Goal: Task Accomplishment & Management: Manage account settings

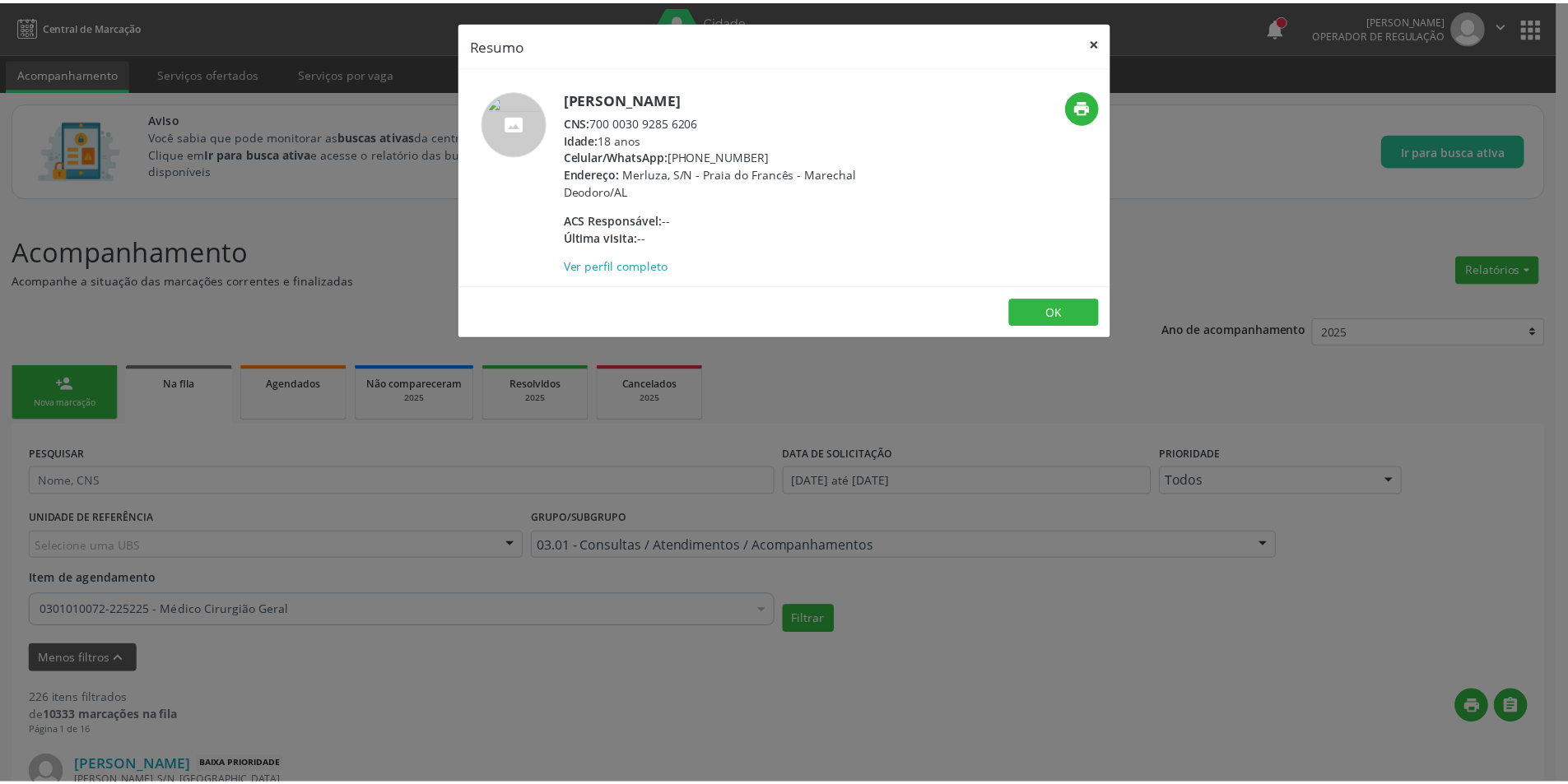
scroll to position [2223, 0]
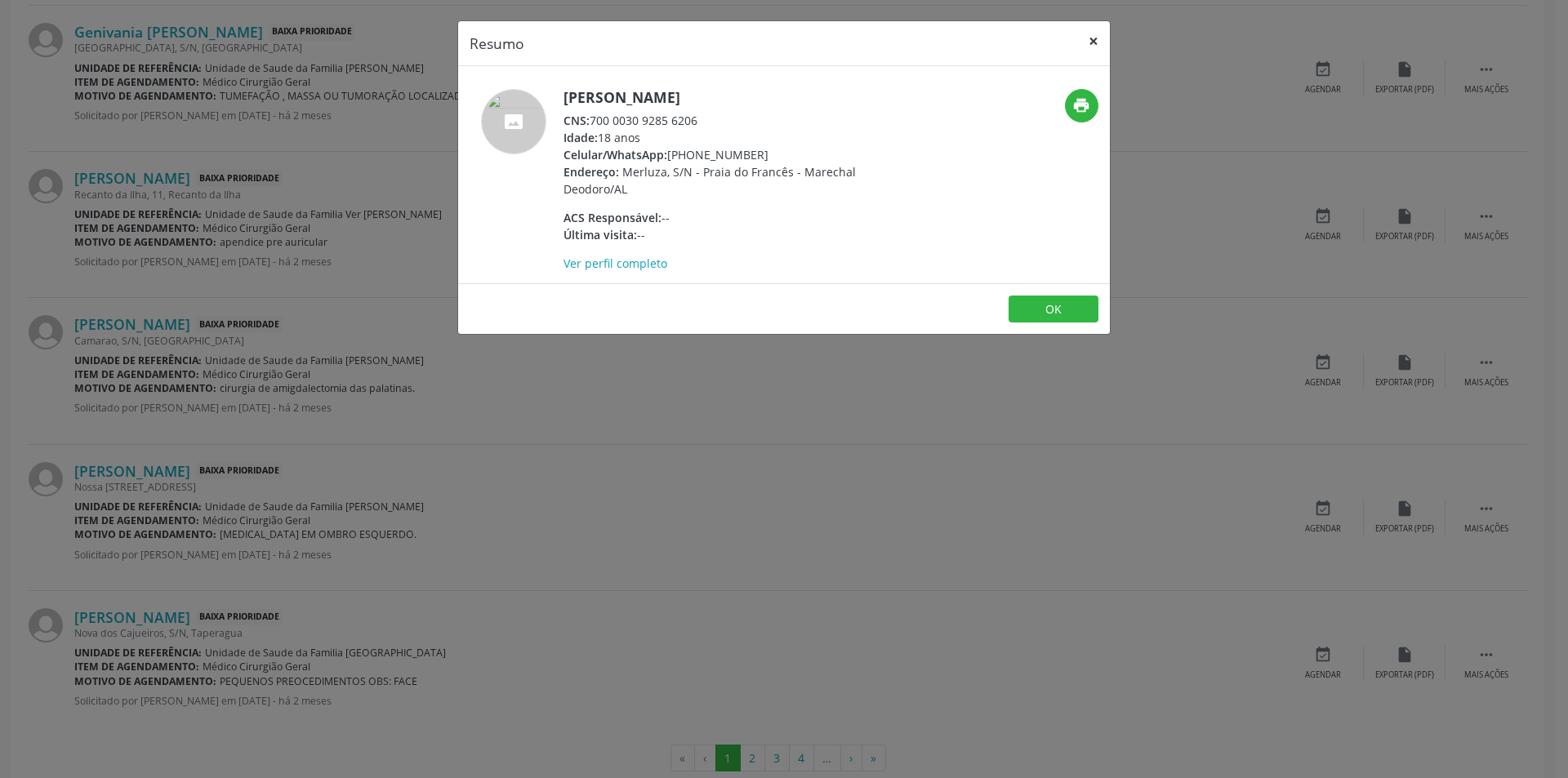
click at [1093, 37] on button "×" at bounding box center [1093, 41] width 33 height 40
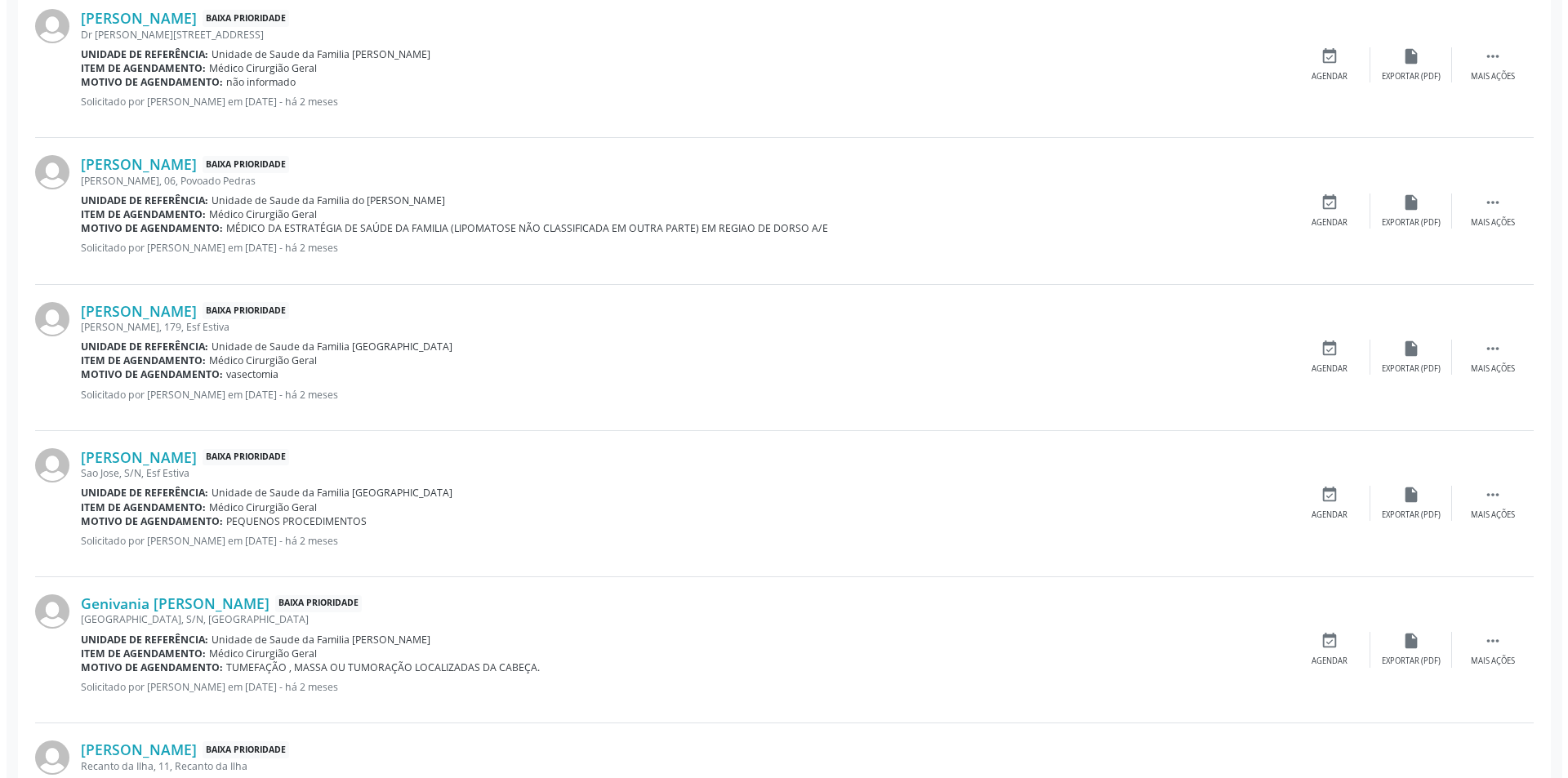
scroll to position [0, 0]
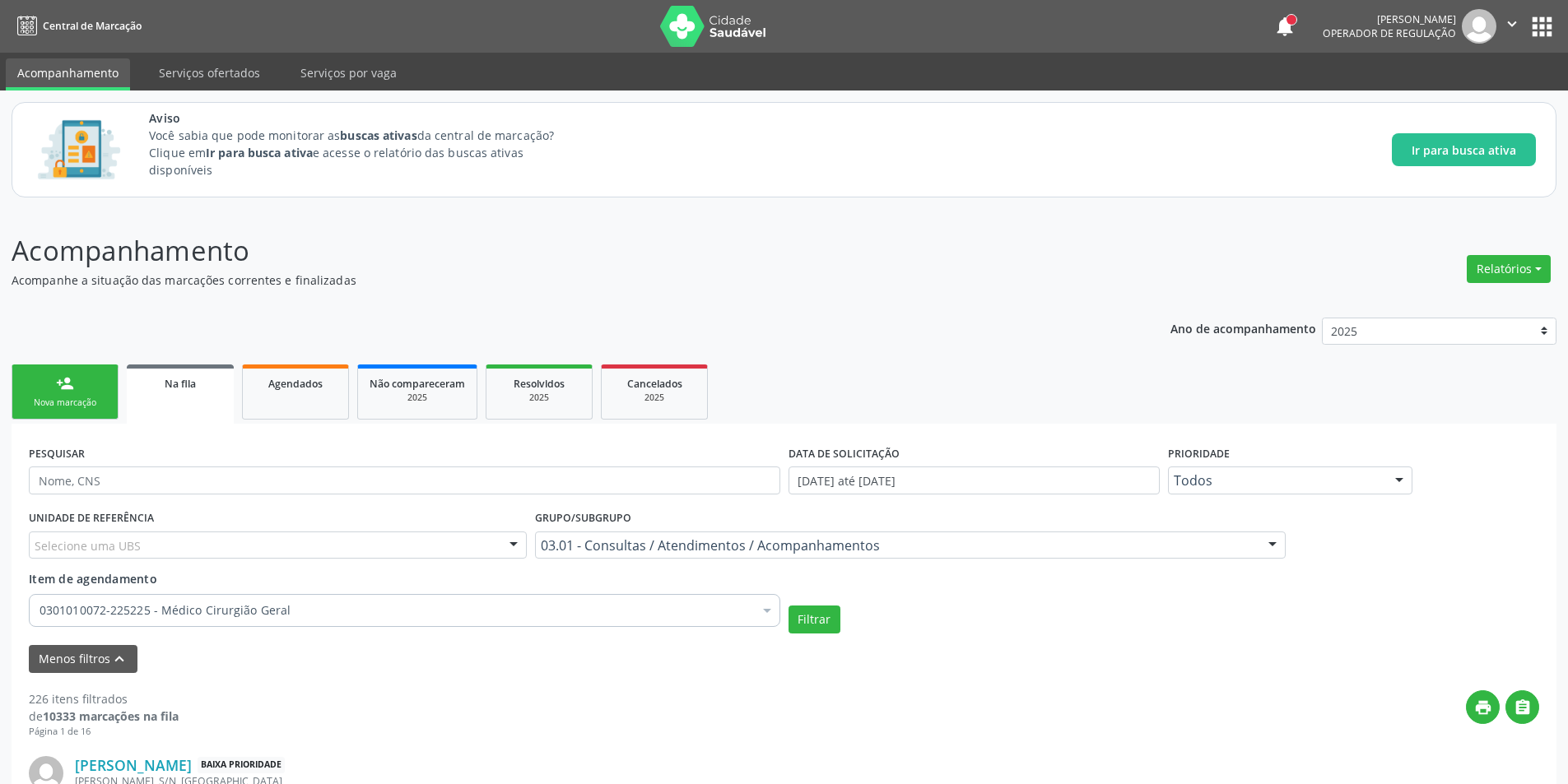
click at [187, 383] on span "Na fila" at bounding box center [179, 383] width 31 height 14
click at [570, 600] on div "0301010072-225225 - Médico Cirurgião Geral" at bounding box center [407, 610] width 758 height 33
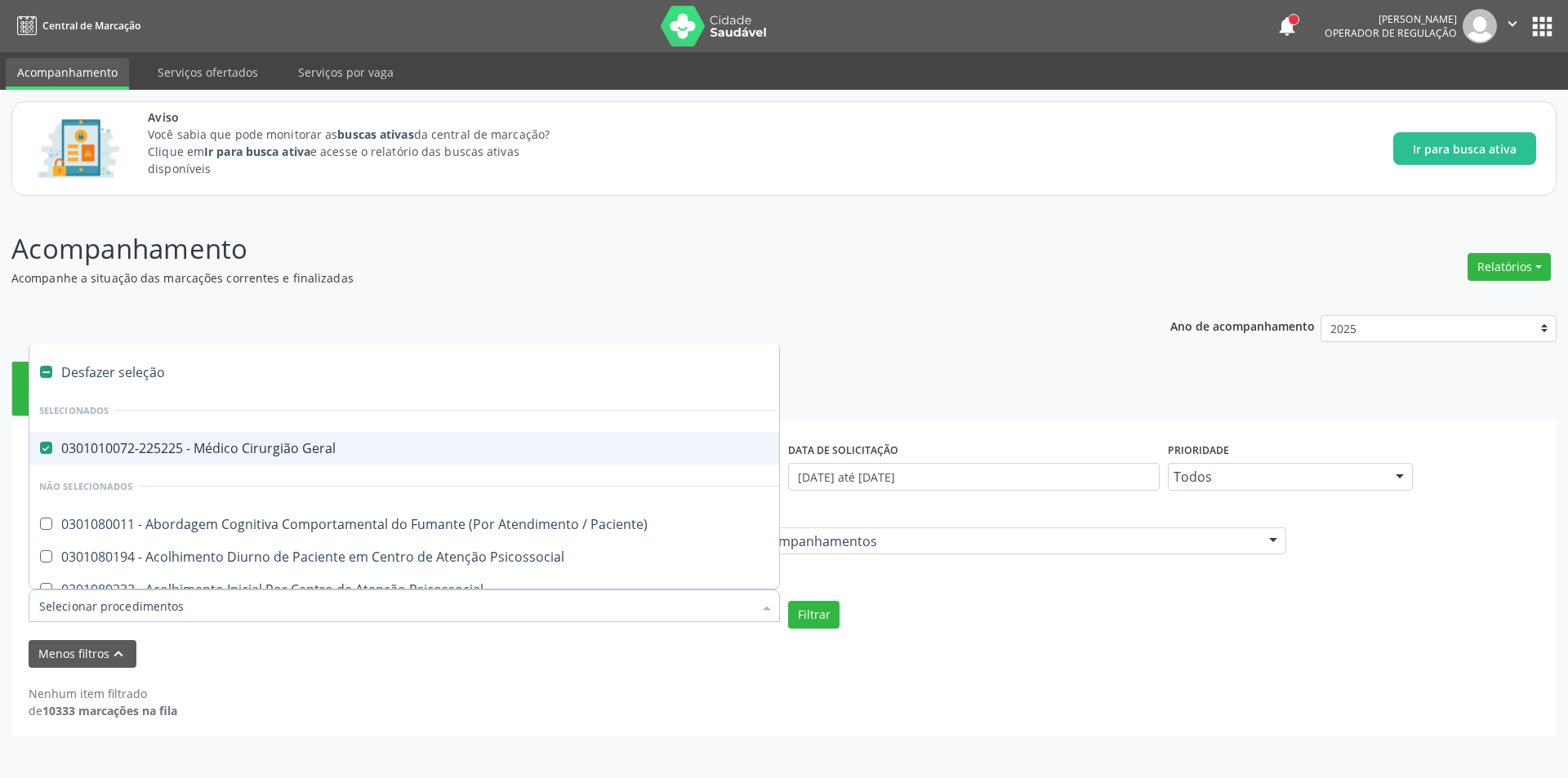
click at [46, 370] on label at bounding box center [46, 371] width 12 height 12
checkbox Geral "false"
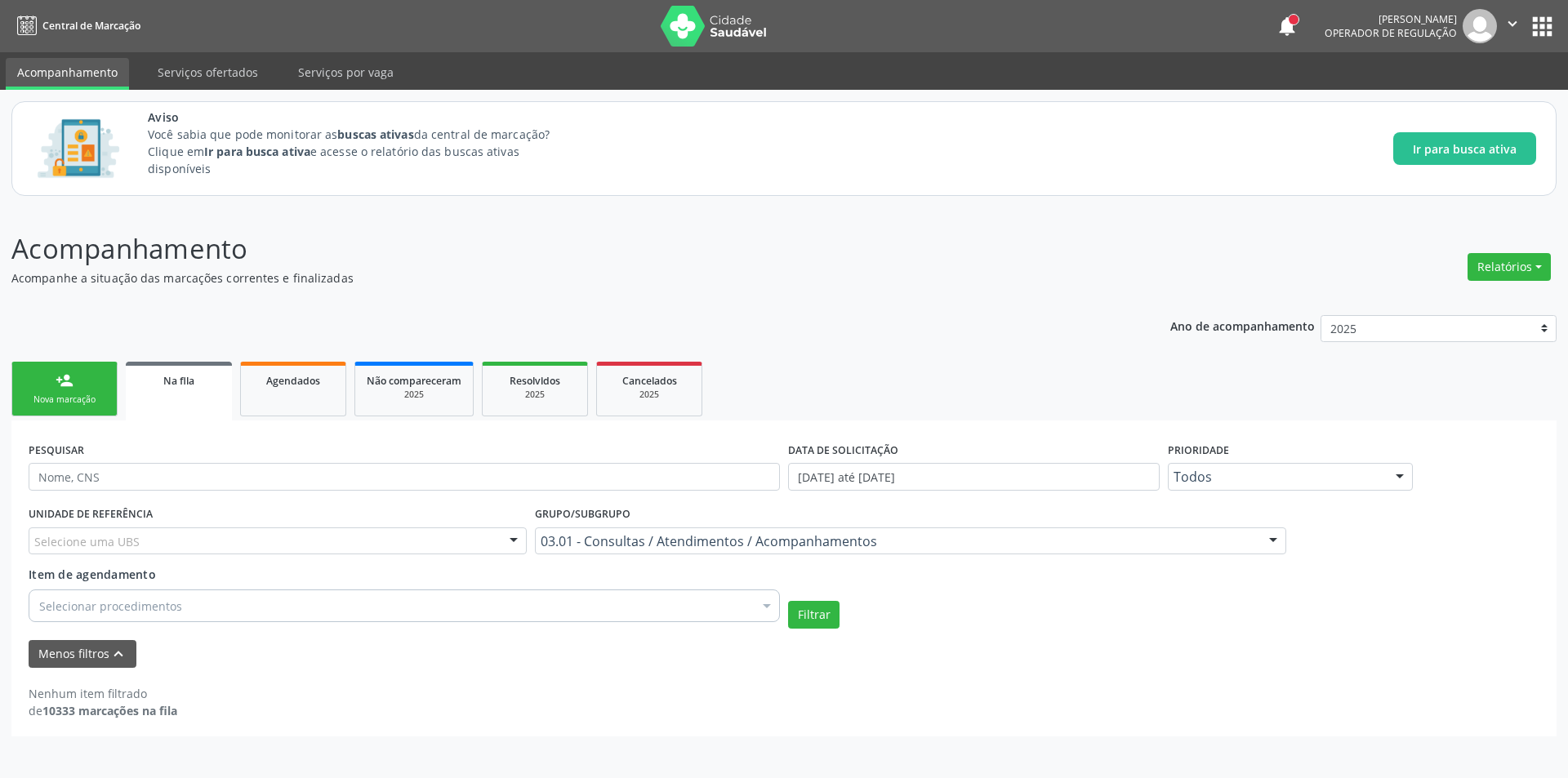
click at [782, 296] on div "Acompanhamento Acompanhe a situação das marcações correntes e finalizadas Relat…" at bounding box center [784, 483] width 1546 height 508
paste input "709608615829678"
type input "709608615829678"
click at [809, 613] on button "Filtrar" at bounding box center [814, 615] width 52 height 28
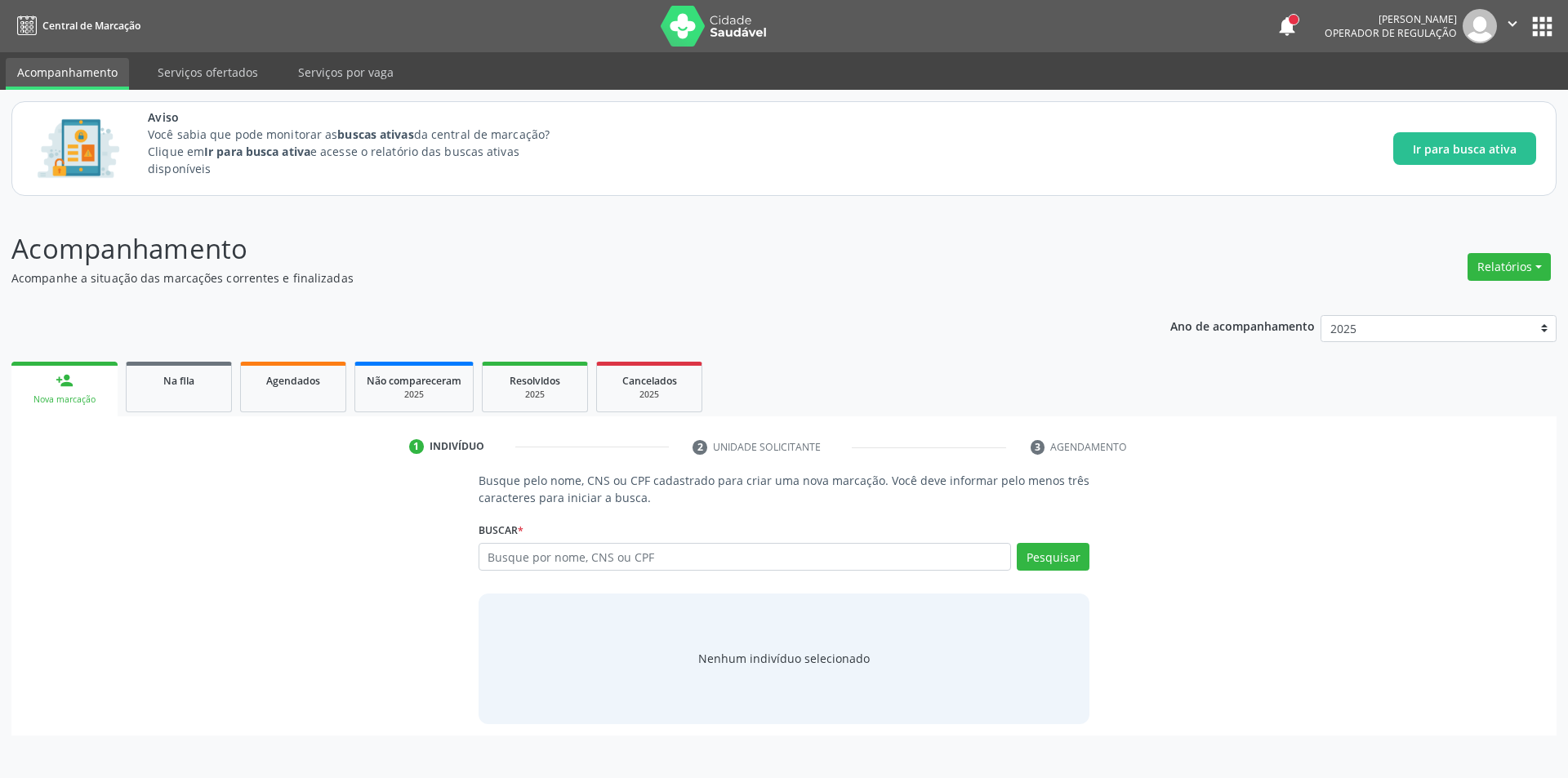
click at [1125, 240] on header "Acompanhamento Acompanhe a situação das marcações correntes e finalizadas Relat…" at bounding box center [784, 258] width 1546 height 58
click at [196, 390] on link "Na fila" at bounding box center [178, 387] width 106 height 51
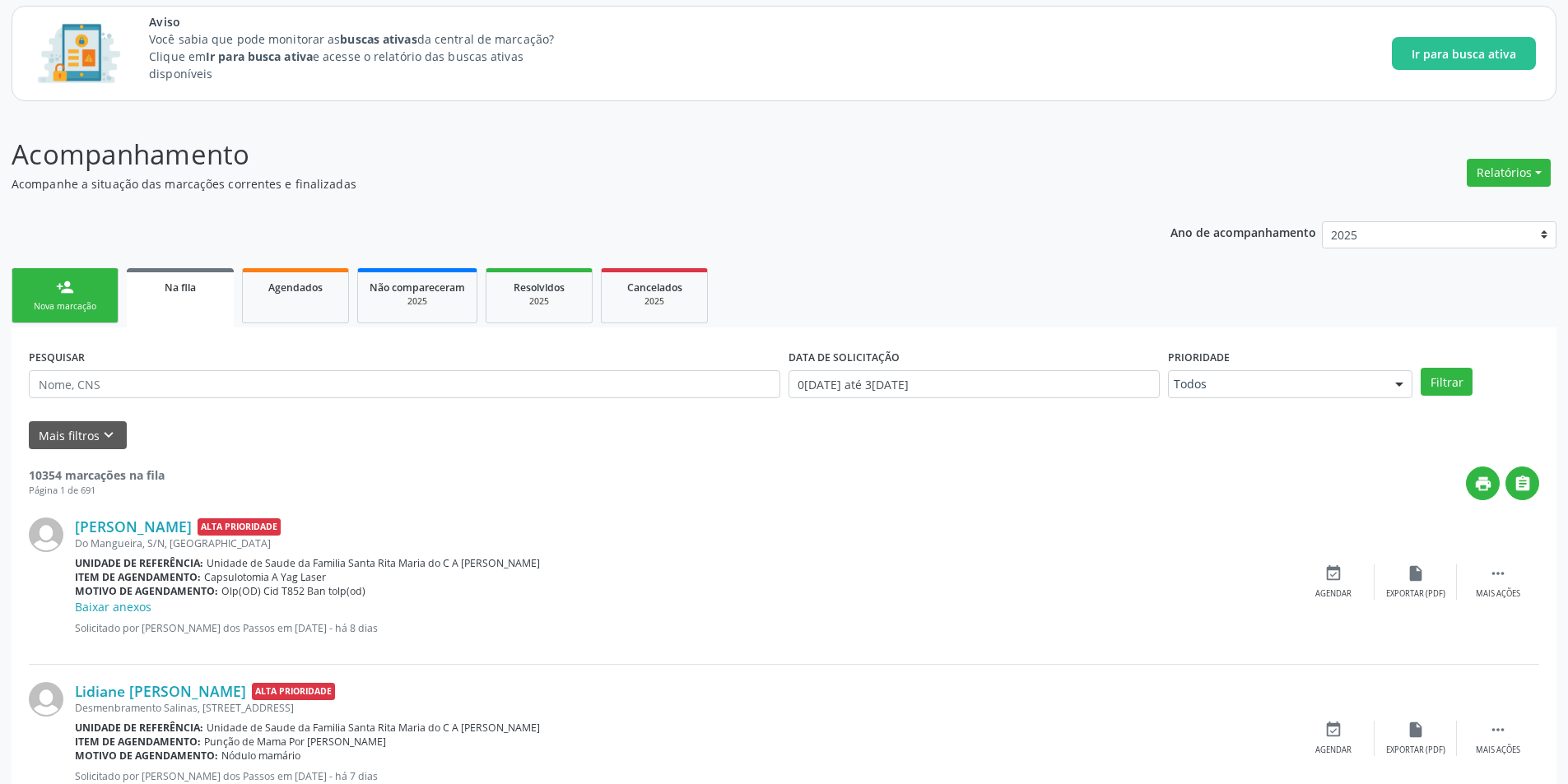
scroll to position [330, 0]
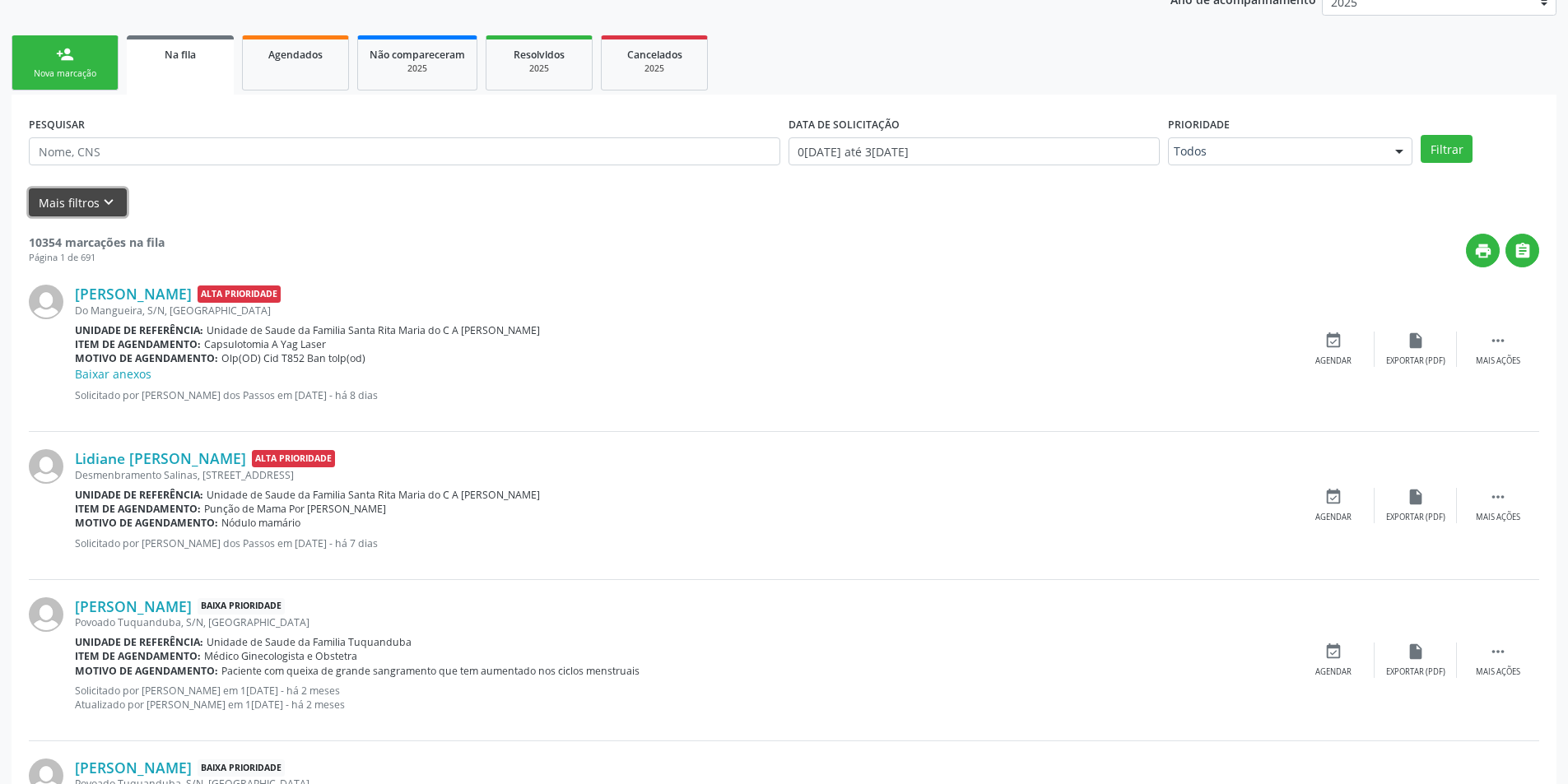
click at [100, 206] on icon "keyboard_arrow_down" at bounding box center [108, 202] width 18 height 18
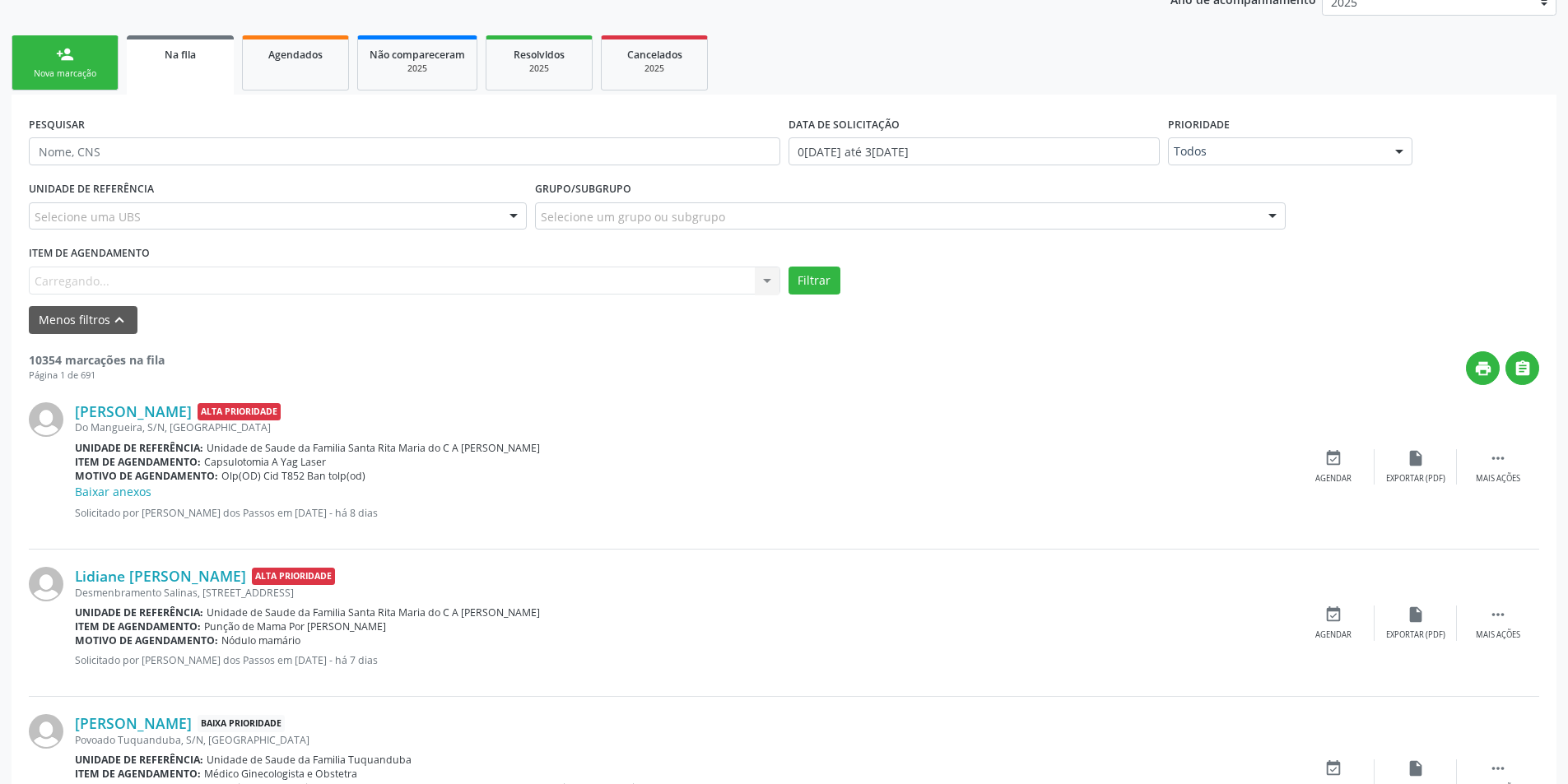
click at [146, 278] on div "Item de agendamento Carregando... No elements found. Consider changing the sear…" at bounding box center [404, 267] width 752 height 53
click at [220, 286] on div "Selecionar procedimento" at bounding box center [404, 281] width 752 height 28
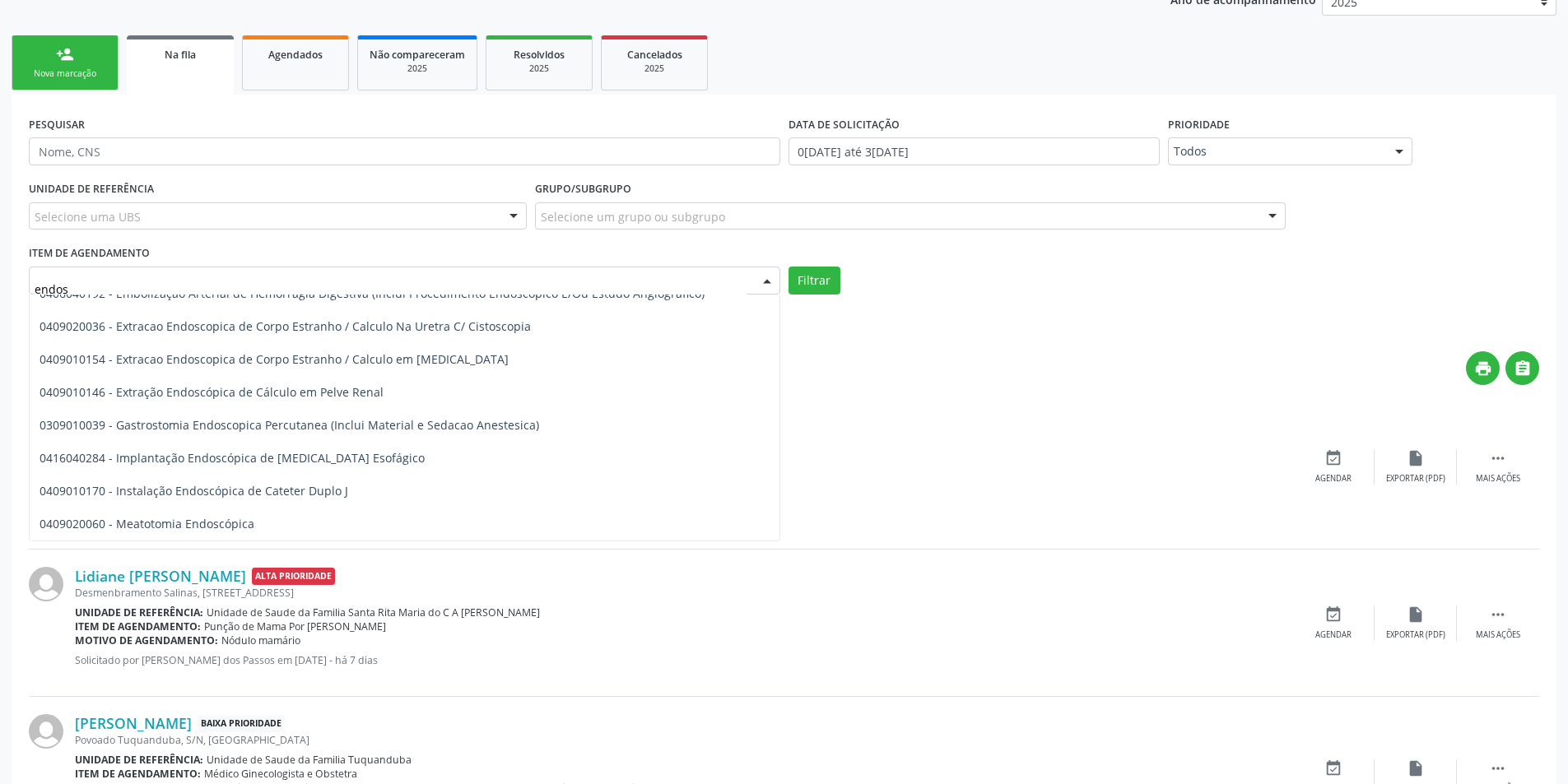
scroll to position [0, 0]
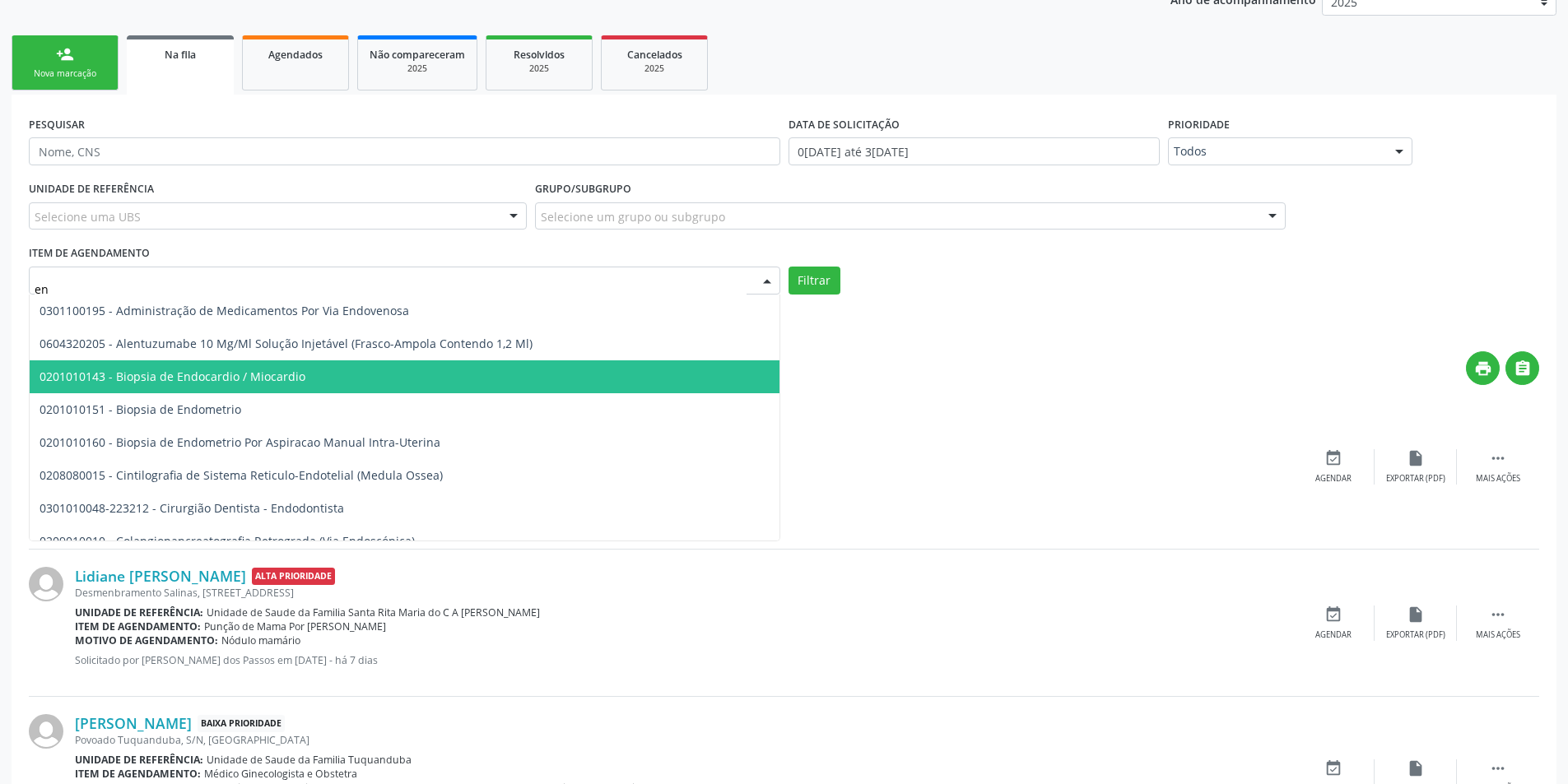
type input "e"
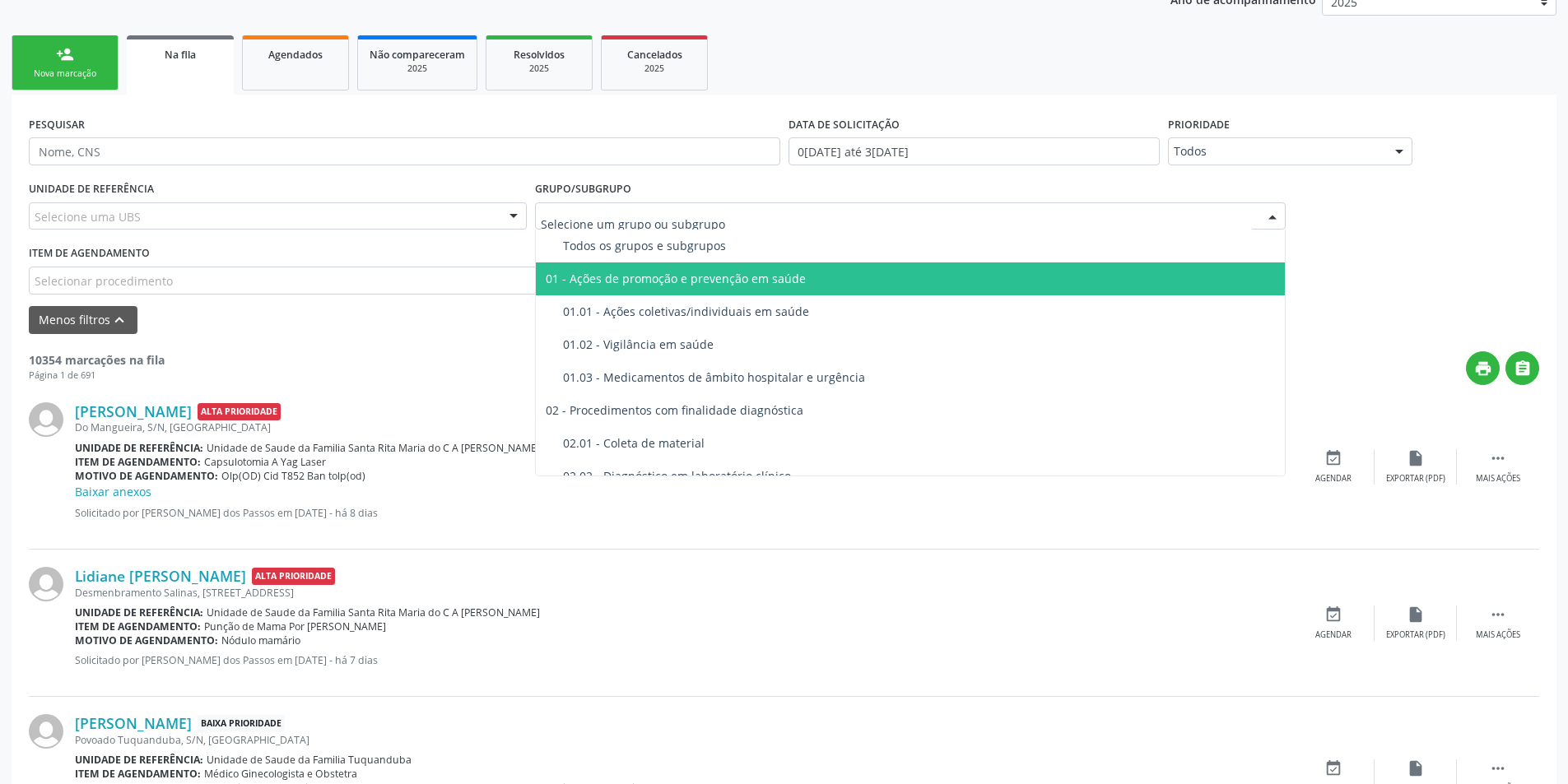
click at [306, 278] on div "Selecionar procedimento" at bounding box center [404, 281] width 752 height 28
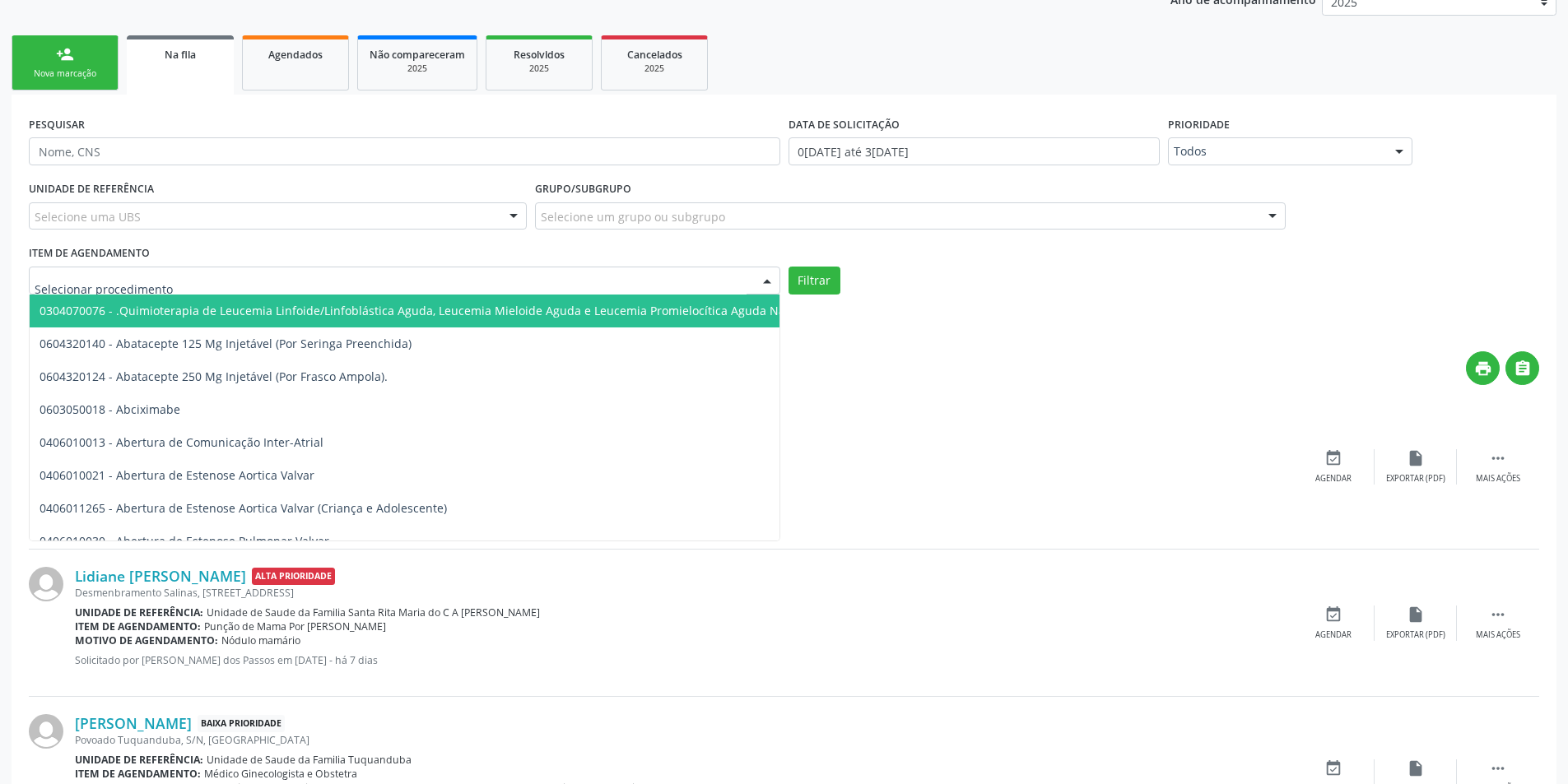
type input "g"
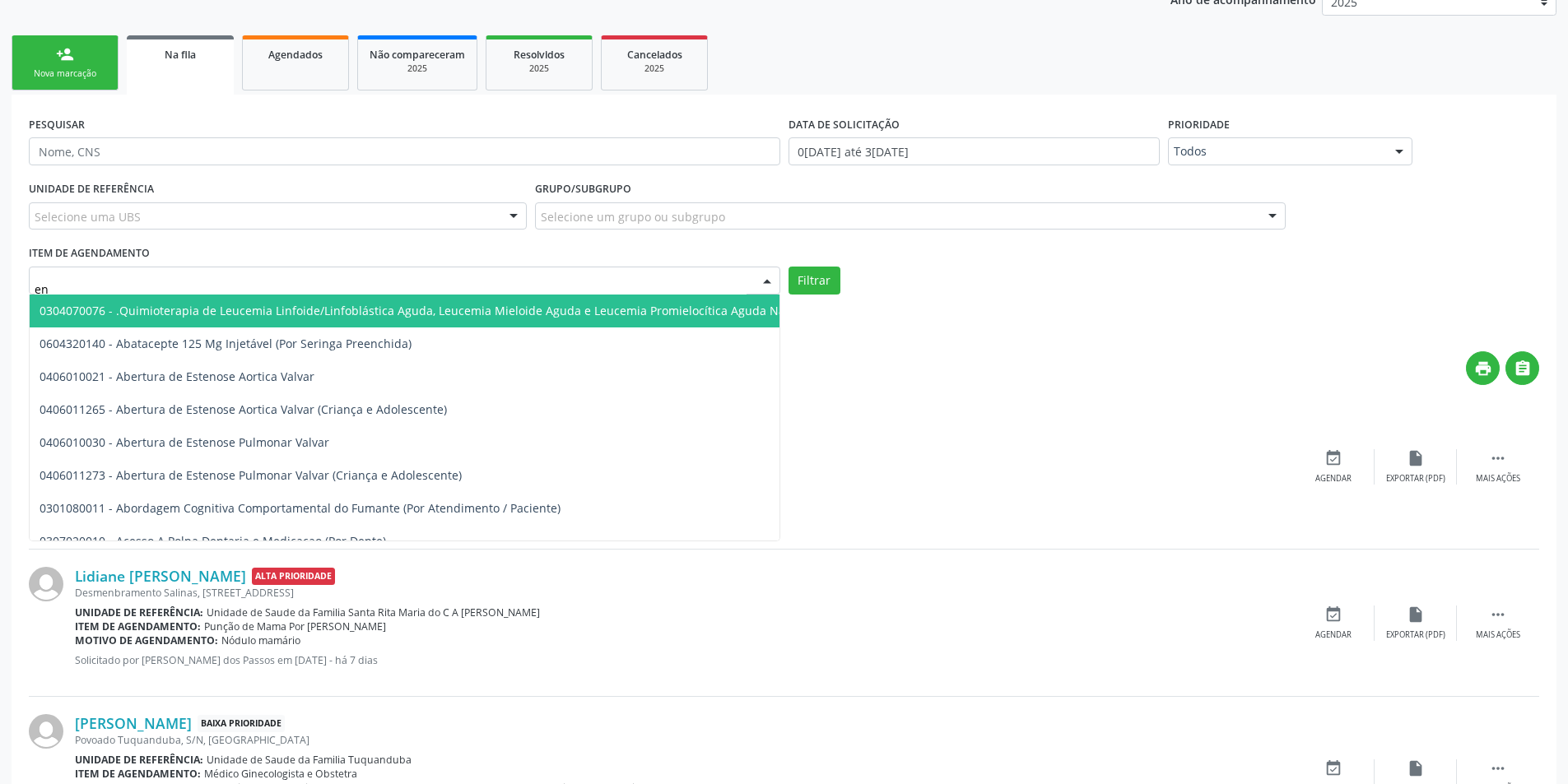
type input "e"
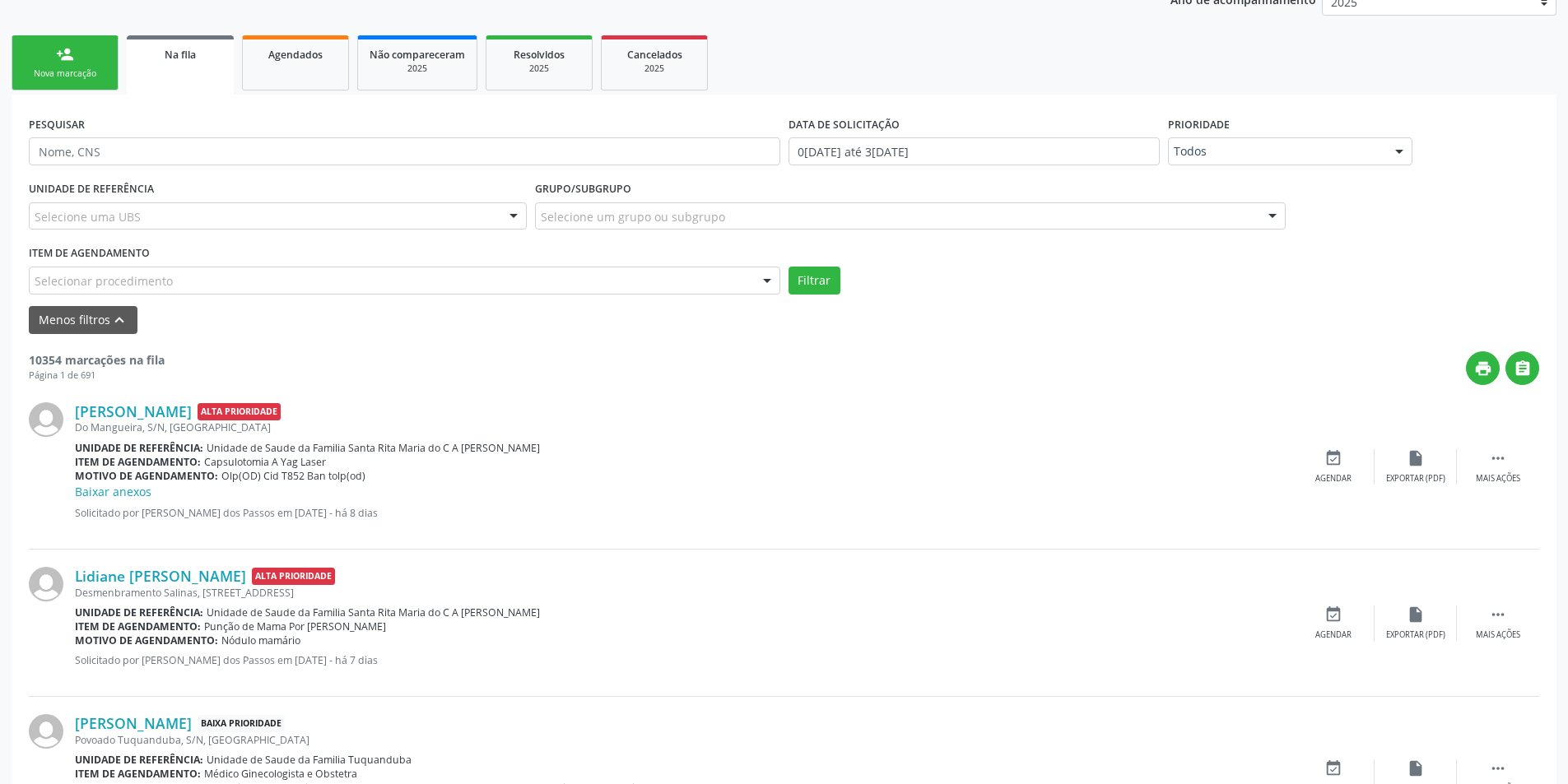
click at [176, 273] on div "Selecionar procedimento" at bounding box center [404, 281] width 752 height 28
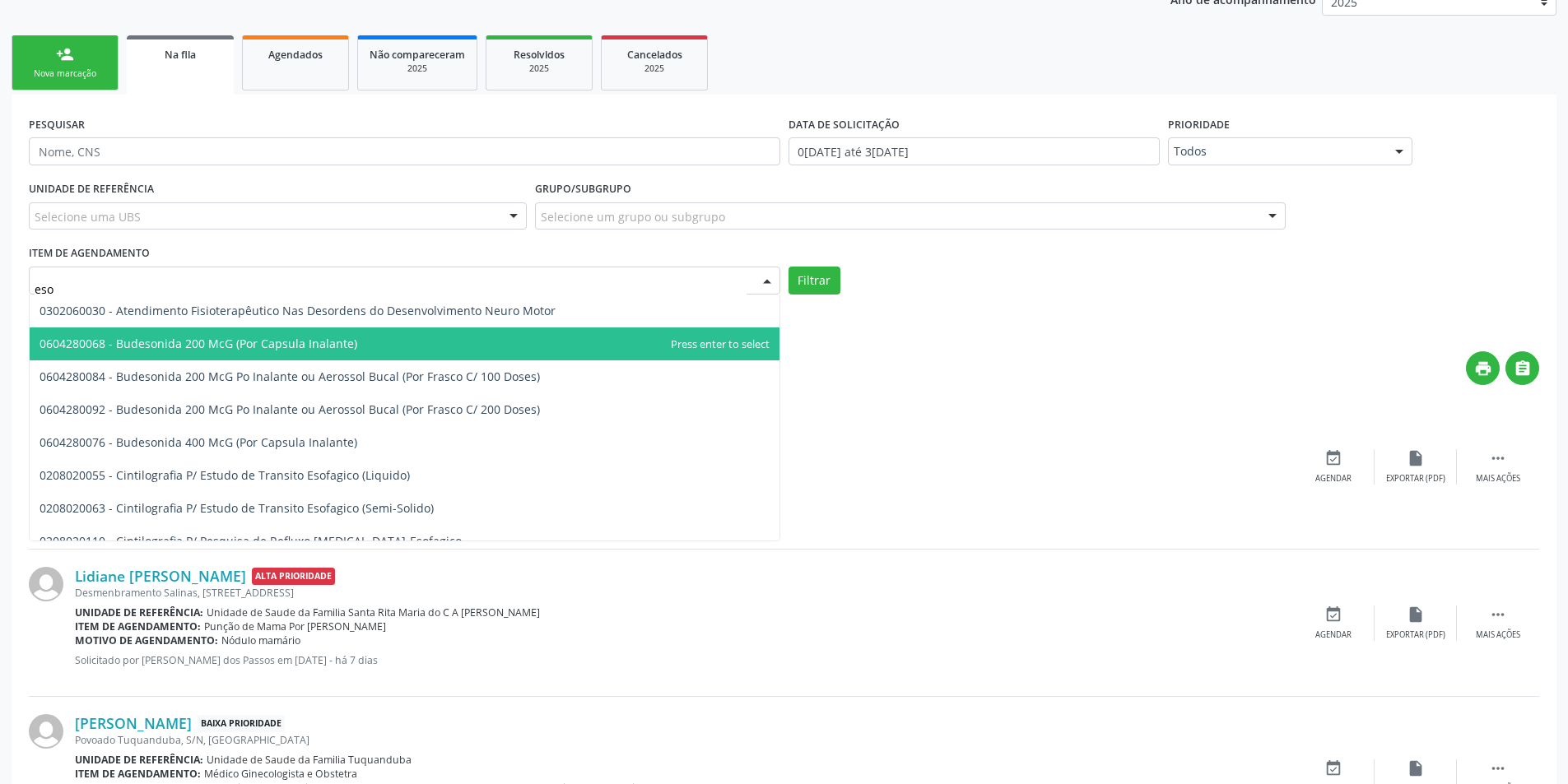
type input "esof"
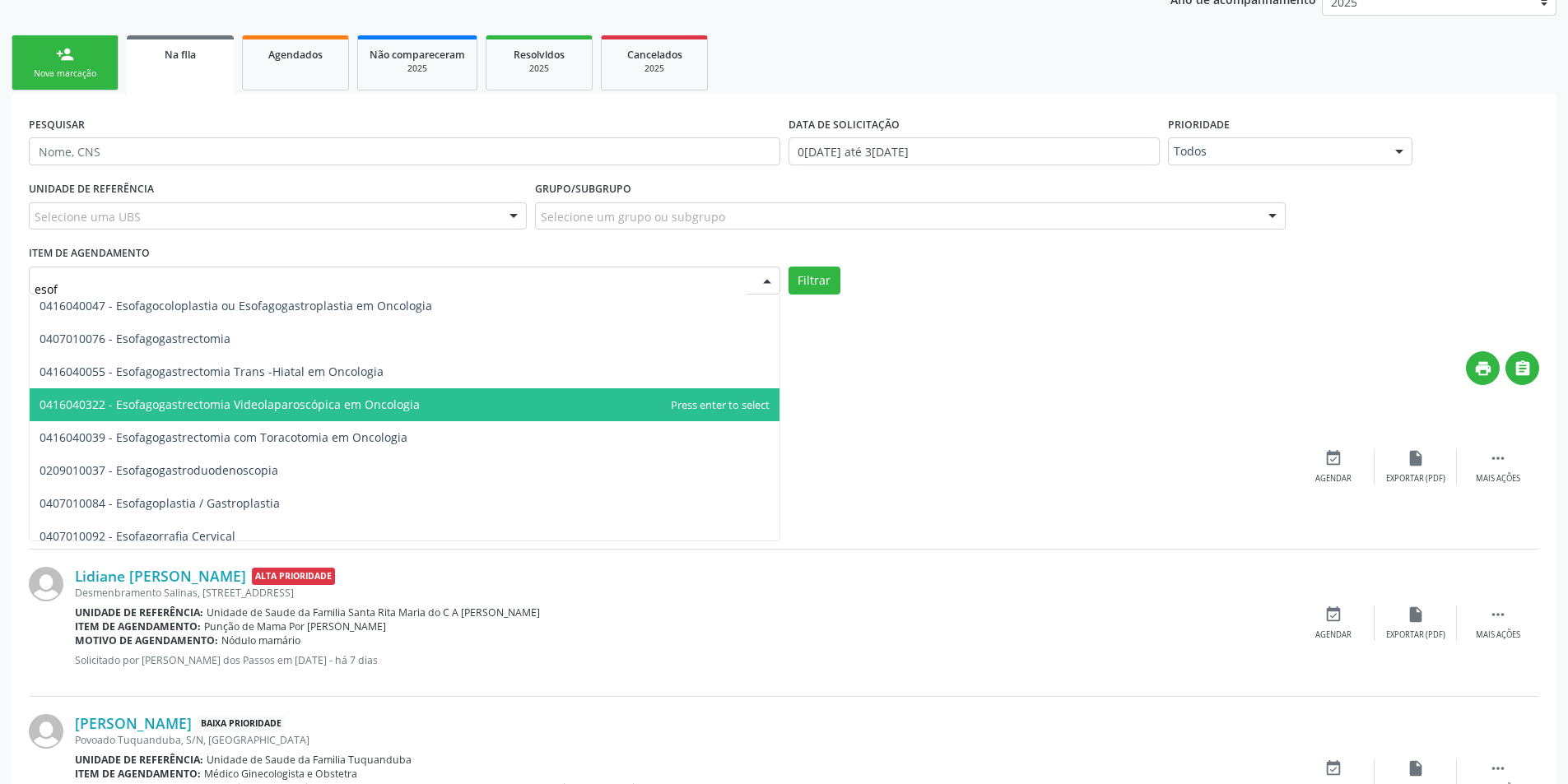
scroll to position [330, 0]
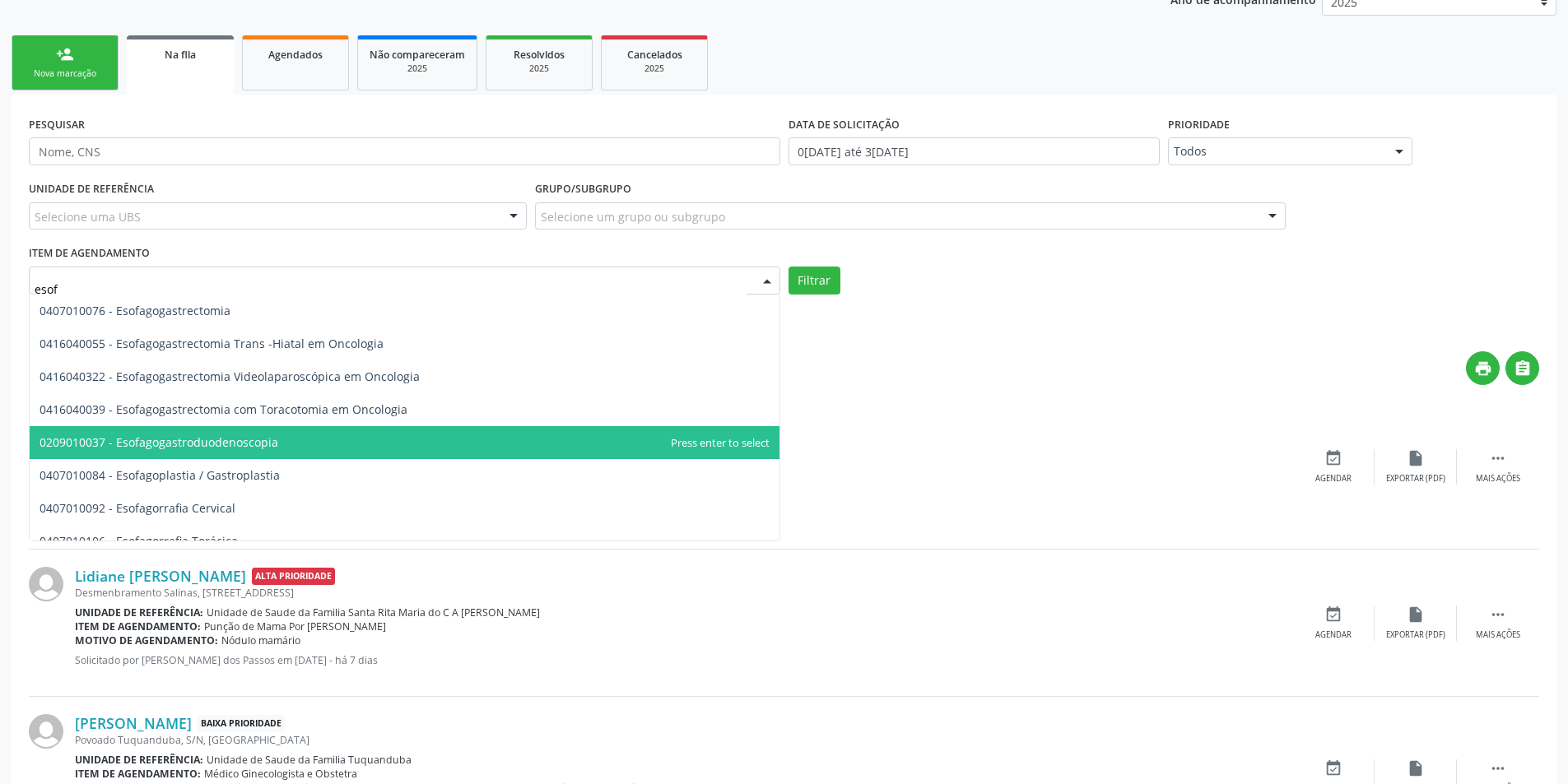
click at [230, 443] on span "0209010037 - Esofagogastroduodenoscopia" at bounding box center [159, 442] width 239 height 16
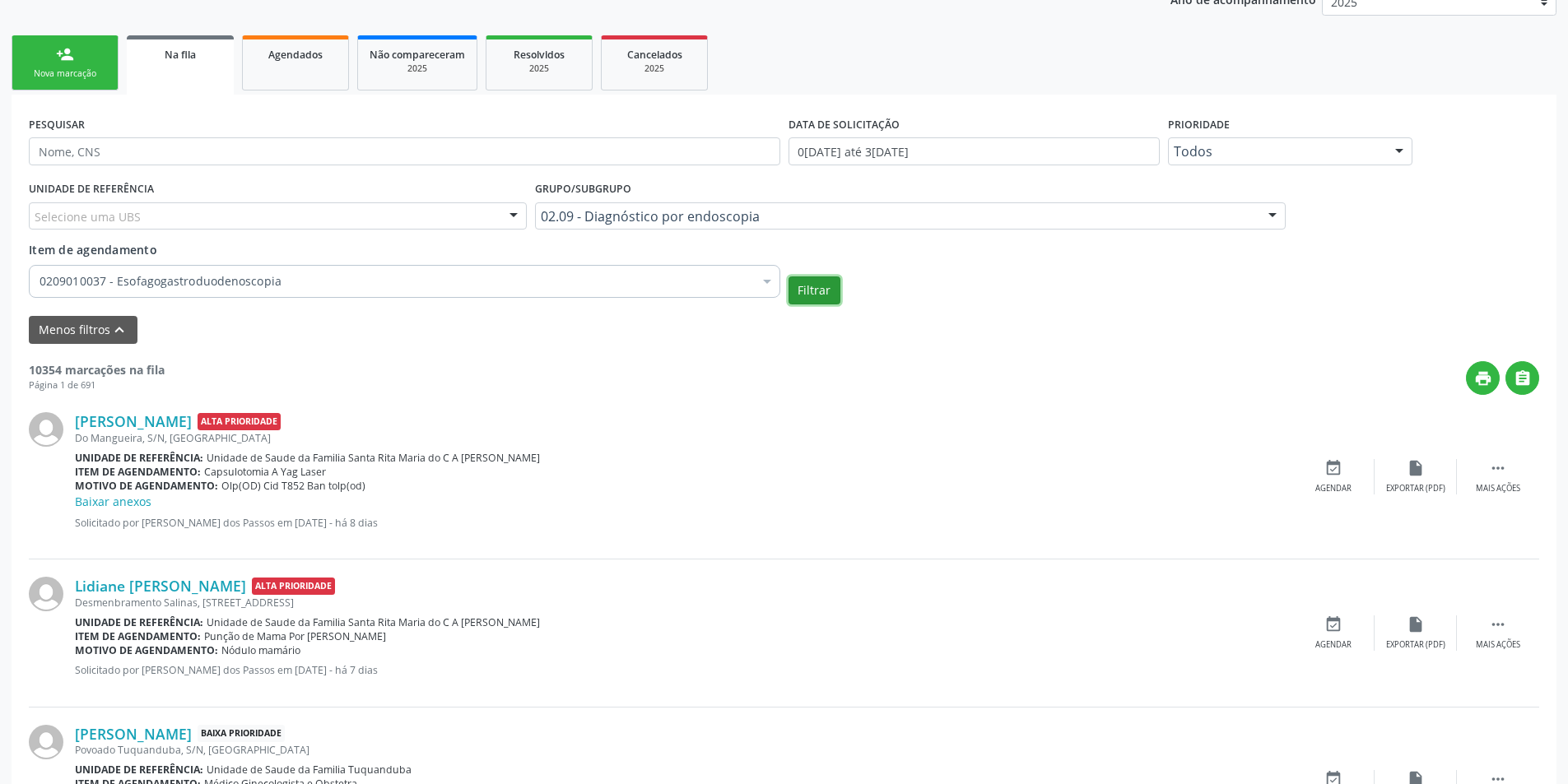
click at [814, 297] on button "Filtrar" at bounding box center [814, 291] width 52 height 28
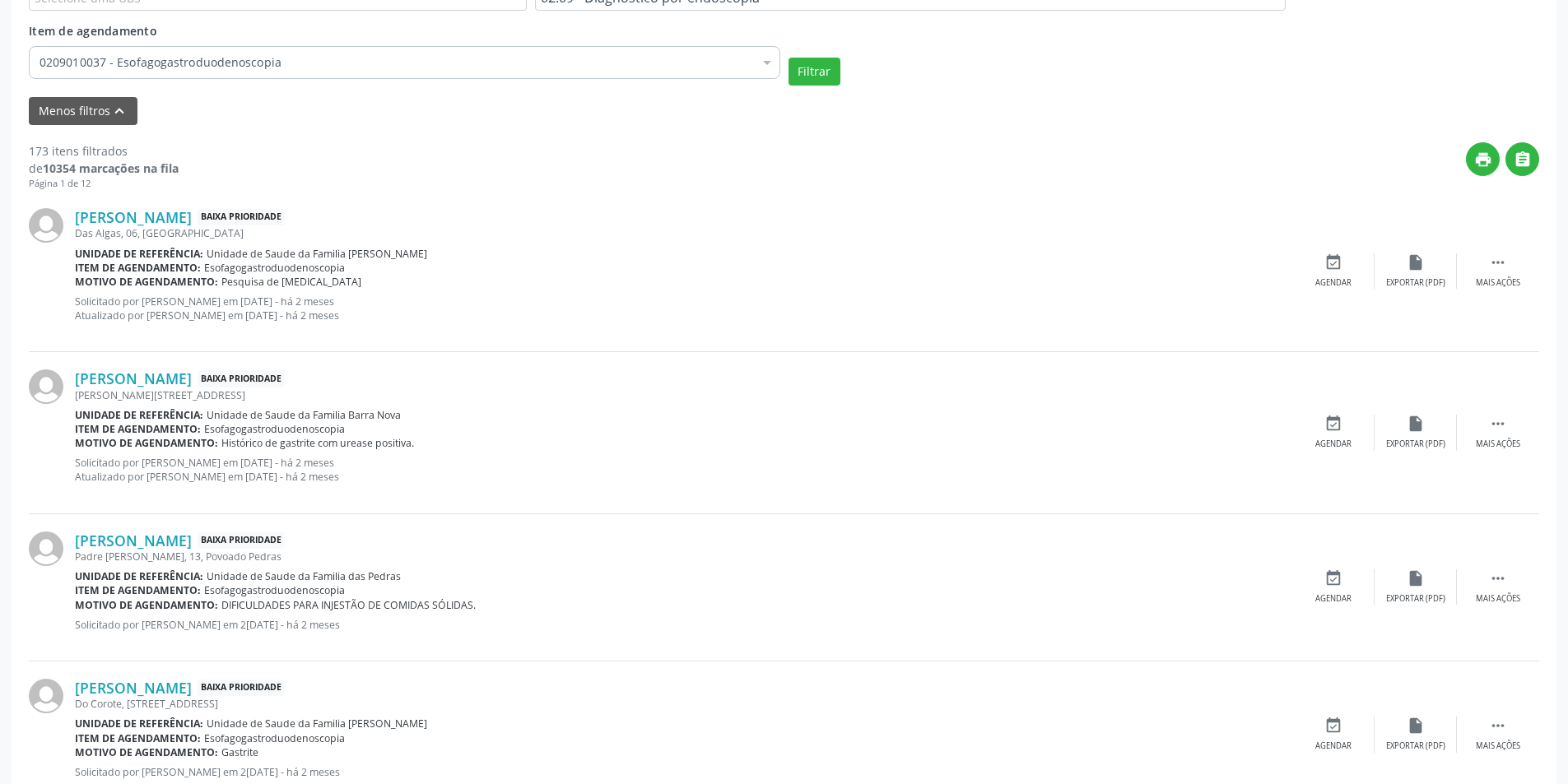
scroll to position [576, 0]
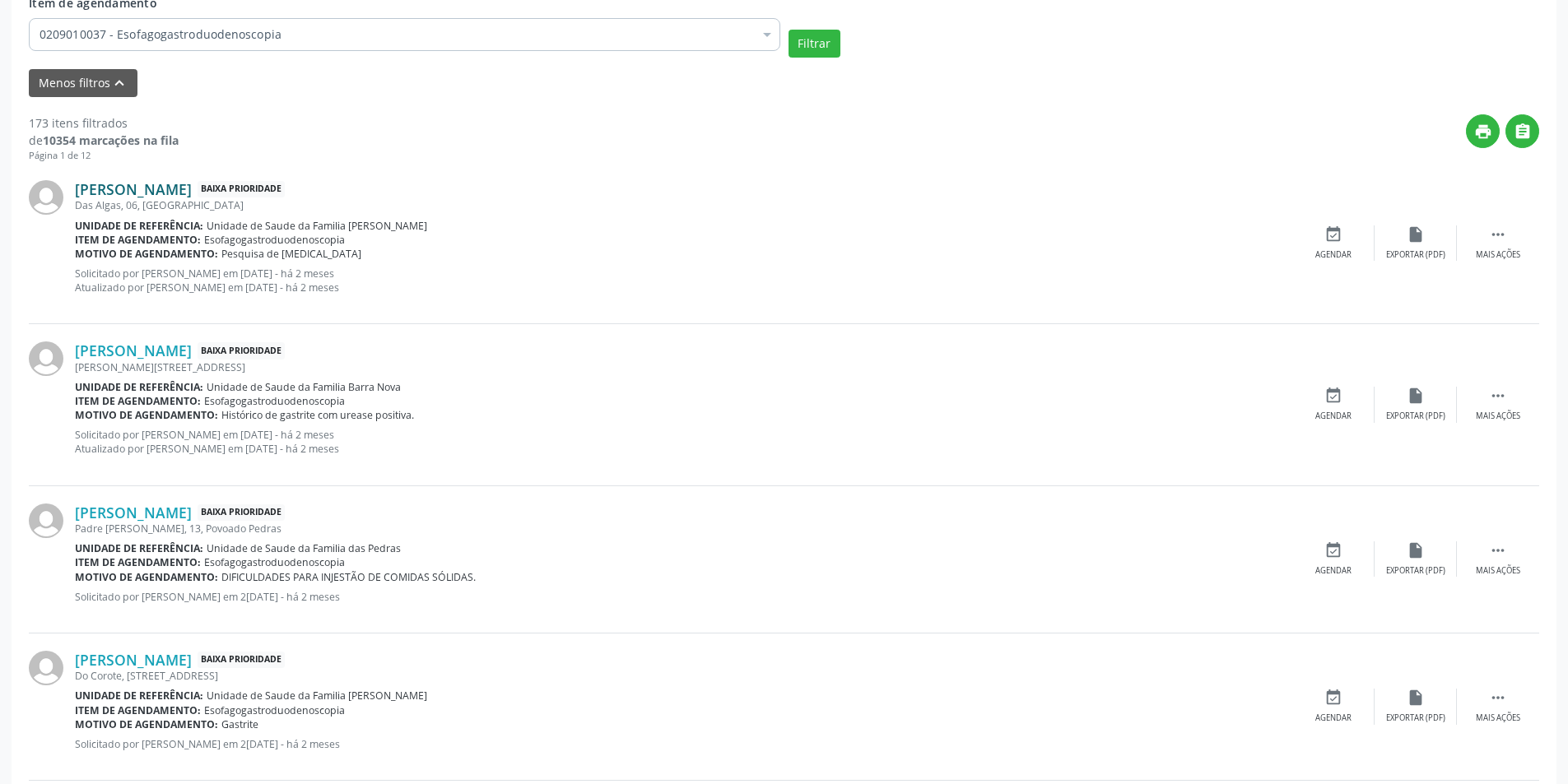
click at [172, 187] on link "Juliano Luiz Schmitt da Silva" at bounding box center [133, 189] width 117 height 18
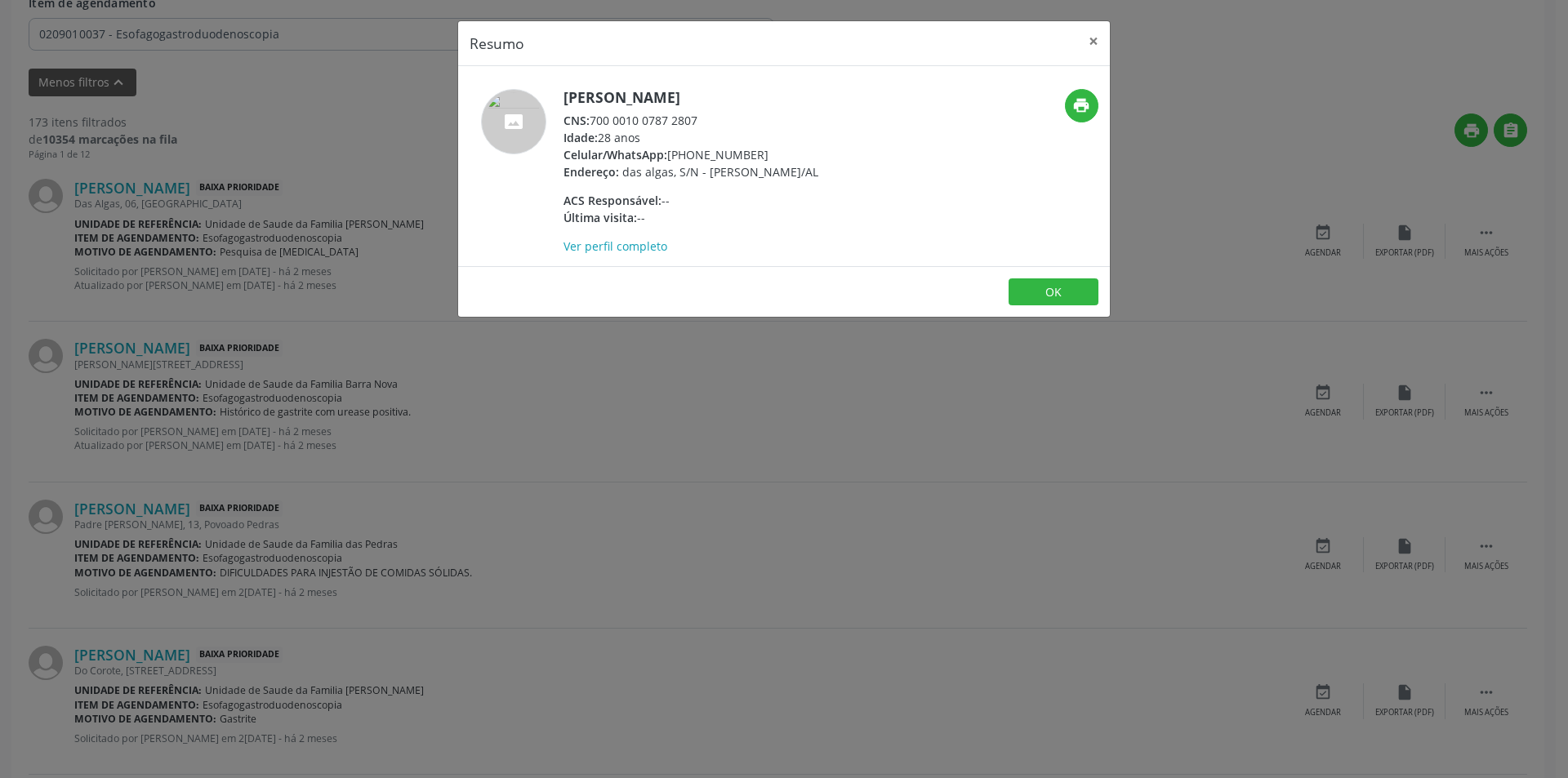
drag, startPoint x: 593, startPoint y: 121, endPoint x: 737, endPoint y: 119, distance: 144.0
click at [737, 119] on div "CNS: 700 0010 0787 2807" at bounding box center [691, 120] width 255 height 17
copy div "700 0010 0787 2807"
click at [1080, 289] on button "OK" at bounding box center [1053, 292] width 90 height 28
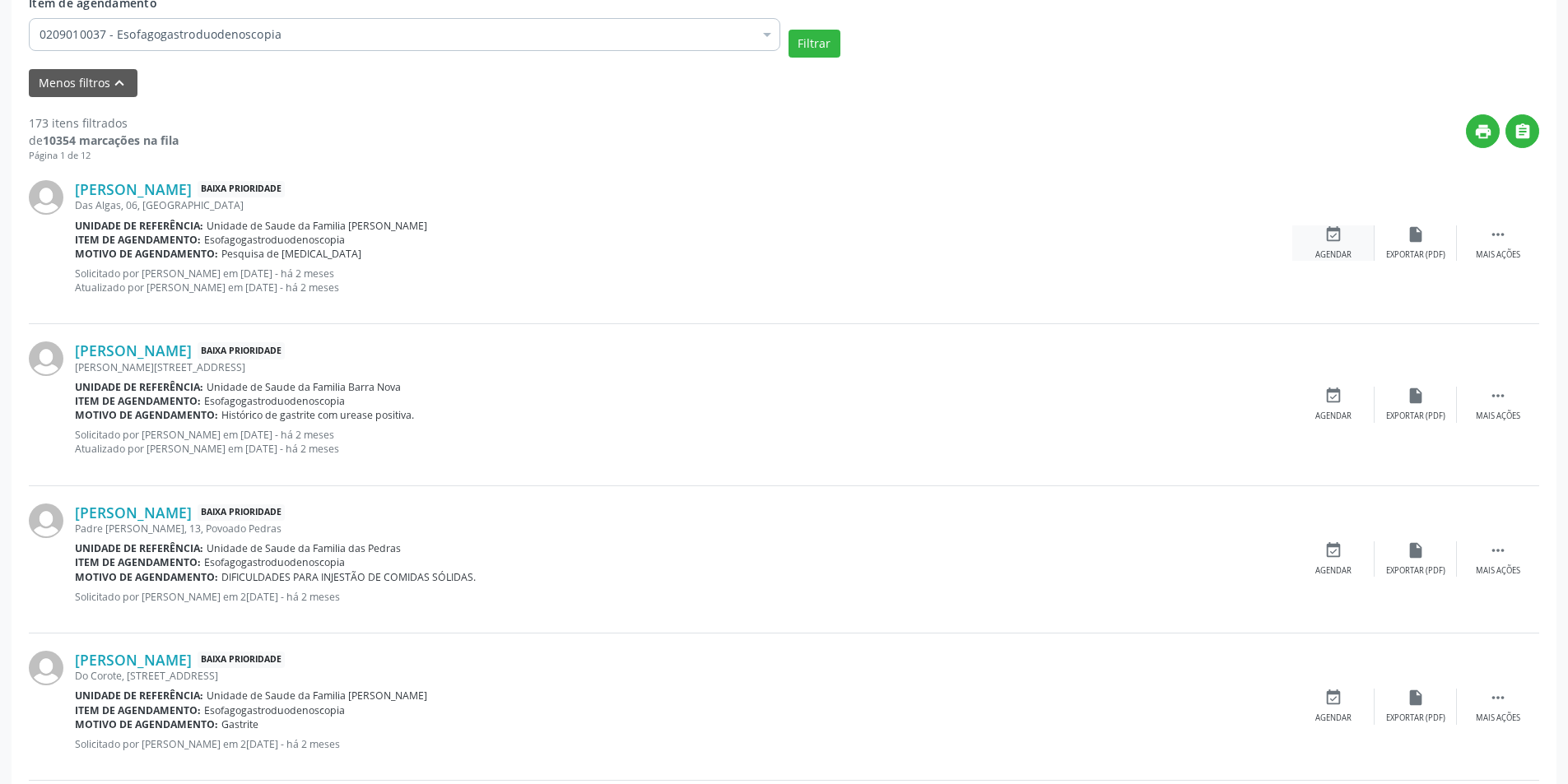
click at [1334, 244] on icon "event_available" at bounding box center [1333, 234] width 18 height 18
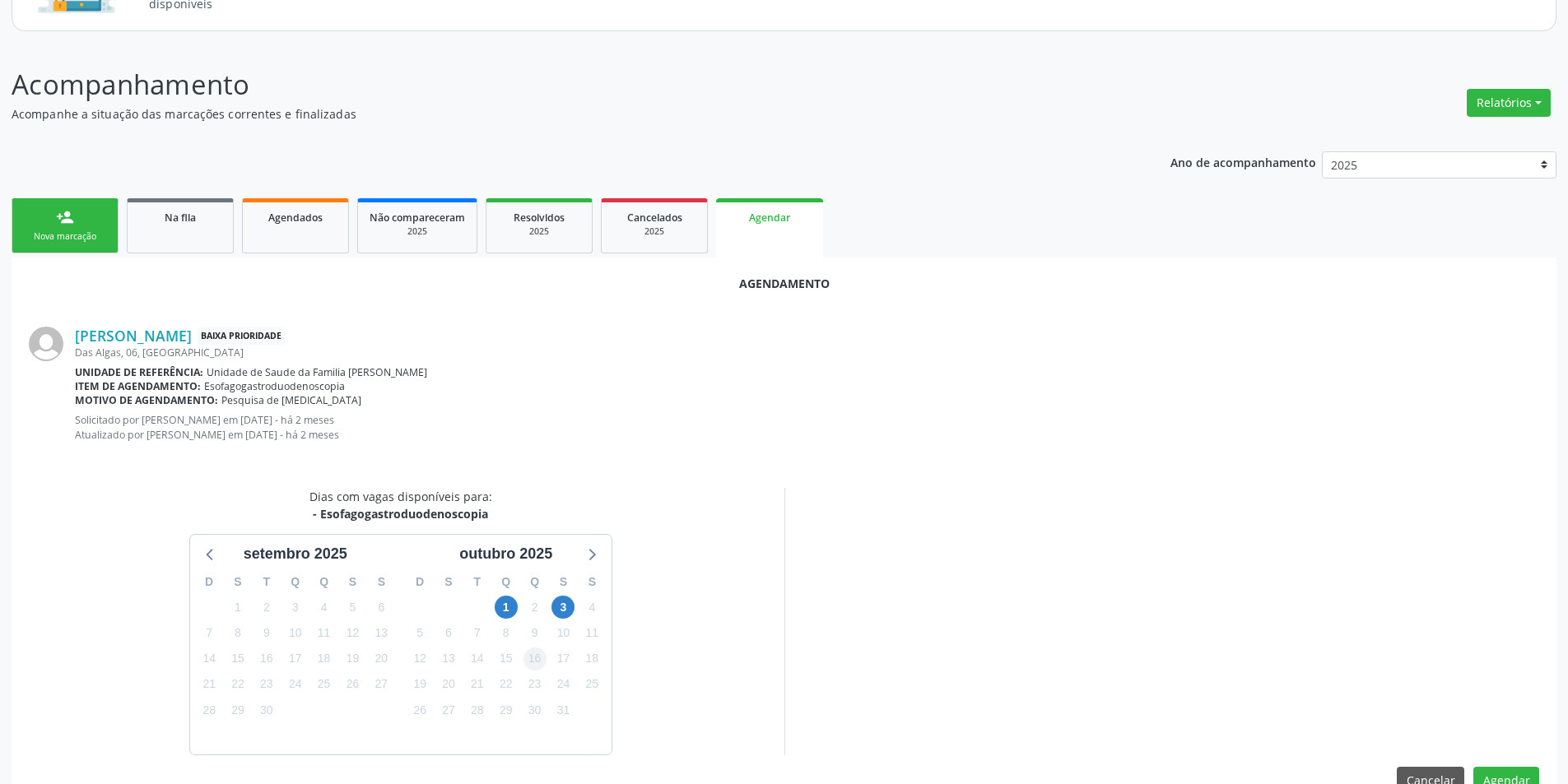
scroll to position [205, 0]
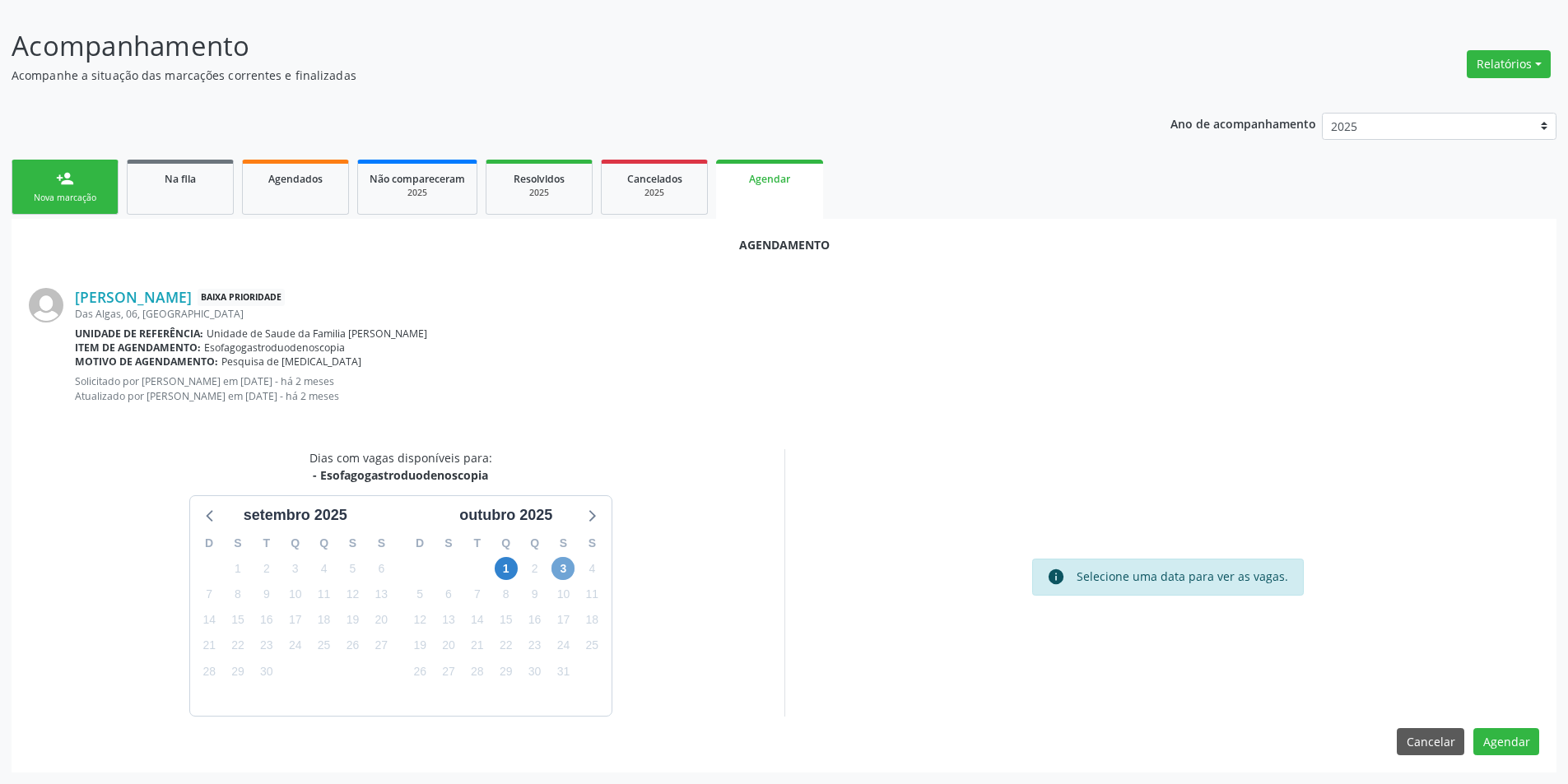
click at [565, 566] on span "3" at bounding box center [563, 569] width 23 height 23
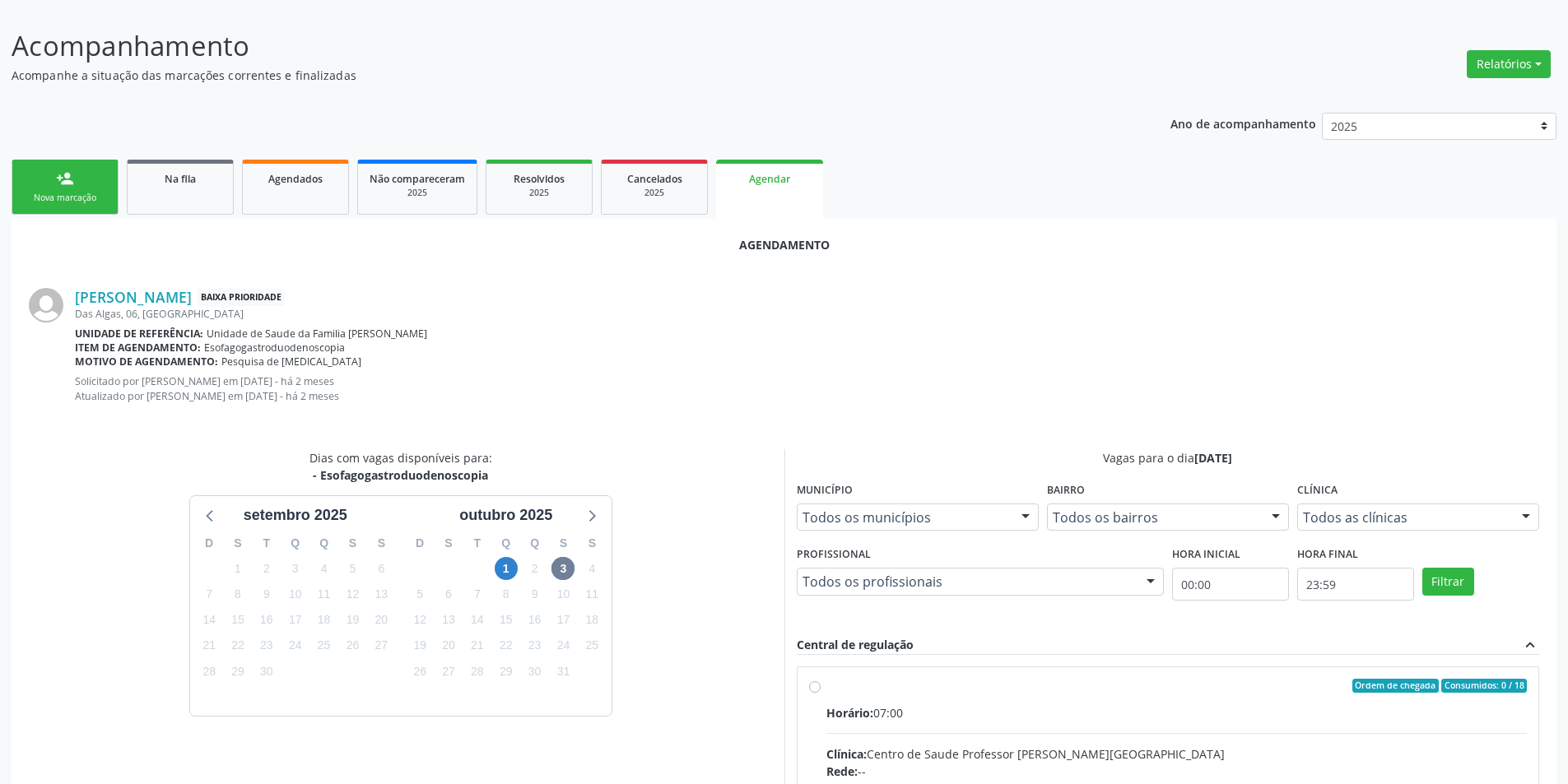
click at [815, 686] on input "Ordem de chegada Consumidos: 0 / 18 Horário: 07:00 Clínica: Centro de Saude Pro…" at bounding box center [815, 687] width 11 height 15
radio input "true"
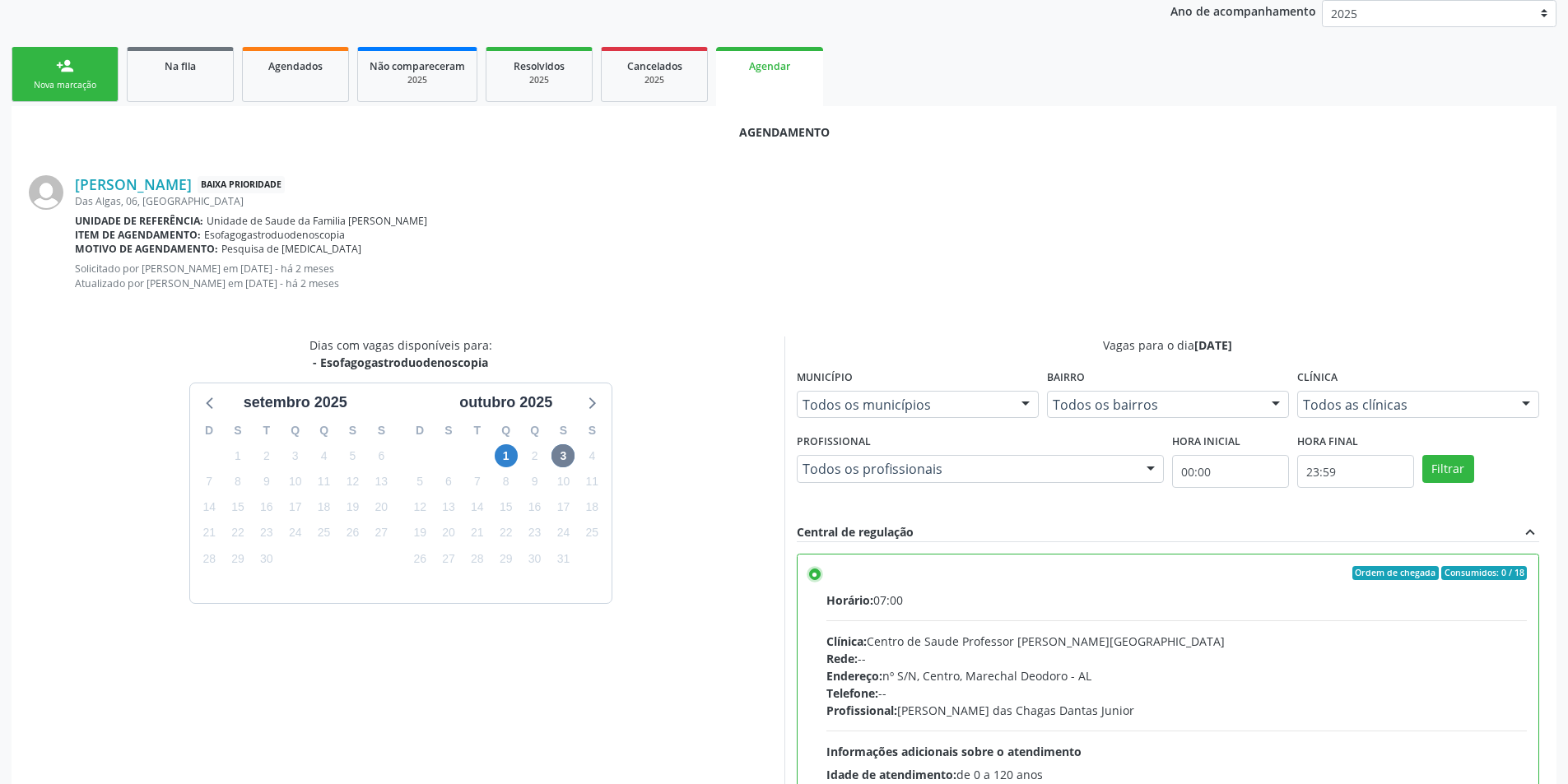
scroll to position [472, 0]
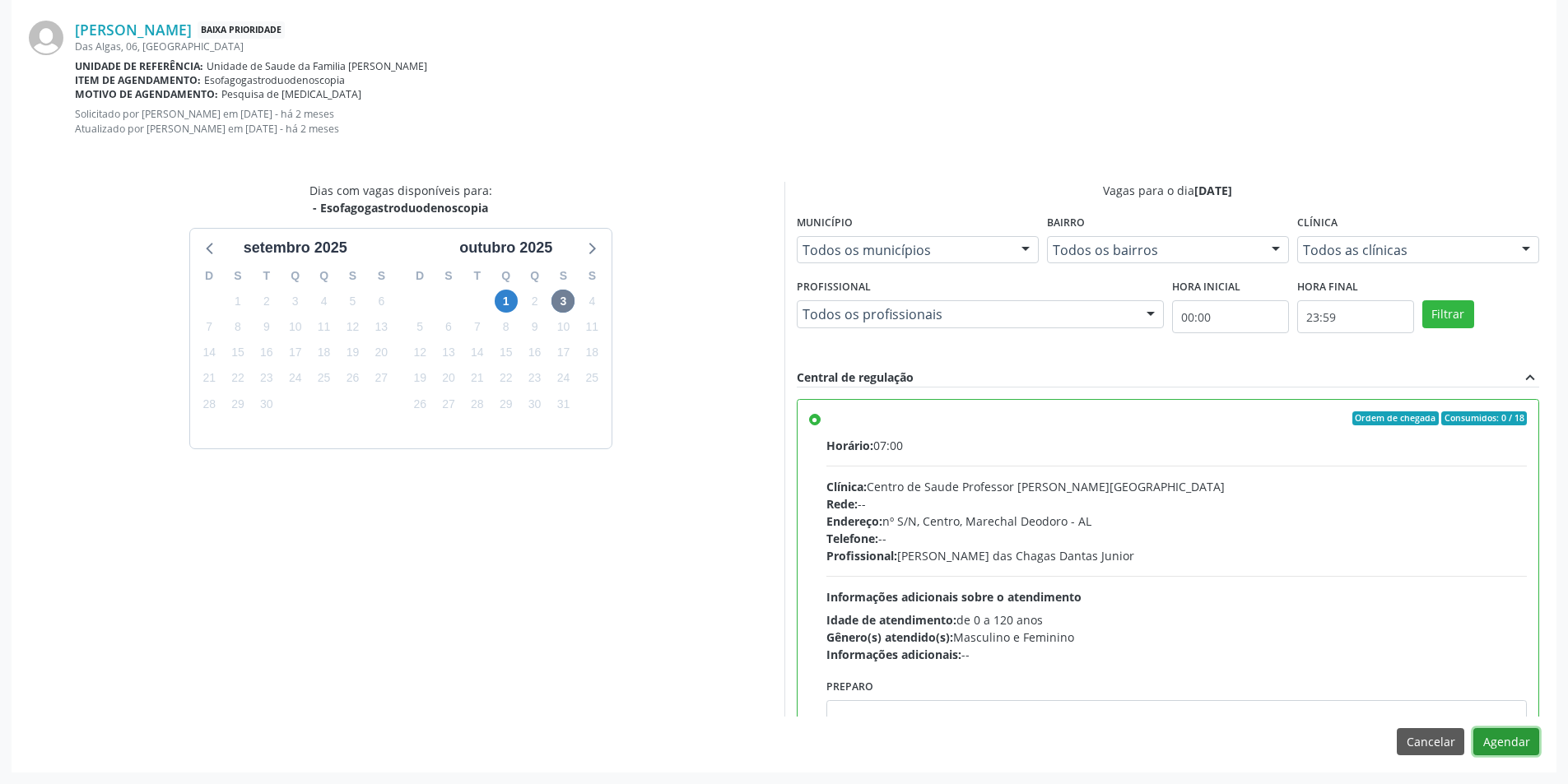
click at [1507, 752] on button "Agendar" at bounding box center [1507, 742] width 66 height 28
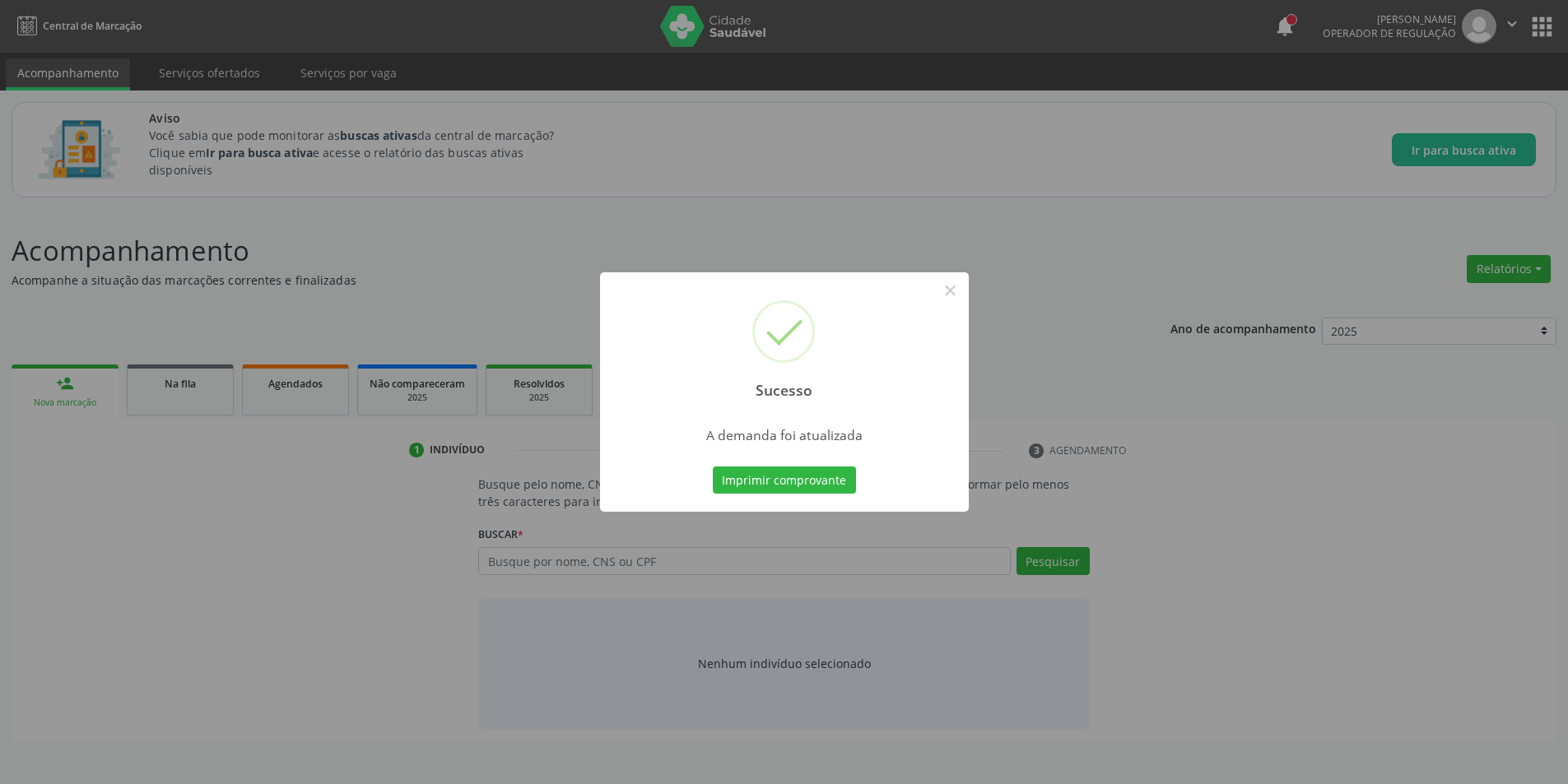
scroll to position [0, 0]
click at [960, 287] on button "×" at bounding box center [957, 291] width 28 height 28
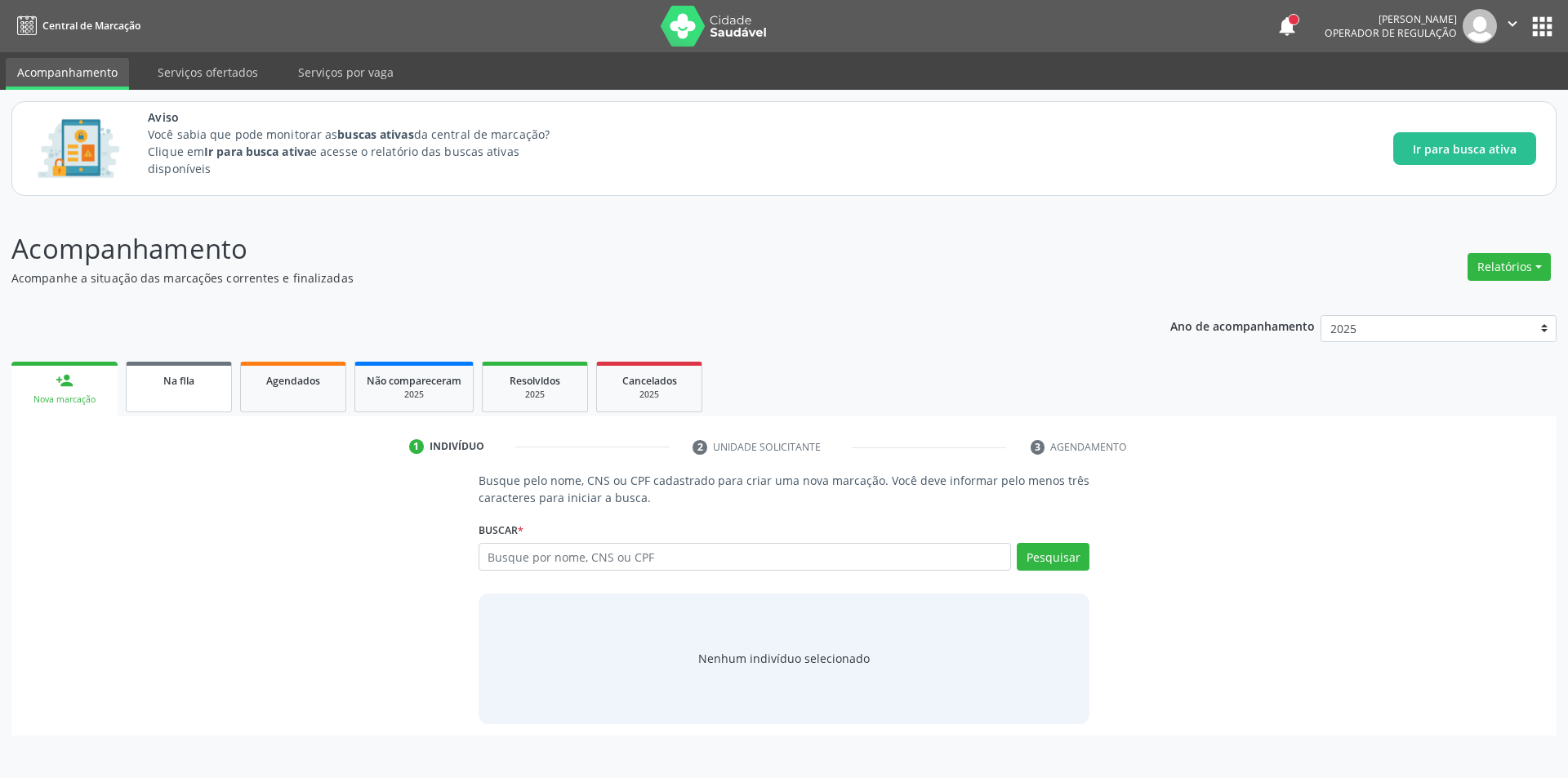
click at [193, 390] on link "Na fila" at bounding box center [178, 387] width 106 height 51
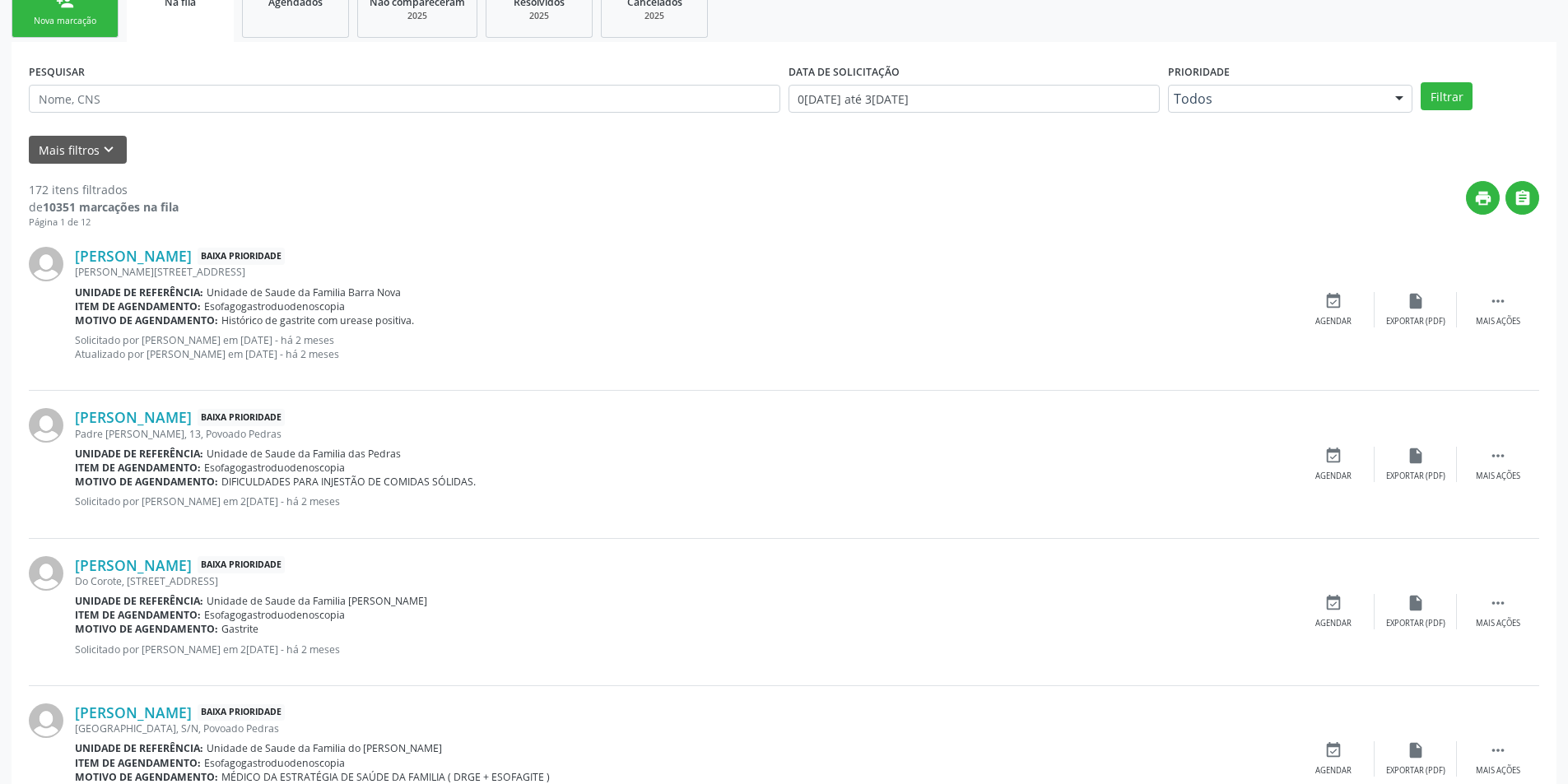
scroll to position [412, 0]
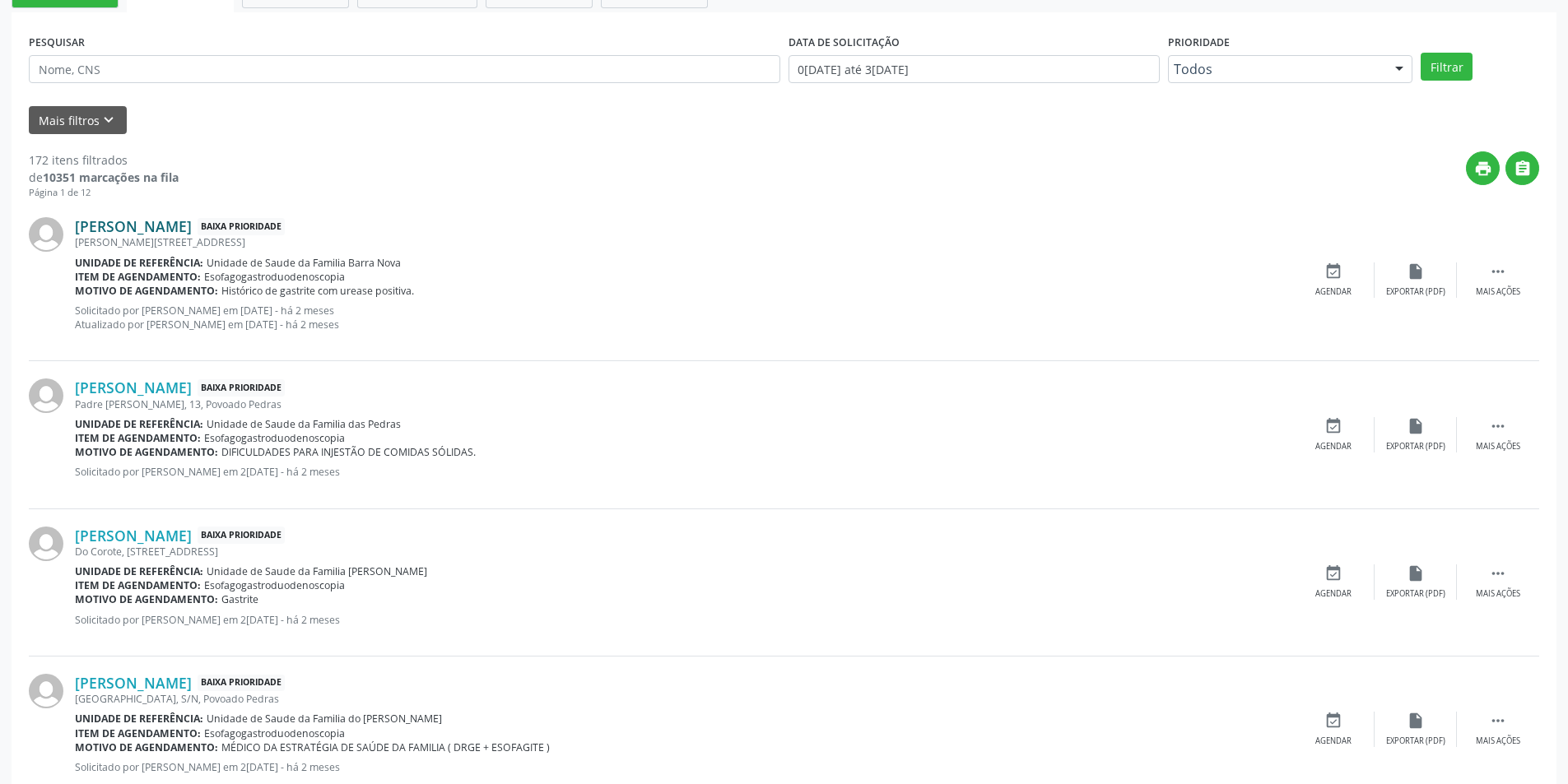
click at [192, 226] on link "Gelvanio Nunes dos Santos" at bounding box center [133, 226] width 117 height 18
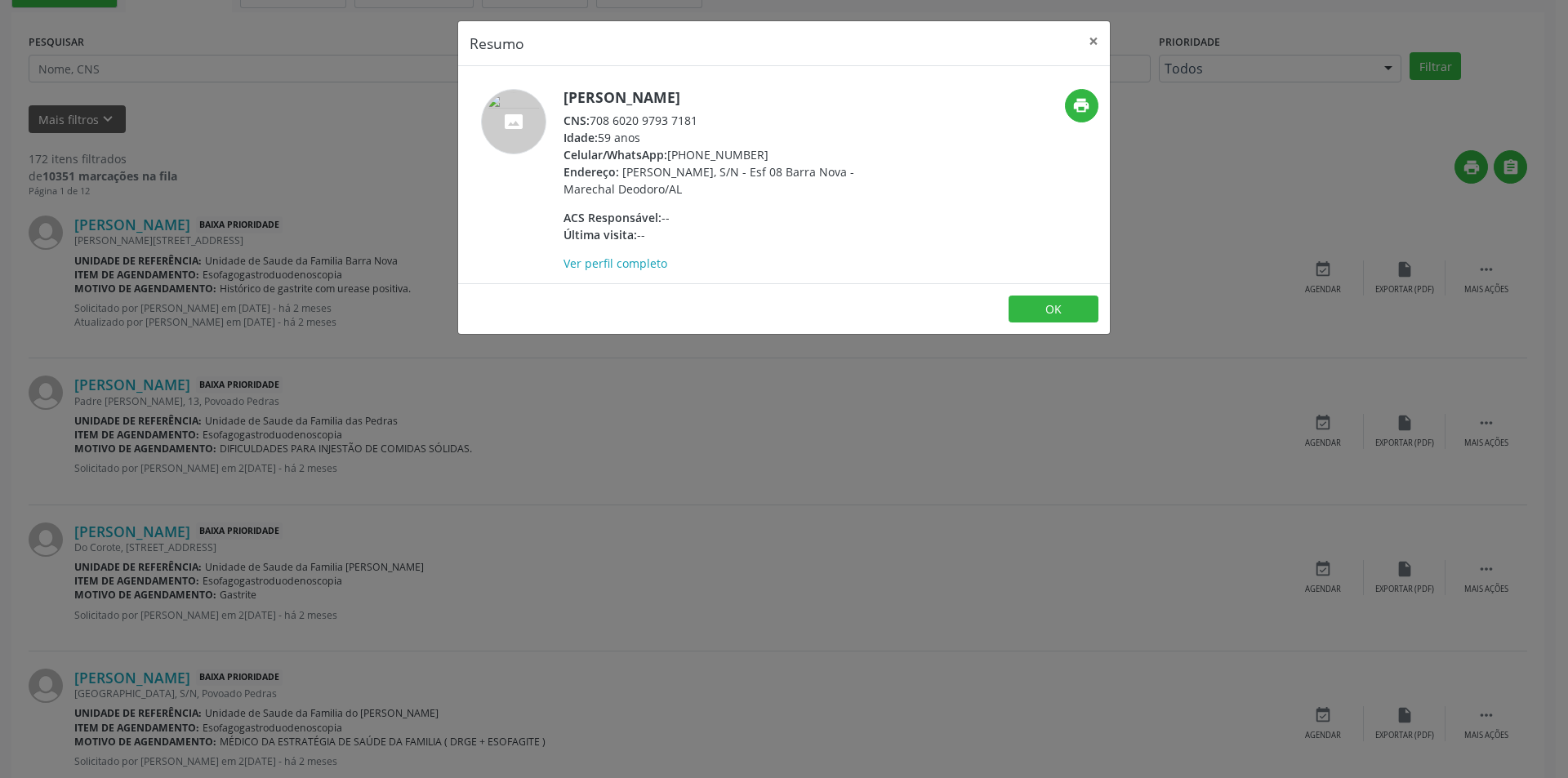
drag, startPoint x: 592, startPoint y: 119, endPoint x: 708, endPoint y: 117, distance: 116.0
click at [708, 117] on div "CNS: 708 6020 9793 7181" at bounding box center [722, 120] width 318 height 17
drag, startPoint x: 683, startPoint y: 130, endPoint x: 599, endPoint y: 117, distance: 85.0
click at [599, 117] on div "CNS: 708 6020 9793 7181" at bounding box center [722, 120] width 318 height 17
drag, startPoint x: 593, startPoint y: 118, endPoint x: 707, endPoint y: 112, distance: 114.2
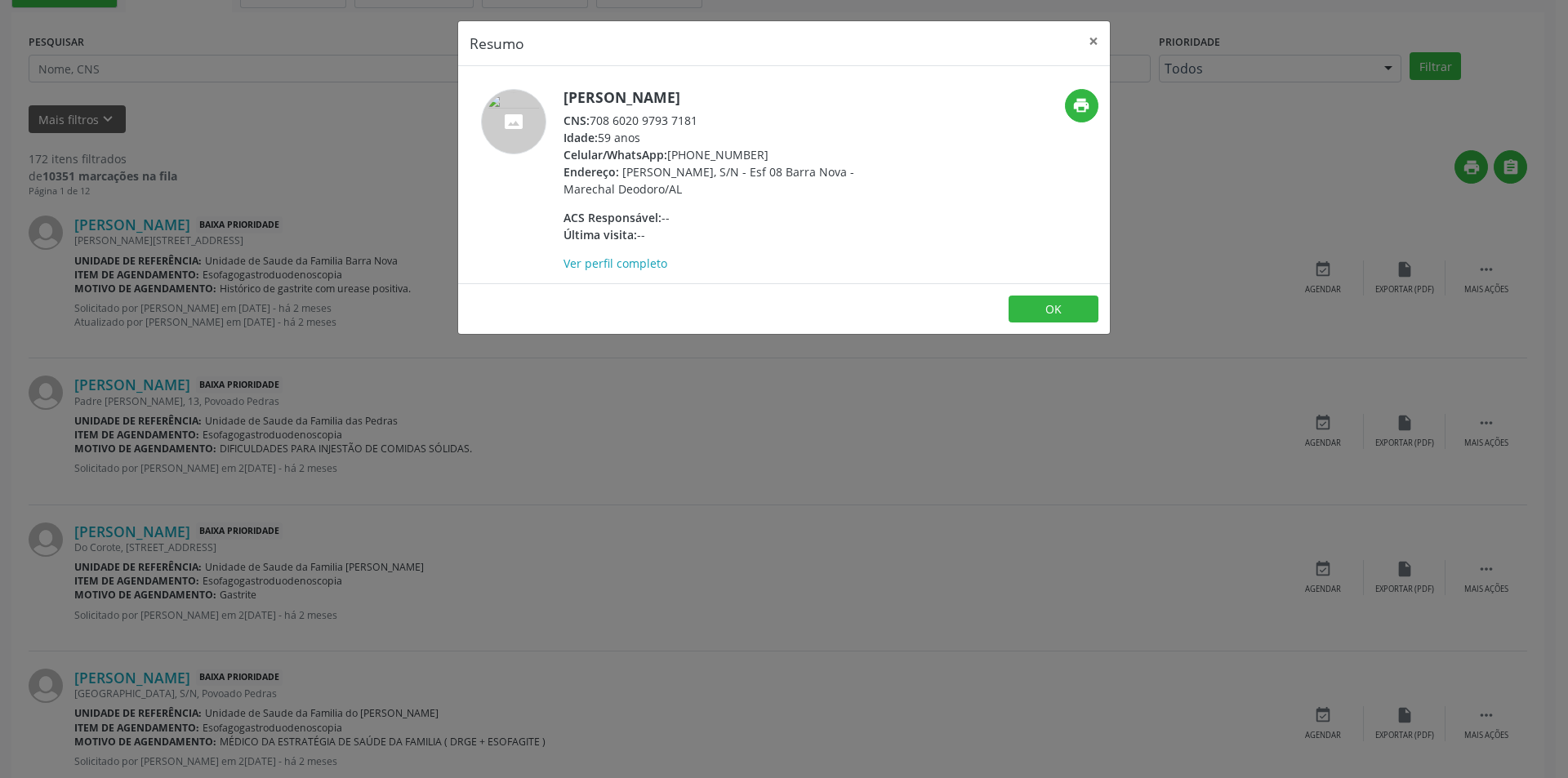
click at [707, 112] on div "CNS: 708 6020 9793 7181" at bounding box center [722, 120] width 318 height 17
copy div "708 6020 9793 7181"
click at [1054, 305] on button "OK" at bounding box center [1053, 309] width 90 height 28
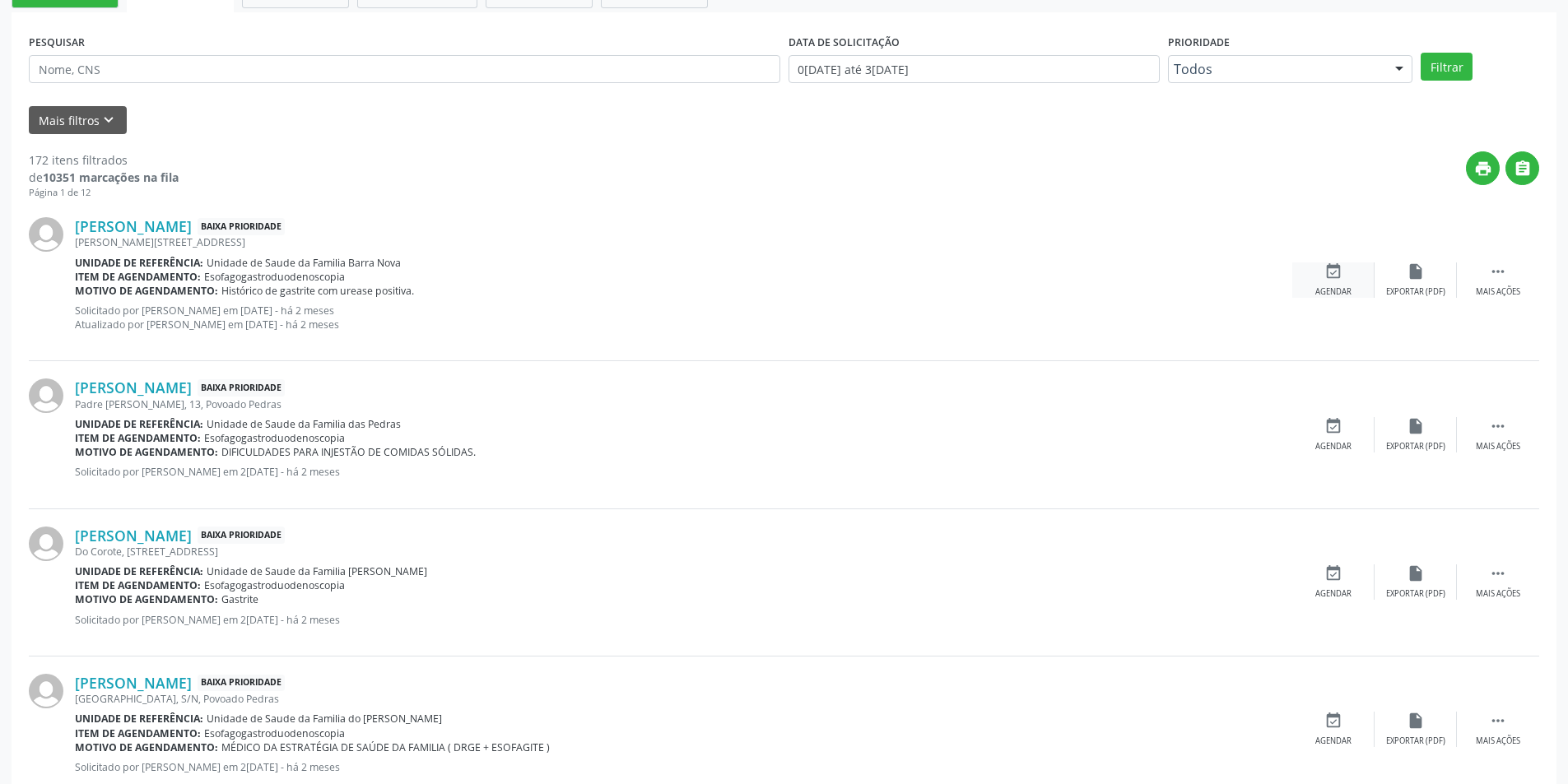
click at [1334, 268] on icon "event_available" at bounding box center [1333, 271] width 18 height 18
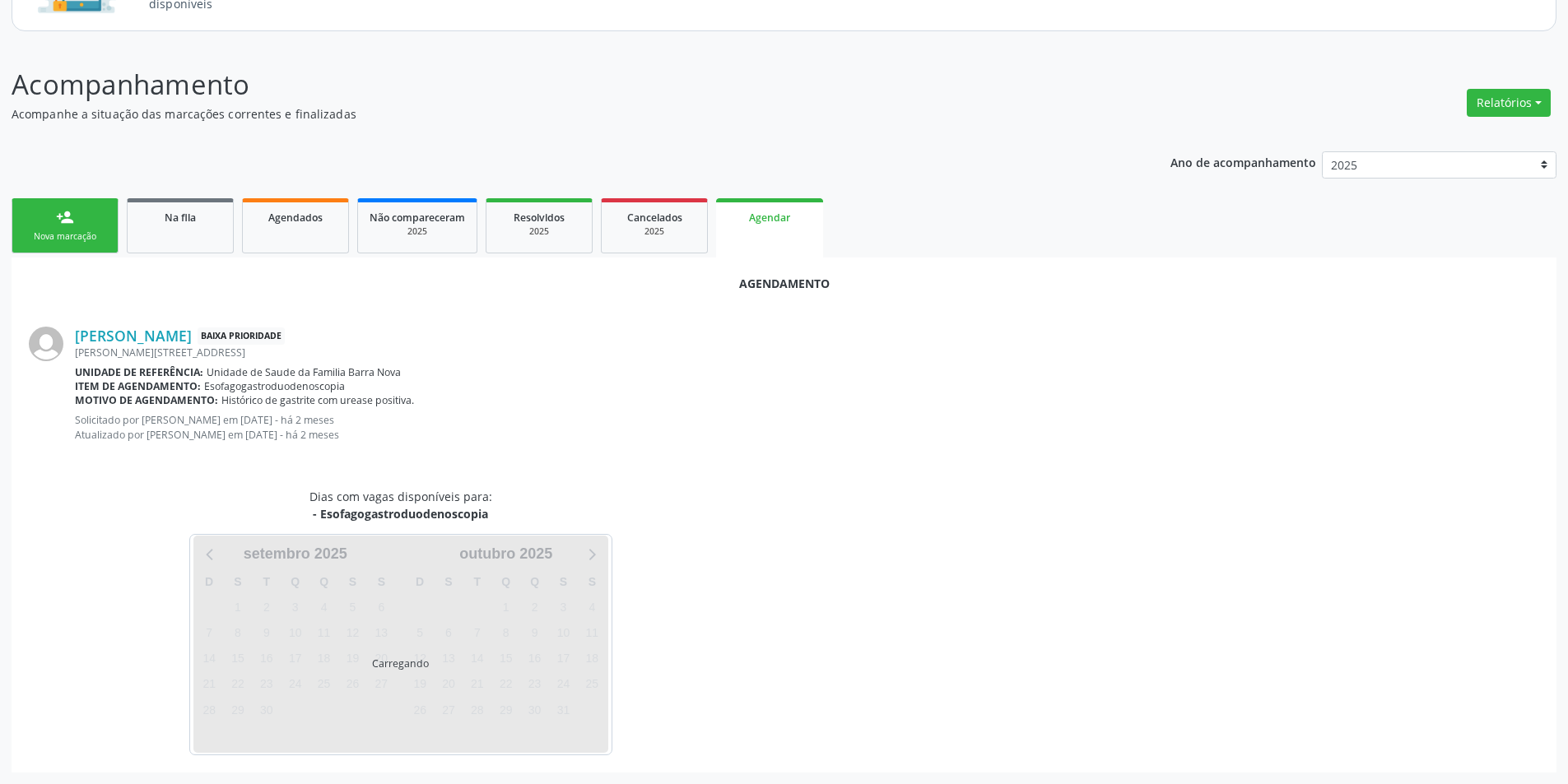
scroll to position [205, 0]
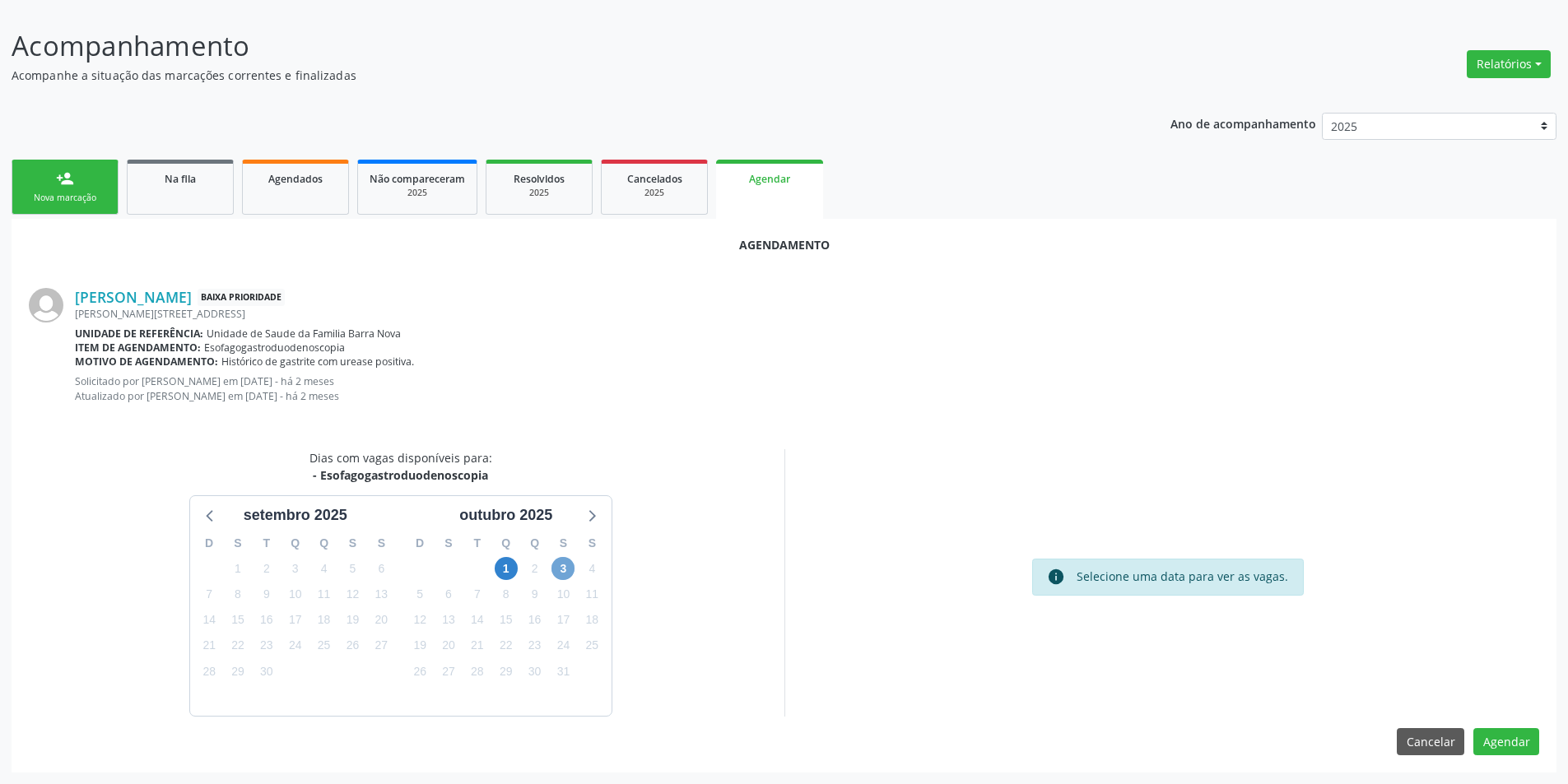
click at [558, 566] on span "3" at bounding box center [563, 569] width 23 height 23
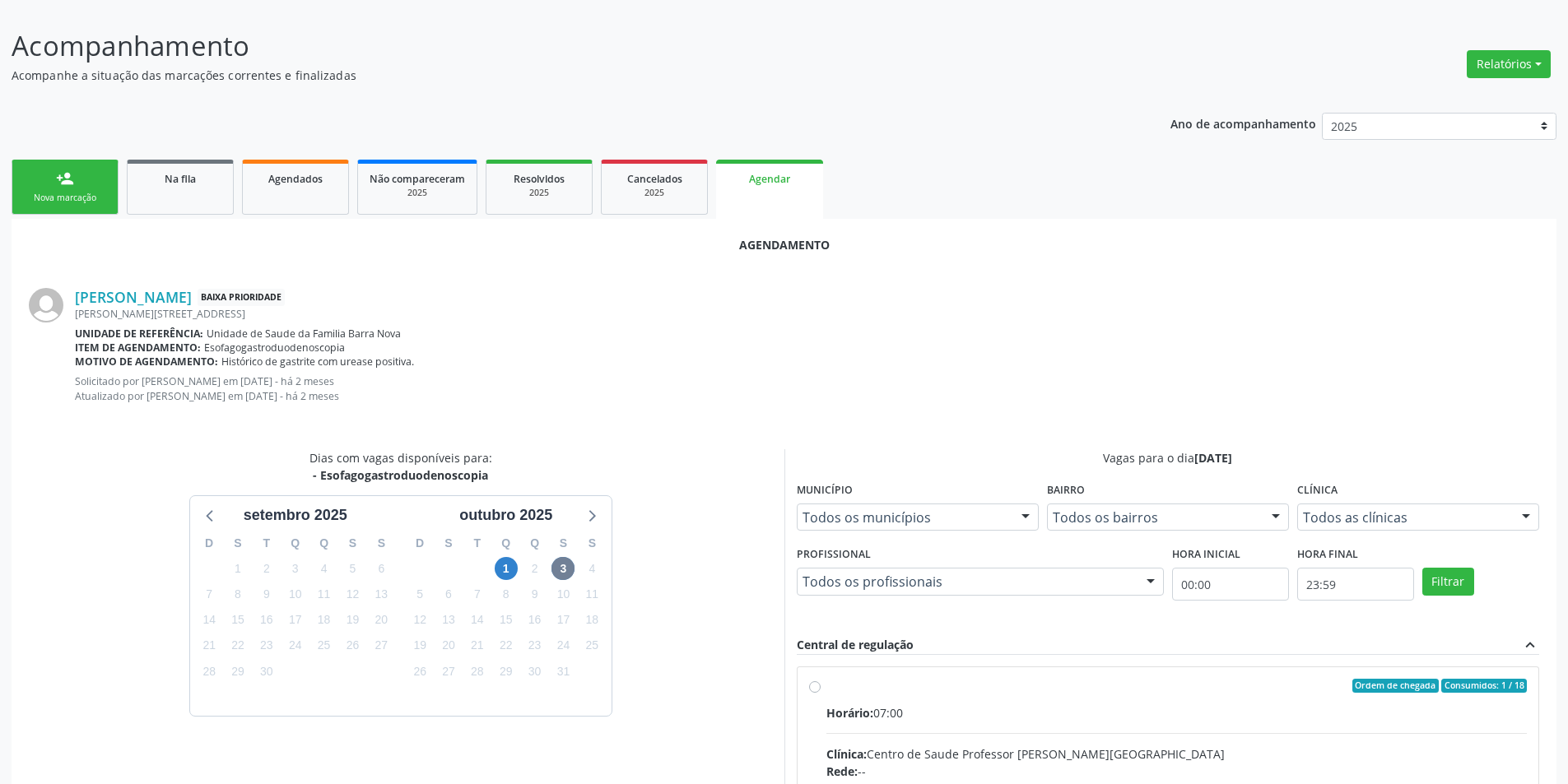
click at [811, 686] on input "Ordem de chegada Consumidos: 1 / 18 Horário: 07:00 Clínica: Centro de Saude Pro…" at bounding box center [815, 687] width 11 height 15
radio input "true"
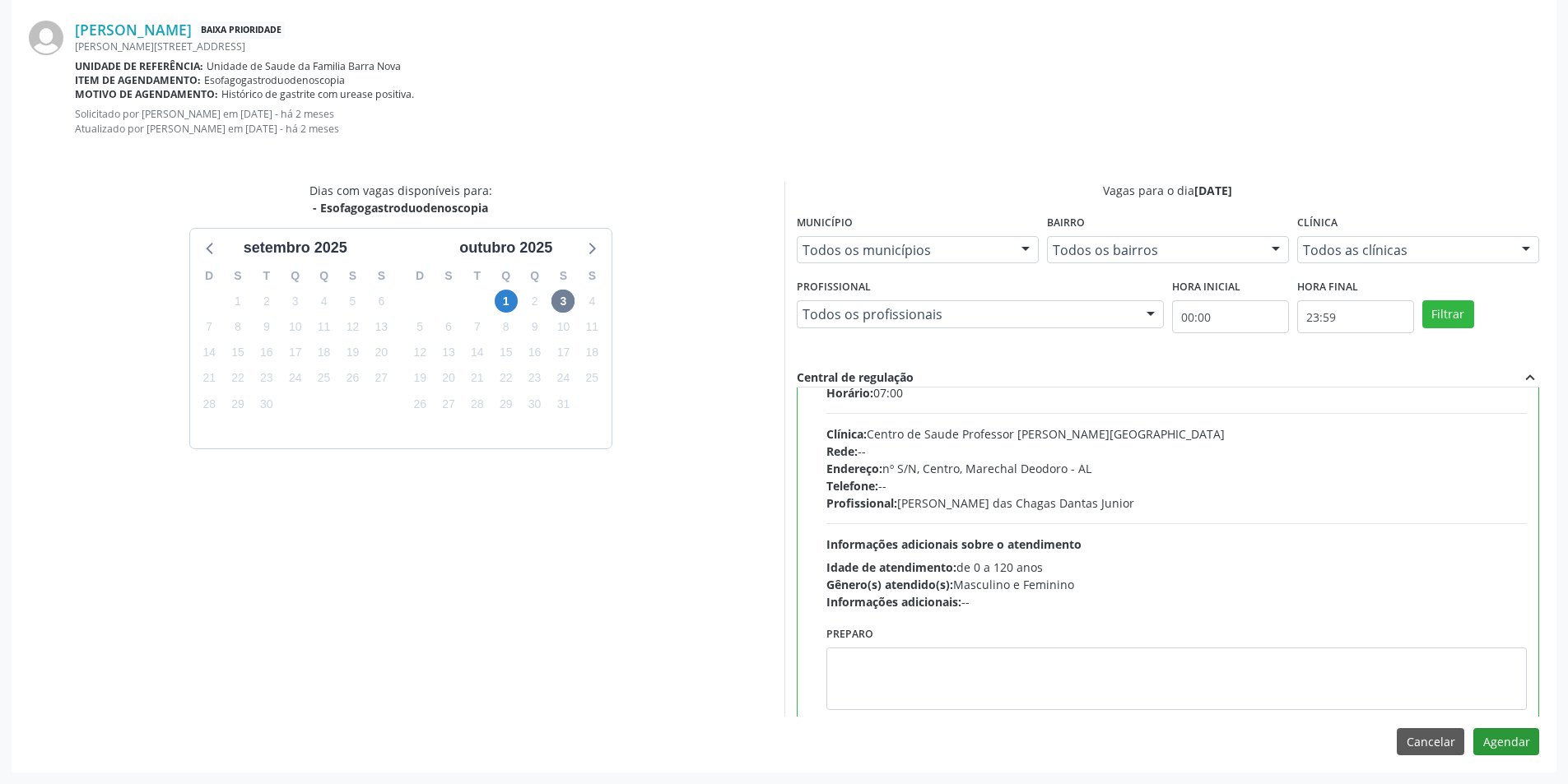
scroll to position [81, 0]
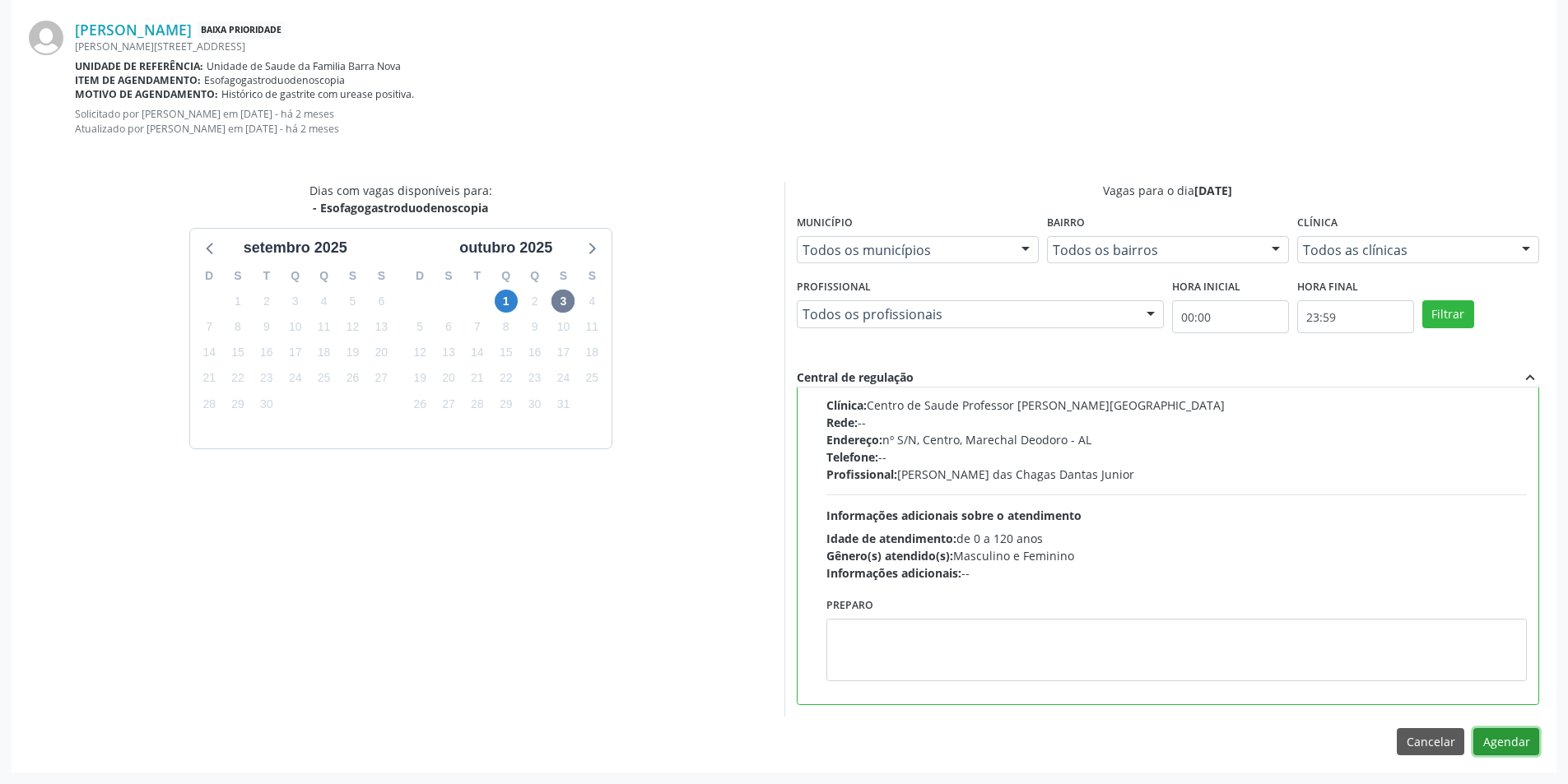
click at [1510, 744] on button "Agendar" at bounding box center [1507, 742] width 66 height 28
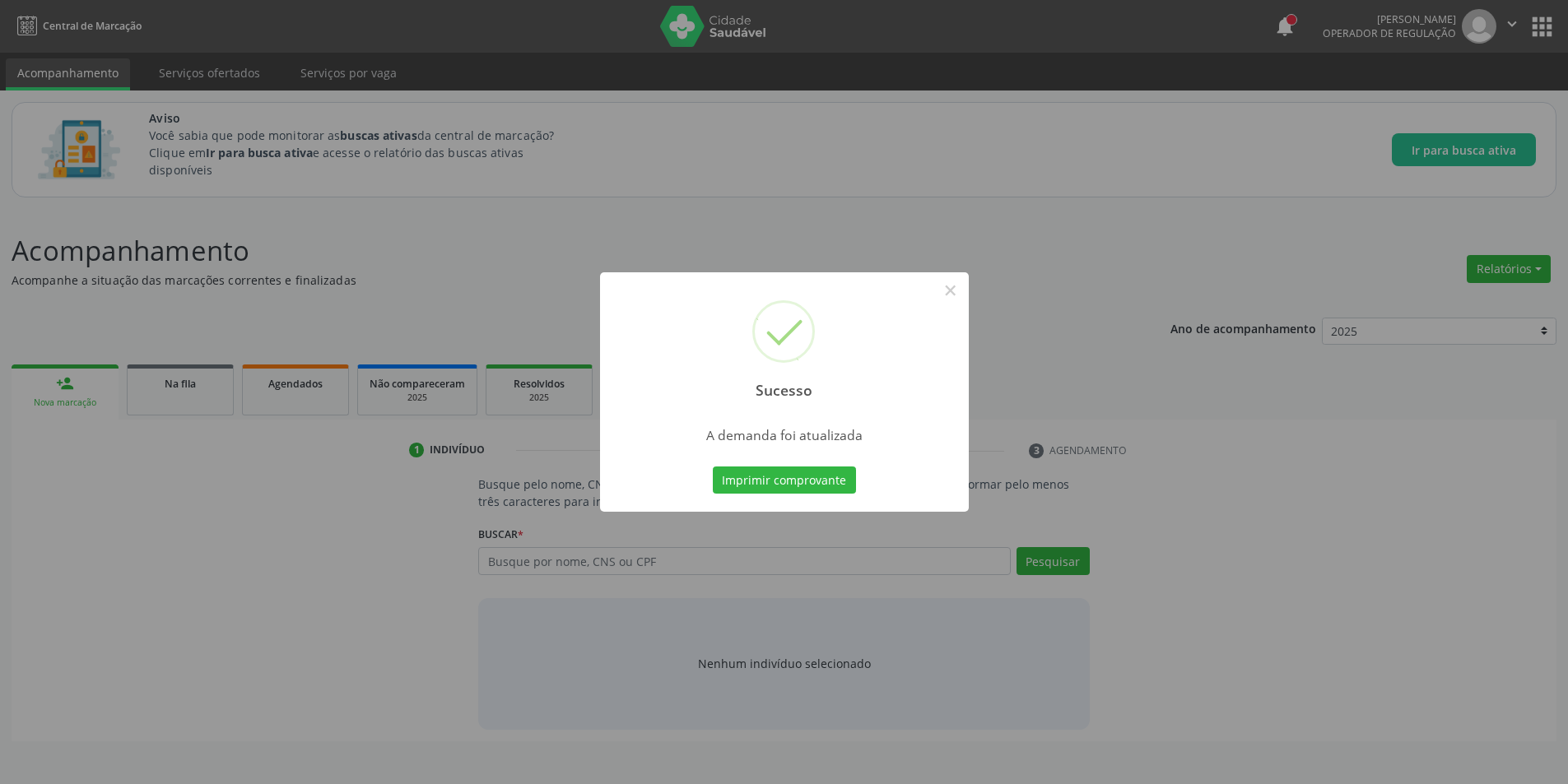
scroll to position [0, 0]
click at [953, 294] on button "×" at bounding box center [957, 291] width 28 height 28
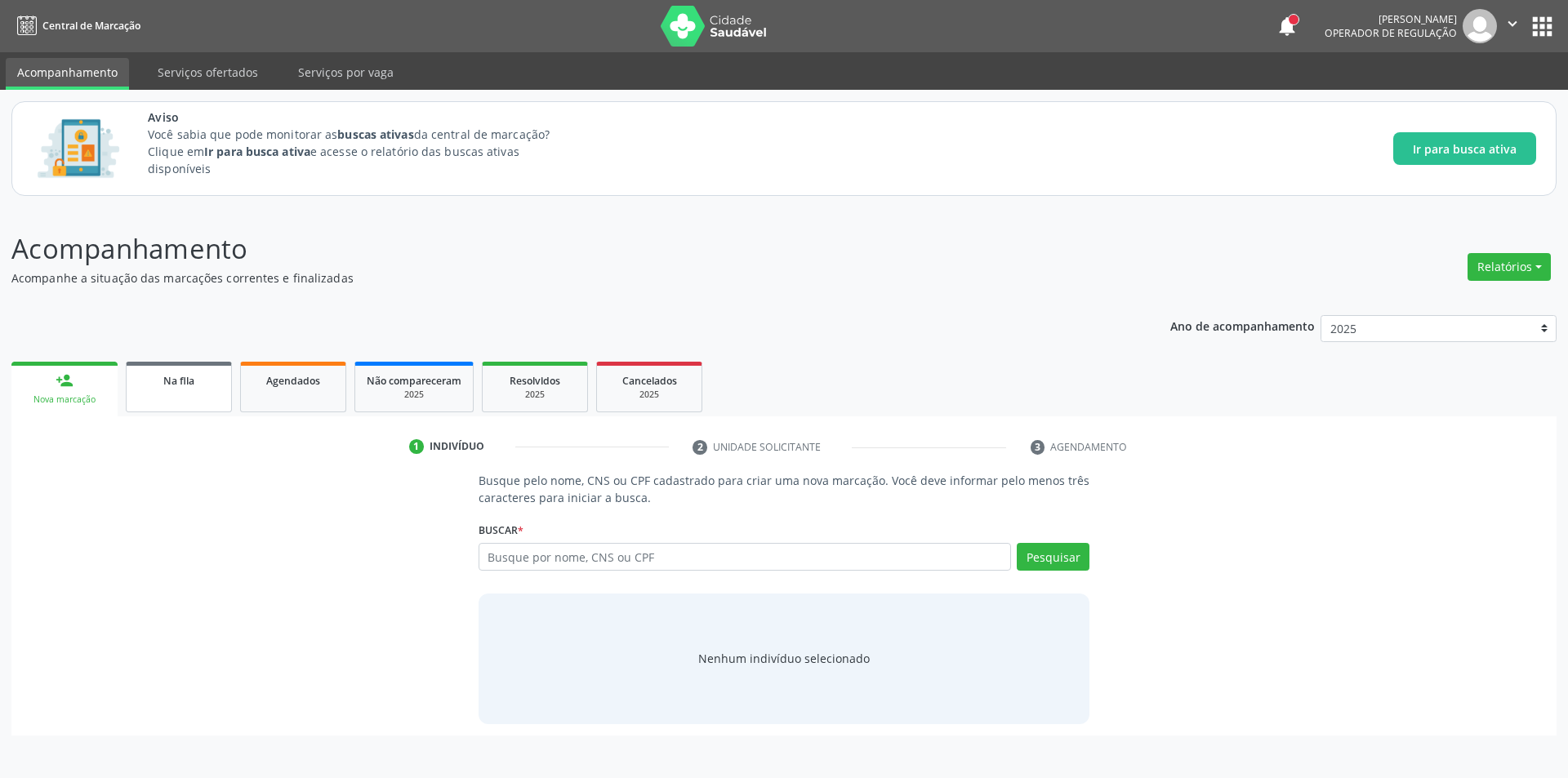
click at [178, 382] on span "Na fila" at bounding box center [178, 381] width 31 height 14
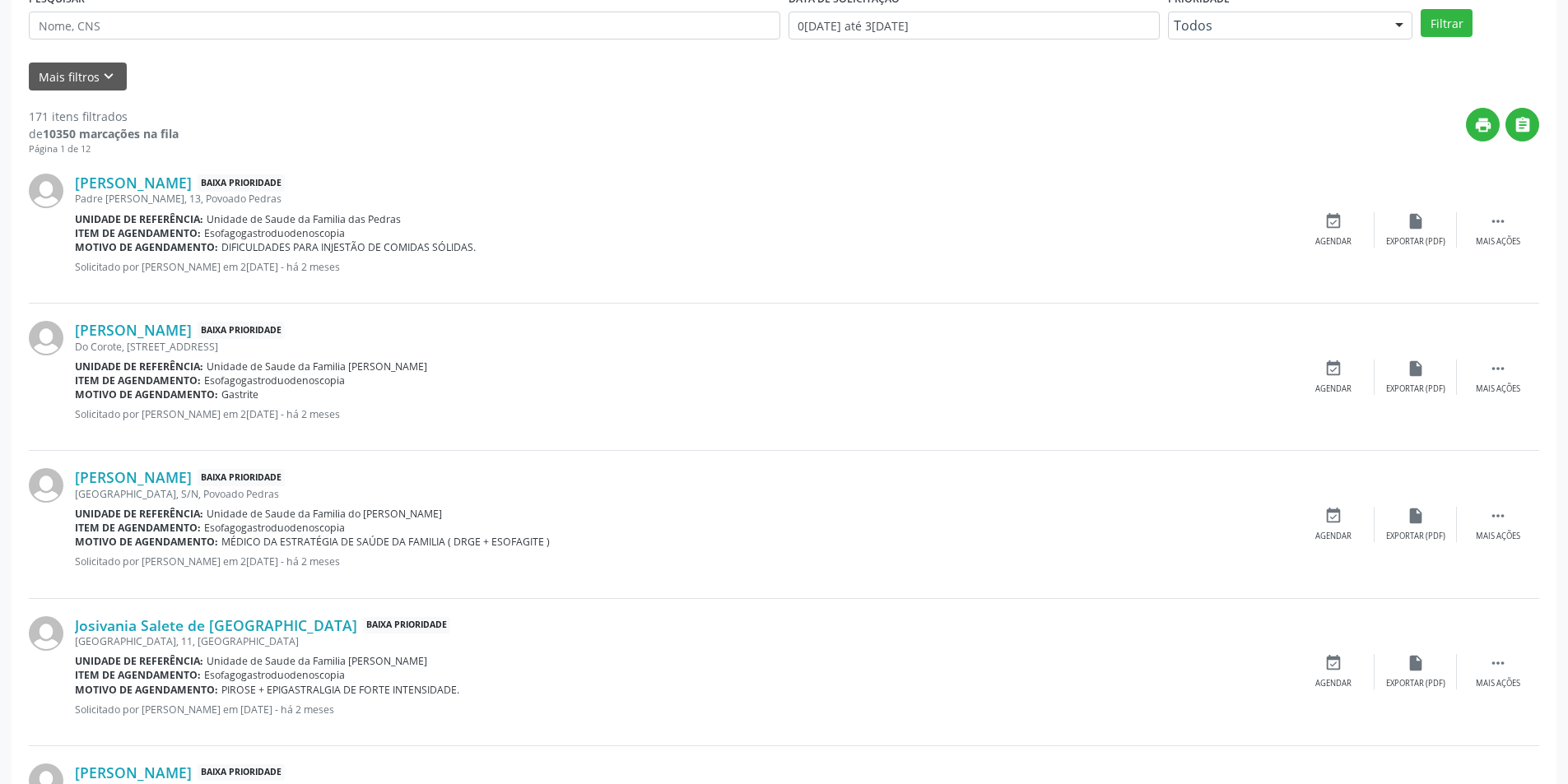
scroll to position [494, 0]
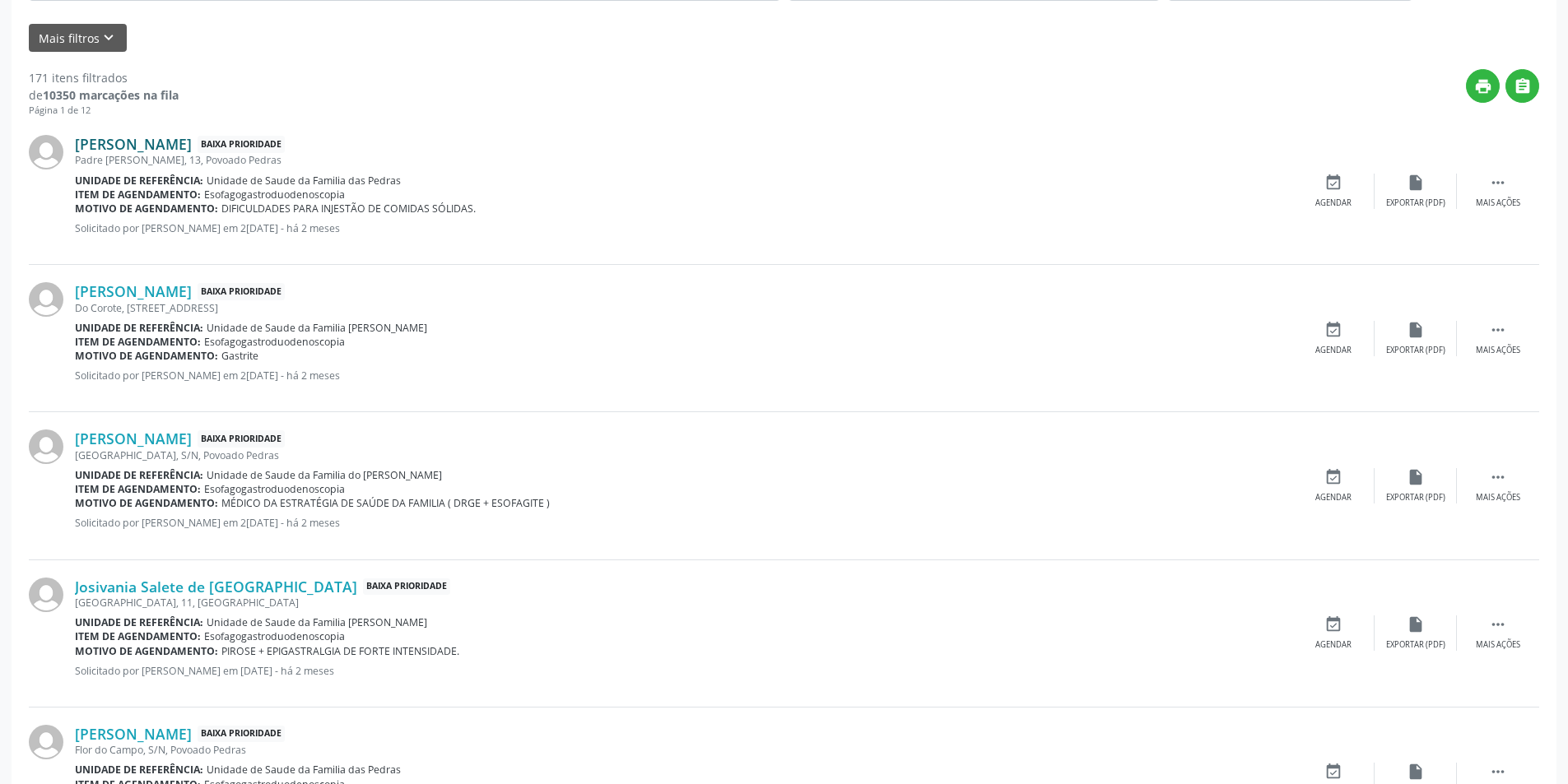
click at [164, 144] on link "Jose Aílton da Silva Santos" at bounding box center [133, 144] width 117 height 18
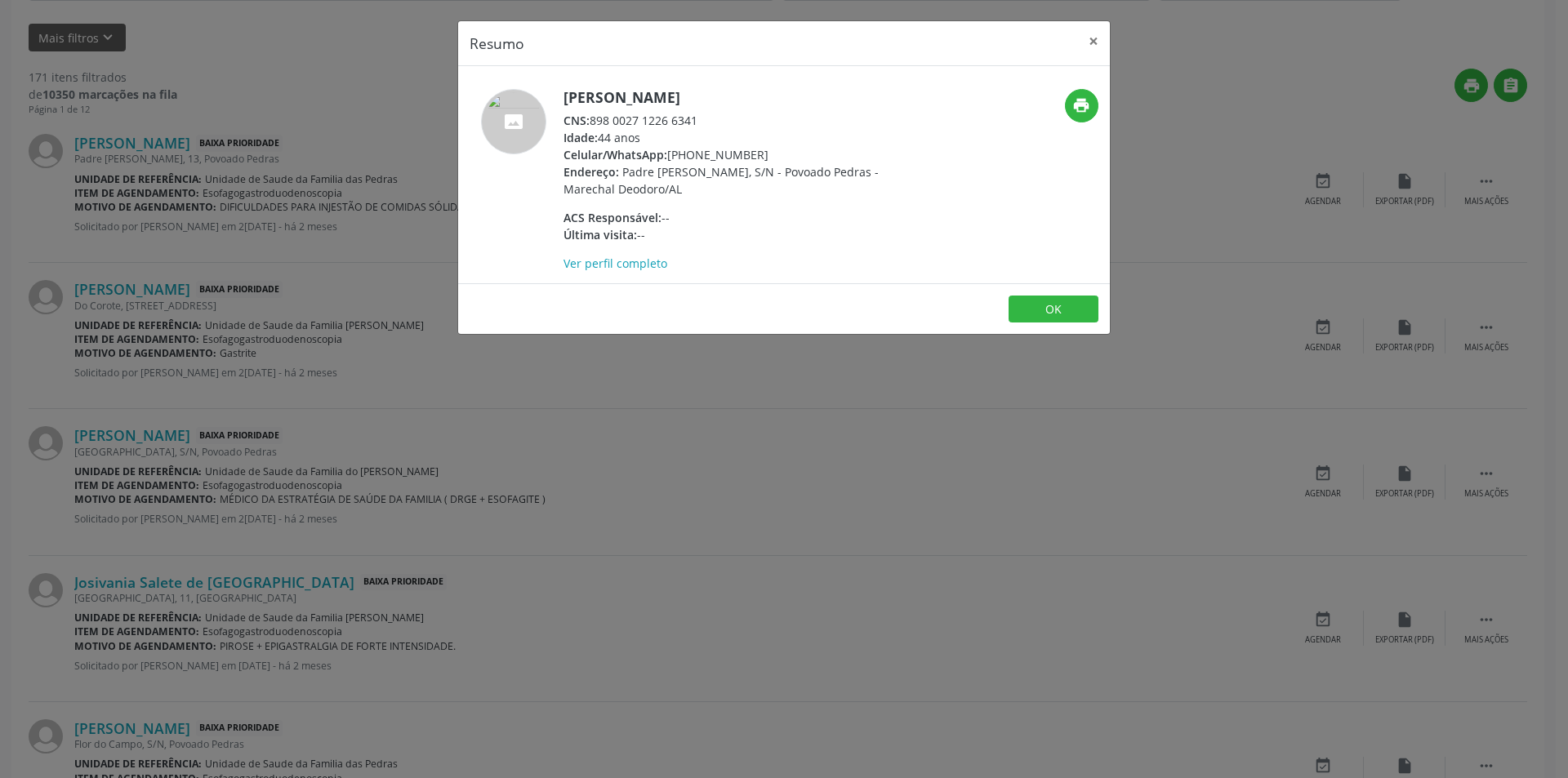
drag, startPoint x: 592, startPoint y: 119, endPoint x: 705, endPoint y: 119, distance: 113.0
click at [705, 119] on div "CNS: 898 0027 1226 6341" at bounding box center [722, 120] width 318 height 17
copy div "898 0027 1226 6341"
click at [1056, 306] on button "OK" at bounding box center [1053, 309] width 90 height 28
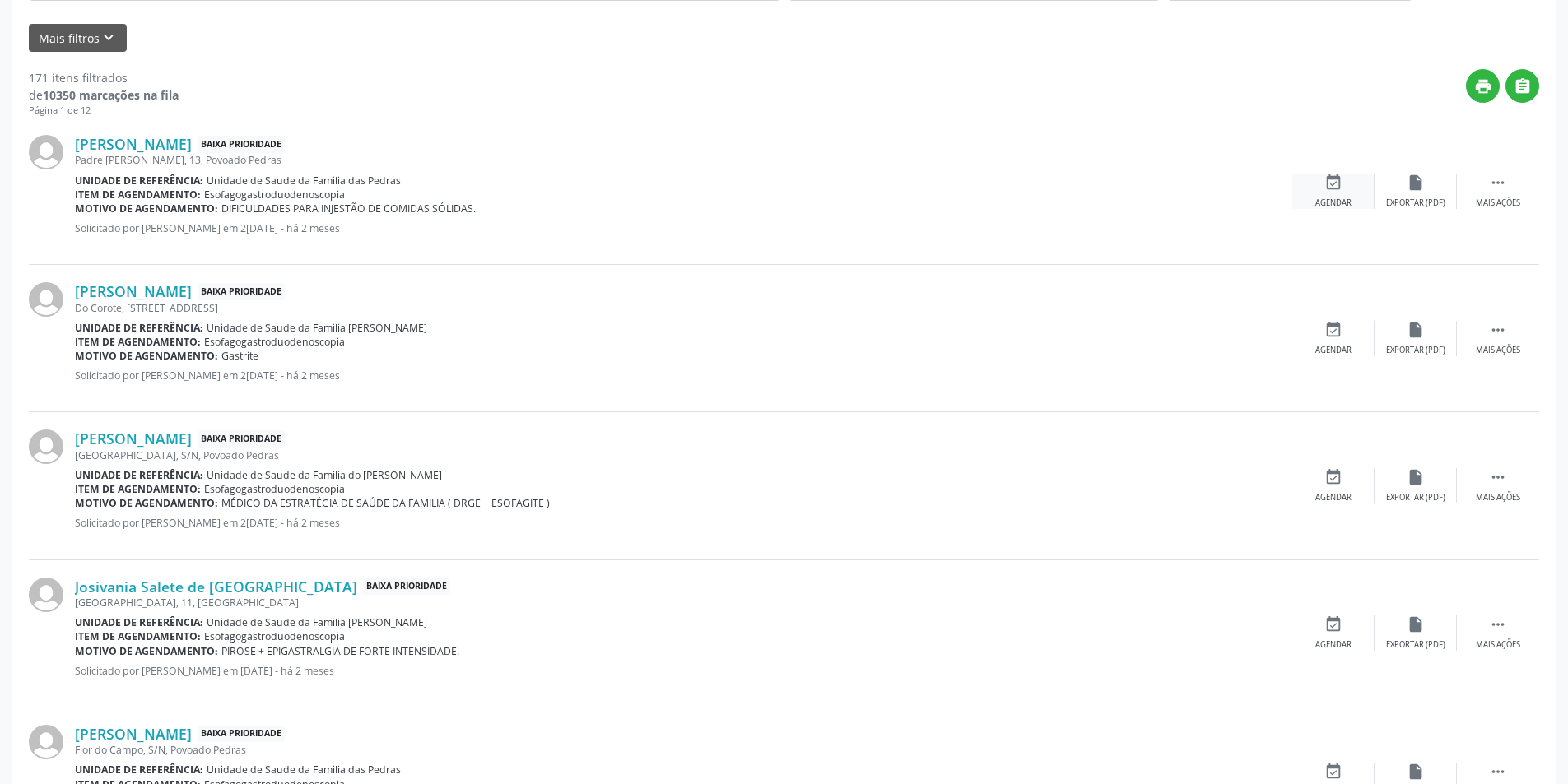
click at [1341, 183] on icon "event_available" at bounding box center [1333, 182] width 18 height 18
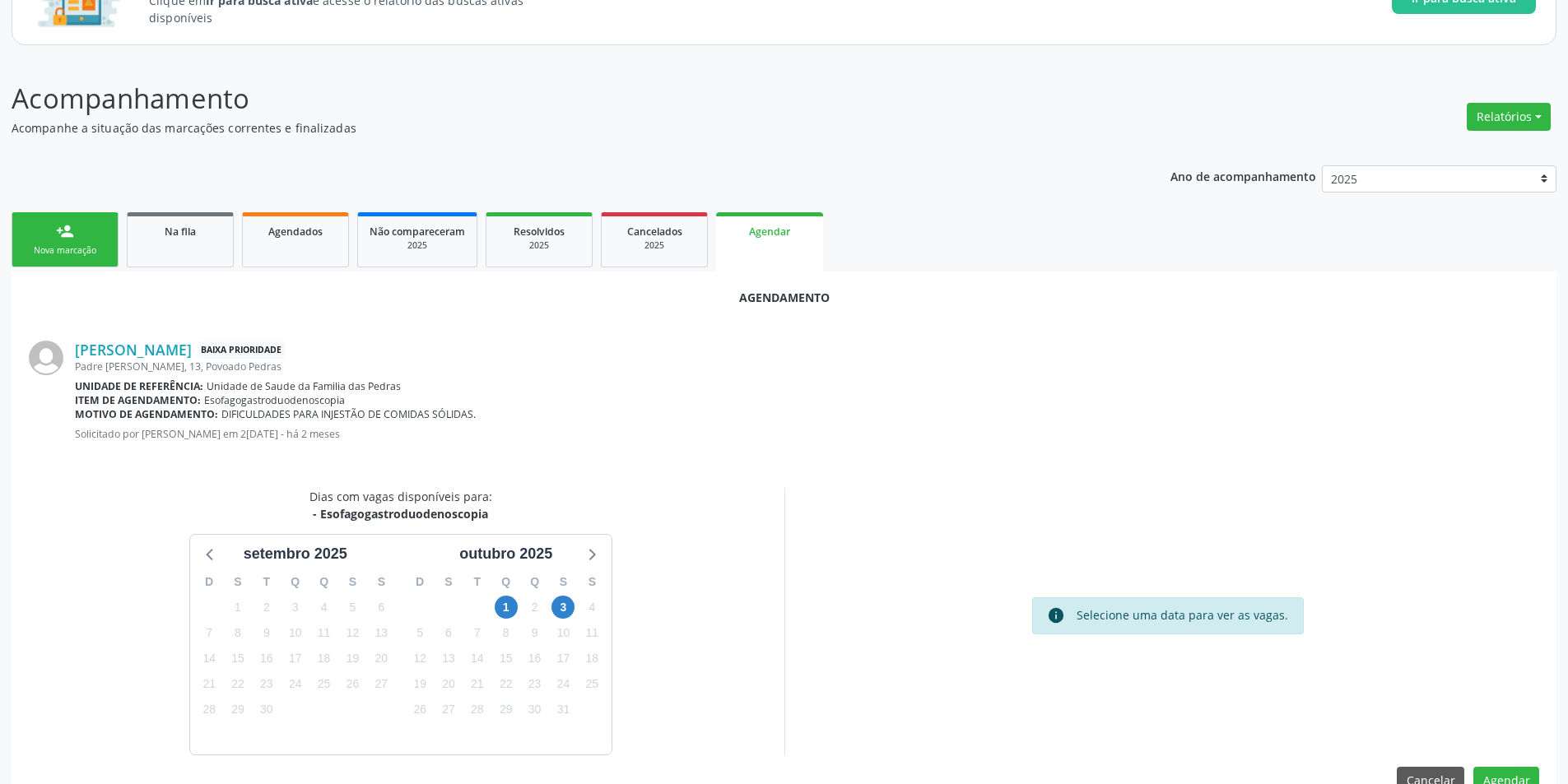
scroll to position [191, 0]
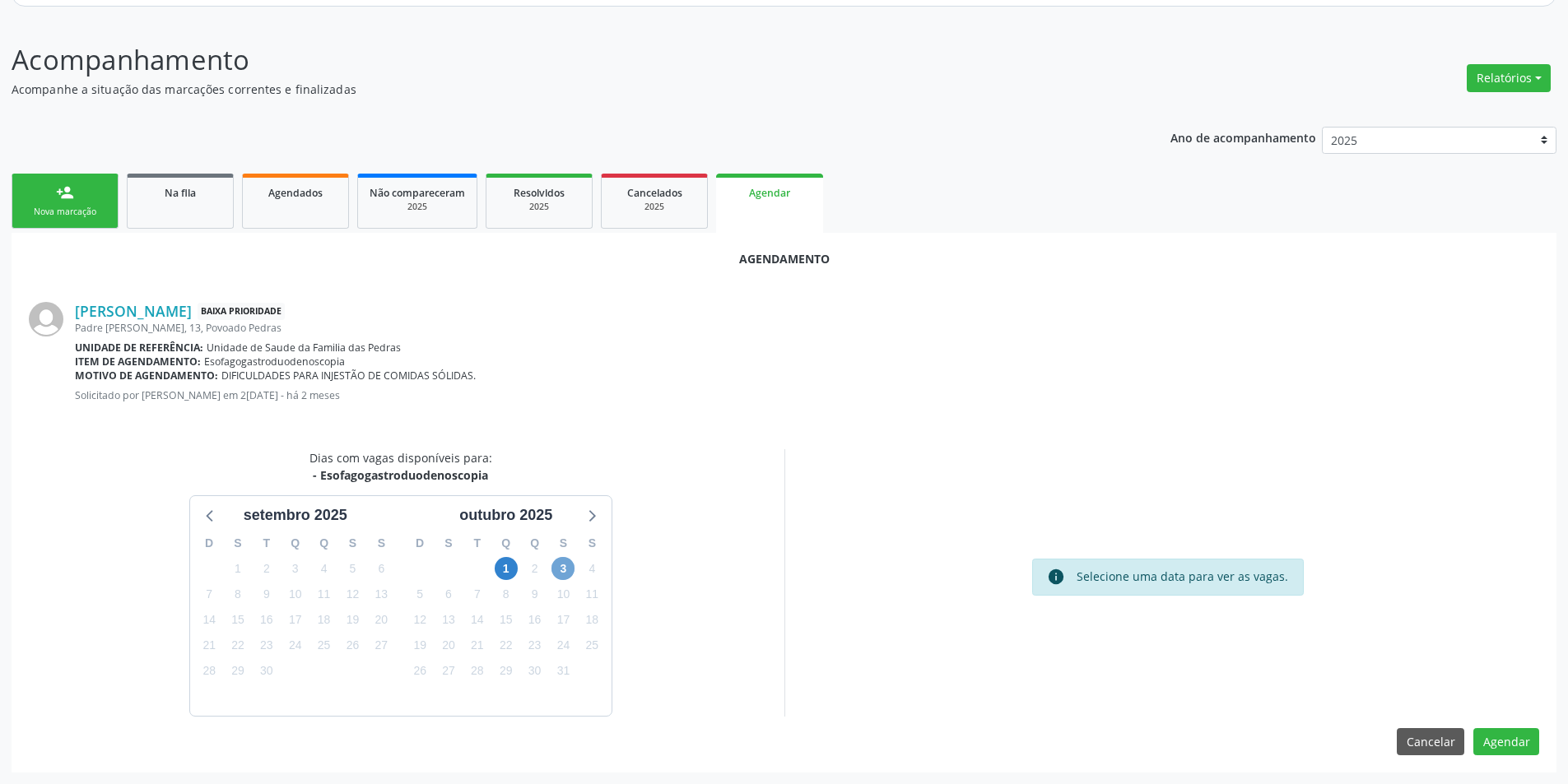
click at [555, 568] on span "3" at bounding box center [563, 569] width 23 height 23
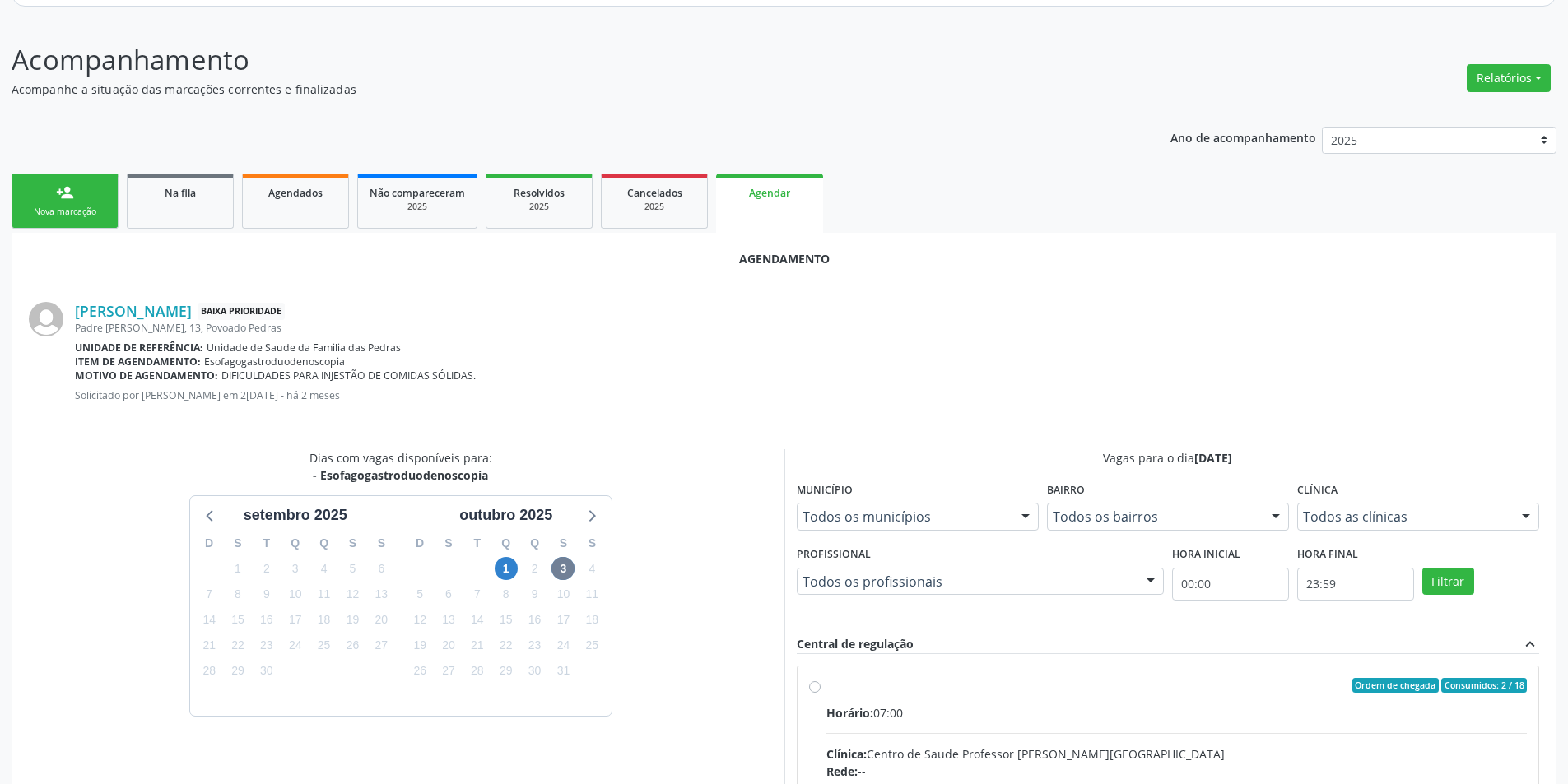
click at [812, 683] on input "Ordem de chegada Consumidos: 2 / 18 Horário: 07:00 Clínica: Centro de Saude Pro…" at bounding box center [815, 686] width 11 height 15
radio input "true"
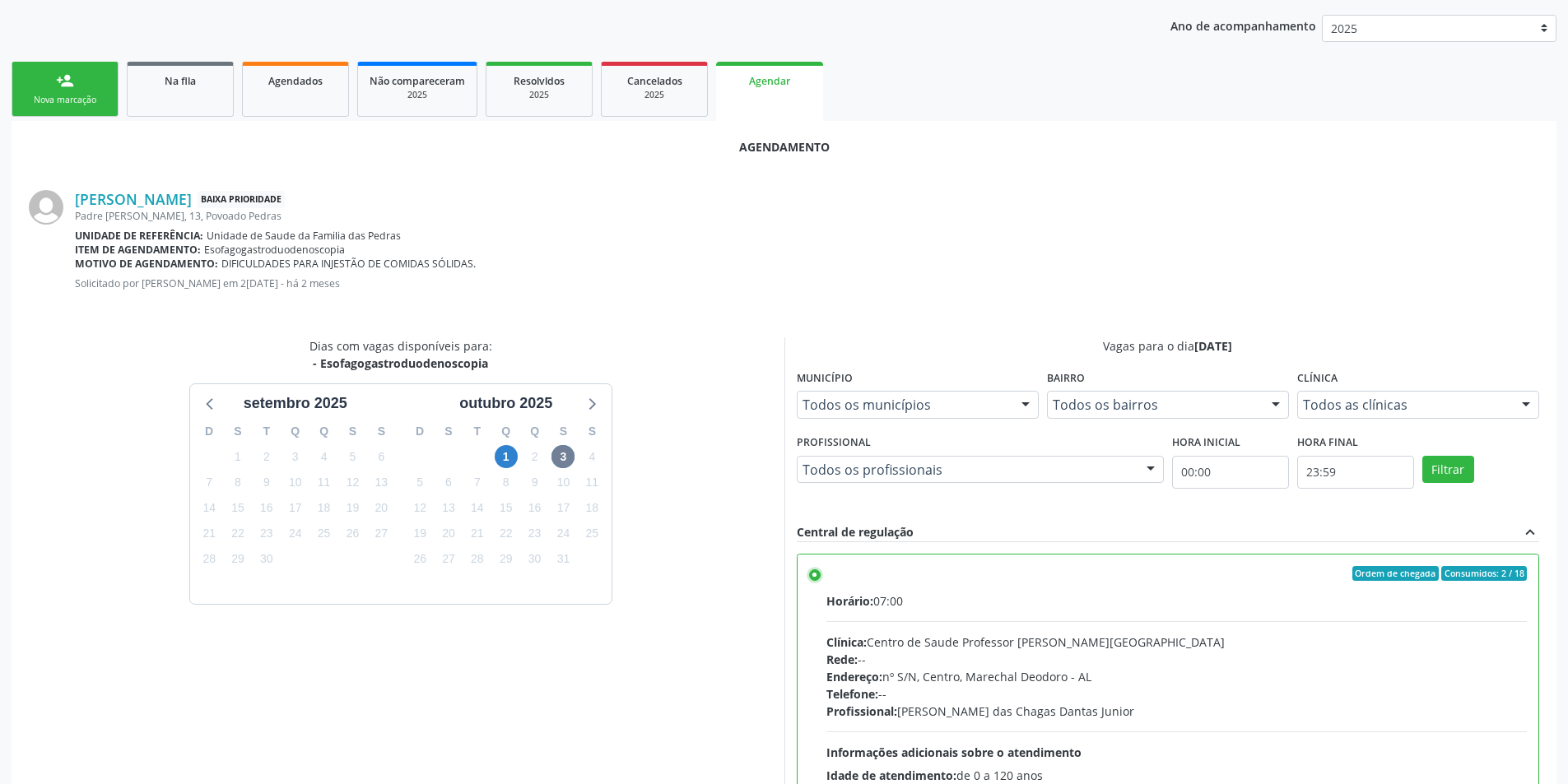
scroll to position [458, 0]
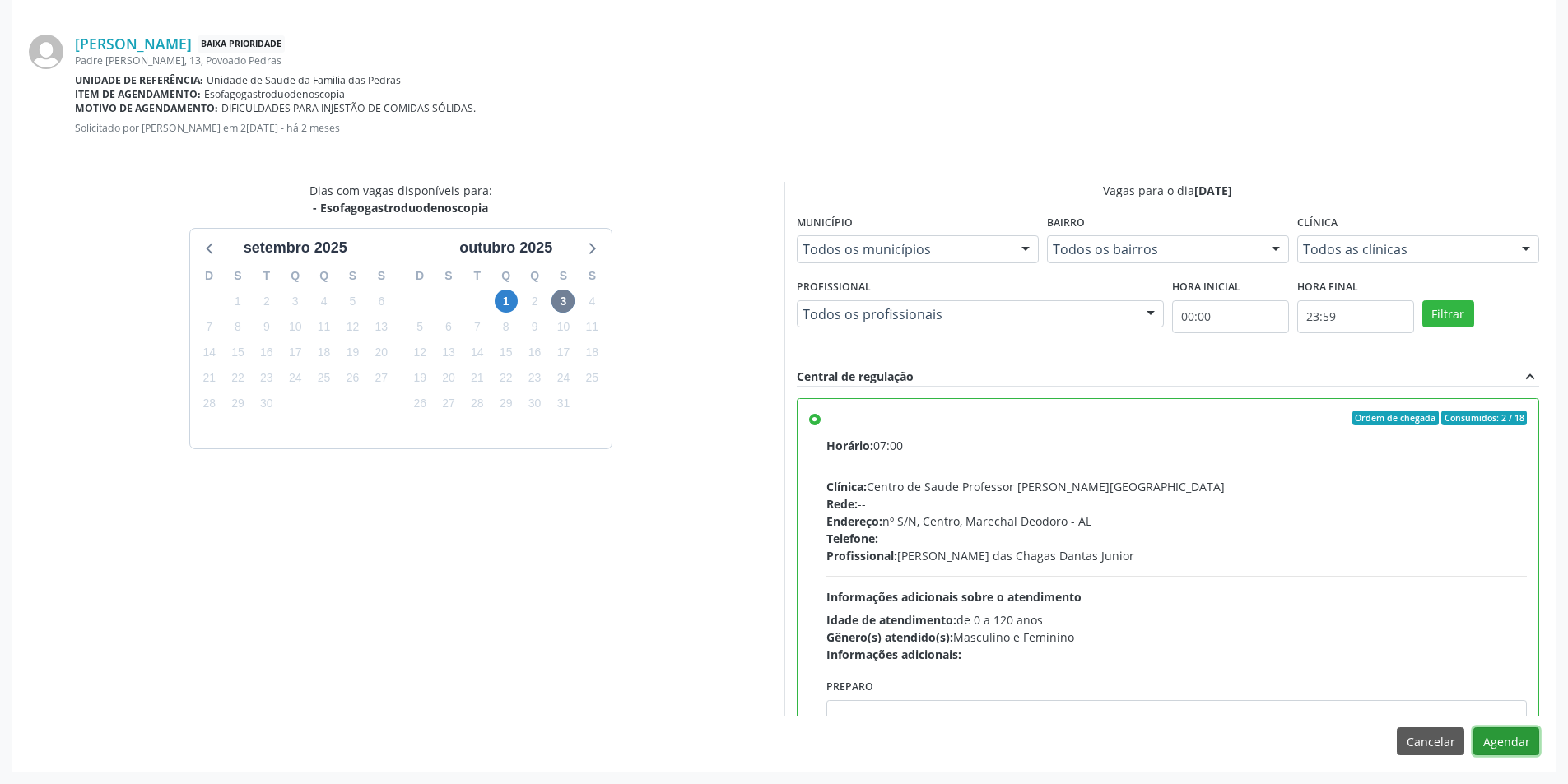
click at [1502, 735] on button "Agendar" at bounding box center [1507, 741] width 66 height 28
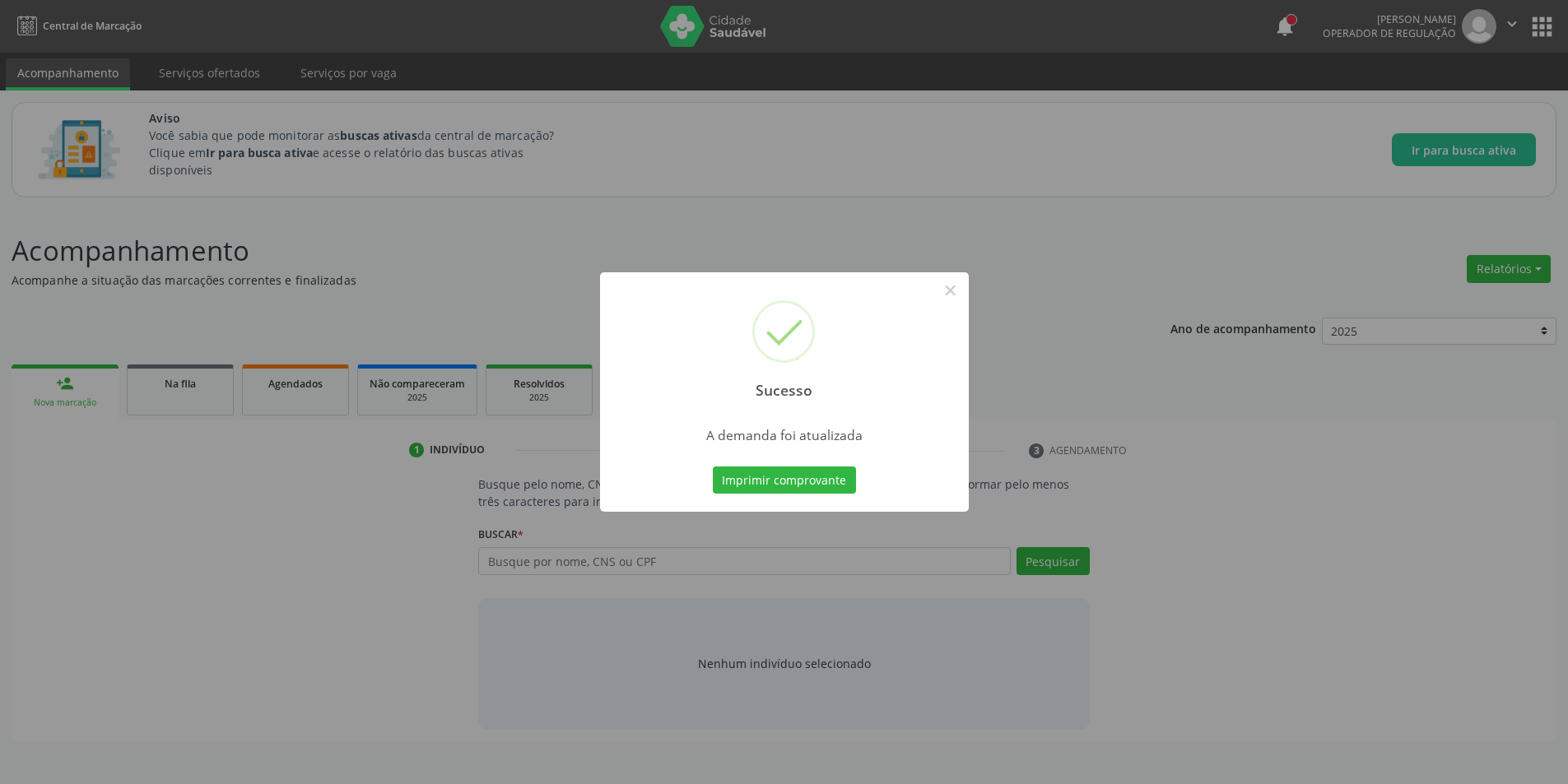
scroll to position [0, 0]
click at [955, 293] on button "×" at bounding box center [957, 291] width 28 height 28
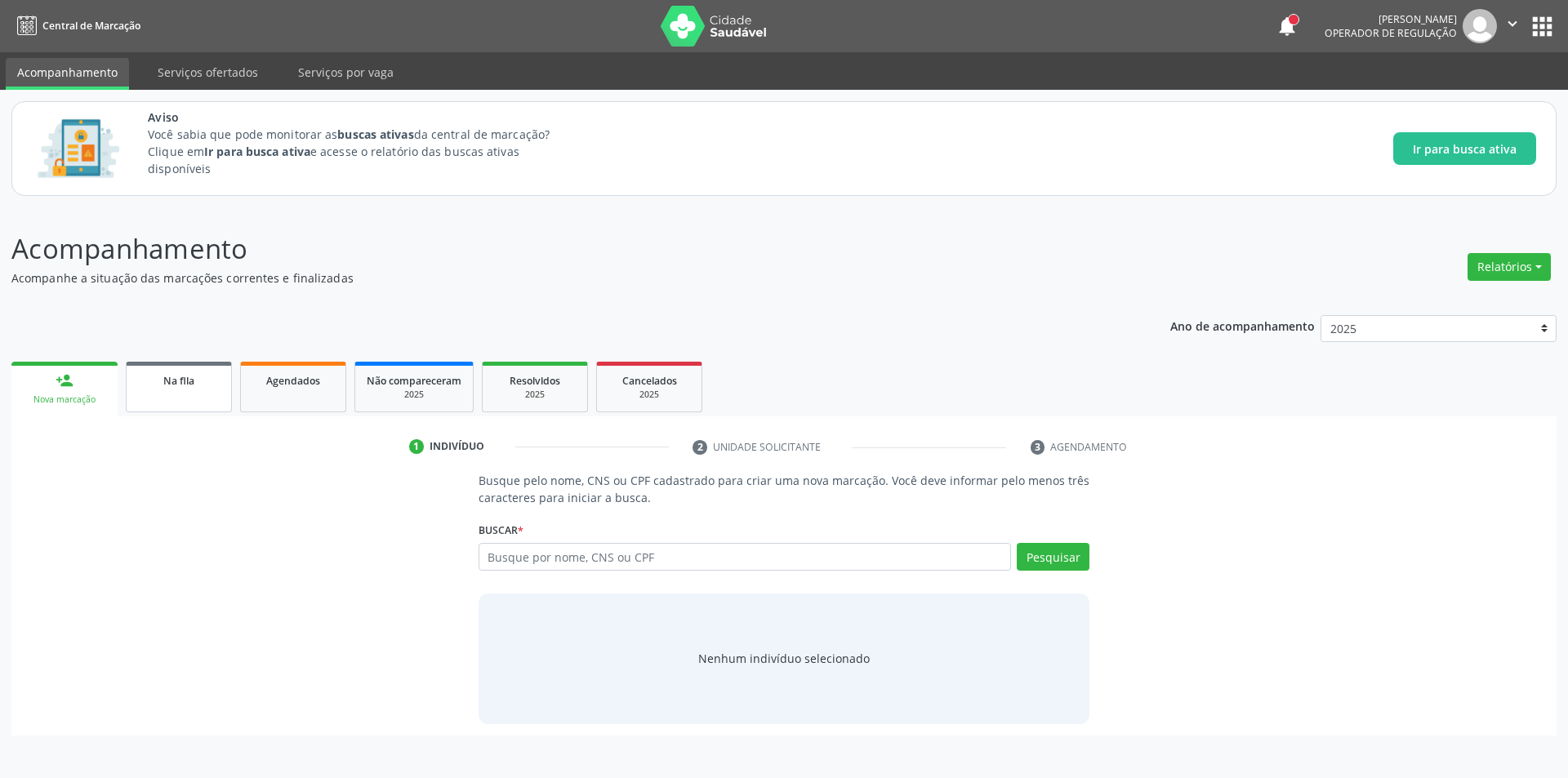
click at [188, 391] on link "Na fila" at bounding box center [178, 387] width 106 height 51
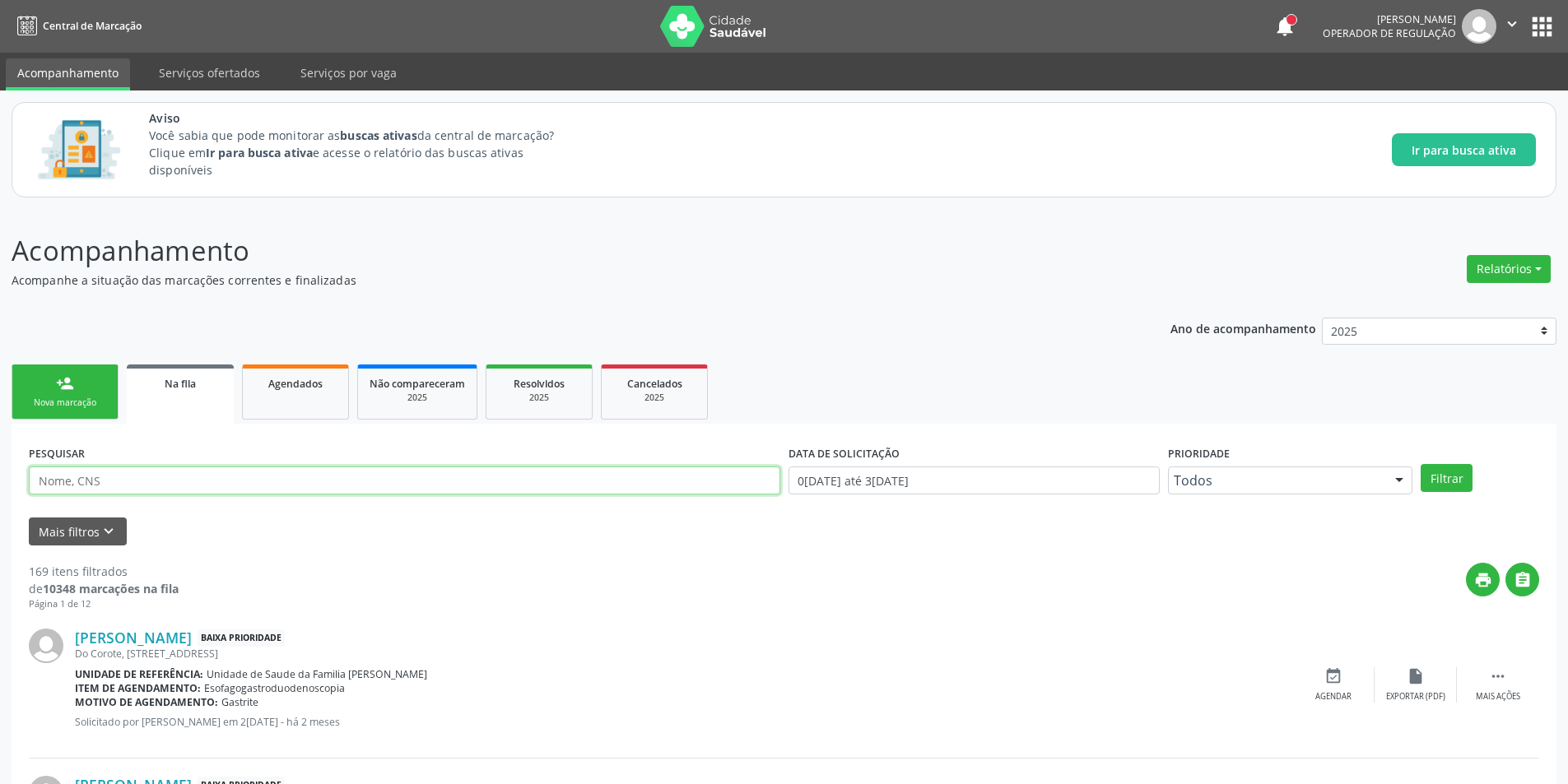
click at [204, 486] on input "text" at bounding box center [404, 481] width 752 height 28
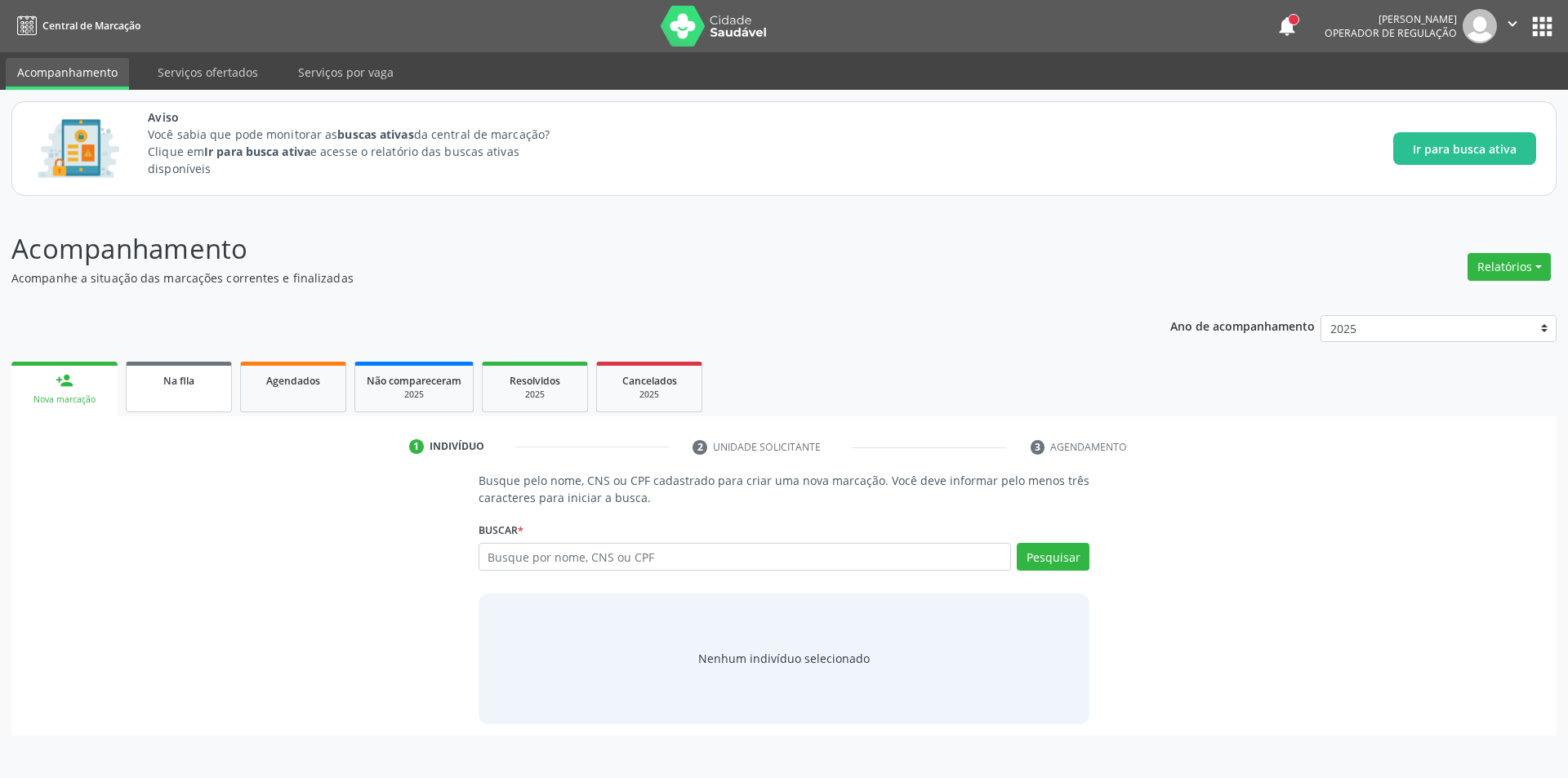
click at [152, 378] on div "Na fila" at bounding box center [178, 380] width 82 height 17
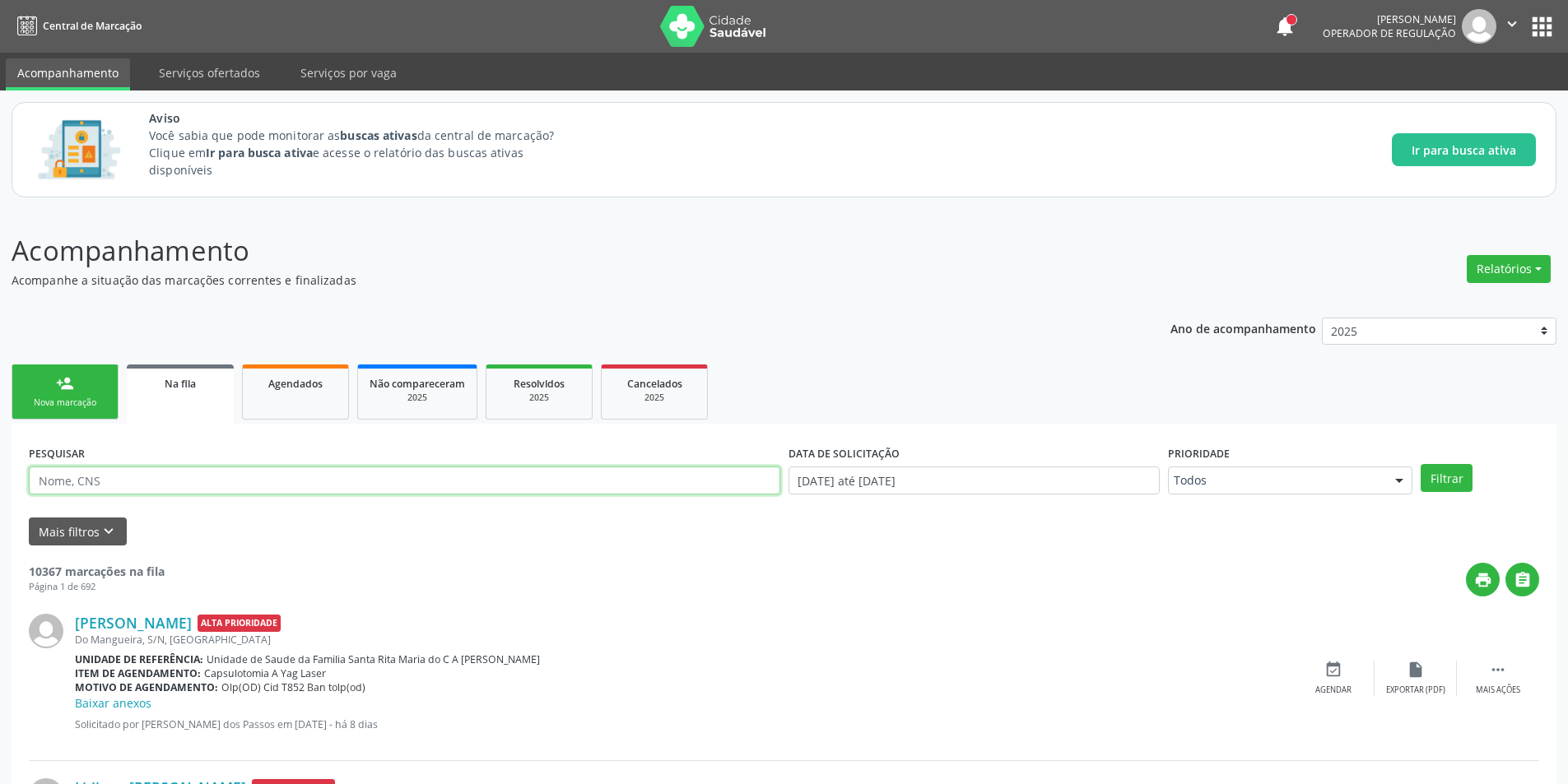
click at [106, 481] on input "text" at bounding box center [404, 481] width 752 height 28
type input "702408518575327"
click at [1421, 464] on button "Filtrar" at bounding box center [1446, 478] width 52 height 28
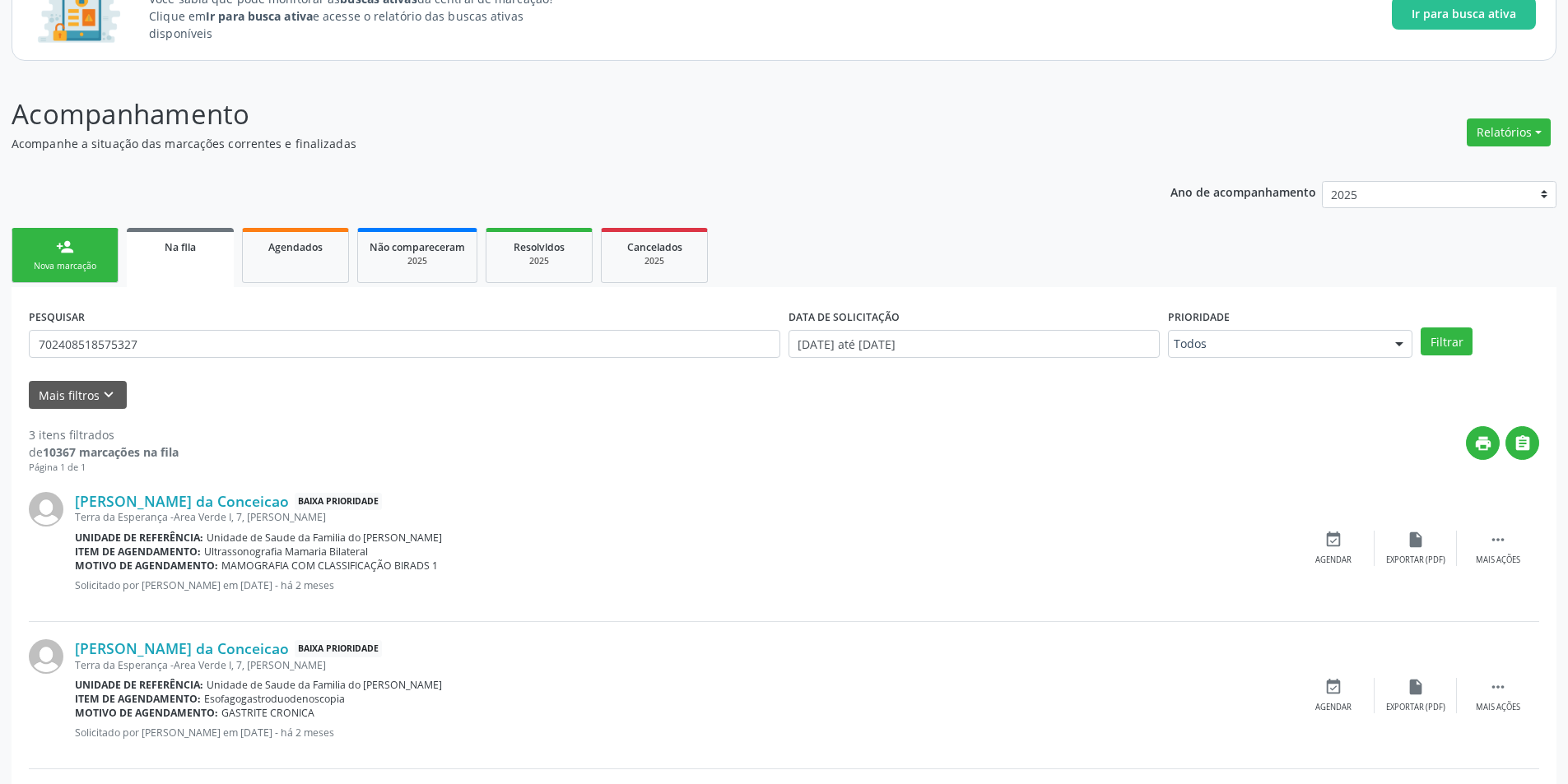
scroll to position [315, 0]
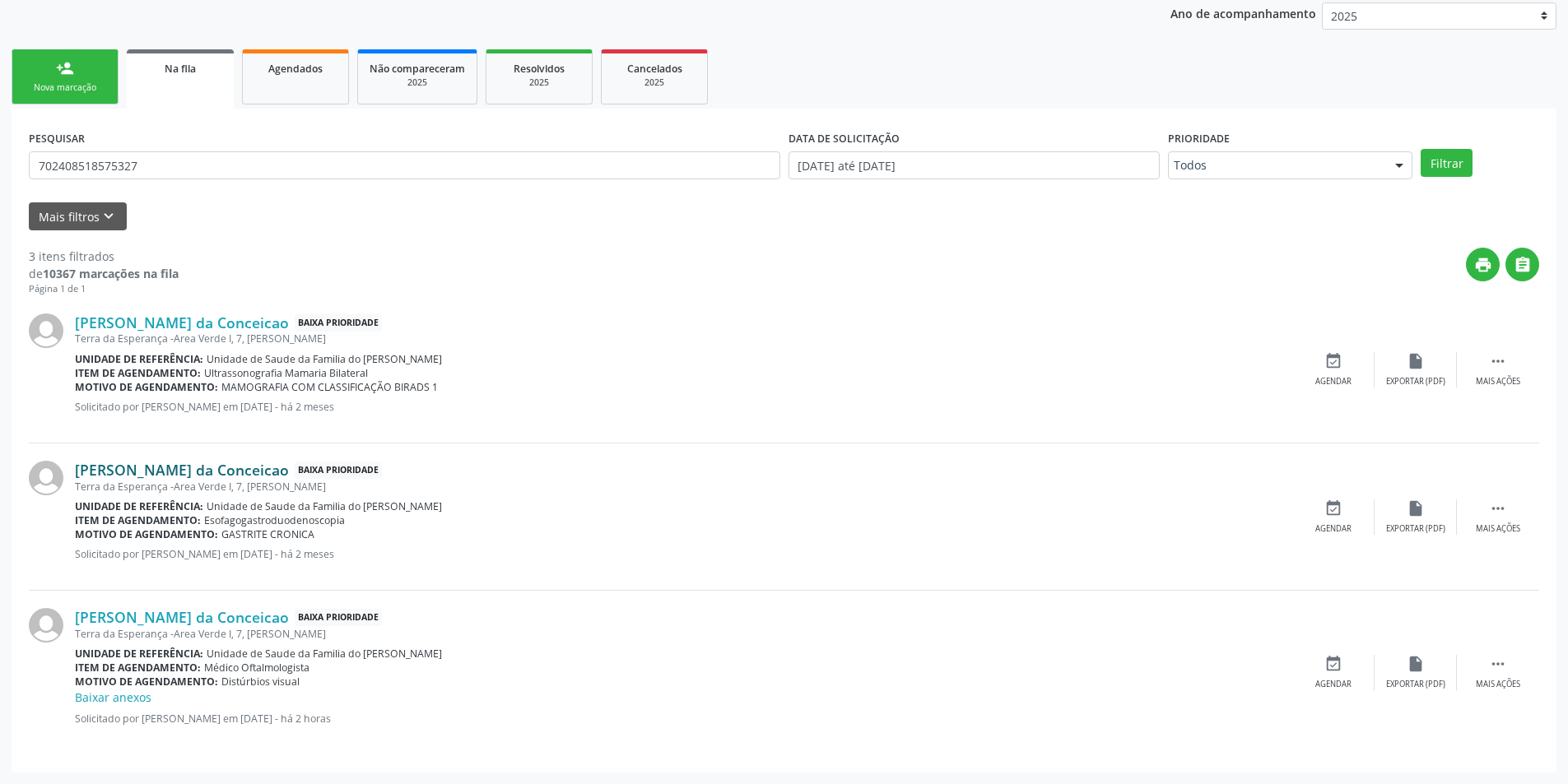
click at [163, 471] on link "Maria Eurides da Conceicao" at bounding box center [181, 469] width 214 height 18
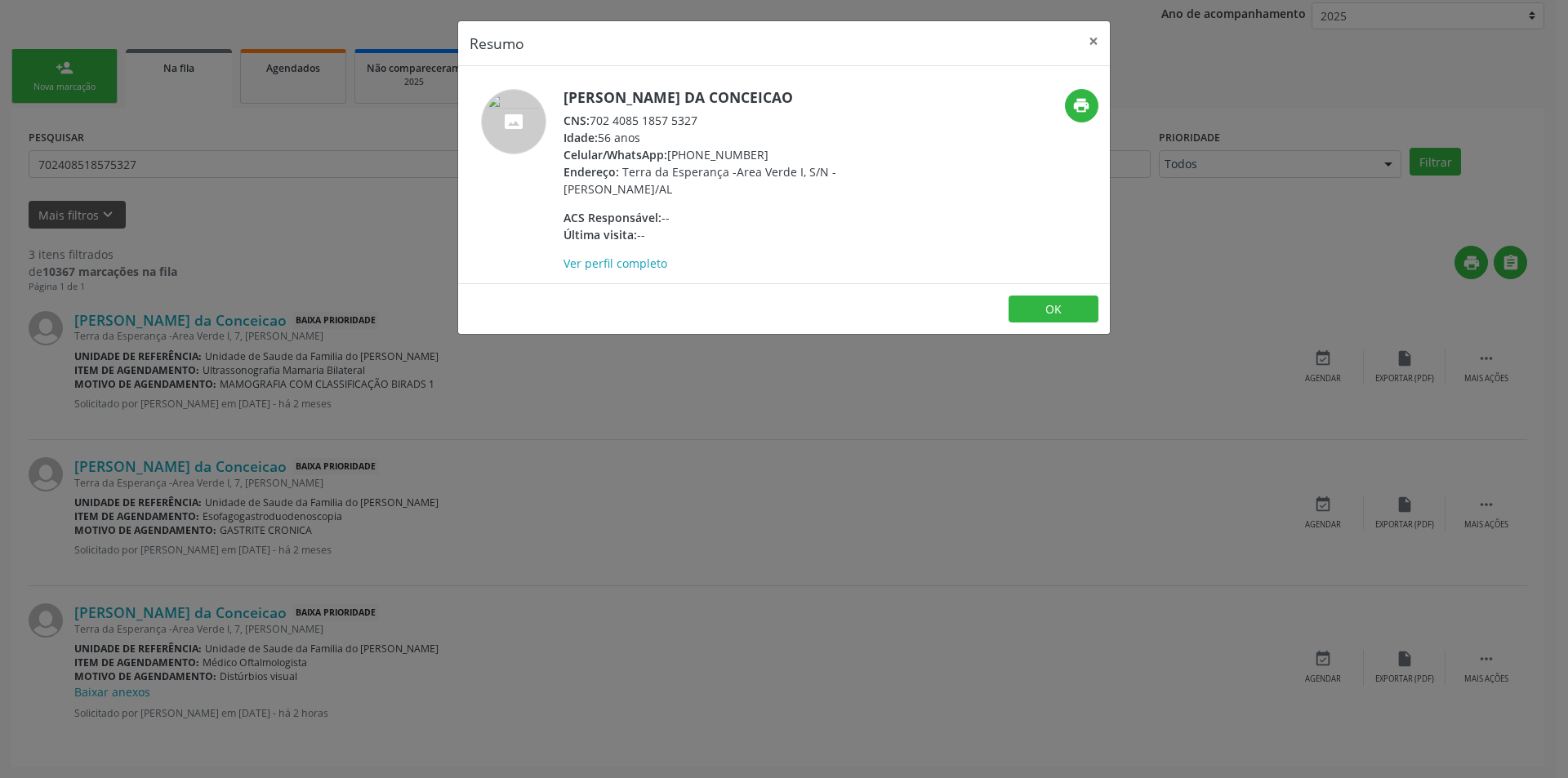
drag, startPoint x: 594, startPoint y: 117, endPoint x: 727, endPoint y: 119, distance: 133.0
click at [727, 119] on div "CNS: 702 4085 1857 5327" at bounding box center [722, 120] width 318 height 17
copy div "702 4085 1857 5327"
click at [1044, 307] on button "OK" at bounding box center [1053, 309] width 90 height 28
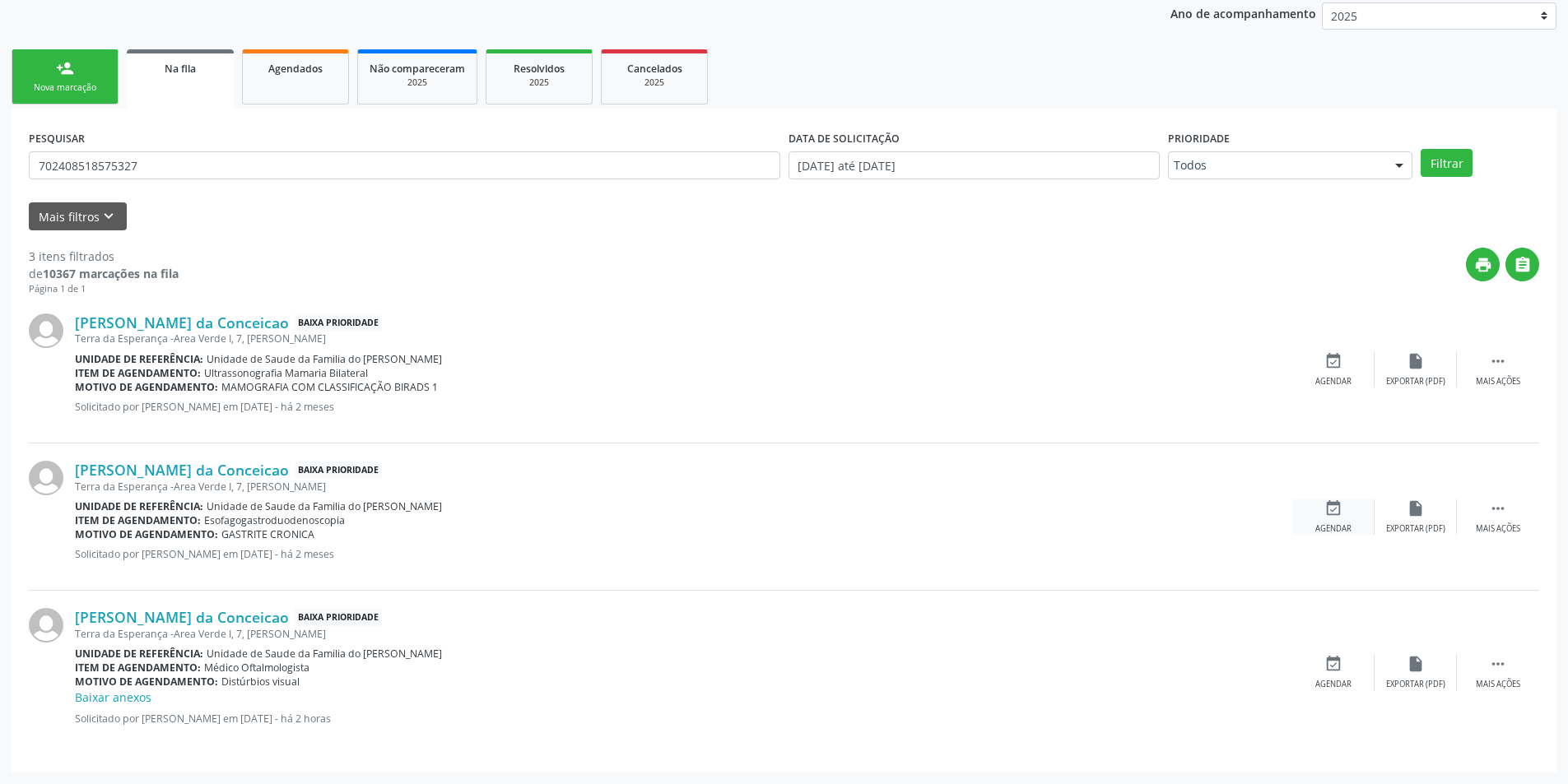
click at [1337, 515] on icon "event_available" at bounding box center [1333, 508] width 18 height 18
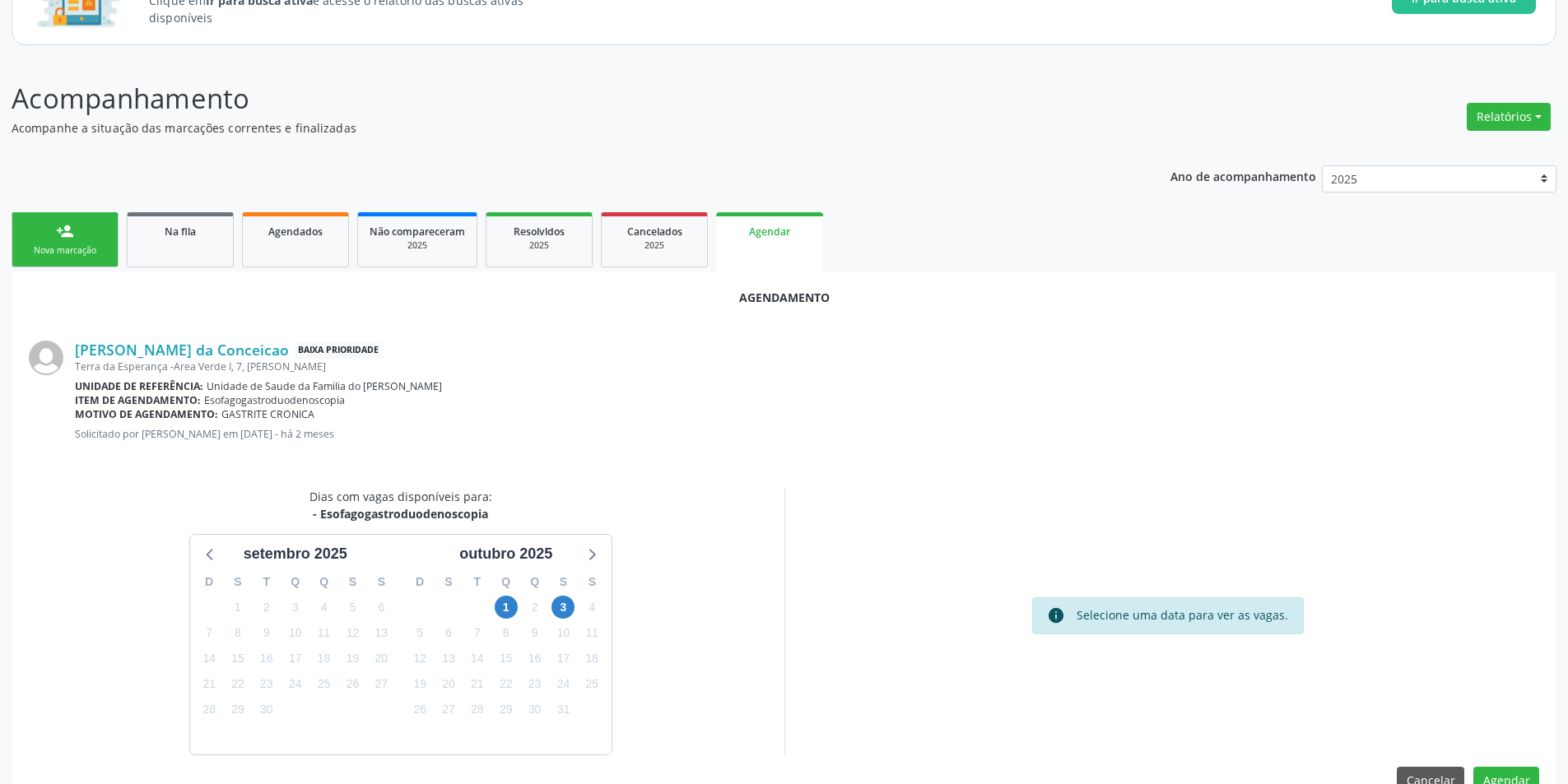
scroll to position [191, 0]
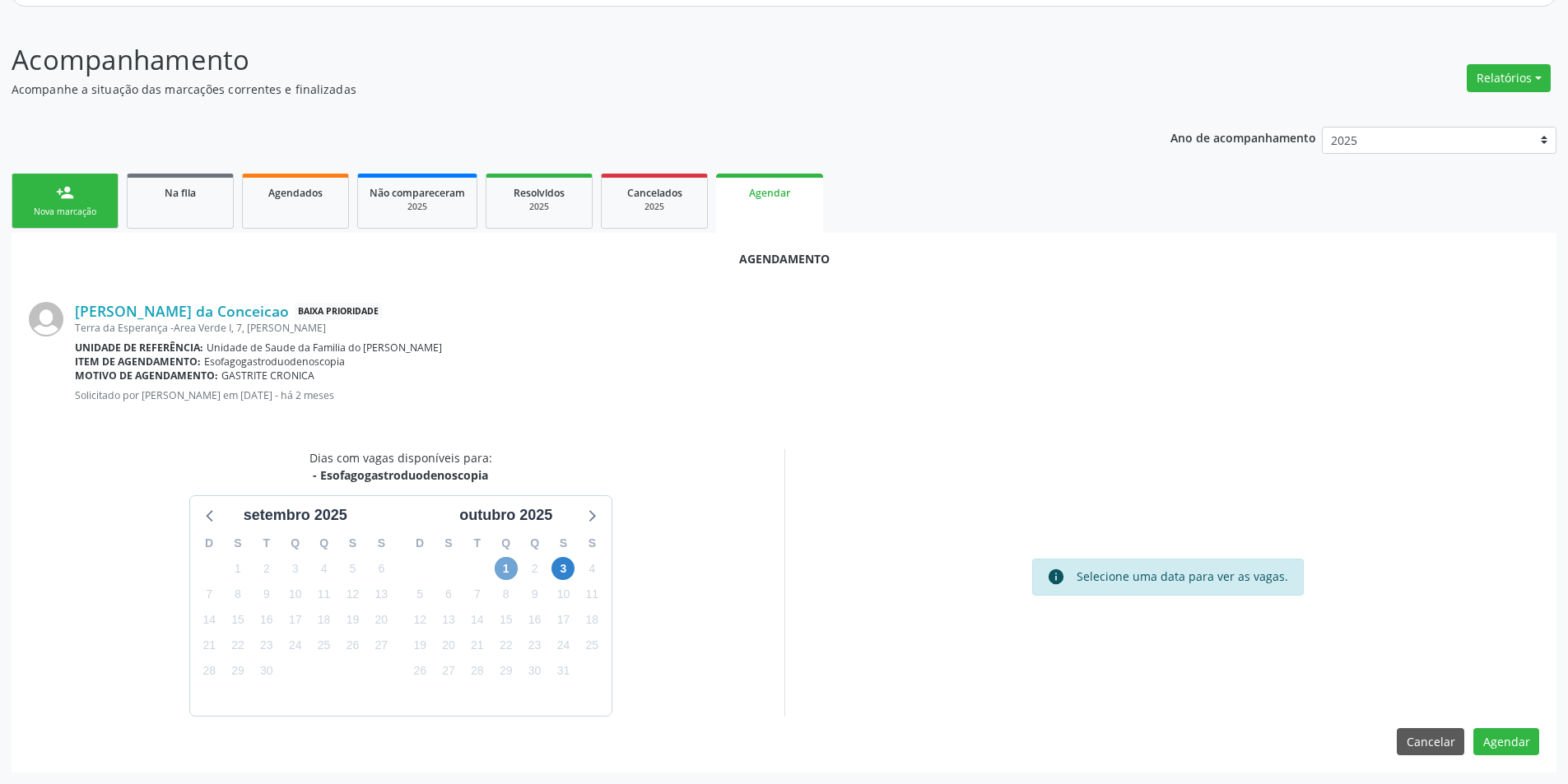
click at [506, 566] on span "1" at bounding box center [506, 569] width 23 height 23
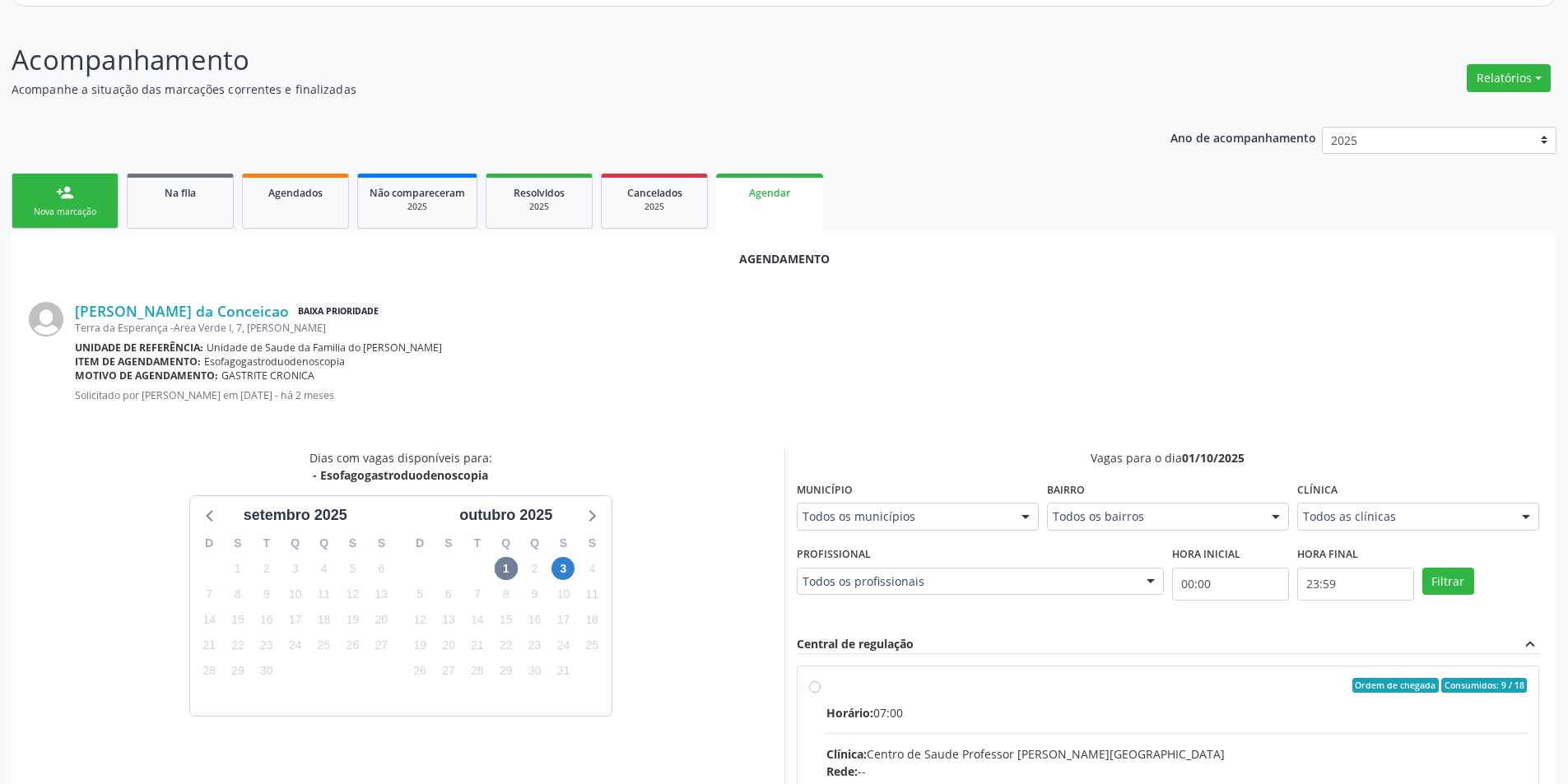
click at [811, 686] on input "Ordem de chegada Consumidos: 9 / 18 Horário: 07:00 Clínica: Centro de Saude Pro…" at bounding box center [815, 686] width 11 height 15
radio input "true"
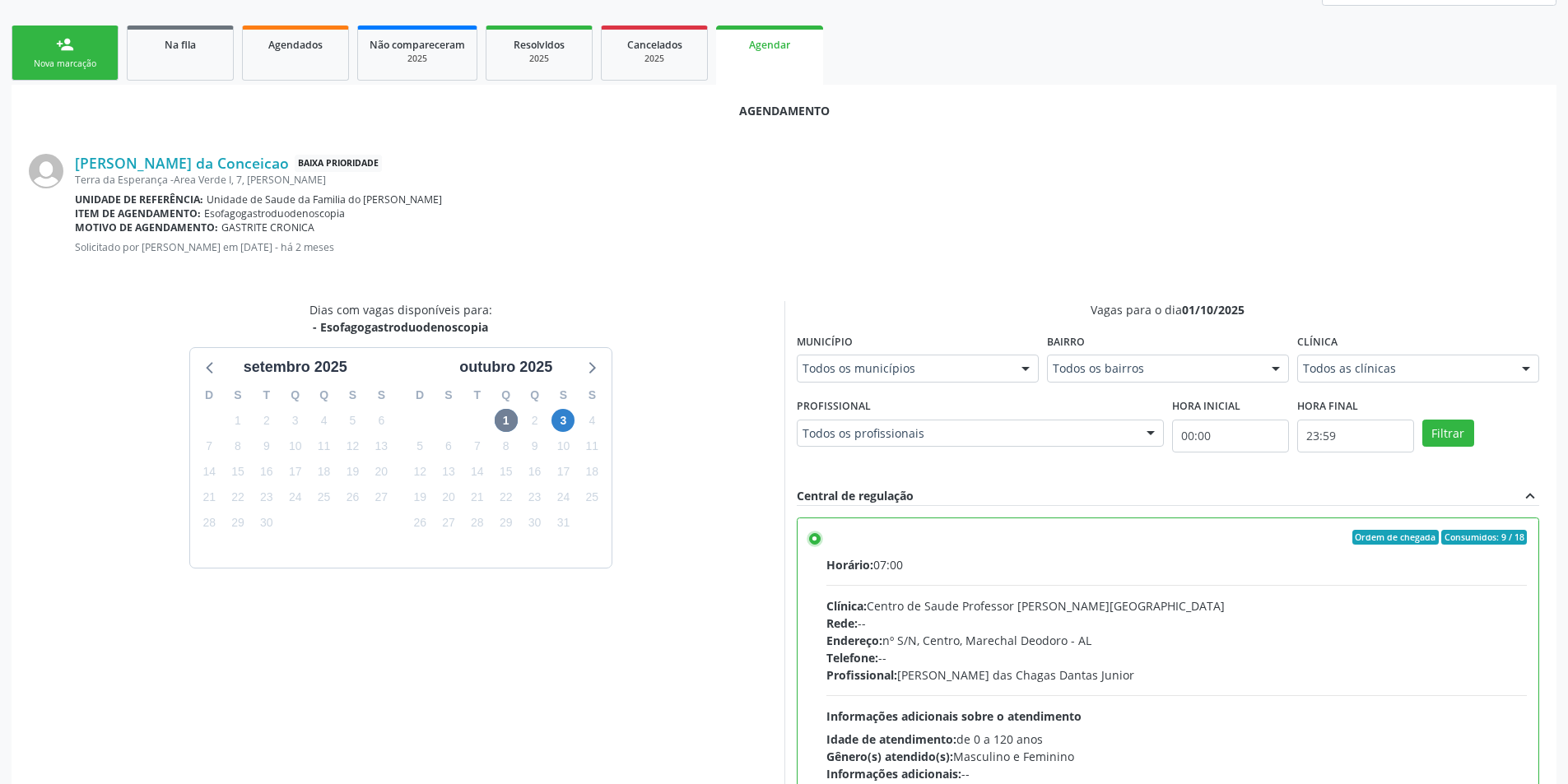
scroll to position [458, 0]
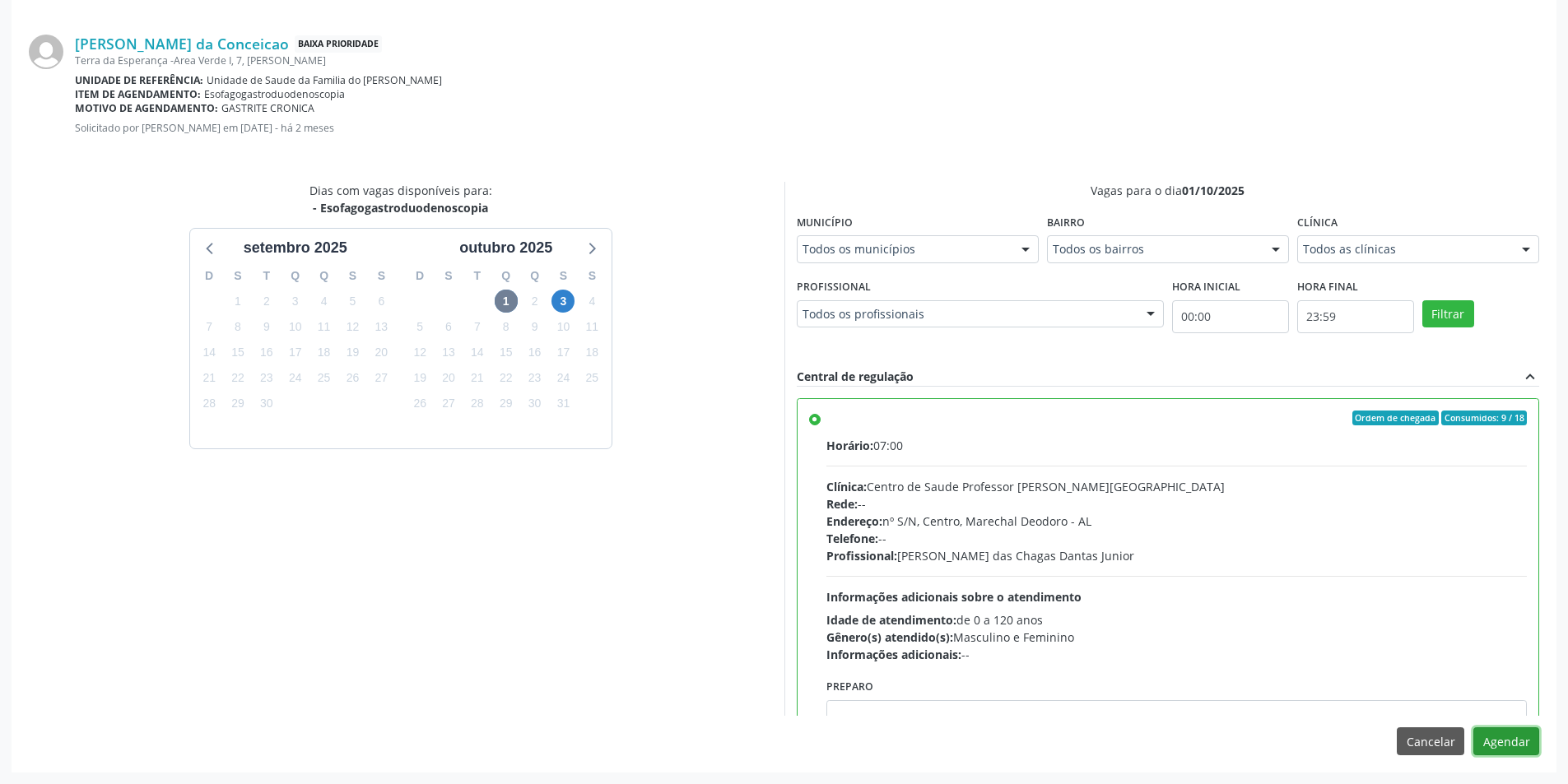
click at [1499, 733] on button "Agendar" at bounding box center [1507, 741] width 66 height 28
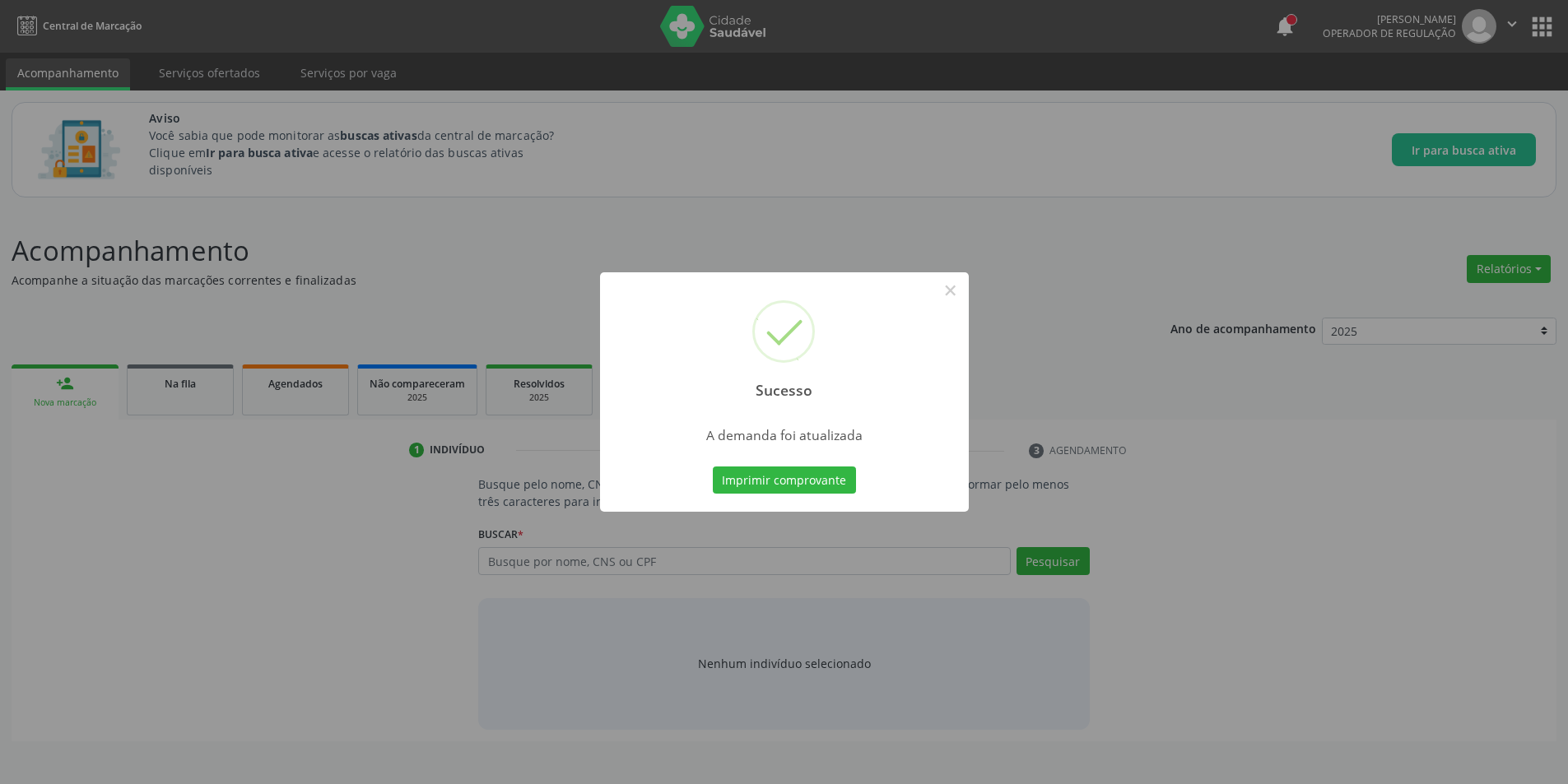
scroll to position [0, 0]
click at [956, 284] on button "×" at bounding box center [957, 291] width 28 height 28
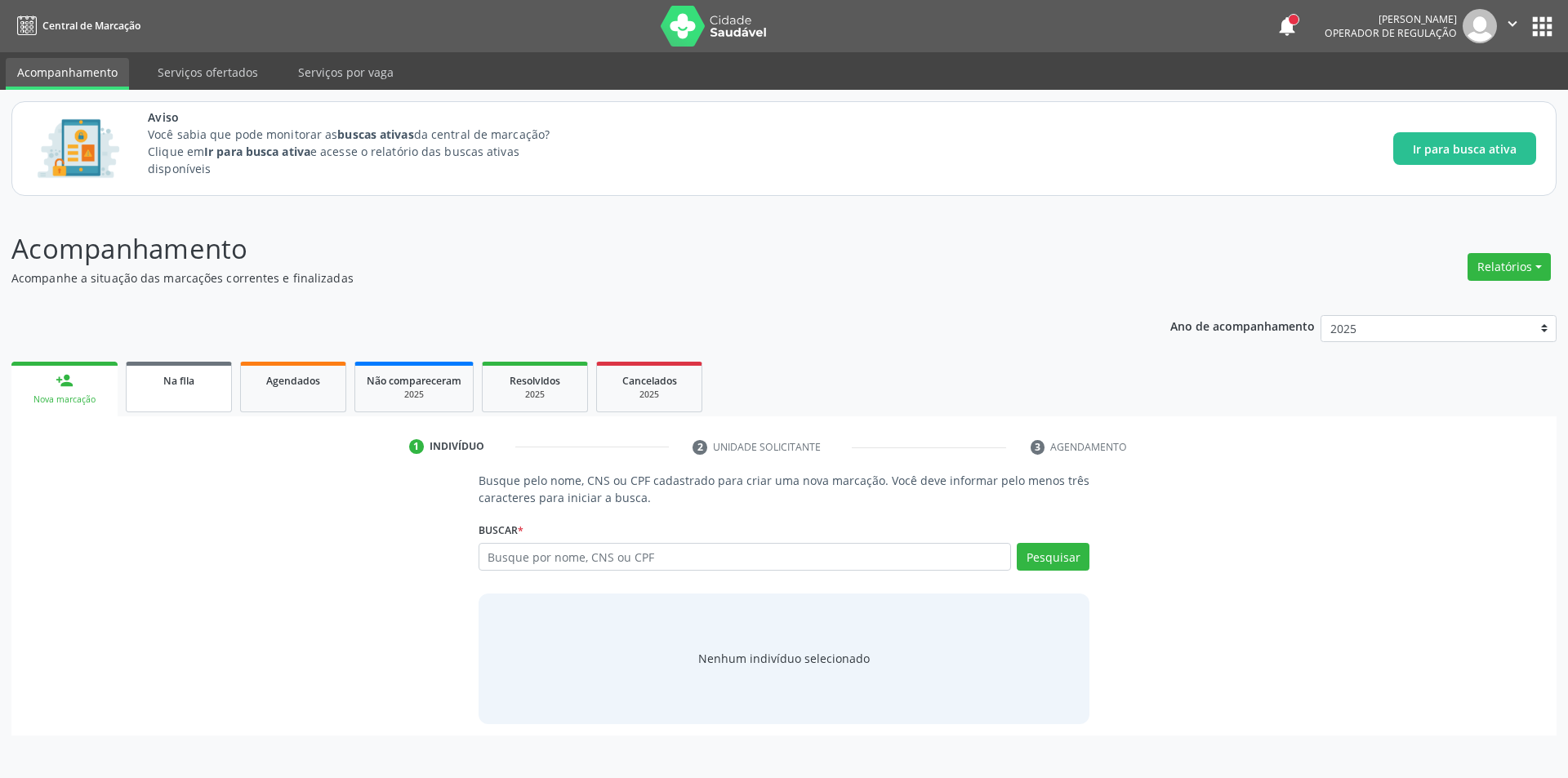
click at [205, 392] on link "Na fila" at bounding box center [178, 387] width 106 height 51
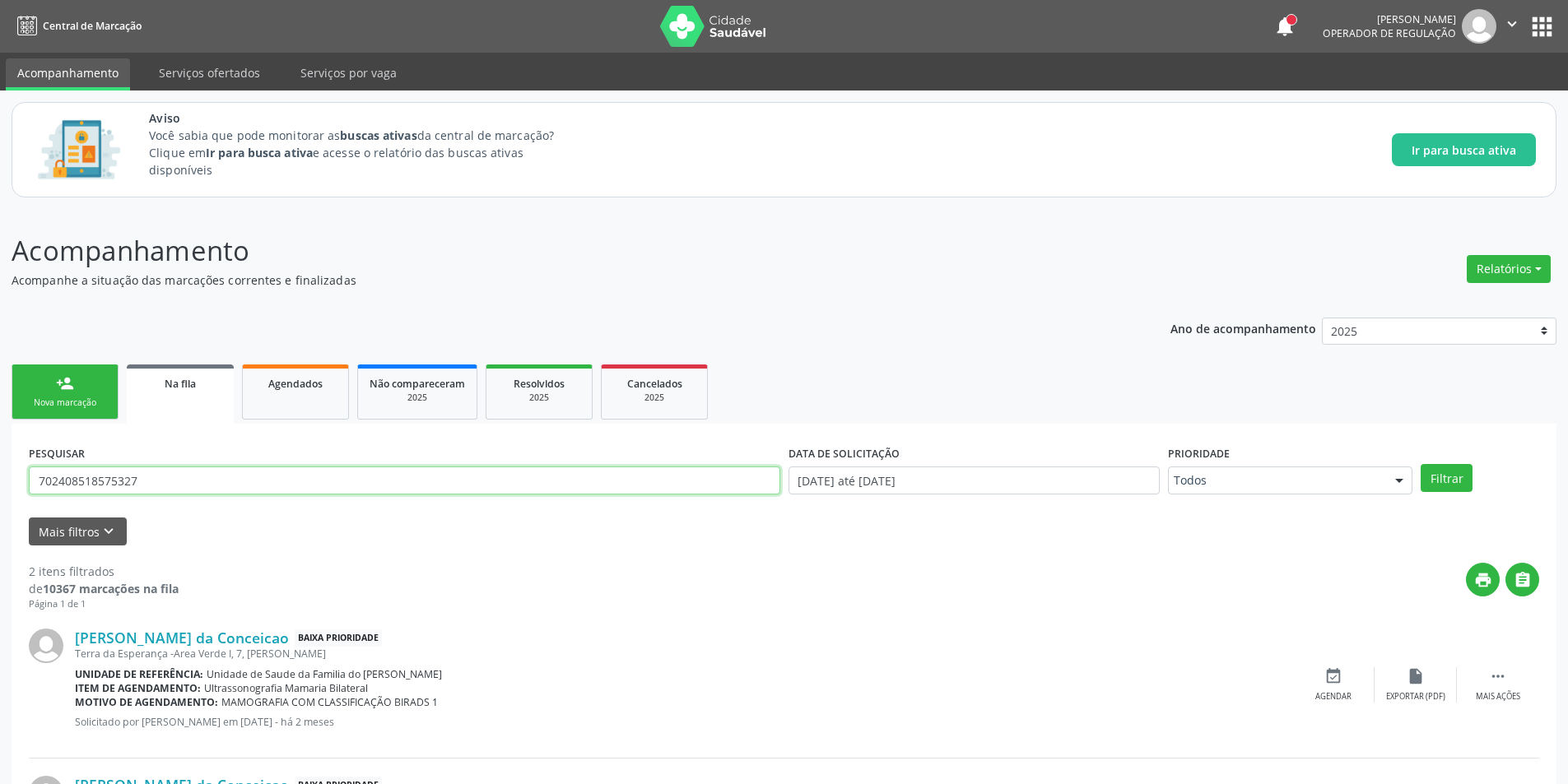
drag, startPoint x: 209, startPoint y: 480, endPoint x: 12, endPoint y: 476, distance: 197.0
click at [12, 476] on div "PESQUISAR 702408518575327 DATA DE SOLICITAÇÃO 01/01/2025 até 30/09/2025 Priorid…" at bounding box center [783, 682] width 1544 height 516
type input "700805435940483"
click at [1421, 464] on button "Filtrar" at bounding box center [1446, 478] width 52 height 28
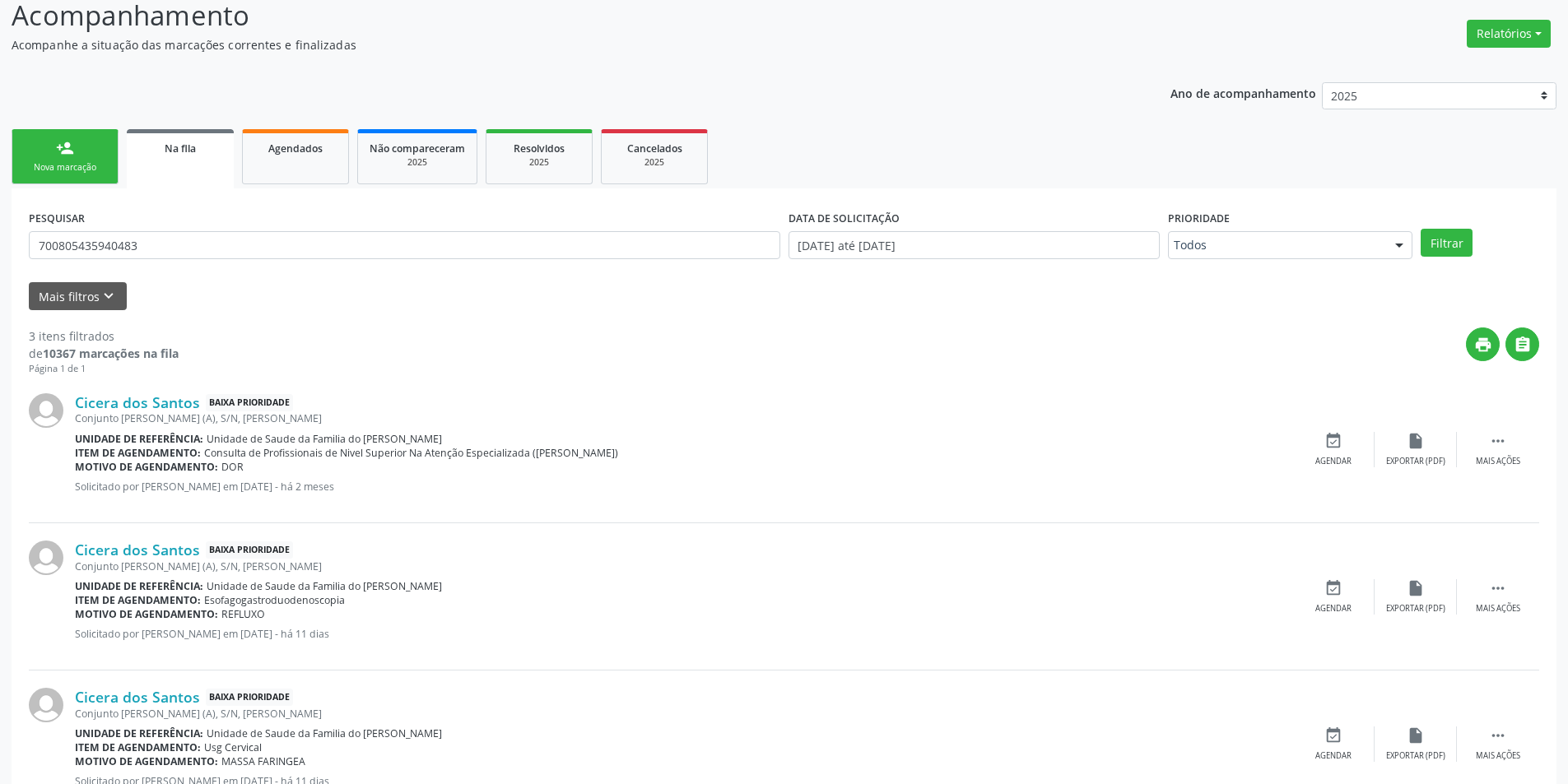
scroll to position [298, 0]
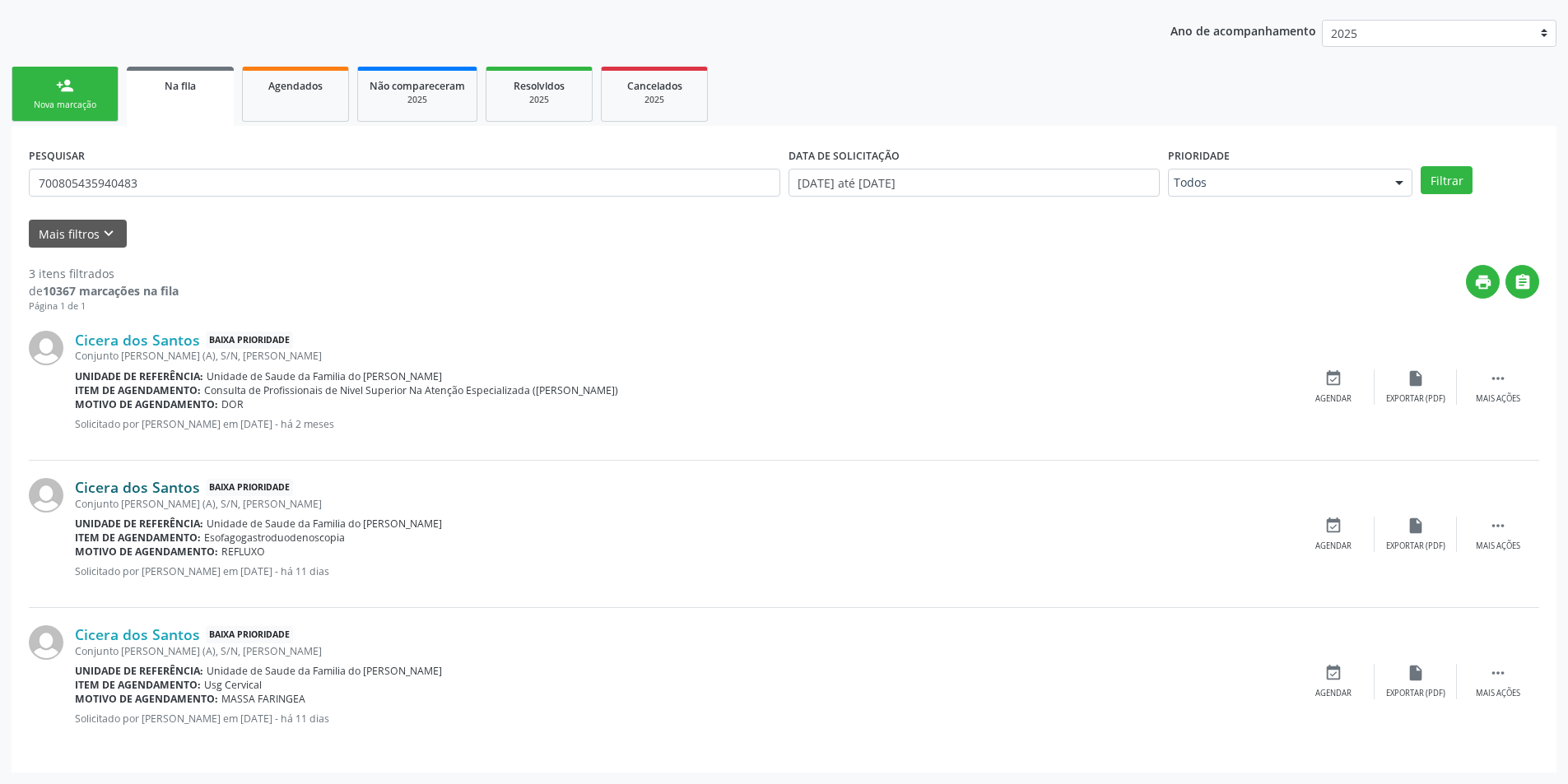
click at [158, 490] on link "Cicera dos Santos" at bounding box center [137, 486] width 125 height 18
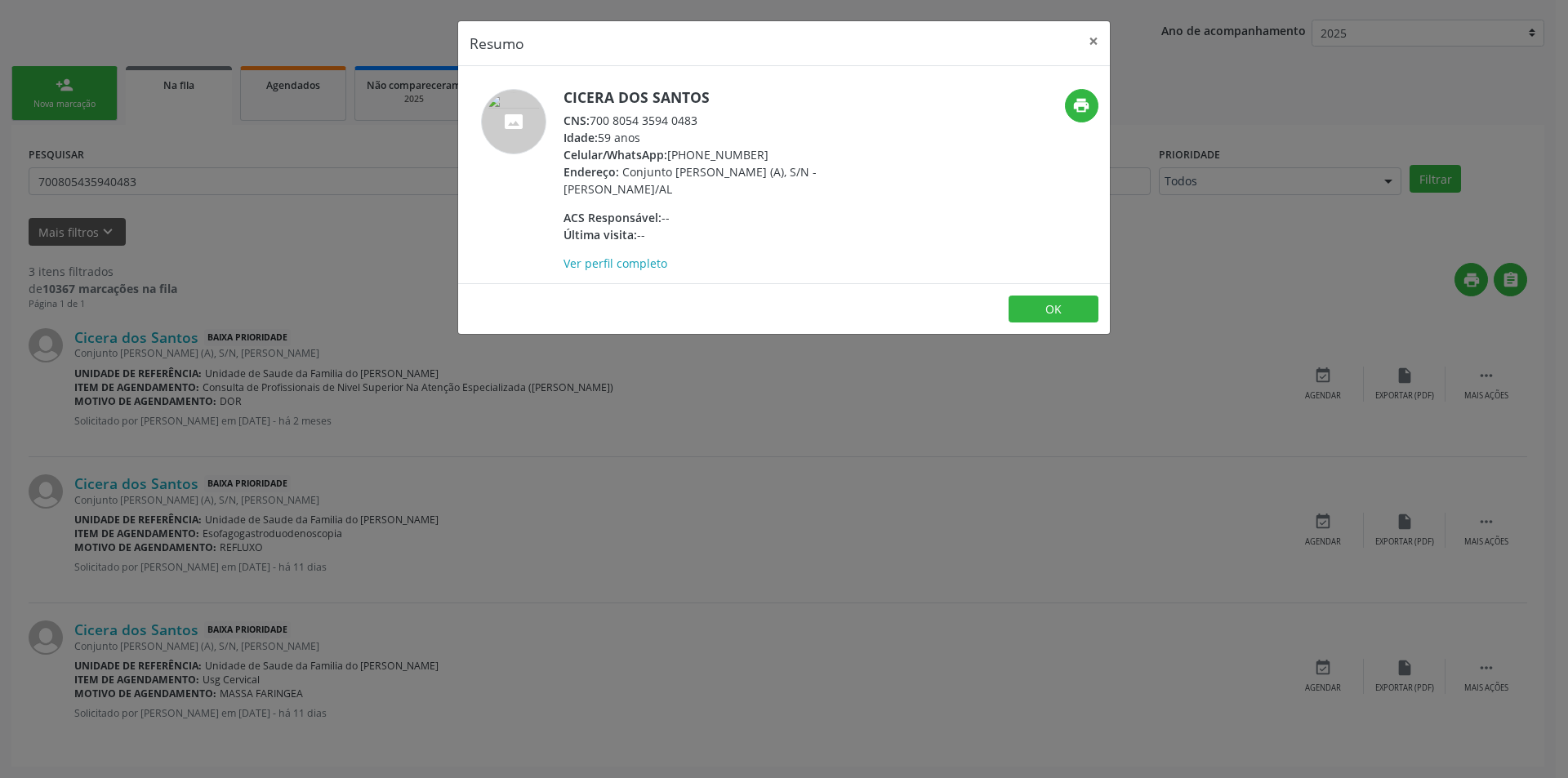
drag, startPoint x: 593, startPoint y: 118, endPoint x: 717, endPoint y: 116, distance: 124.0
click at [717, 116] on div "CNS: 700 8054 3594 0483" at bounding box center [722, 120] width 318 height 17
copy div "700 8054 3594 0483"
click at [1057, 303] on button "OK" at bounding box center [1053, 309] width 90 height 28
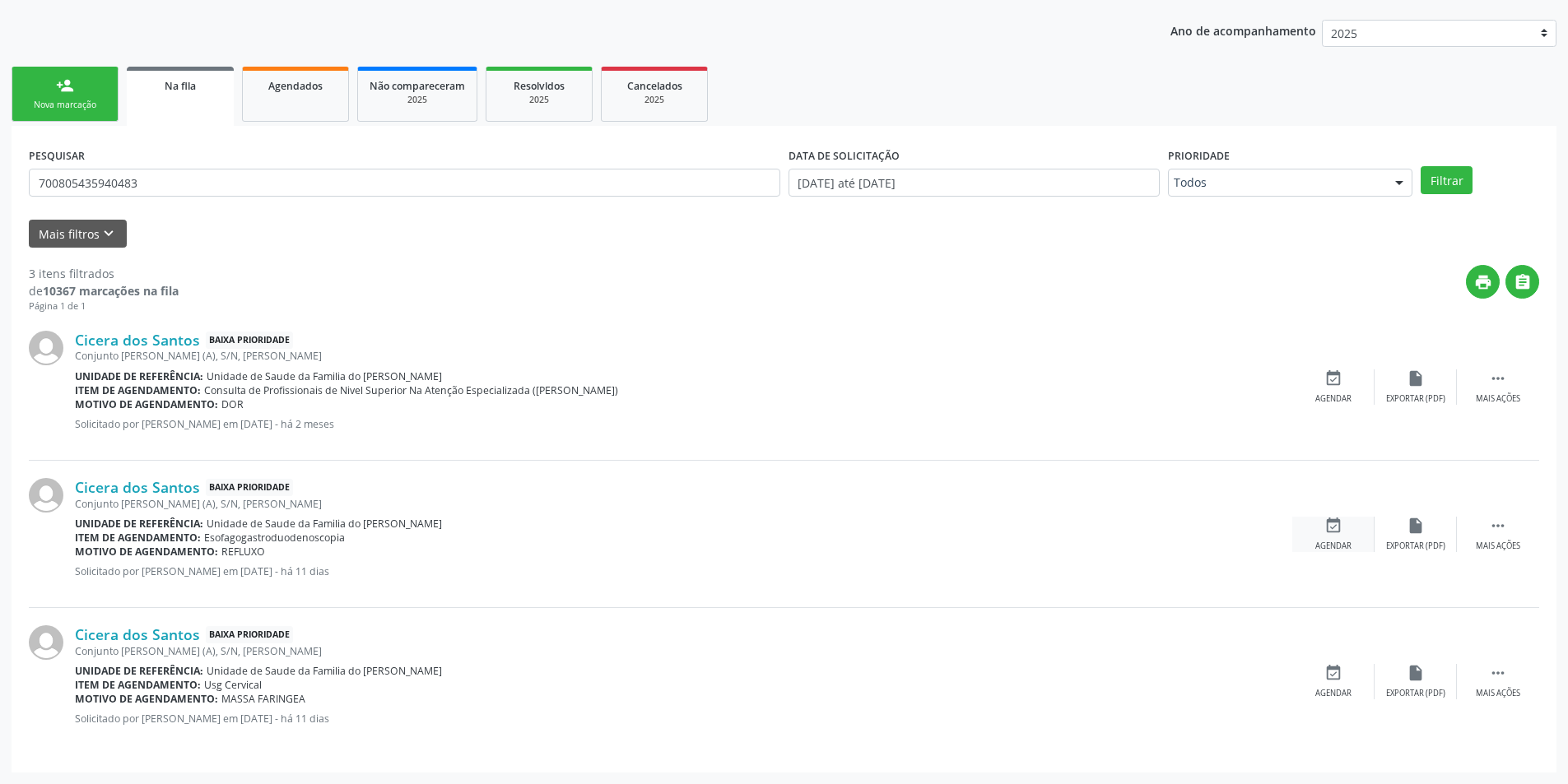
click at [1340, 529] on icon "event_available" at bounding box center [1333, 525] width 18 height 18
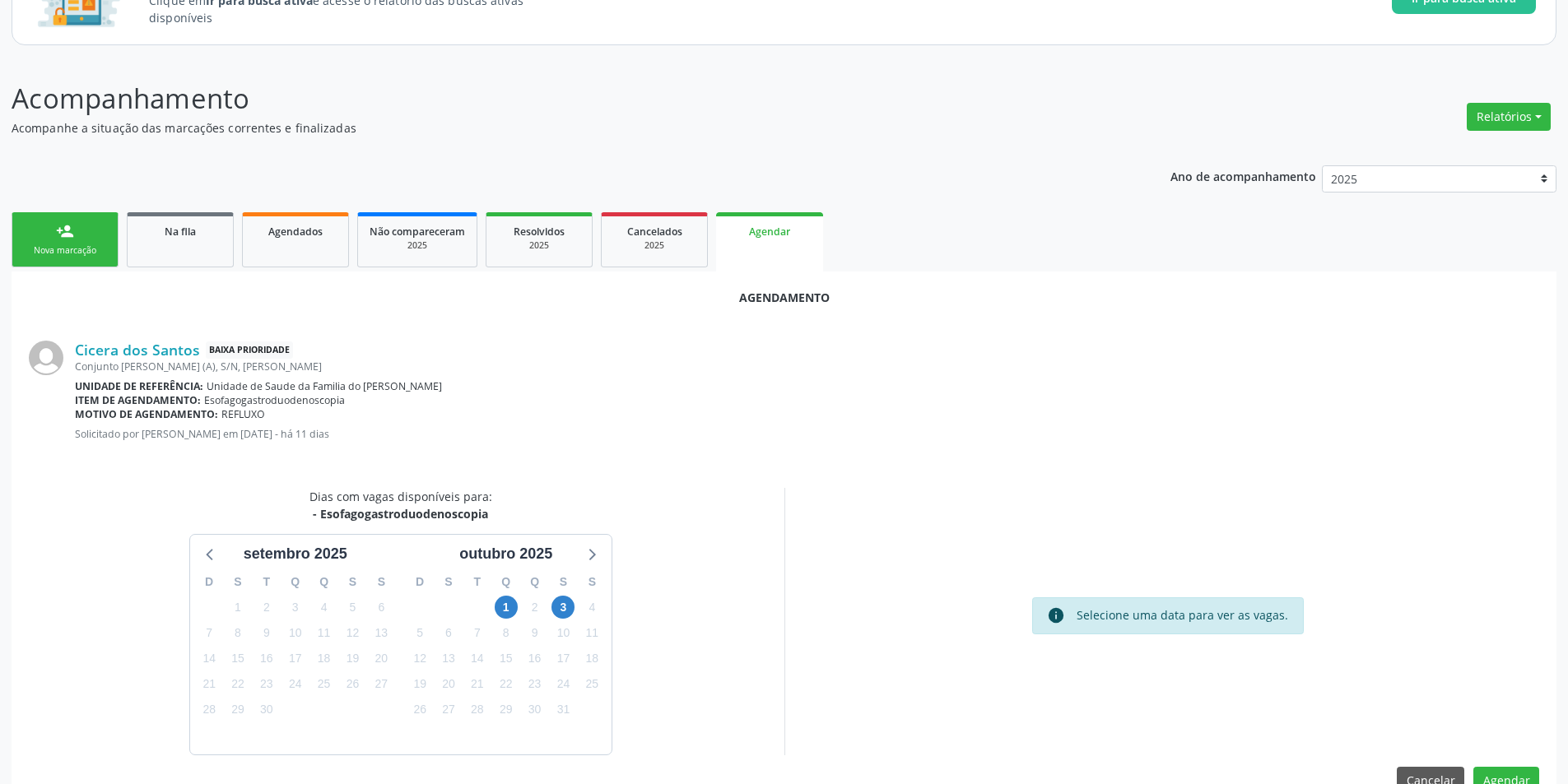
scroll to position [191, 0]
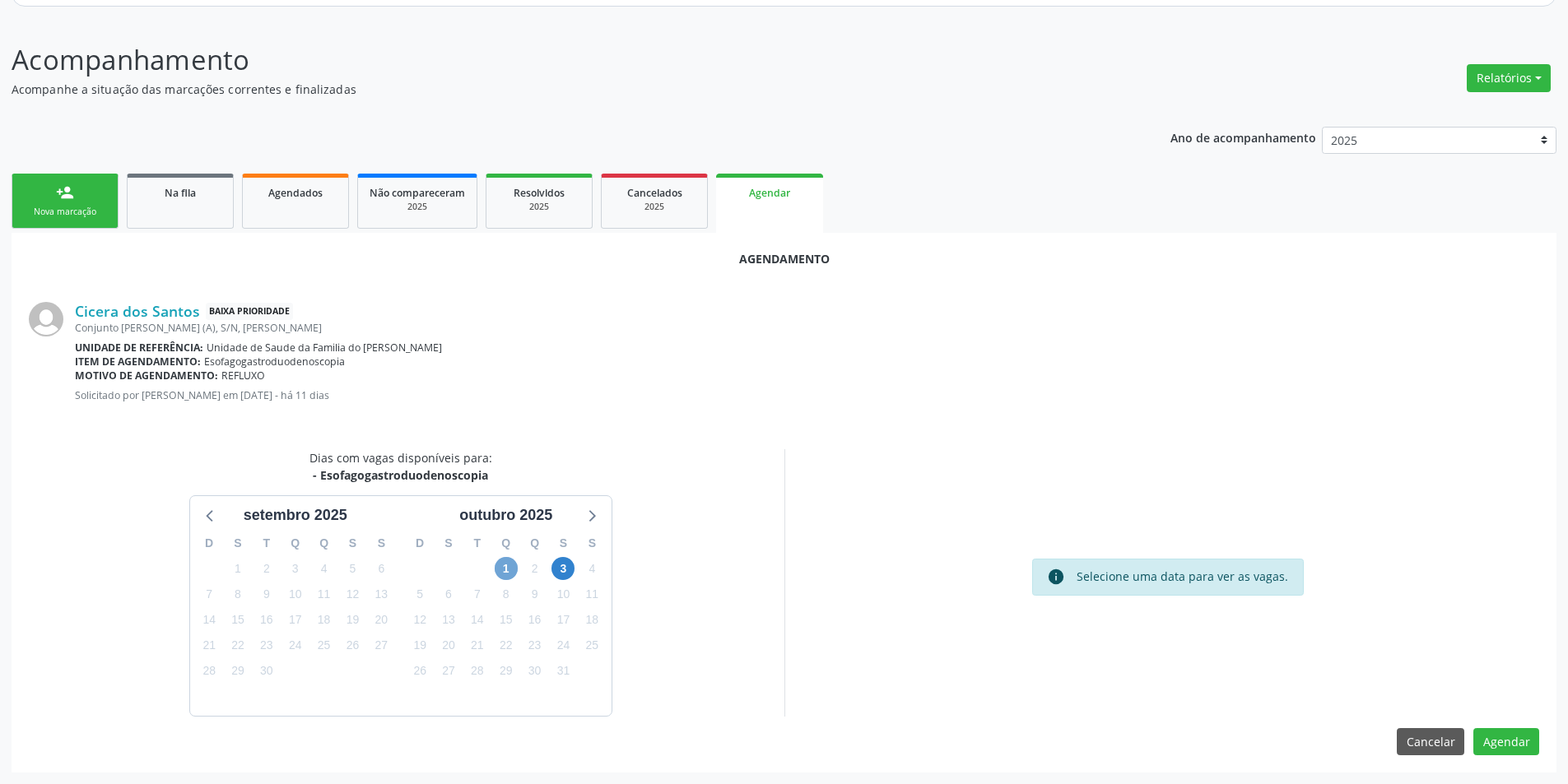
click at [500, 561] on span "1" at bounding box center [506, 569] width 23 height 23
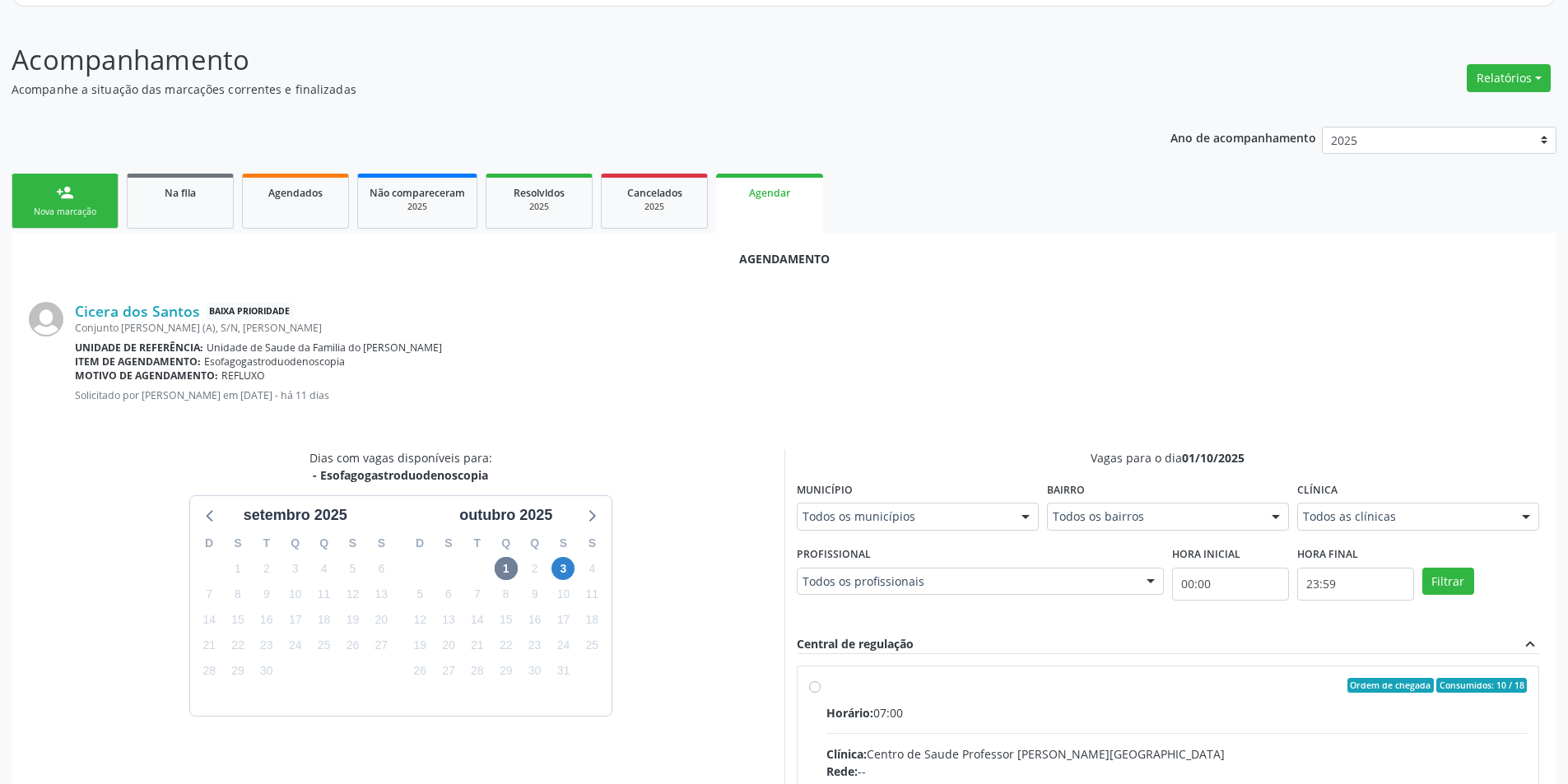
click at [810, 687] on input "Ordem de chegada Consumidos: 10 / 18 Horário: 07:00 Clínica: Centro de Saude Pr…" at bounding box center [815, 686] width 11 height 15
radio input "true"
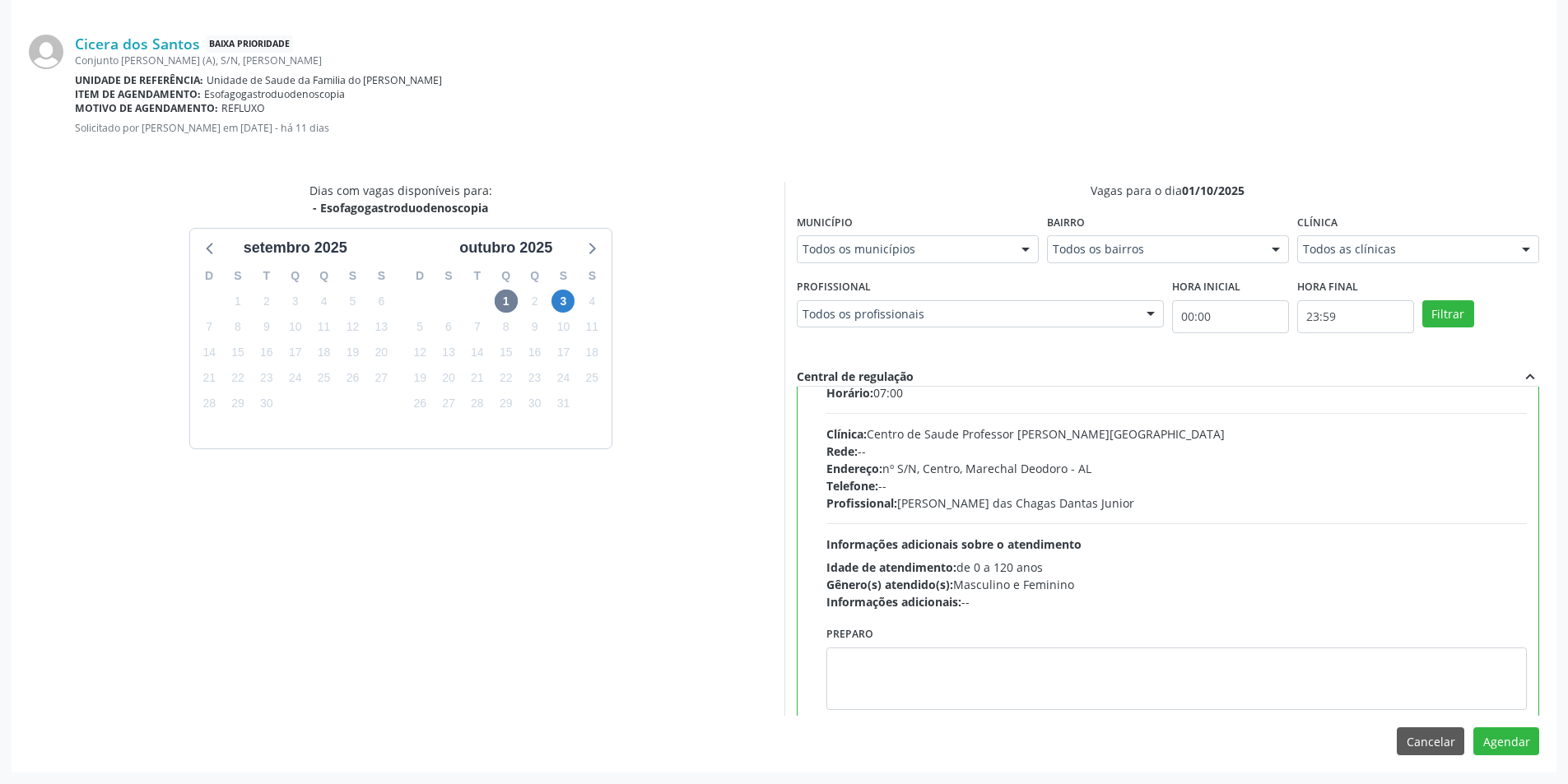
scroll to position [81, 0]
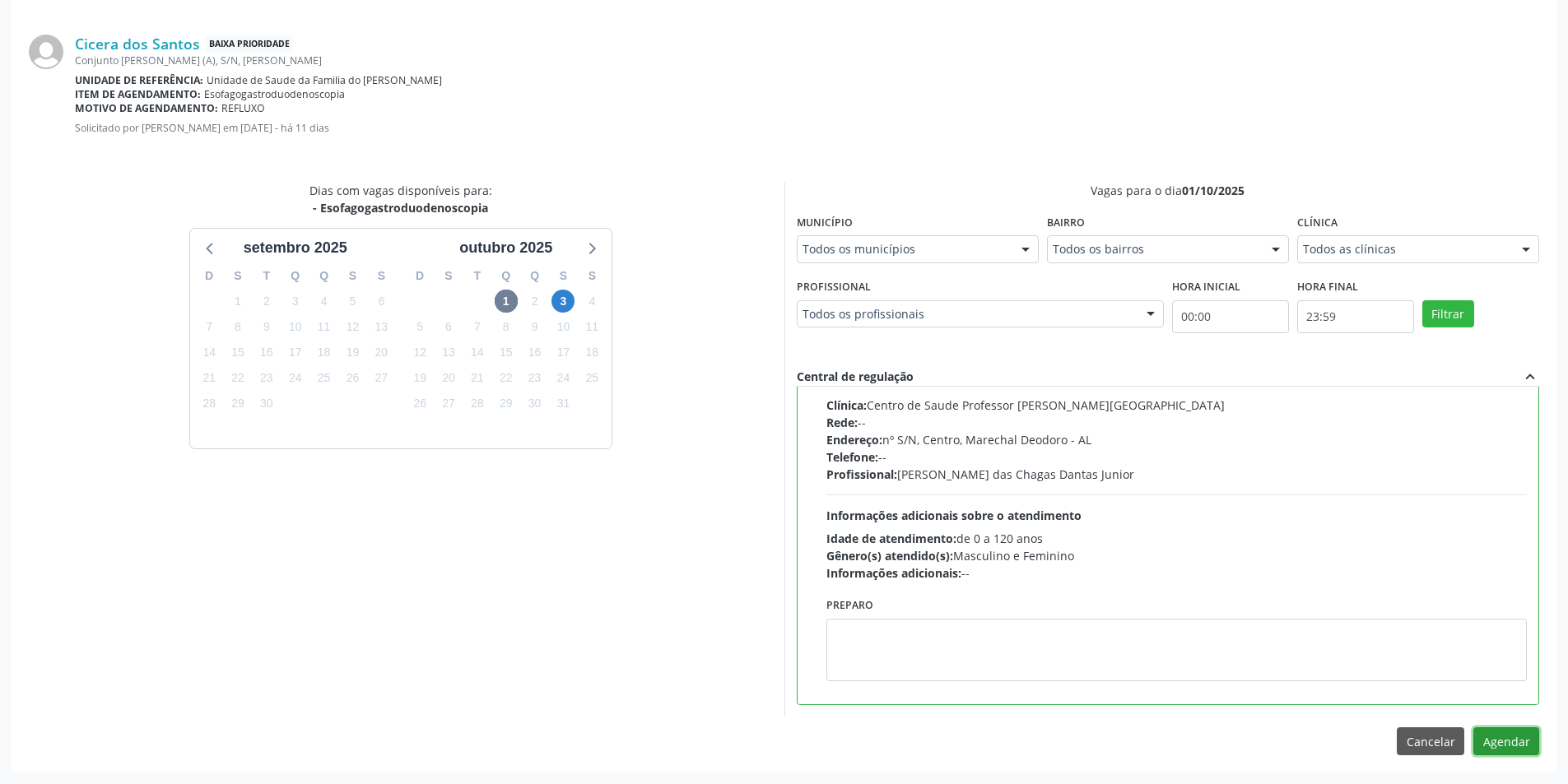
click at [1533, 742] on button "Agendar" at bounding box center [1507, 741] width 66 height 28
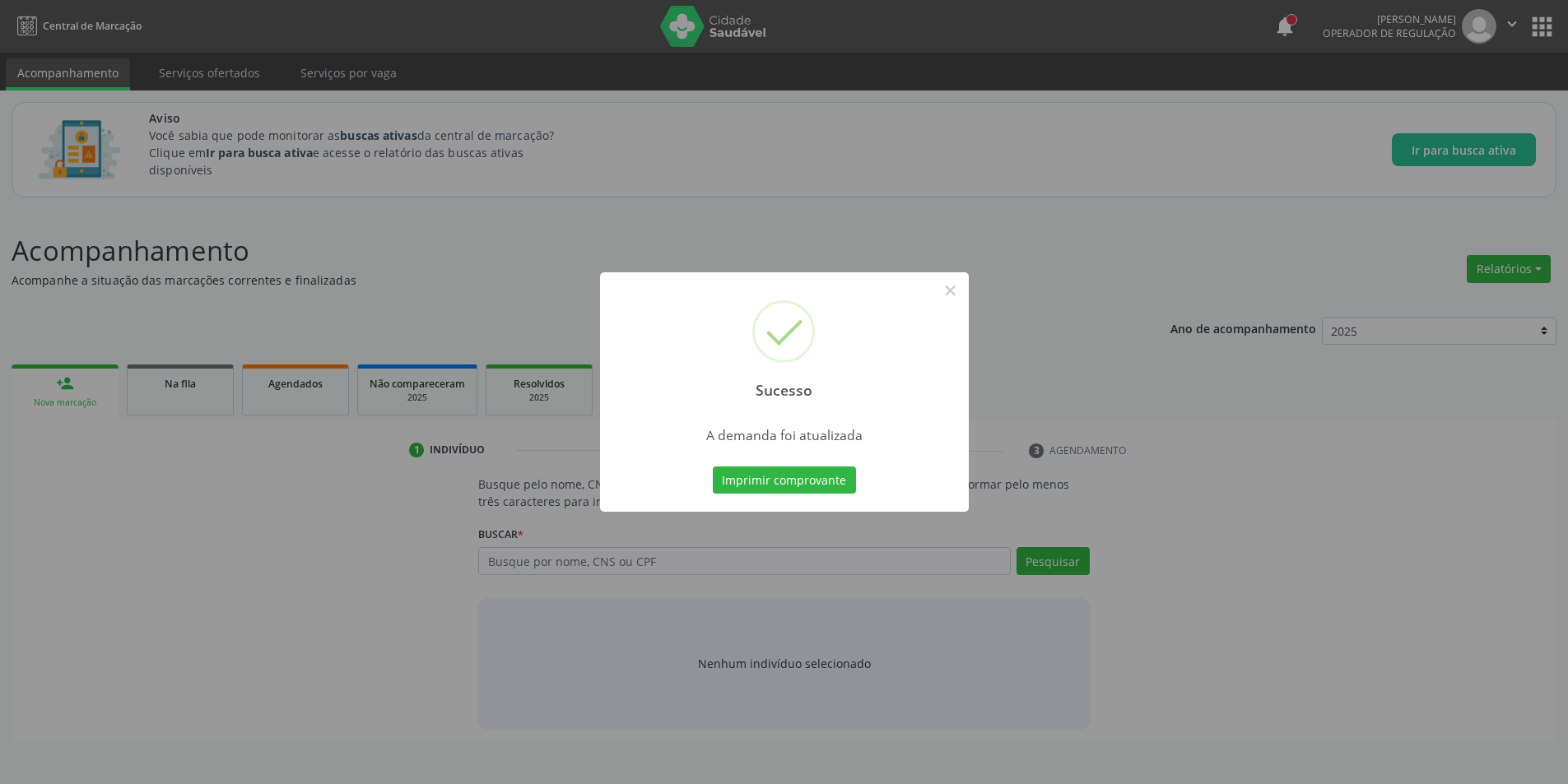
scroll to position [0, 0]
click at [958, 294] on button "×" at bounding box center [957, 291] width 28 height 28
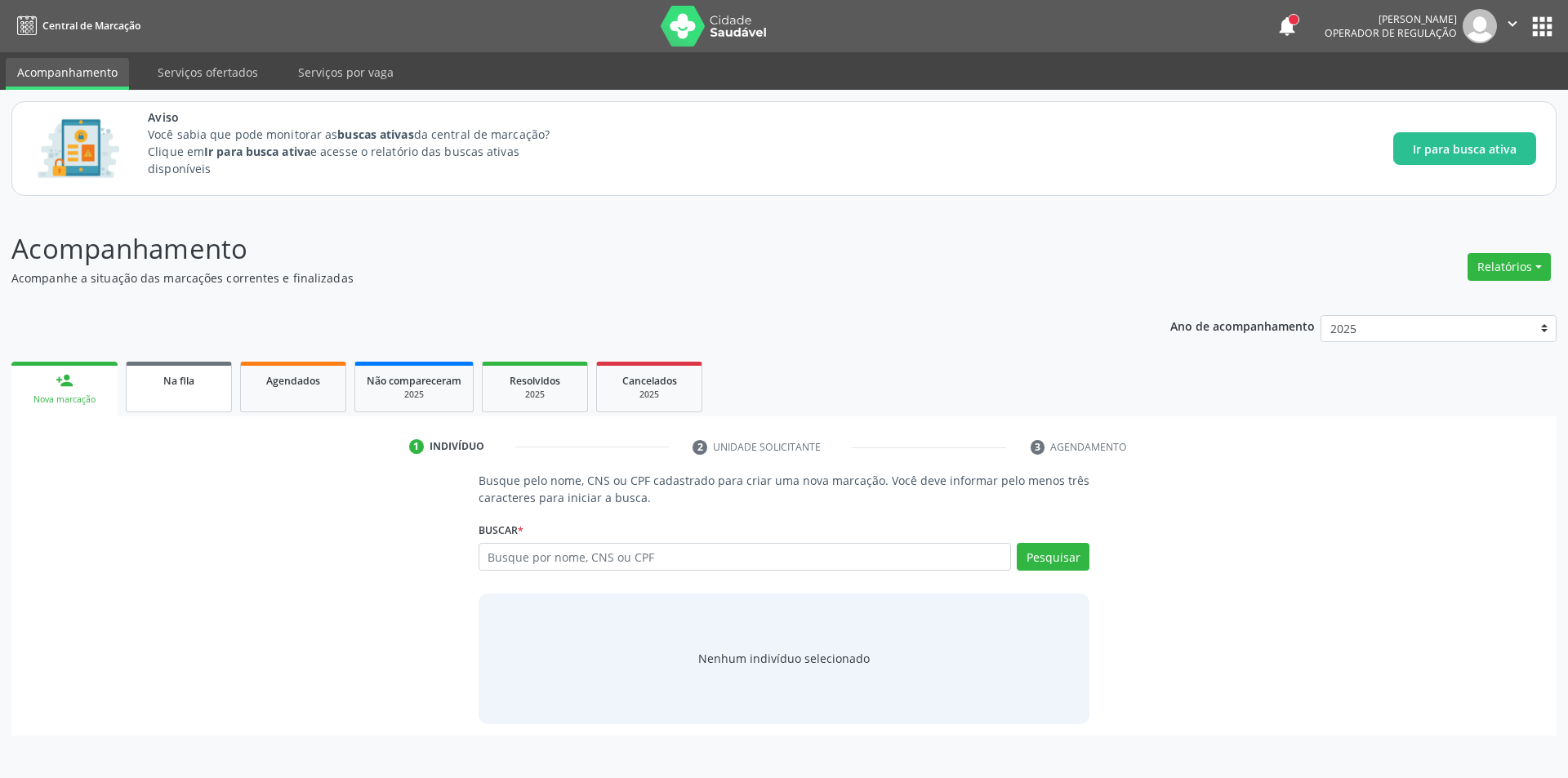
click at [184, 390] on link "Na fila" at bounding box center [178, 387] width 106 height 51
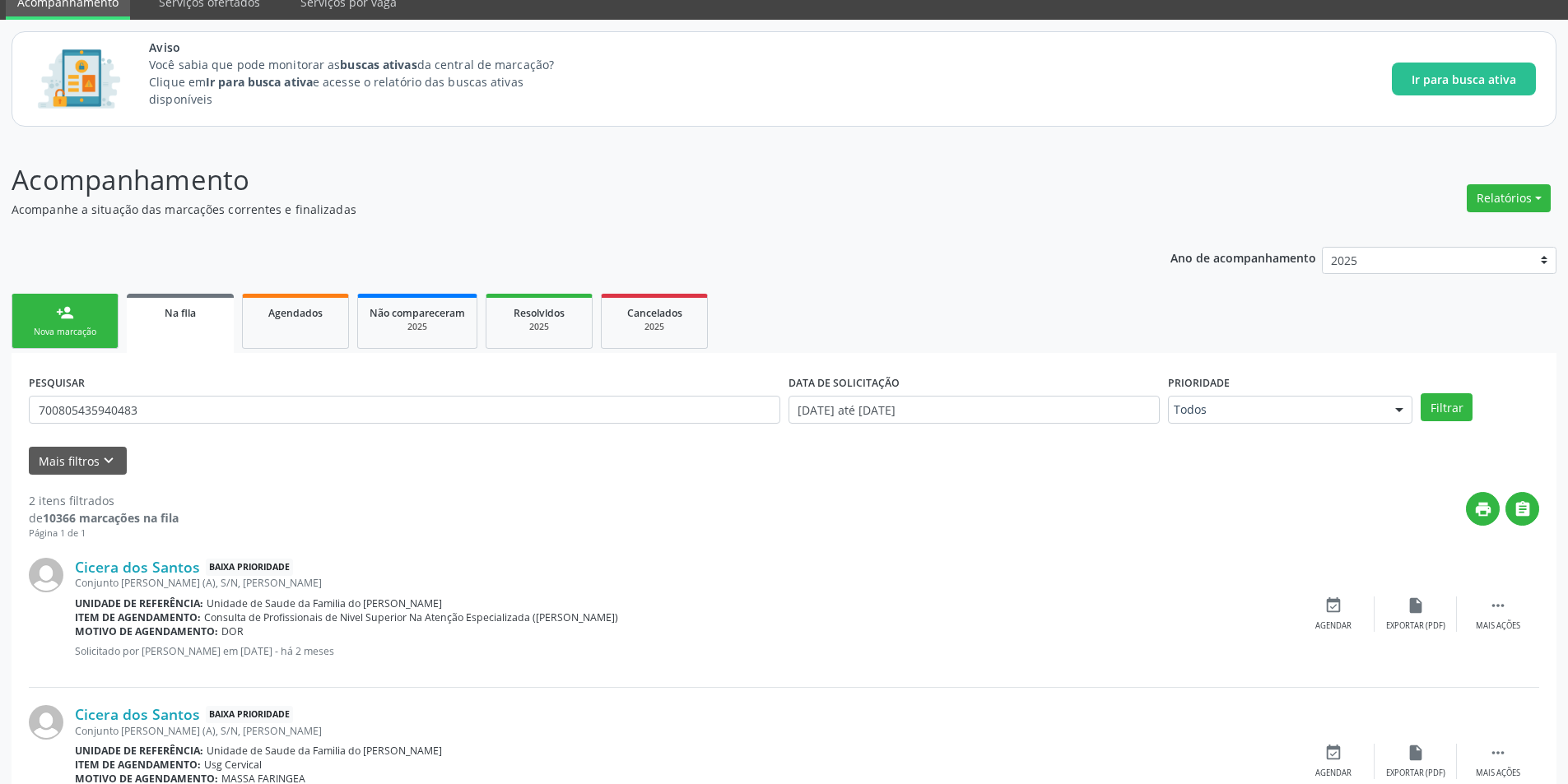
scroll to position [150, 0]
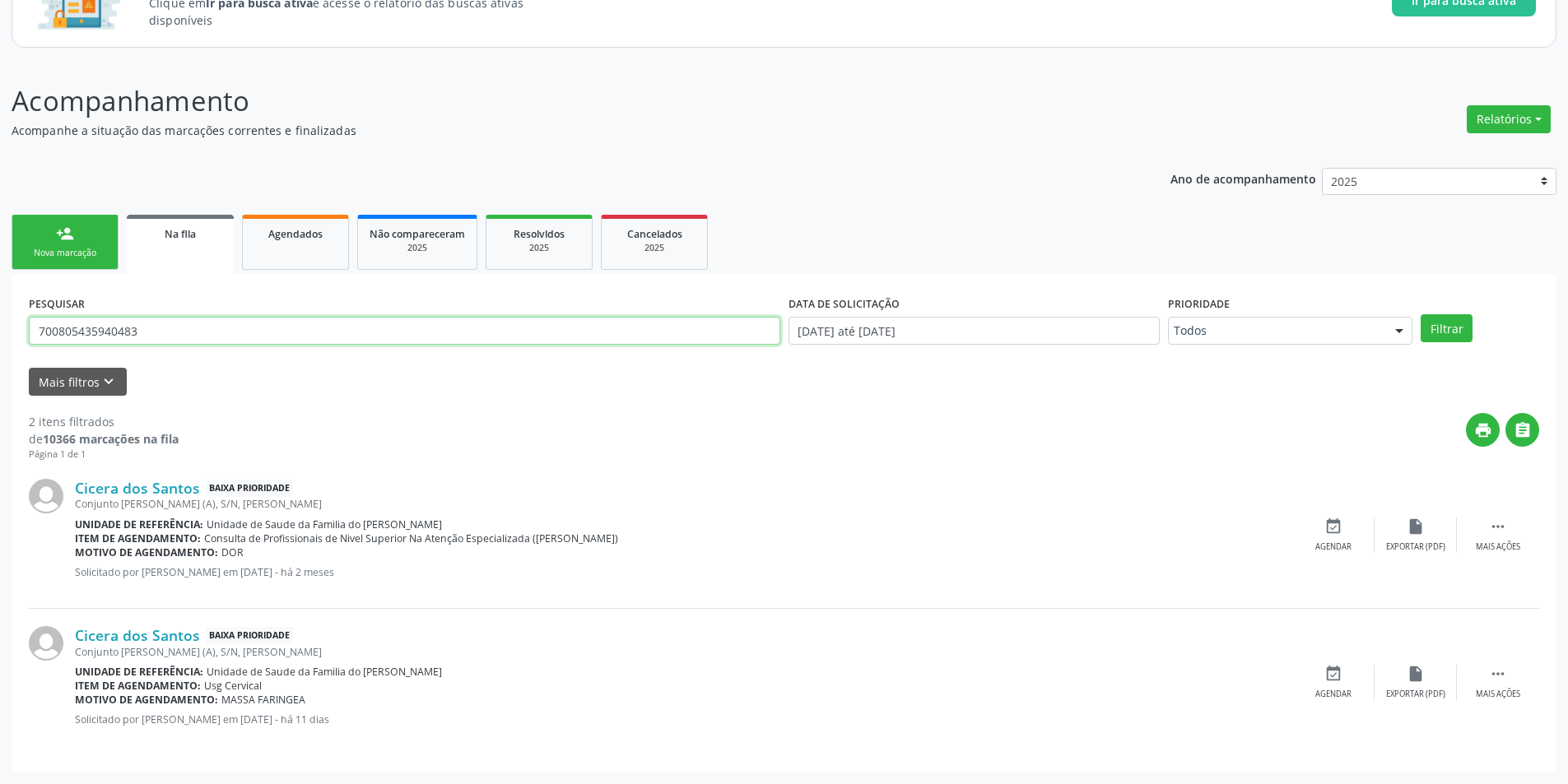
drag, startPoint x: 229, startPoint y: 332, endPoint x: 0, endPoint y: 336, distance: 229.0
click at [0, 336] on div "Acompanhamento Acompanhe a situação das marcações correntes e finalizadas Relat…" at bounding box center [784, 422] width 1568 height 725
type input "709009859226316"
click at [1421, 315] on button "Filtrar" at bounding box center [1446, 329] width 52 height 28
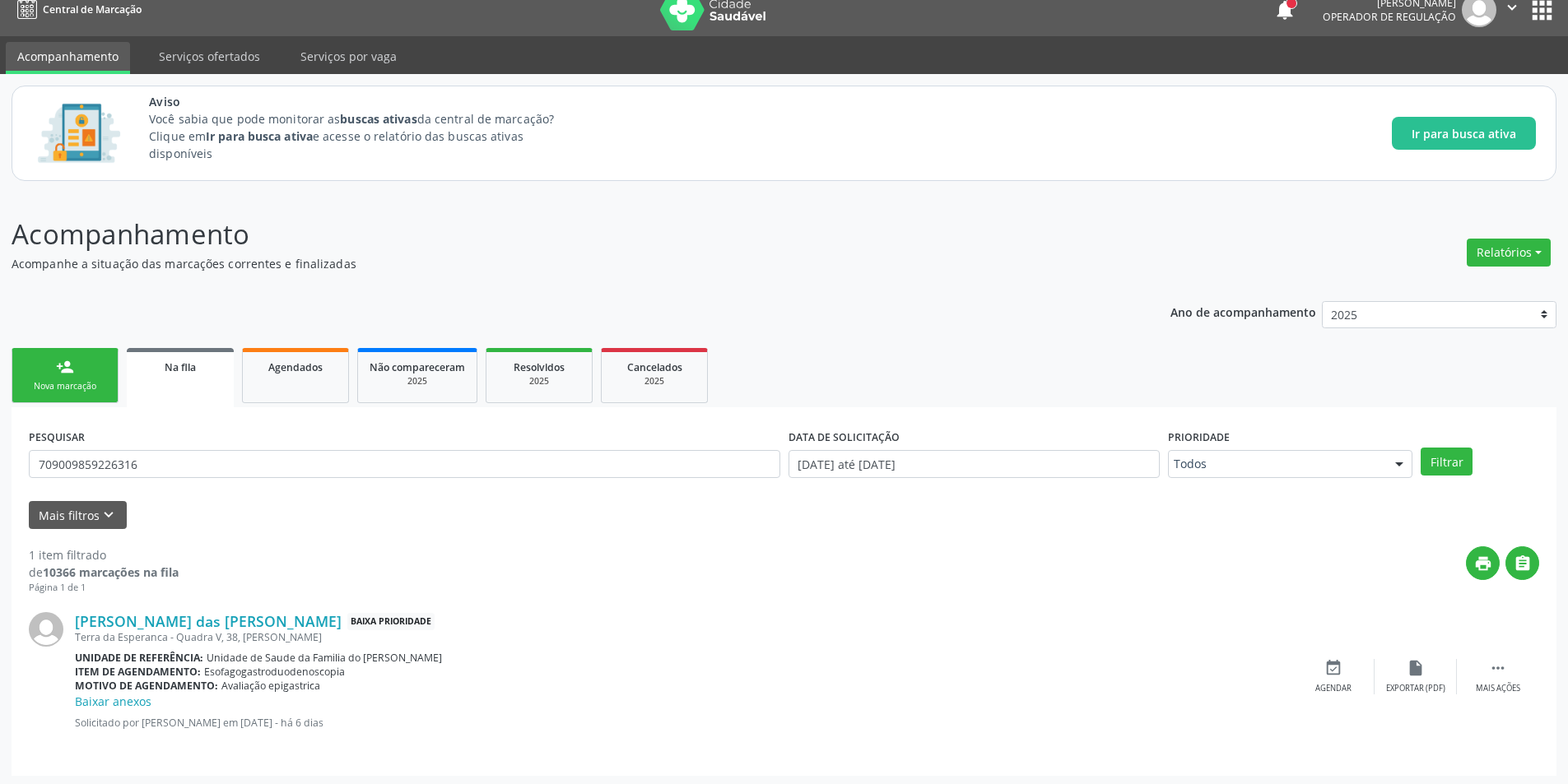
scroll to position [20, 0]
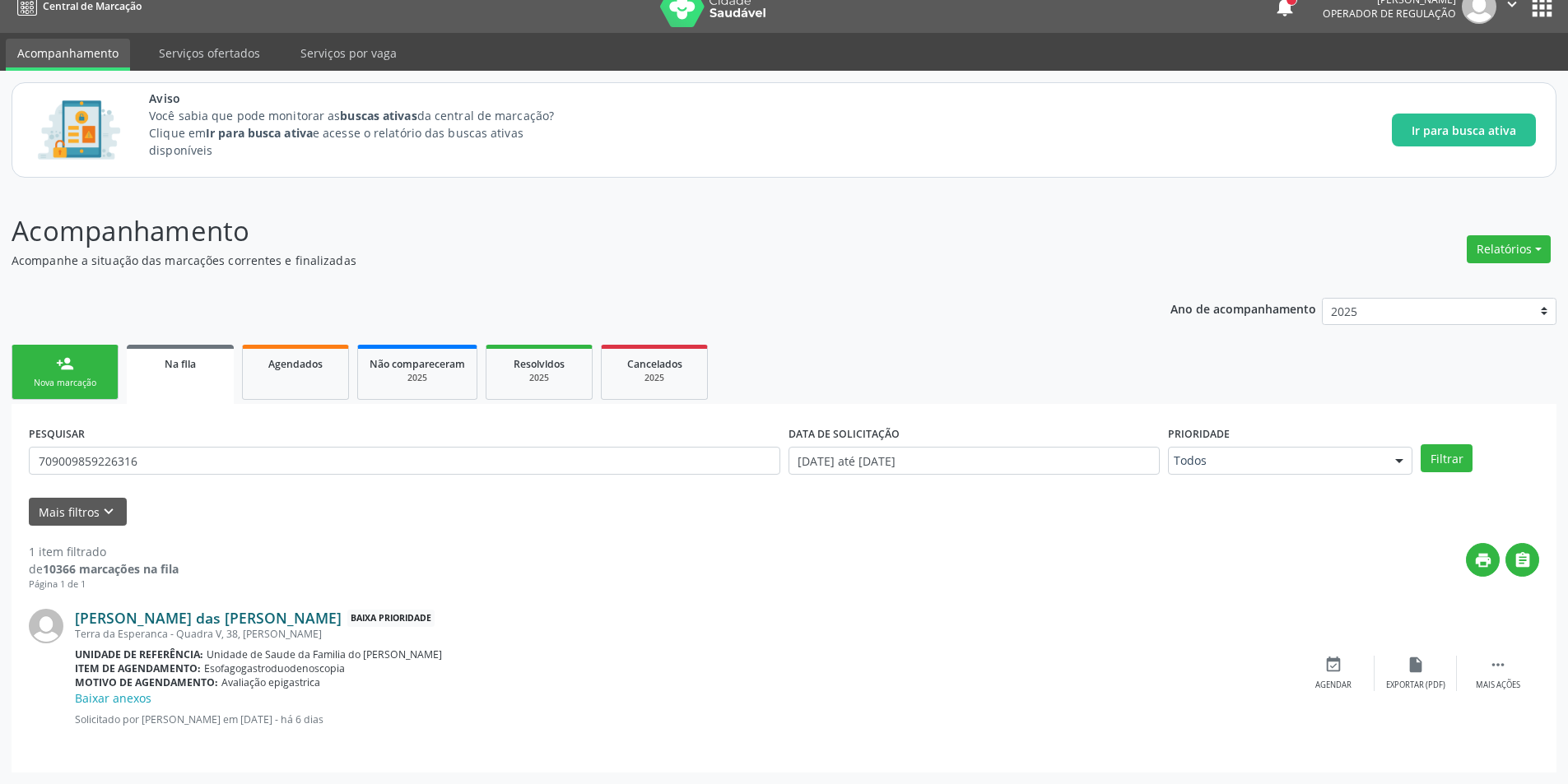
click at [188, 618] on link "Maria das Dores Tavares Félix" at bounding box center [208, 618] width 266 height 18
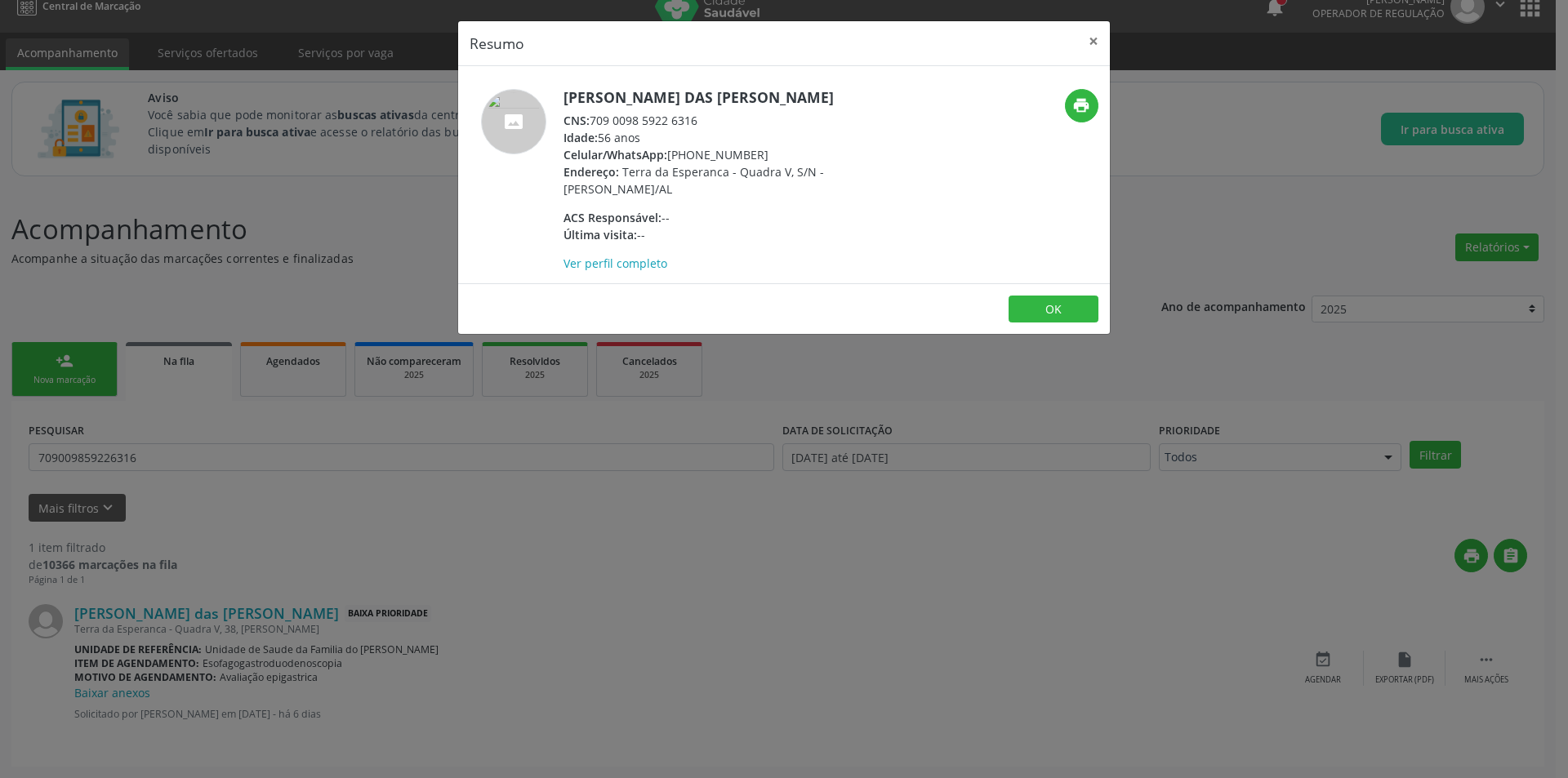
drag, startPoint x: 593, startPoint y: 120, endPoint x: 701, endPoint y: 115, distance: 108.1
click at [701, 115] on div "CNS: 709 0098 5922 6316" at bounding box center [722, 120] width 318 height 17
copy div "709 0098 5922 6316"
click at [1069, 304] on button "OK" at bounding box center [1053, 309] width 90 height 28
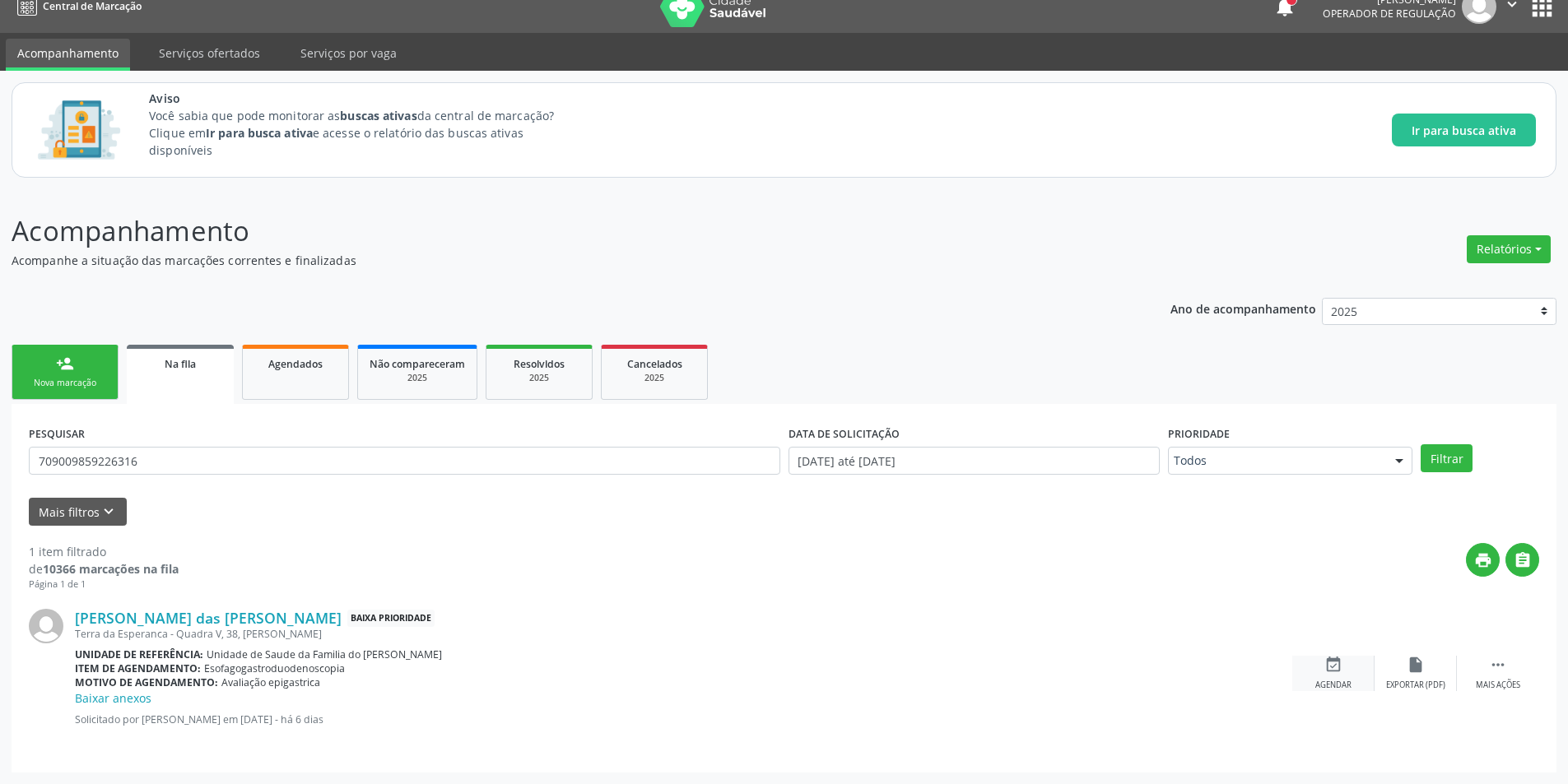
click at [1321, 667] on div "event_available Agendar" at bounding box center [1333, 673] width 82 height 35
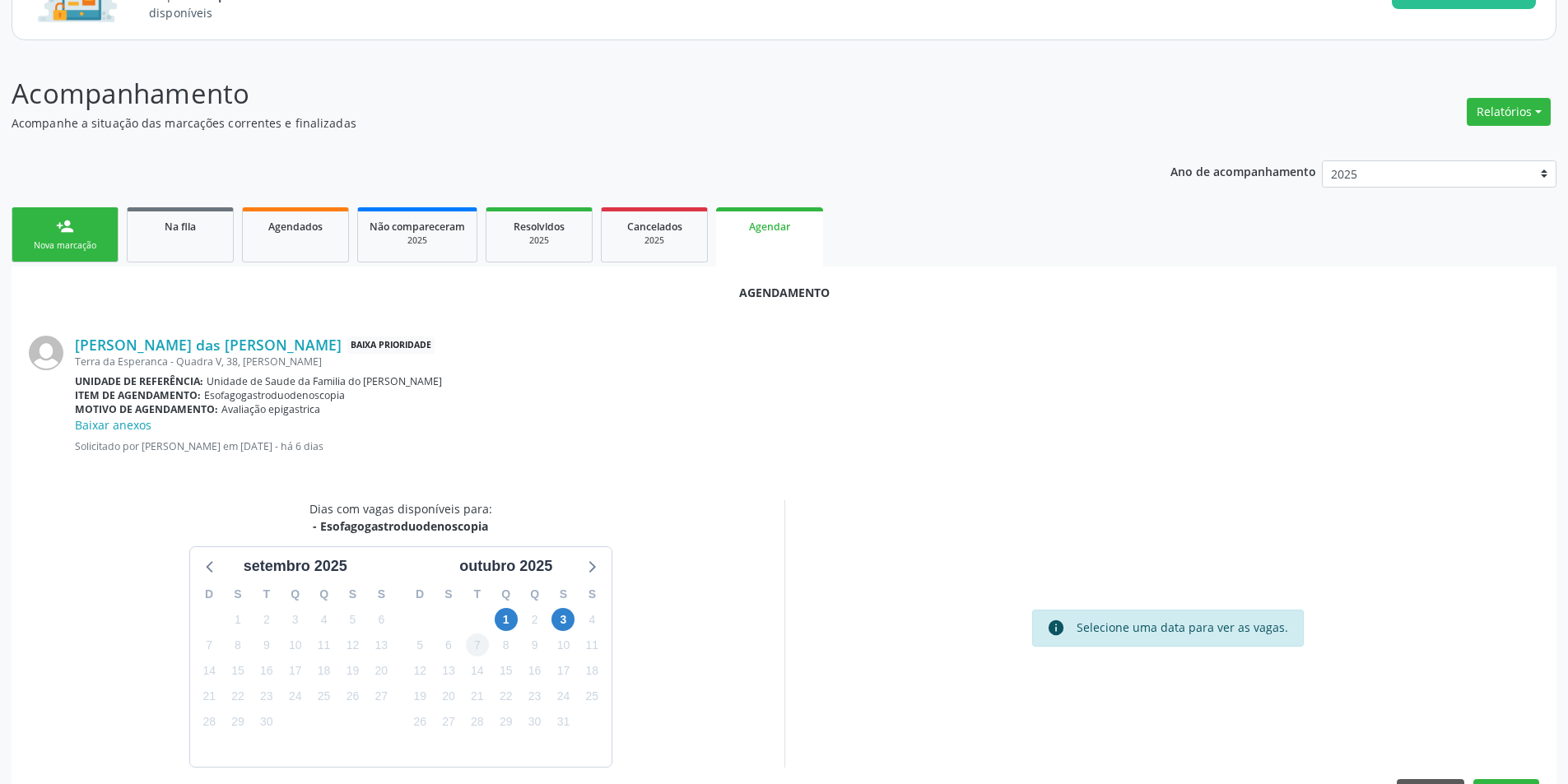
scroll to position [169, 0]
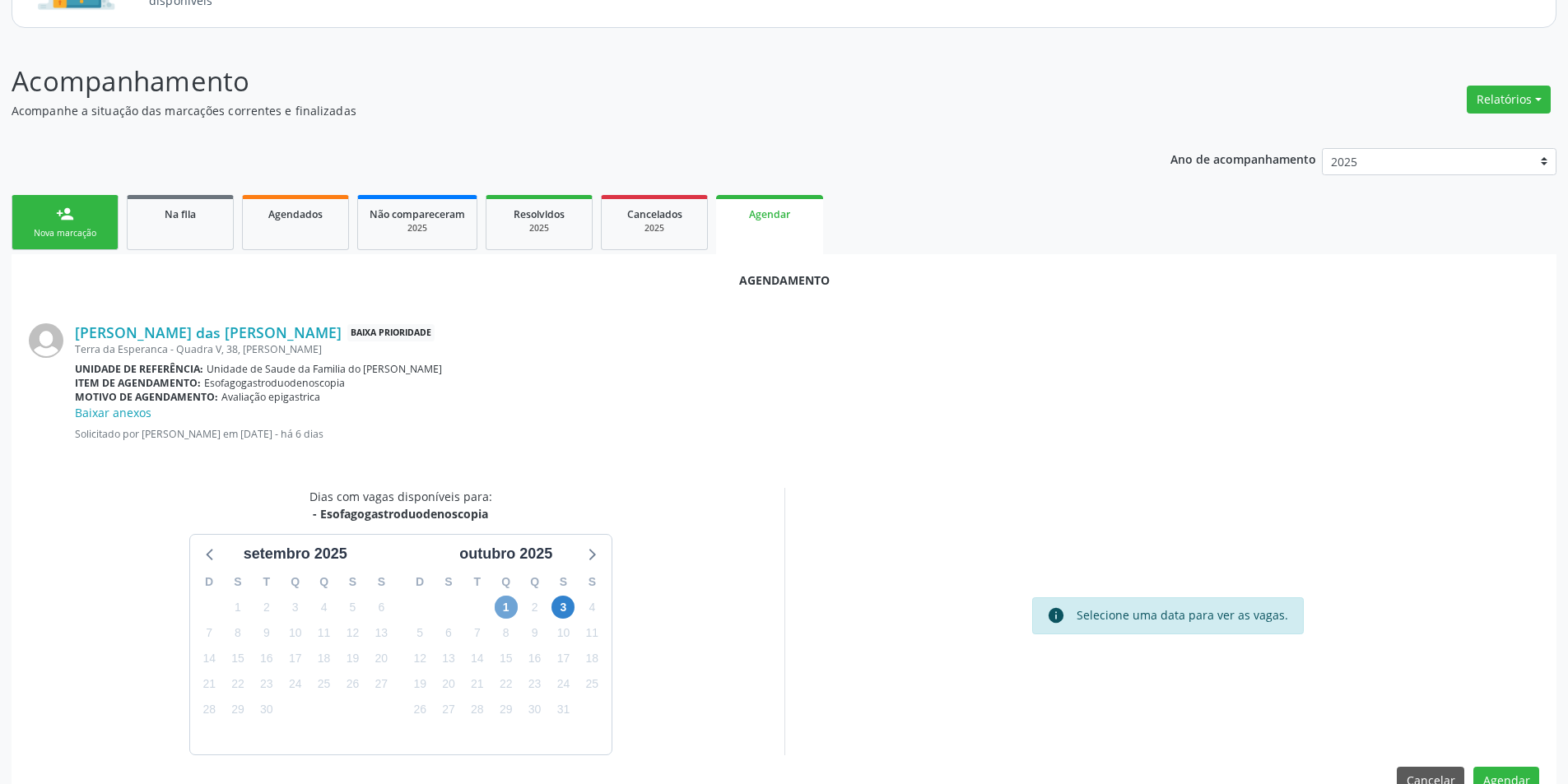
click at [503, 608] on span "1" at bounding box center [506, 607] width 23 height 23
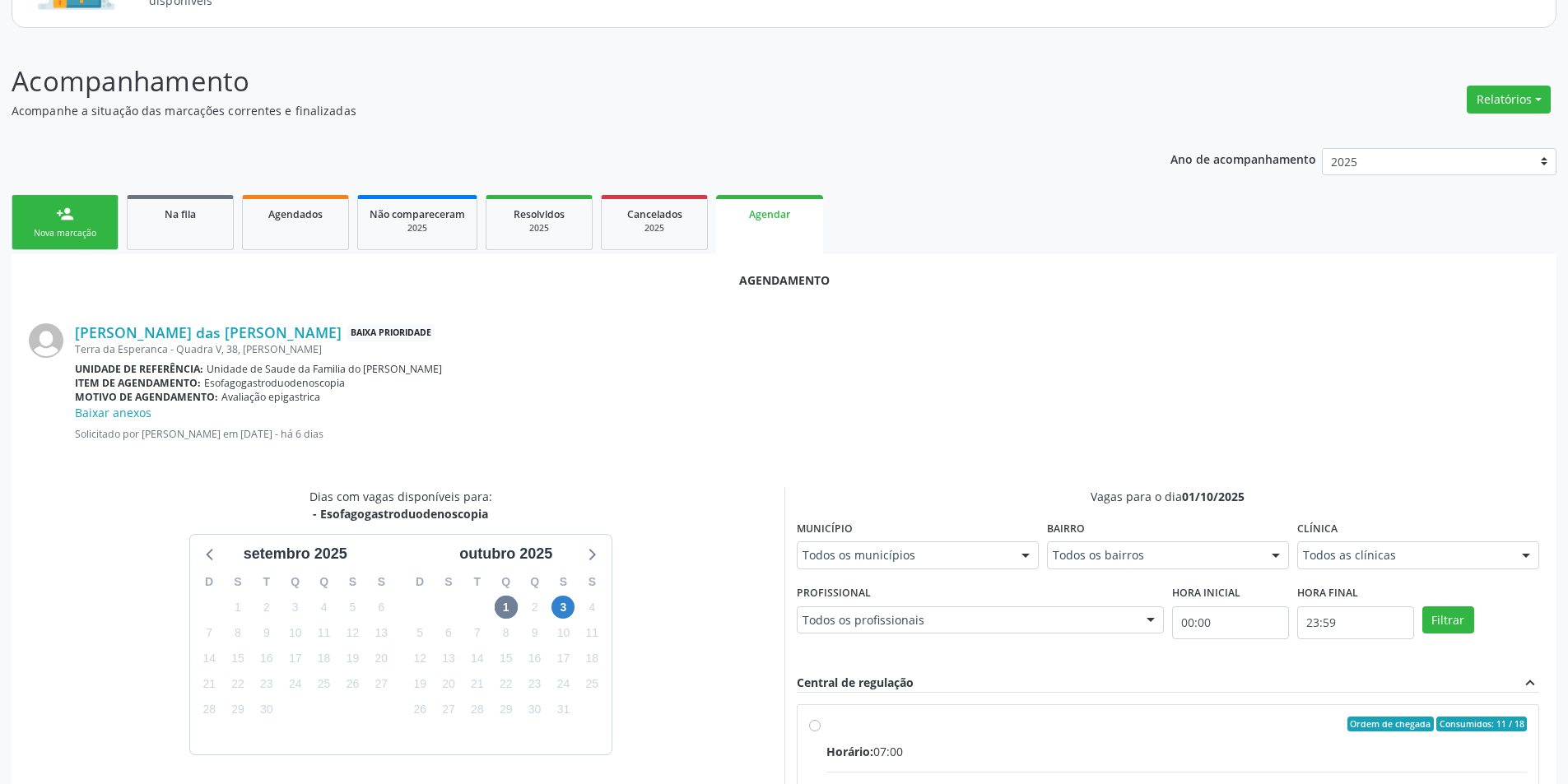
click at [815, 726] on input "Ordem de chegada Consumidos: 11 / 18 Horário: 07:00 Clínica: Centro de Saude Pr…" at bounding box center [815, 724] width 11 height 15
radio input "true"
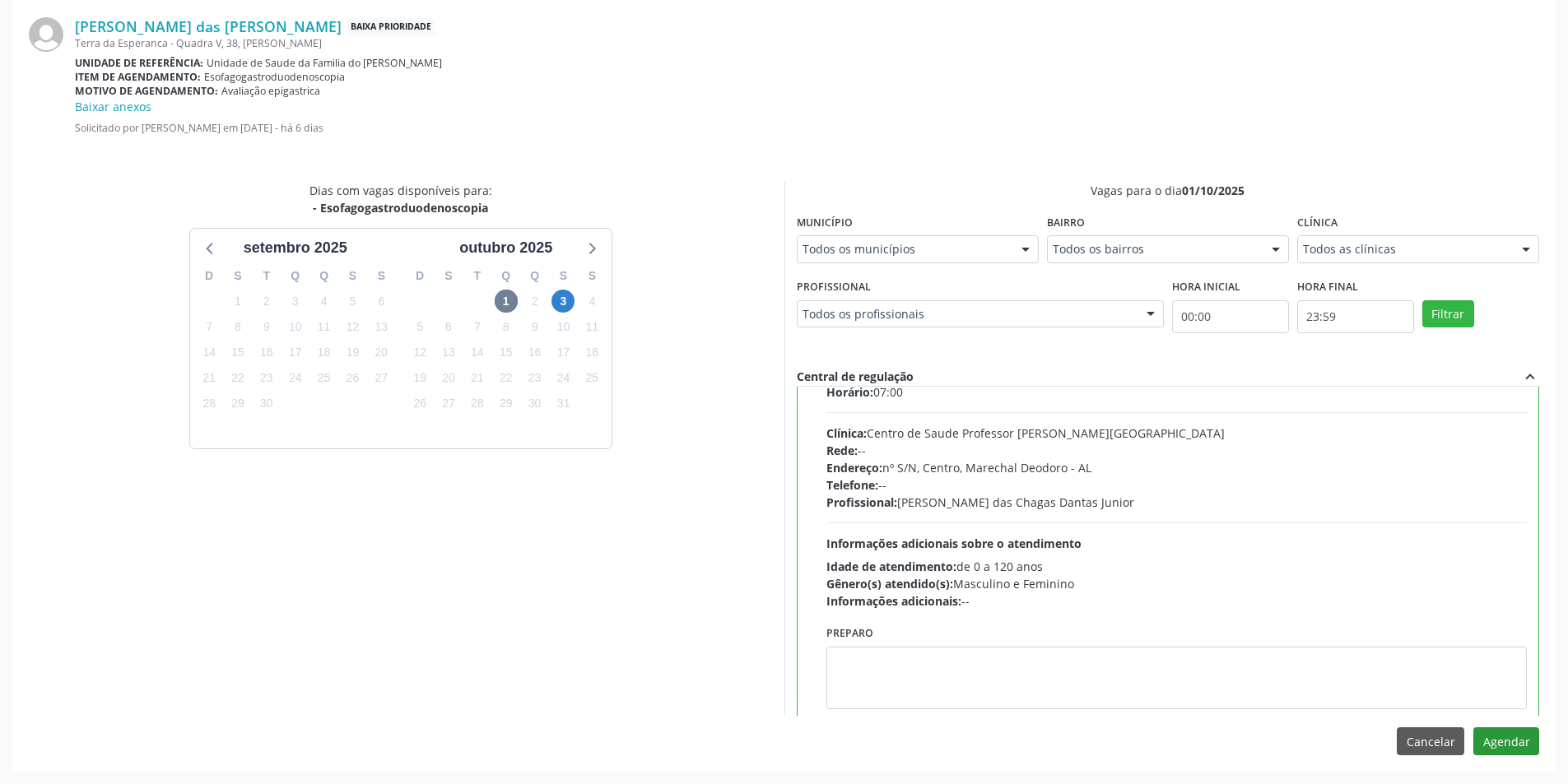
scroll to position [81, 0]
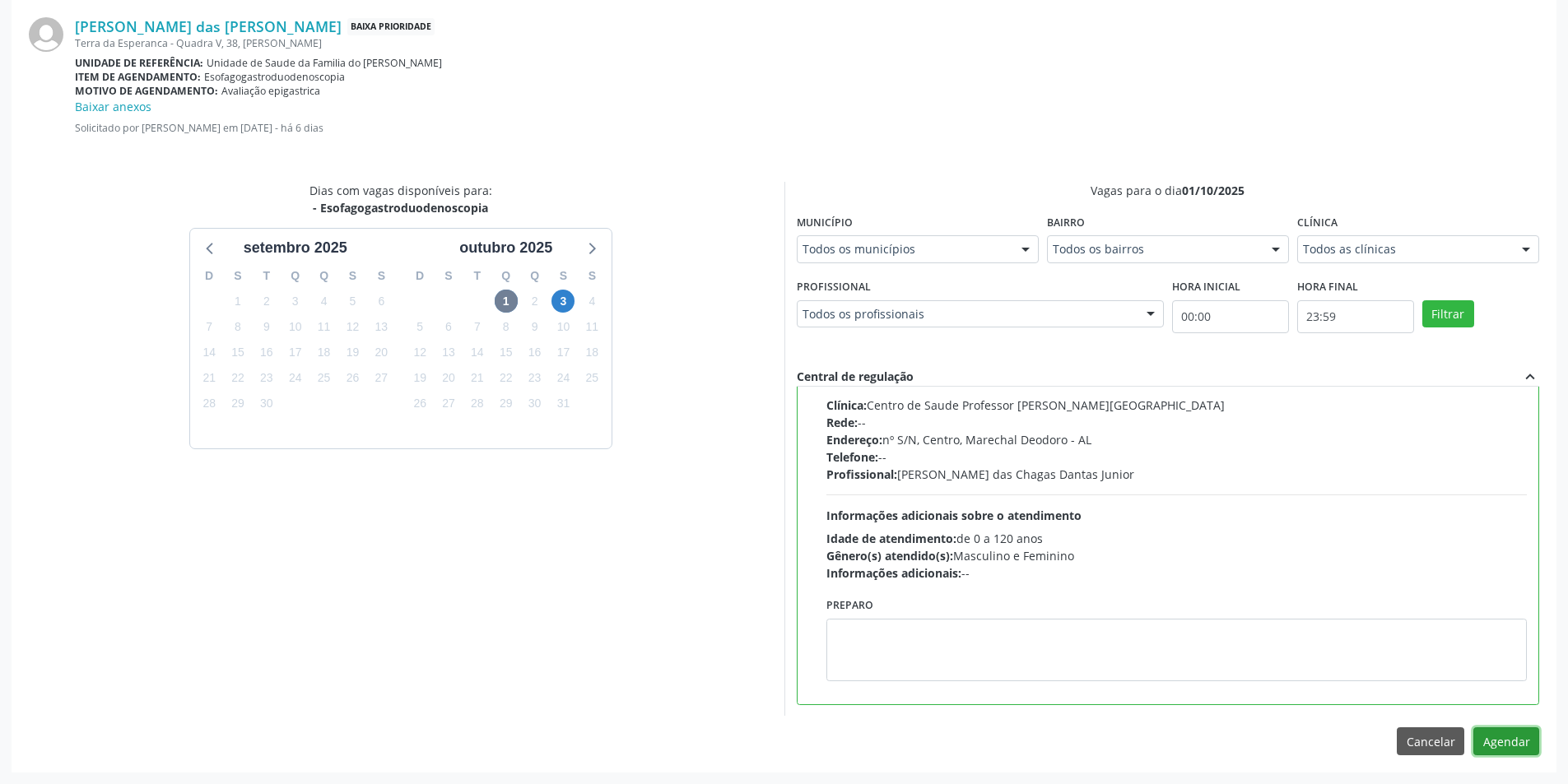
click at [1525, 749] on button "Agendar" at bounding box center [1507, 741] width 66 height 28
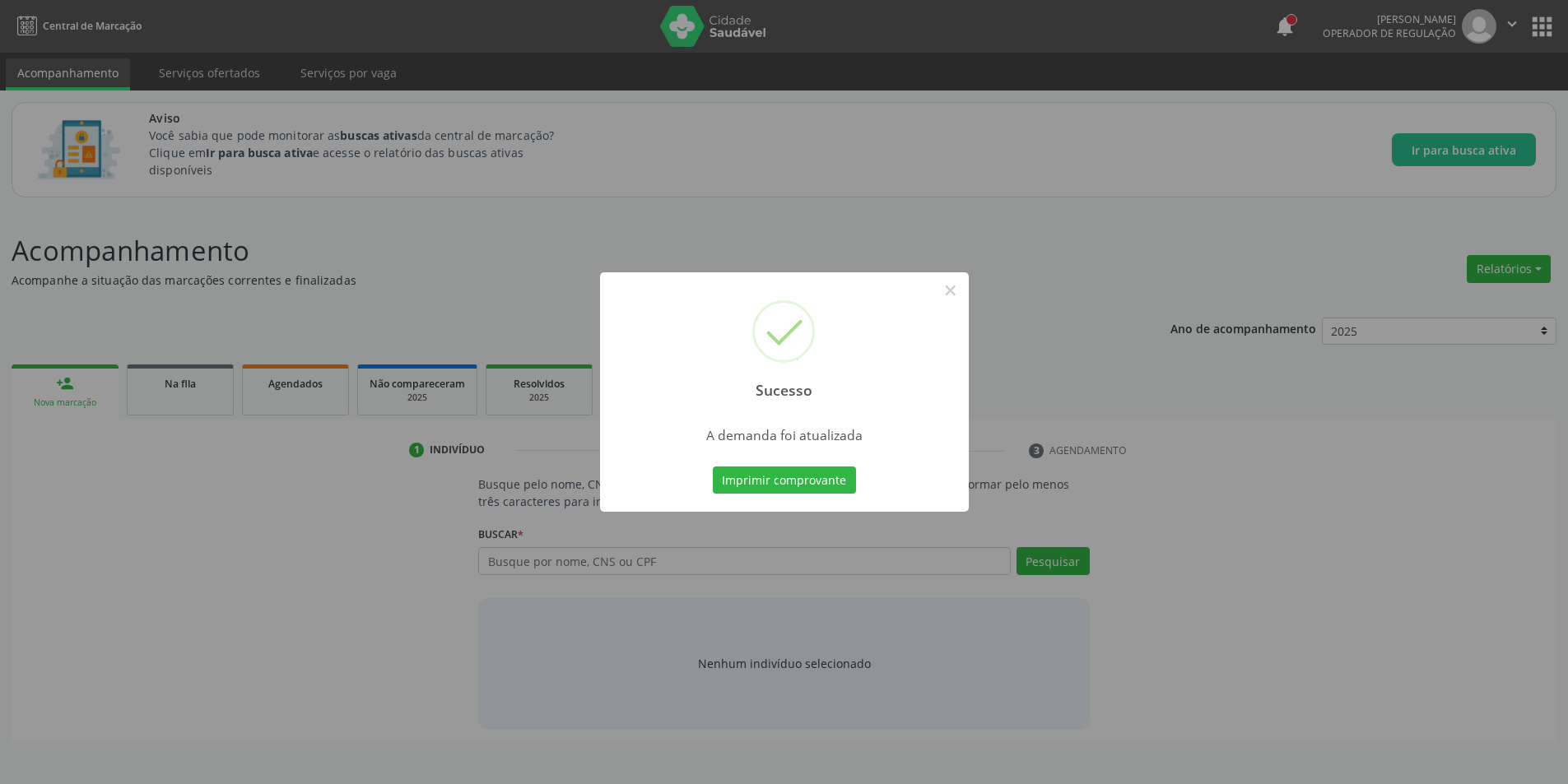
scroll to position [0, 0]
click at [955, 291] on button "×" at bounding box center [957, 291] width 28 height 28
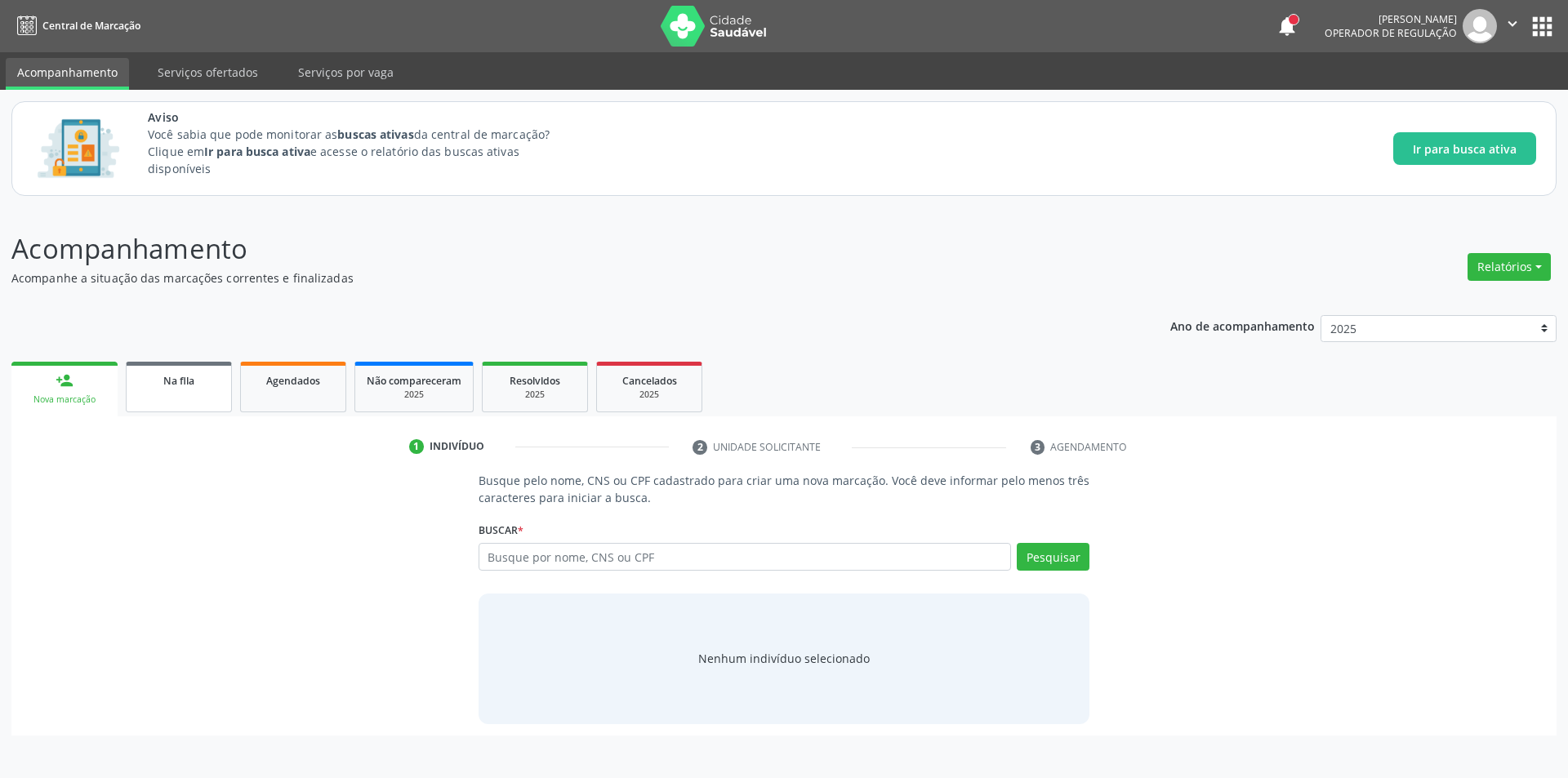
click at [196, 387] on div "Na fila" at bounding box center [178, 380] width 82 height 17
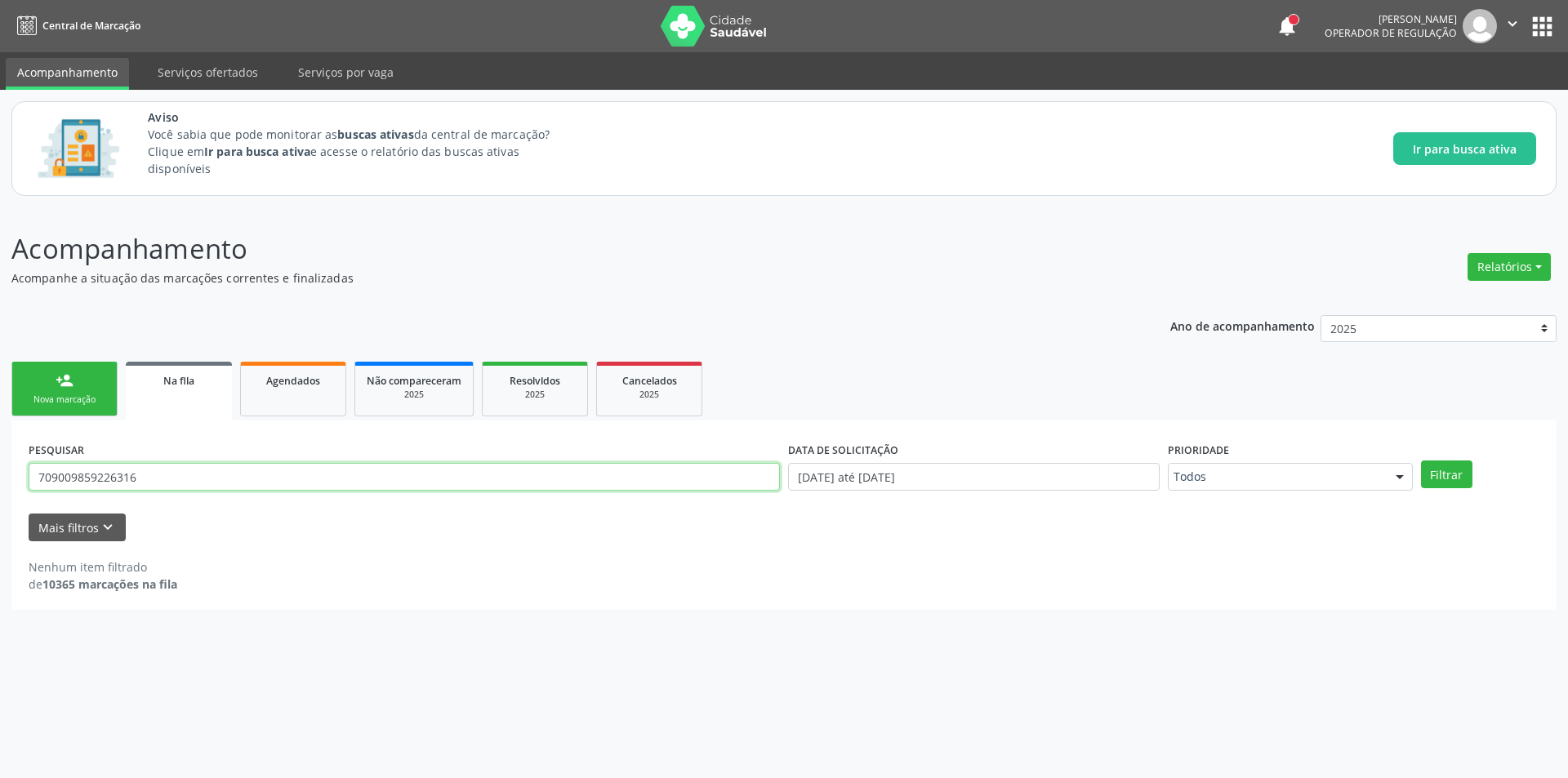
drag, startPoint x: 112, startPoint y: 474, endPoint x: 3, endPoint y: 474, distance: 109.0
click at [3, 474] on div "Acompanhamento Acompanhe a situação das marcações correntes e finalizadas Relat…" at bounding box center [784, 492] width 1568 height 571
type input "706908126167136"
click at [1421, 460] on button "Filtrar" at bounding box center [1446, 474] width 52 height 28
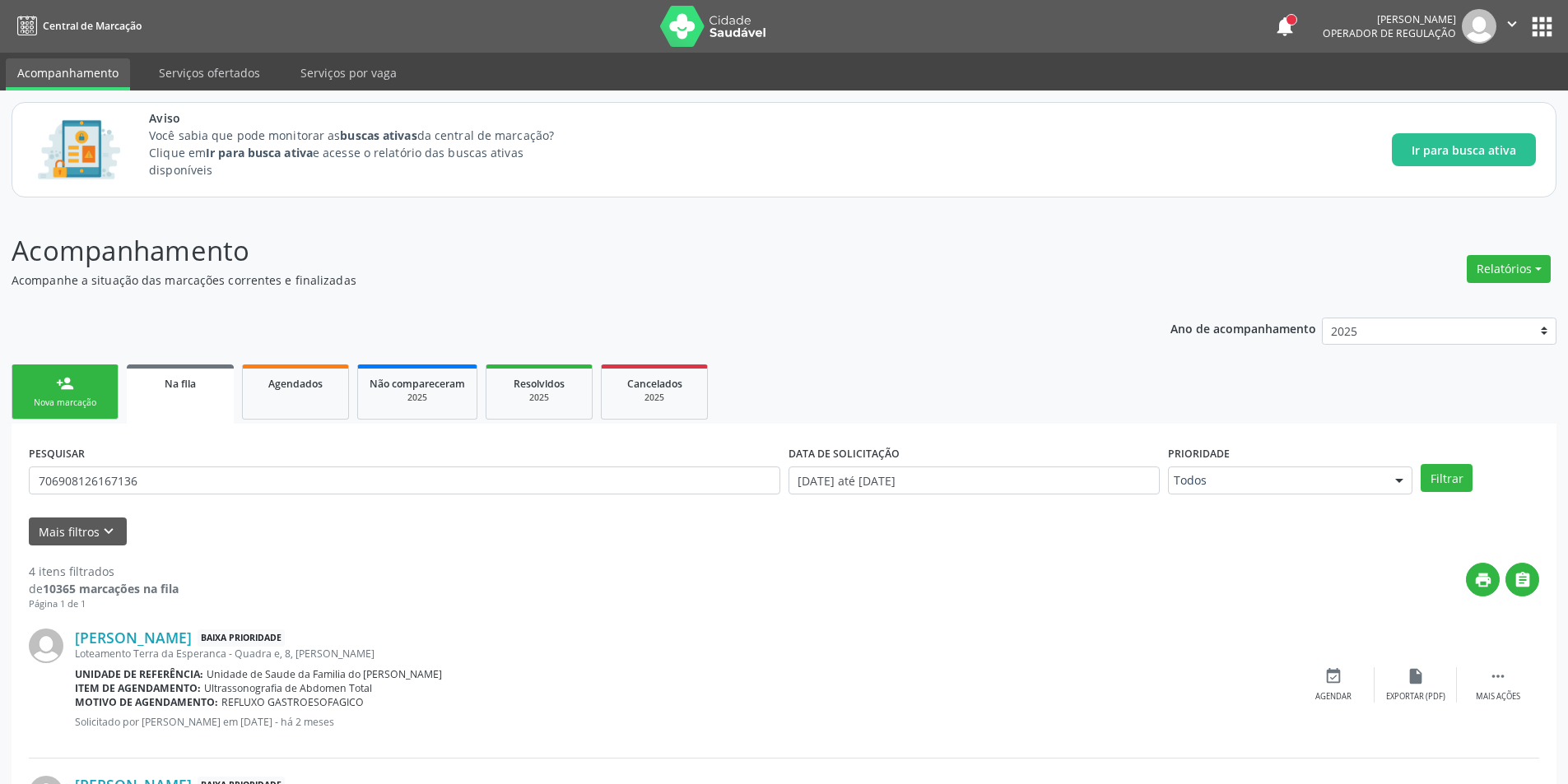
scroll to position [445, 0]
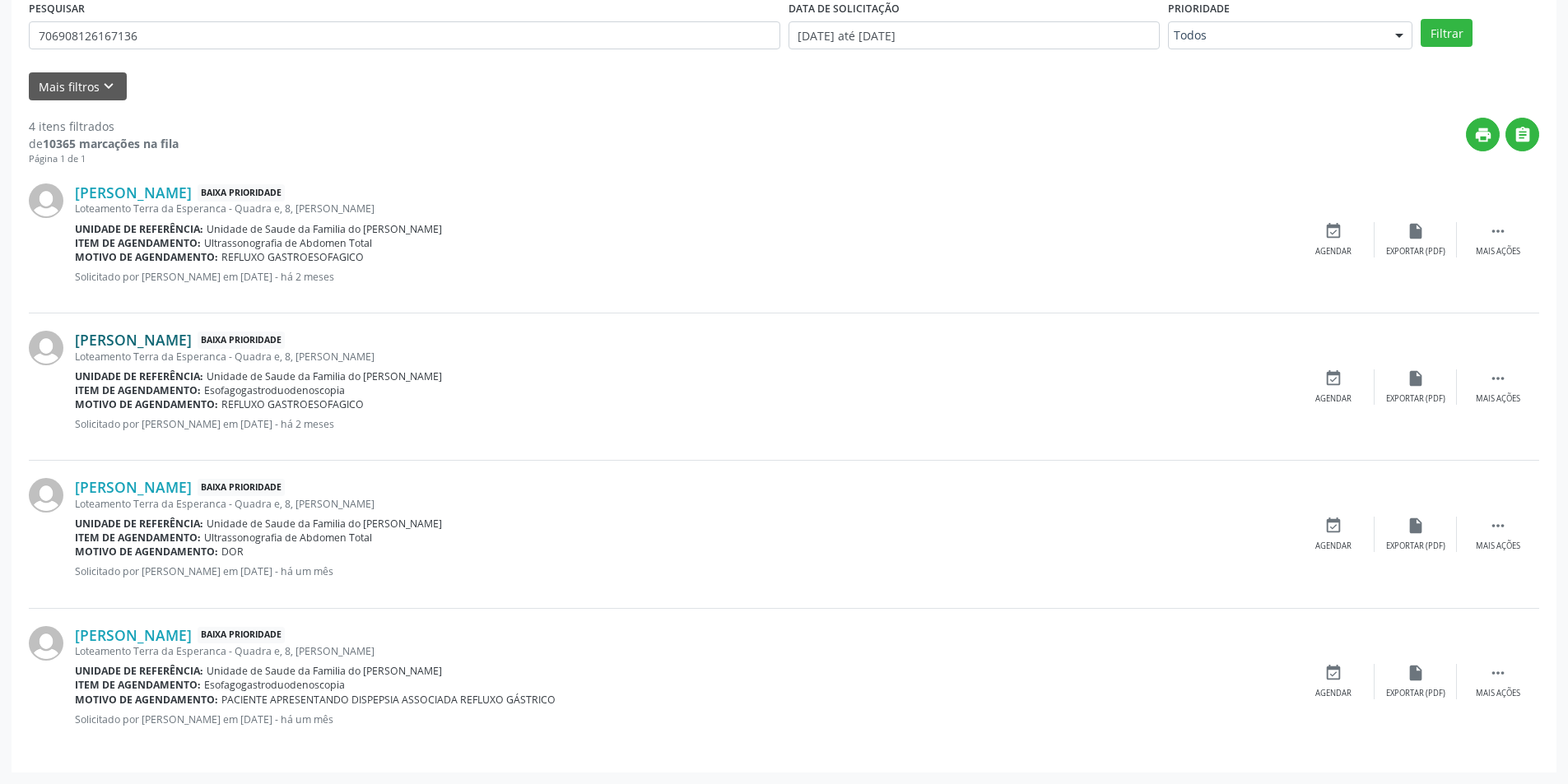
click at [192, 342] on link "Maria de Lourdes da Silva" at bounding box center [133, 339] width 117 height 18
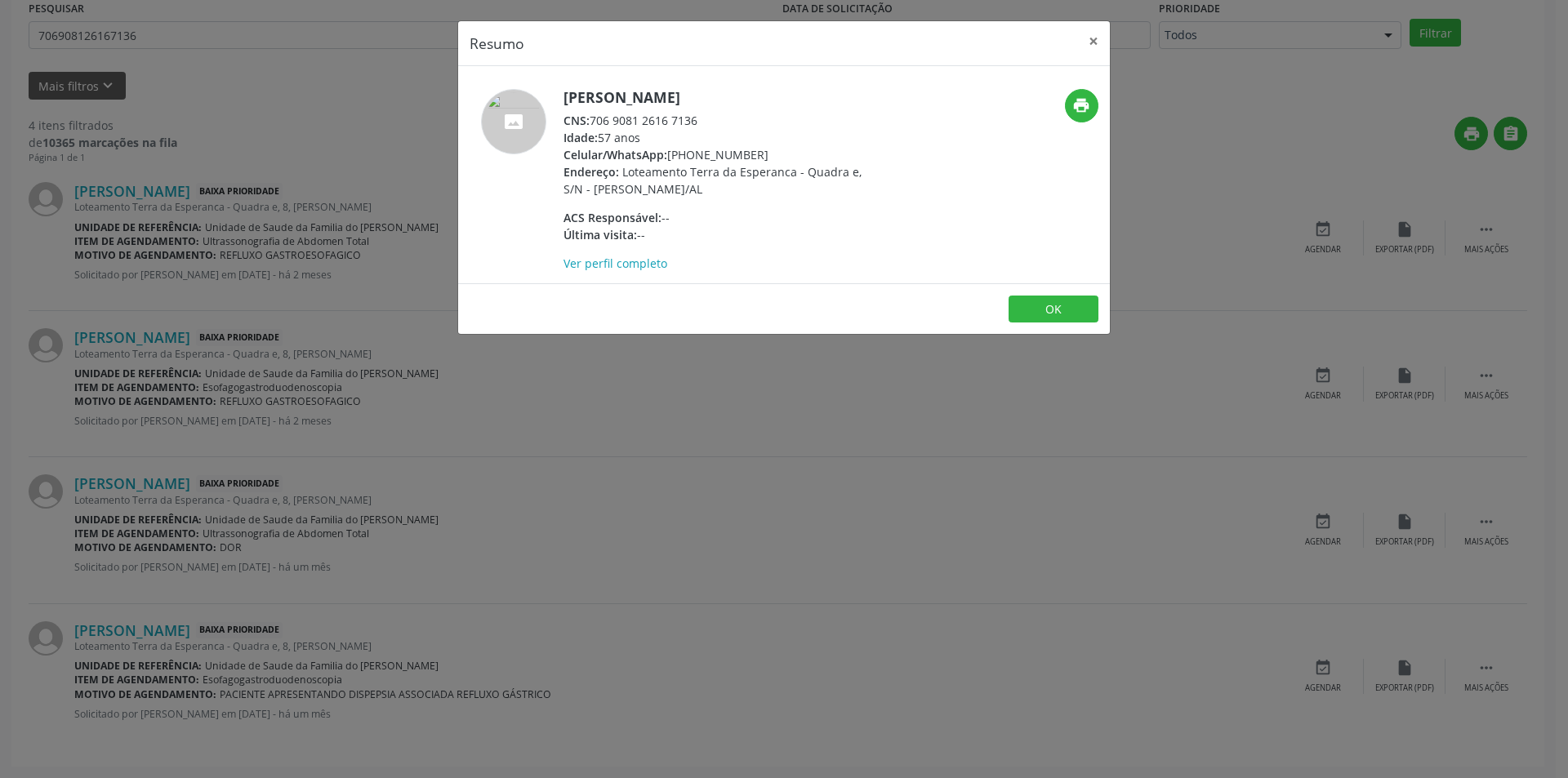
drag, startPoint x: 593, startPoint y: 117, endPoint x: 710, endPoint y: 118, distance: 117.0
click at [710, 118] on div "CNS: 706 9081 2616 7136" at bounding box center [722, 120] width 318 height 17
copy div "706 9081 2616 7136"
click at [1031, 307] on button "OK" at bounding box center [1053, 309] width 90 height 28
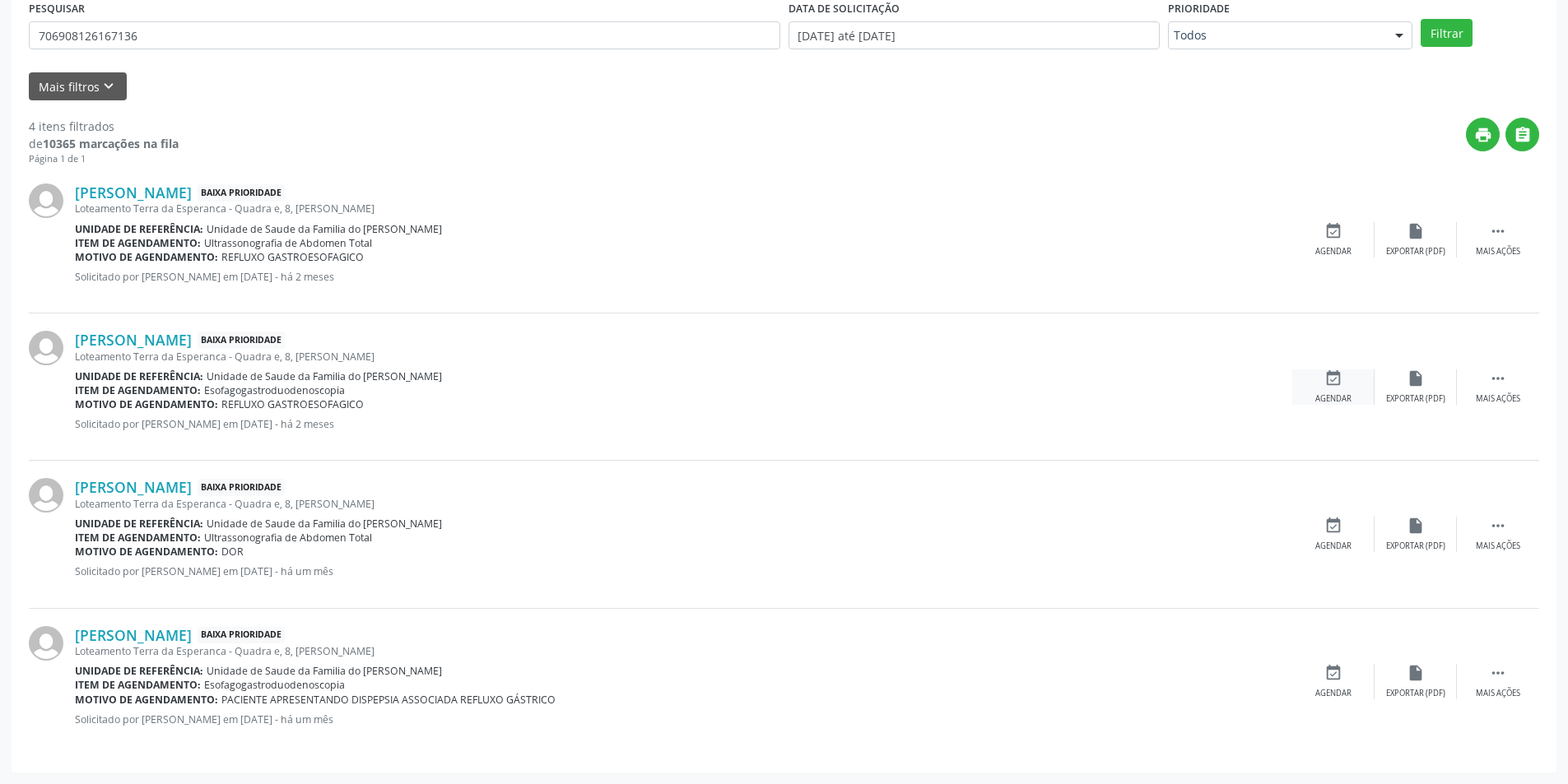
click at [1328, 386] on icon "event_available" at bounding box center [1333, 378] width 18 height 18
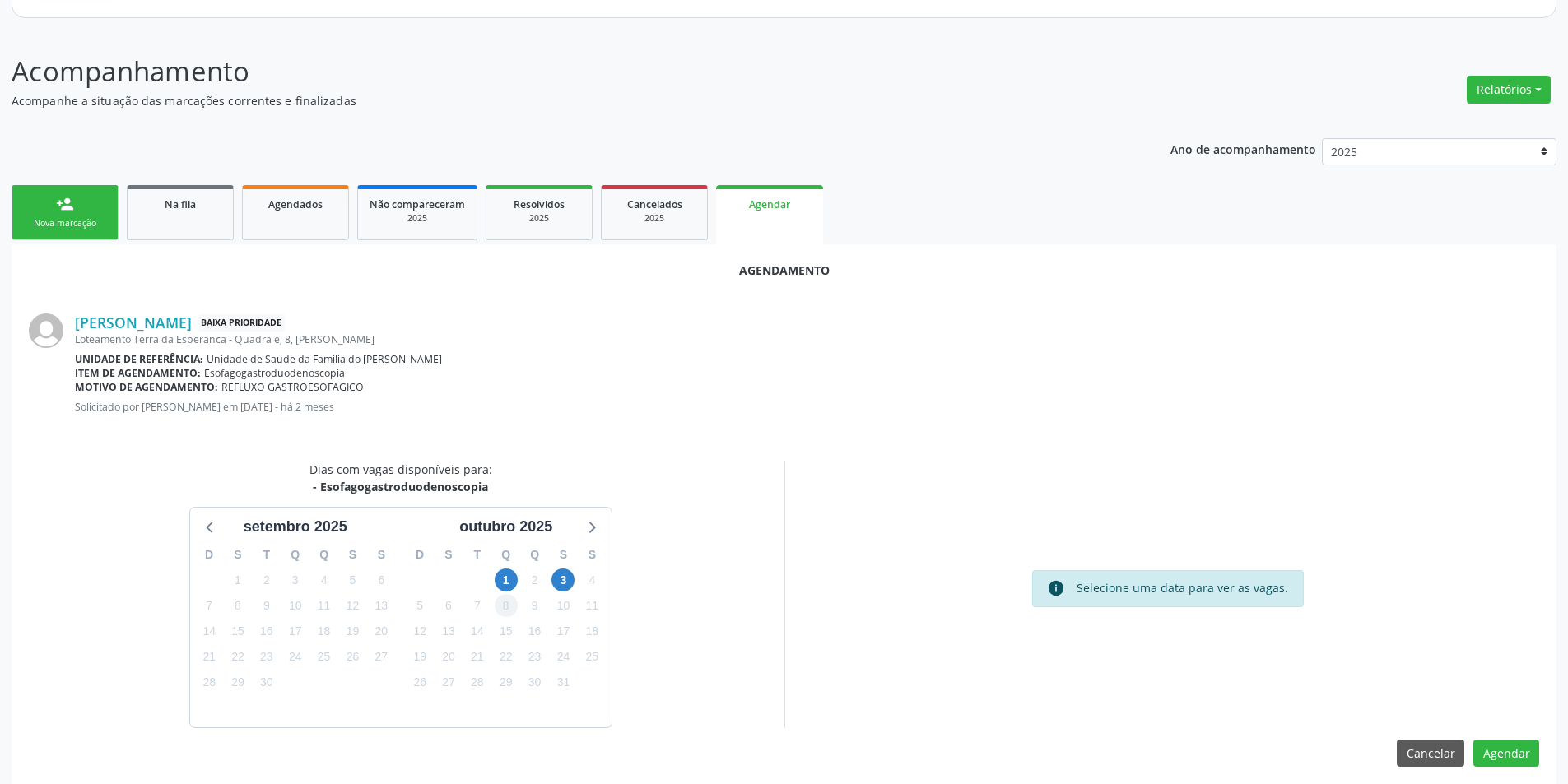
scroll to position [191, 0]
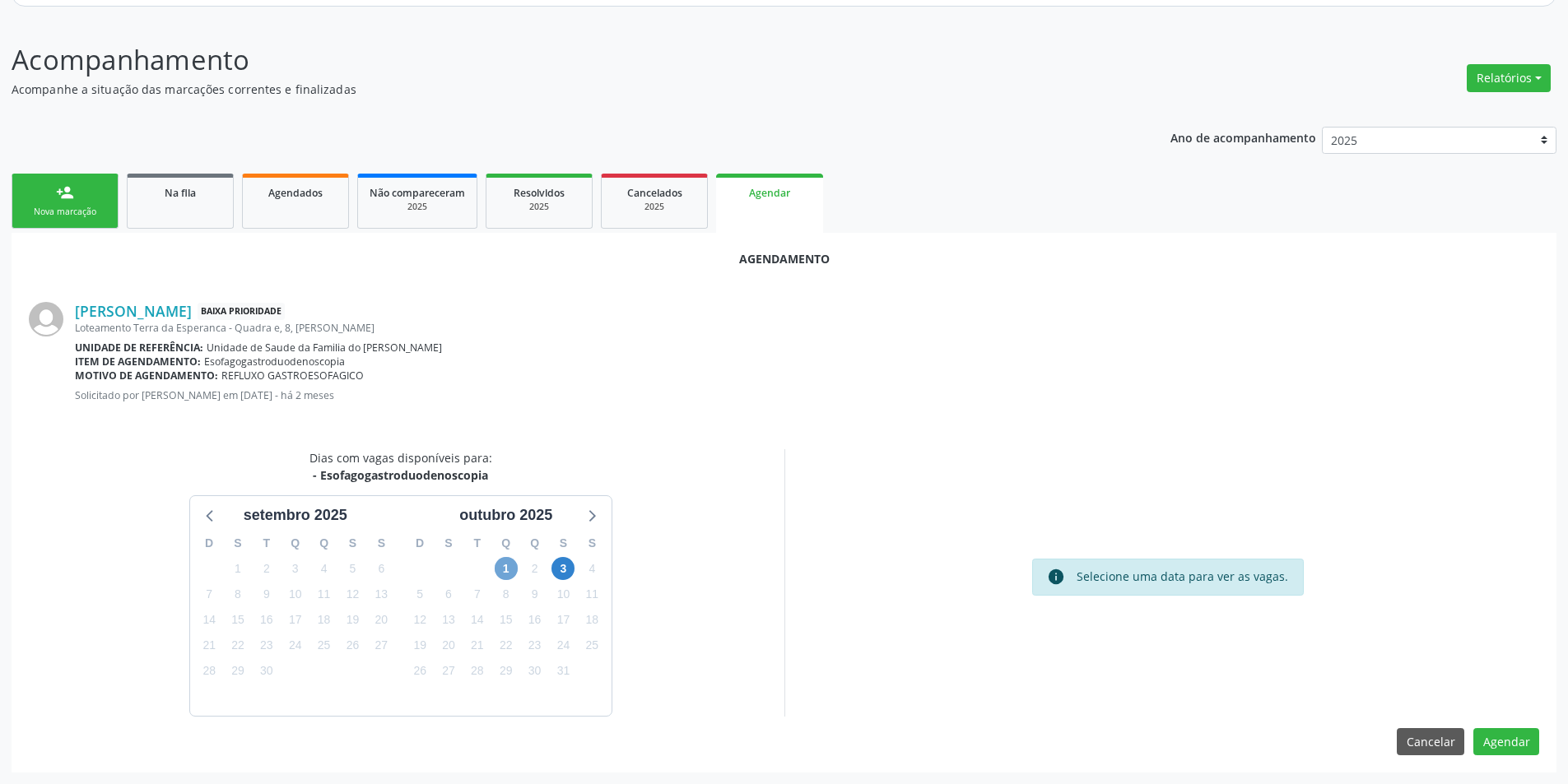
click at [507, 571] on span "1" at bounding box center [506, 569] width 23 height 23
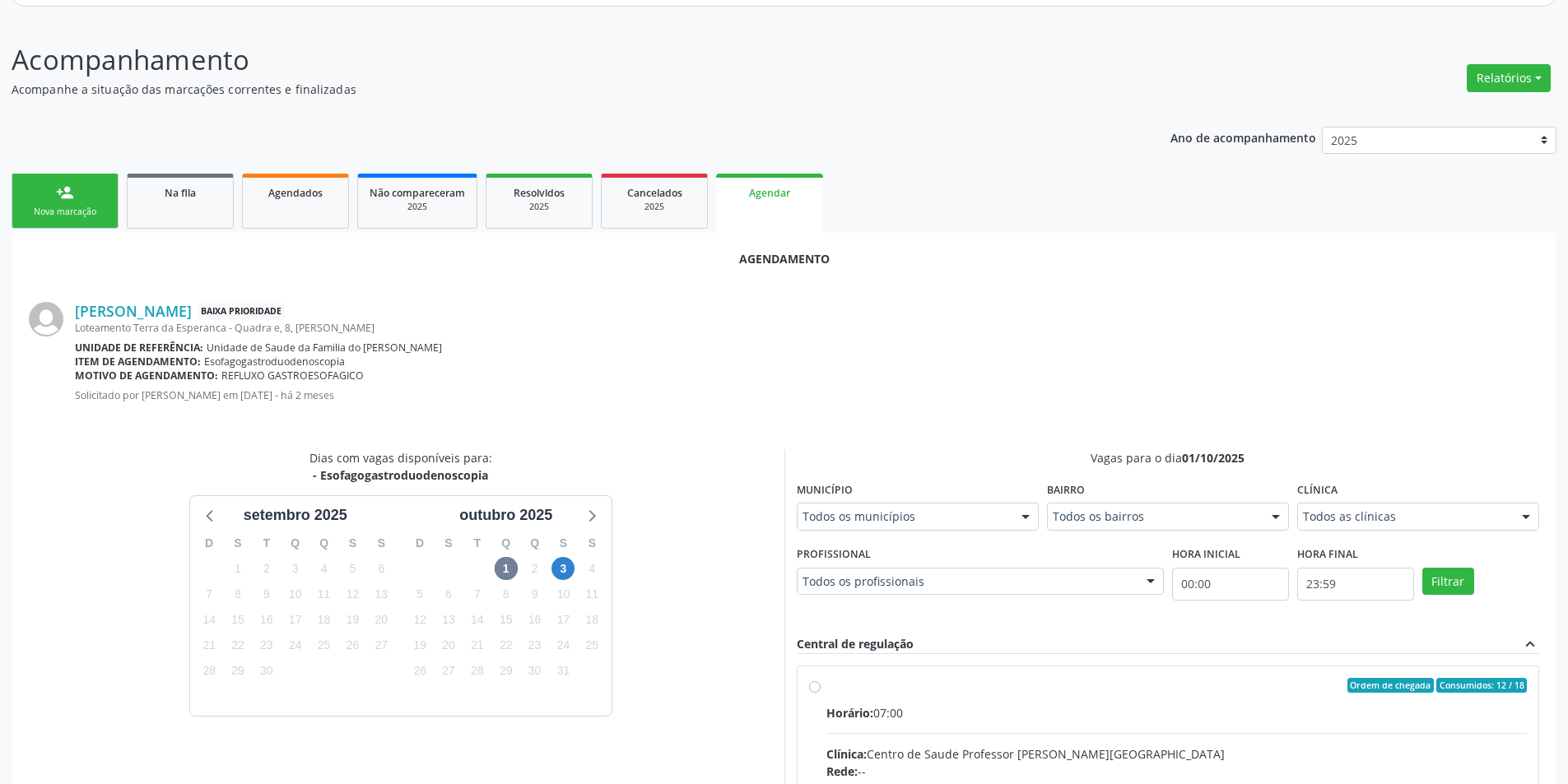
click at [815, 689] on input "Ordem de chegada Consumidos: 12 / 18 Horário: 07:00 Clínica: Centro de Saude Pr…" at bounding box center [815, 686] width 11 height 15
radio input "true"
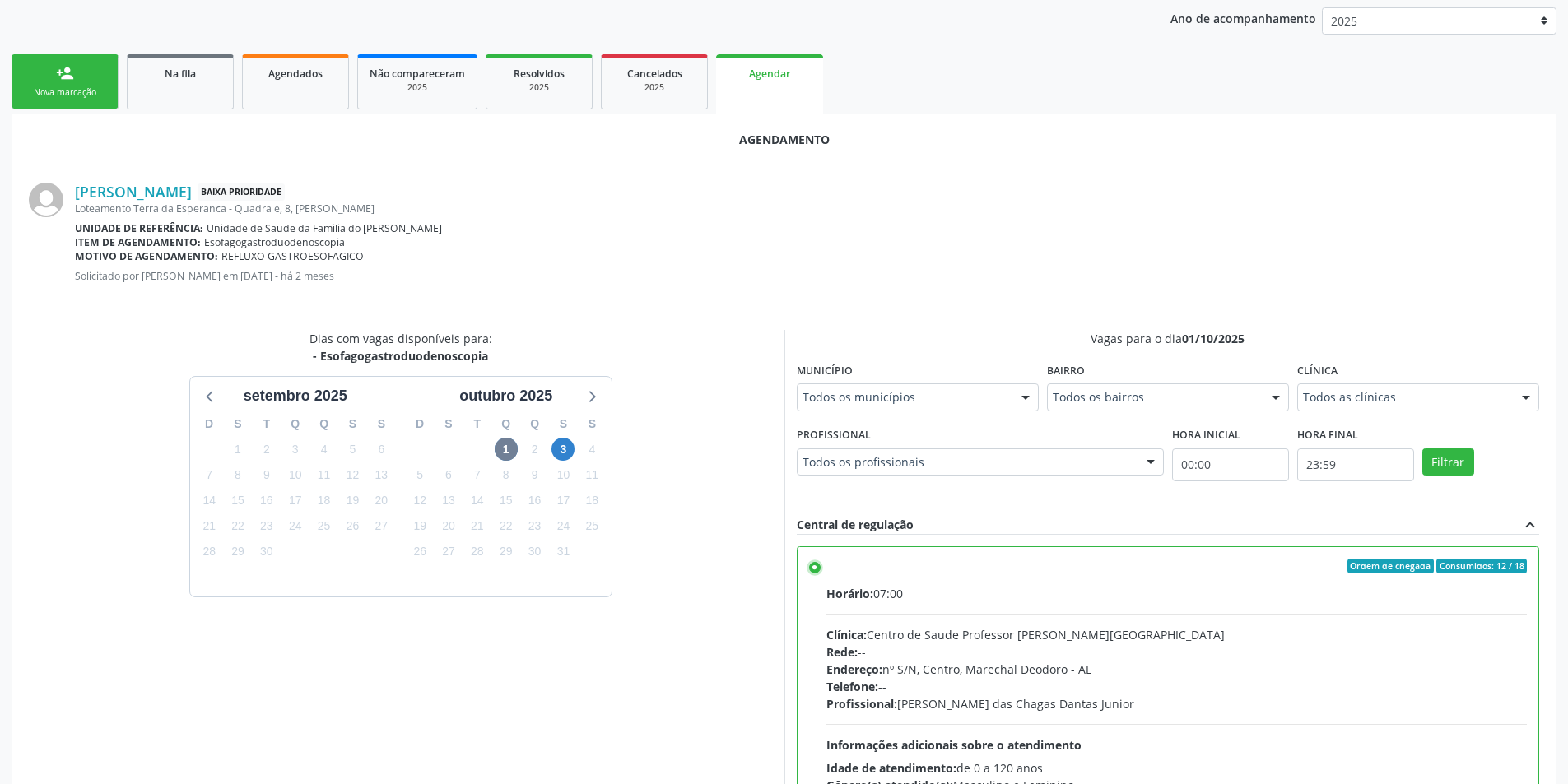
scroll to position [458, 0]
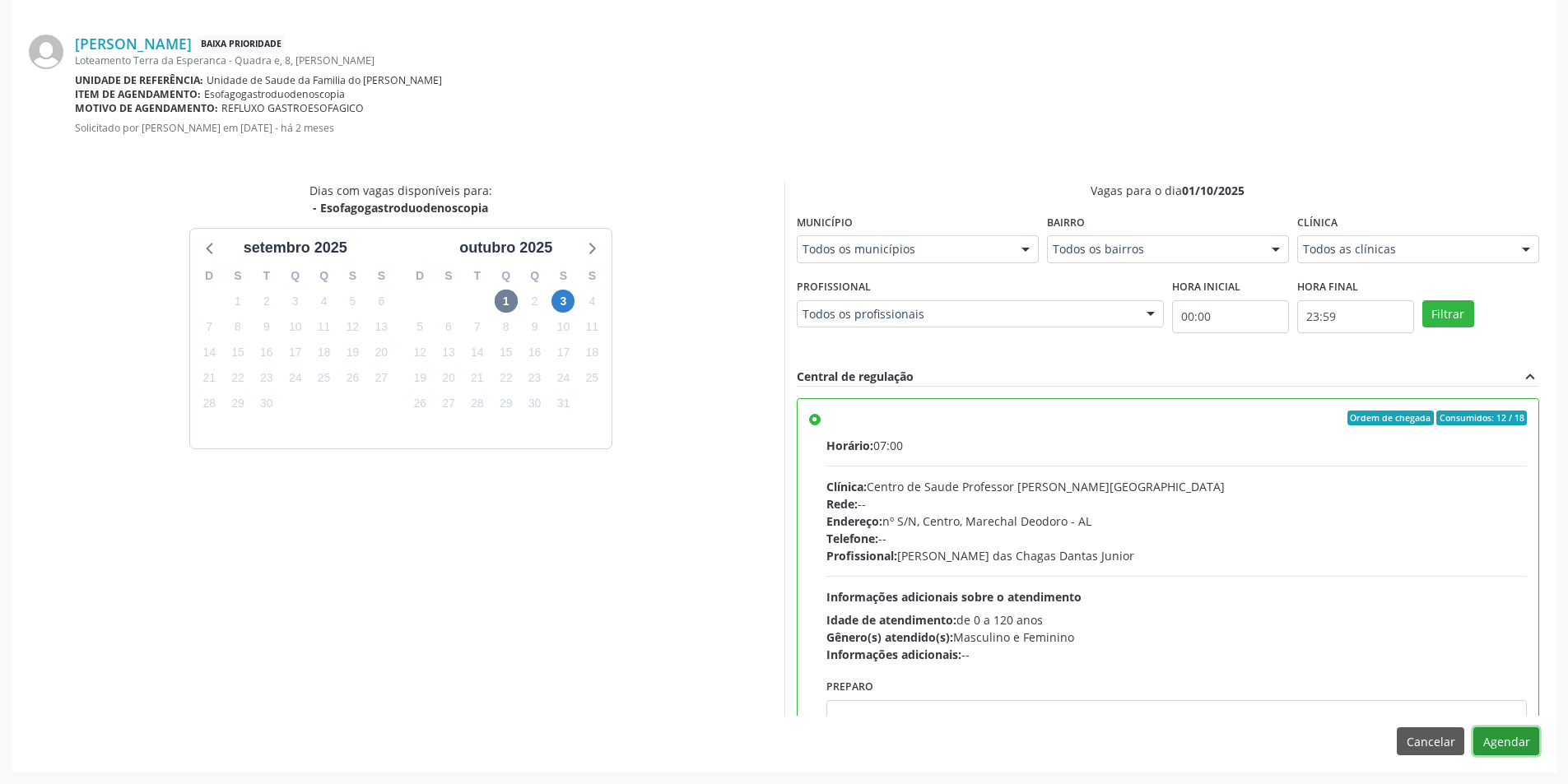
click at [1508, 746] on button "Agendar" at bounding box center [1507, 741] width 66 height 28
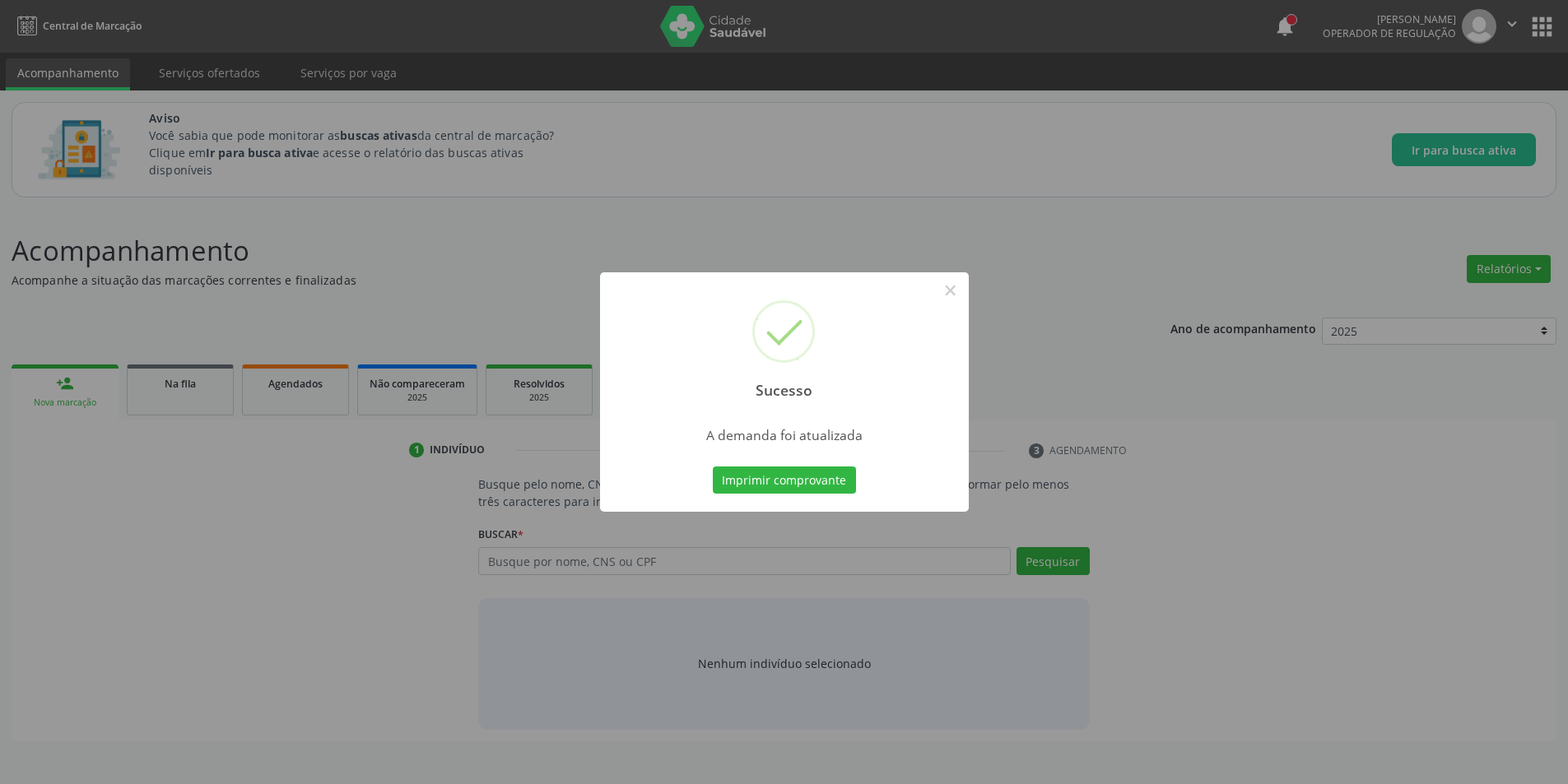
scroll to position [0, 0]
click at [955, 288] on button "×" at bounding box center [957, 291] width 28 height 28
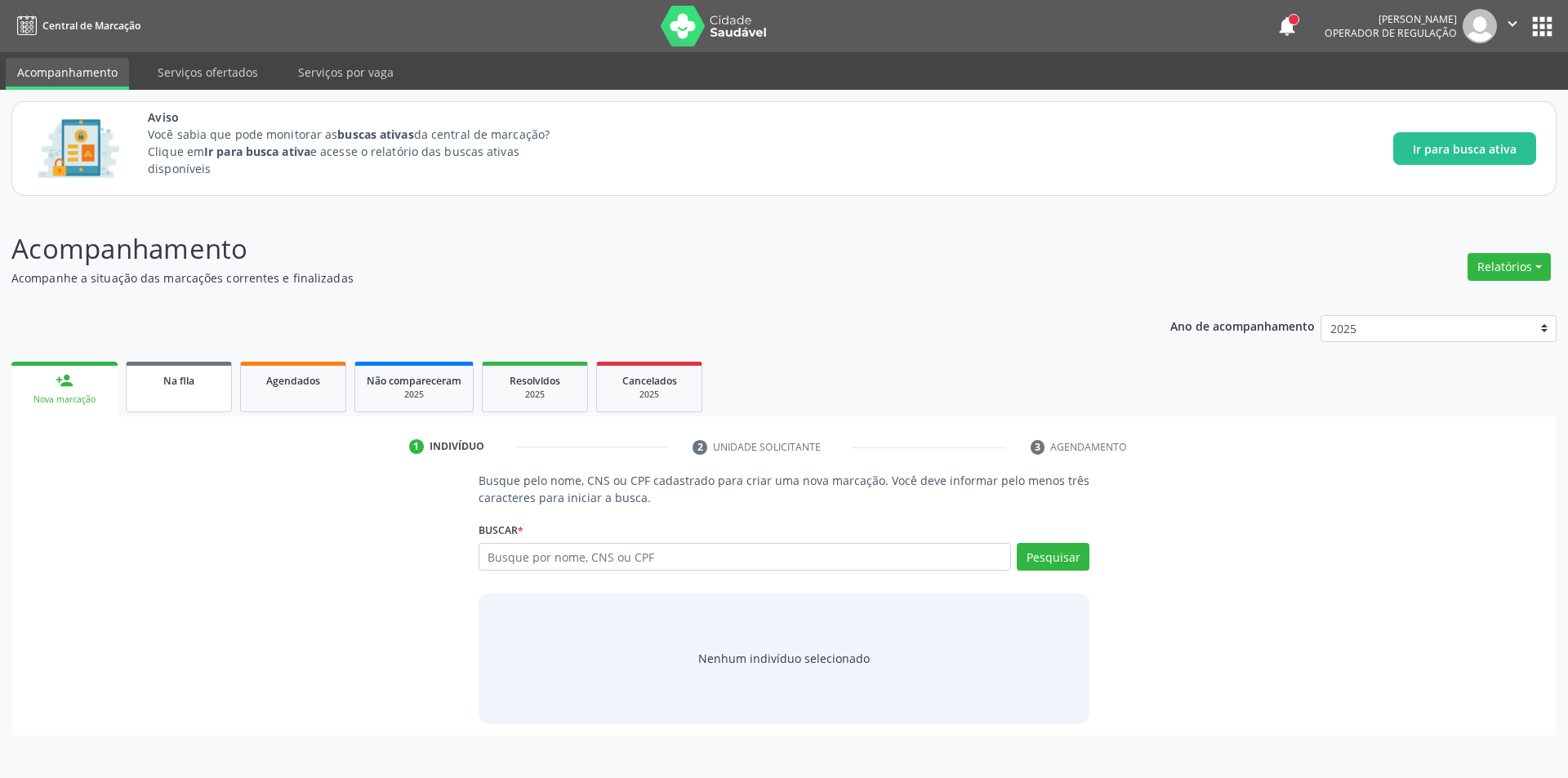
click at [161, 386] on div "Na fila" at bounding box center [178, 380] width 82 height 17
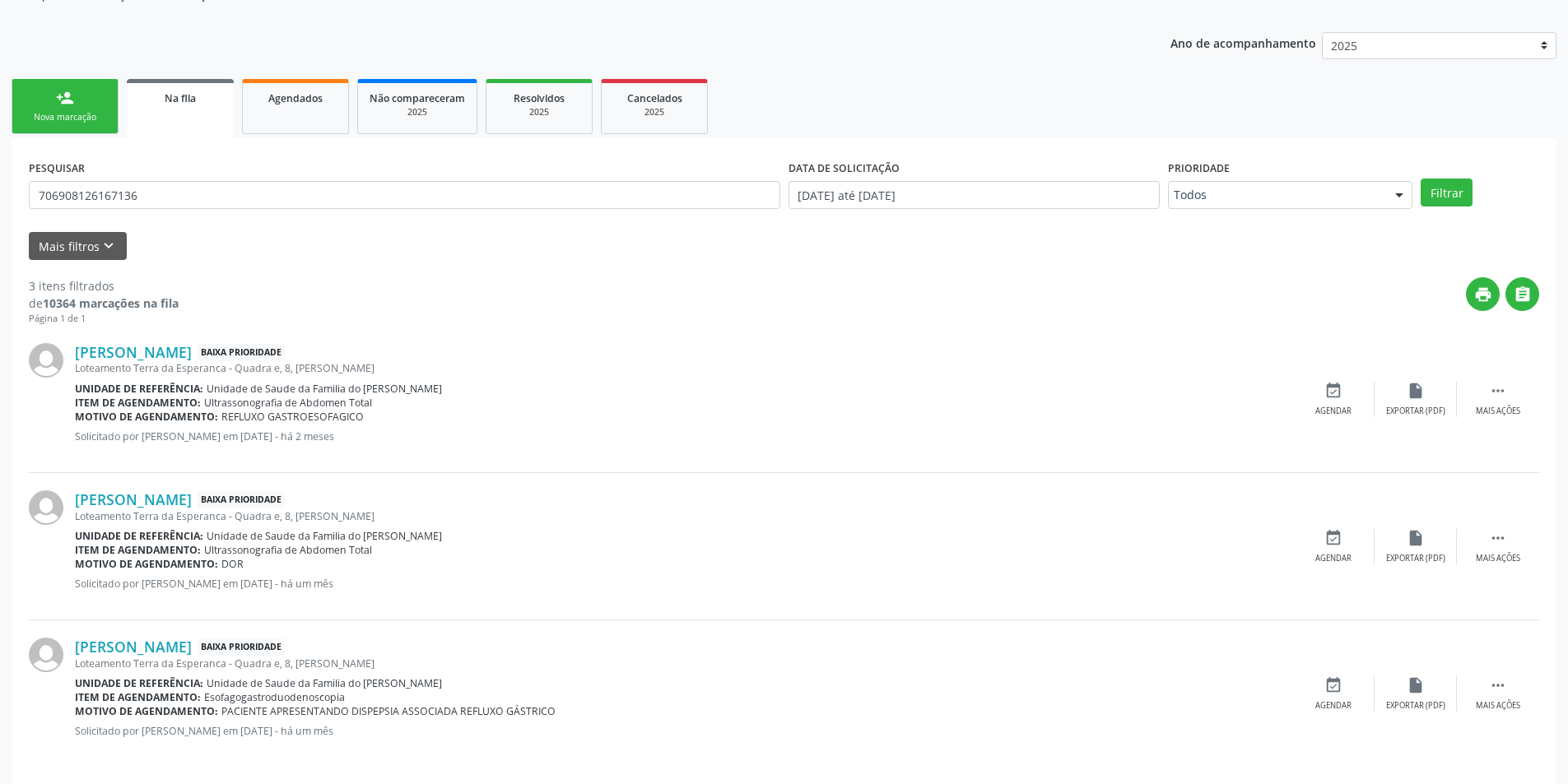
scroll to position [298, 0]
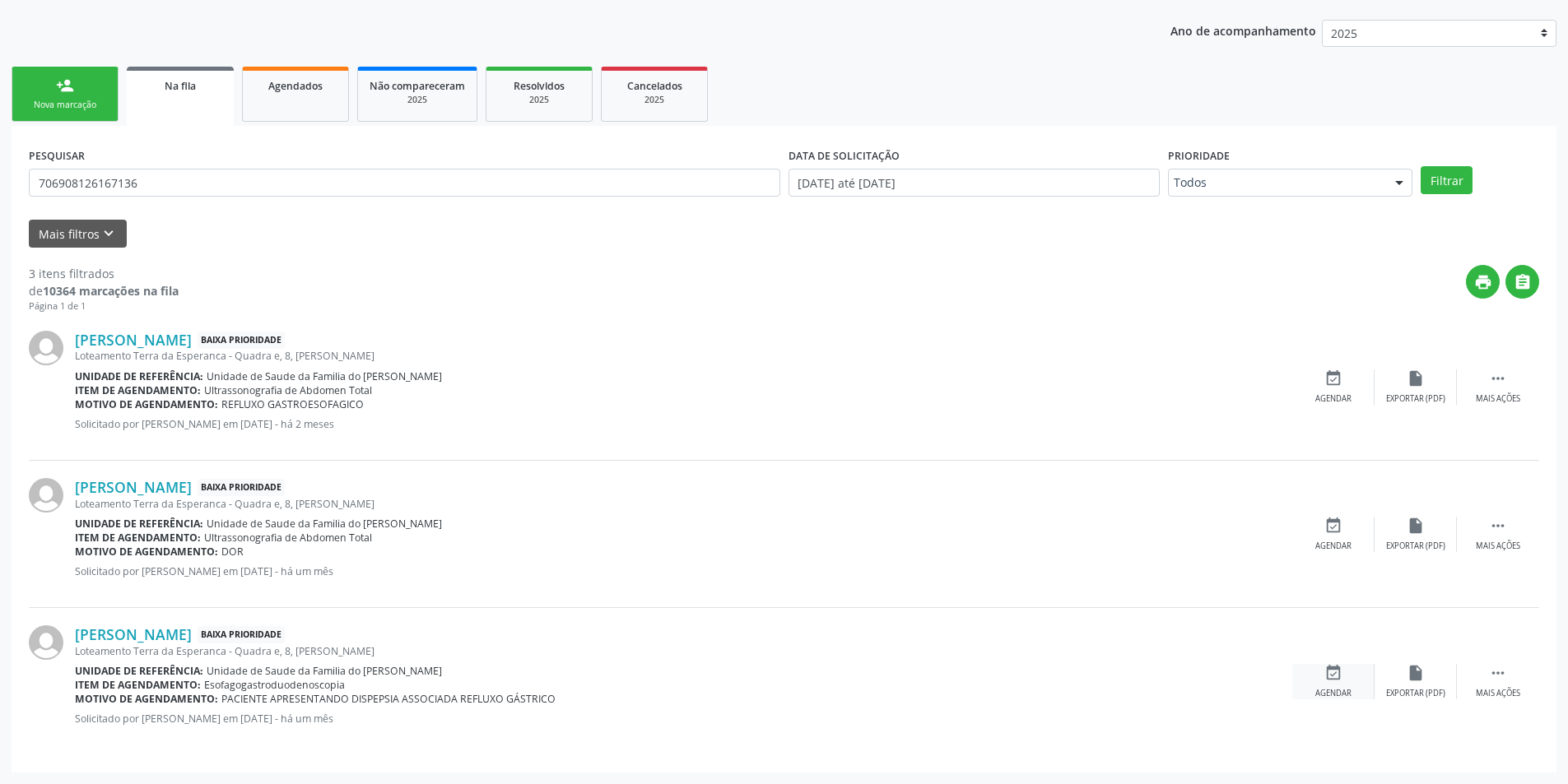
click at [1337, 676] on icon "event_available" at bounding box center [1333, 673] width 18 height 18
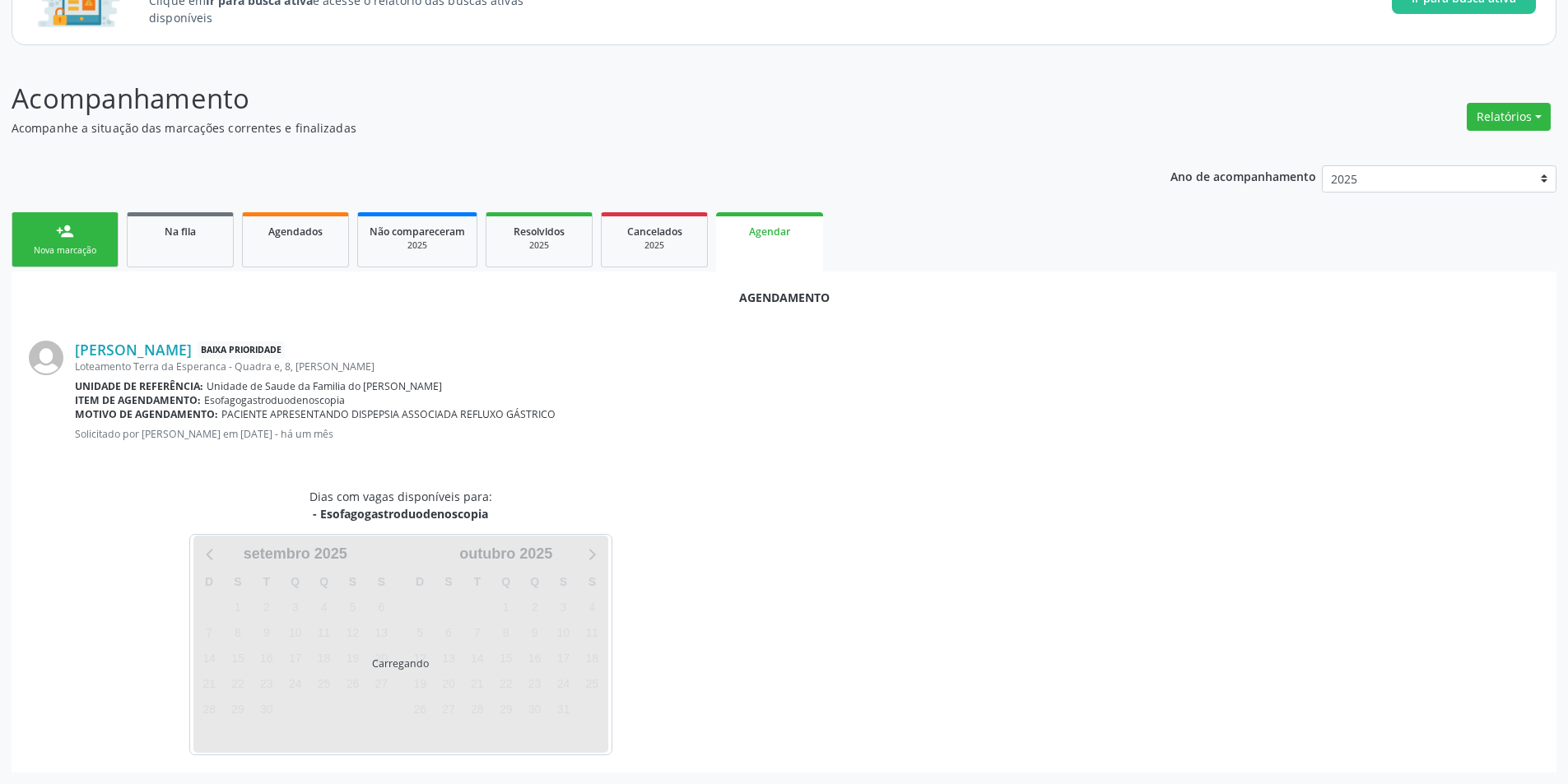
scroll to position [191, 0]
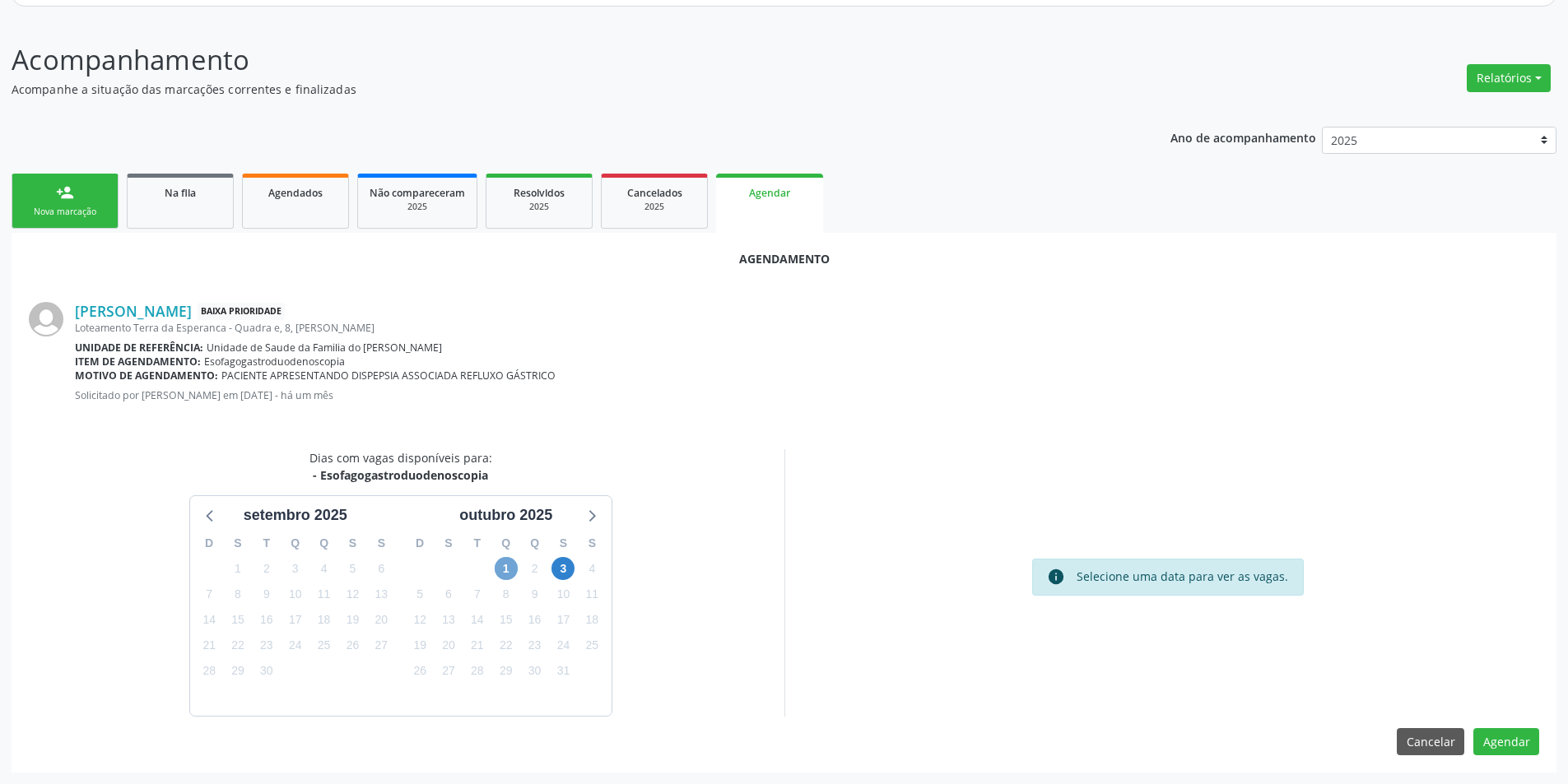
click at [496, 562] on span "1" at bounding box center [506, 569] width 23 height 23
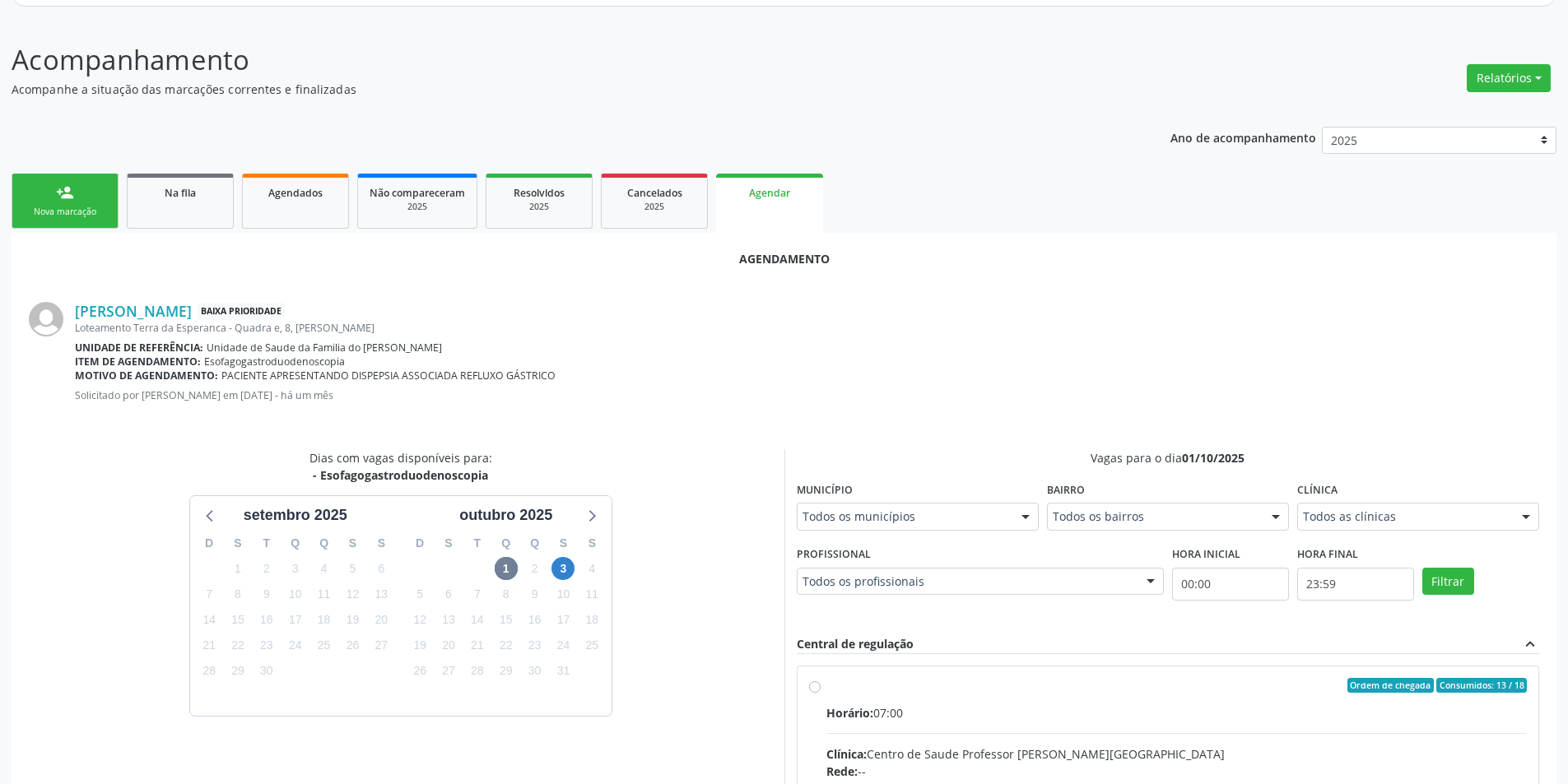
click at [814, 683] on input "Ordem de chegada Consumidos: 13 / 18 Horário: 07:00 Clínica: Centro de Saude Pr…" at bounding box center [815, 686] width 11 height 15
radio input "true"
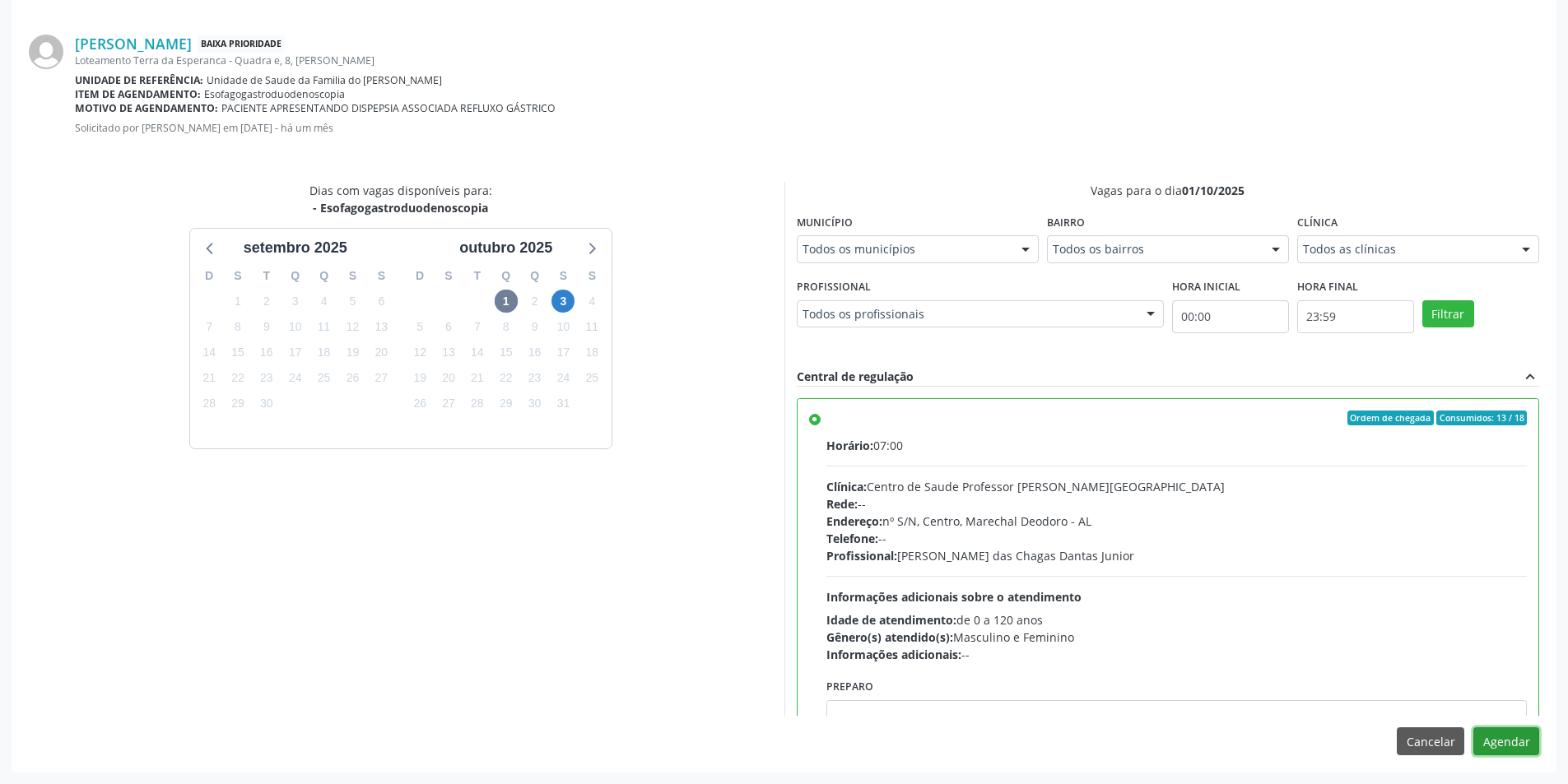
click at [1511, 745] on button "Agendar" at bounding box center [1507, 741] width 66 height 28
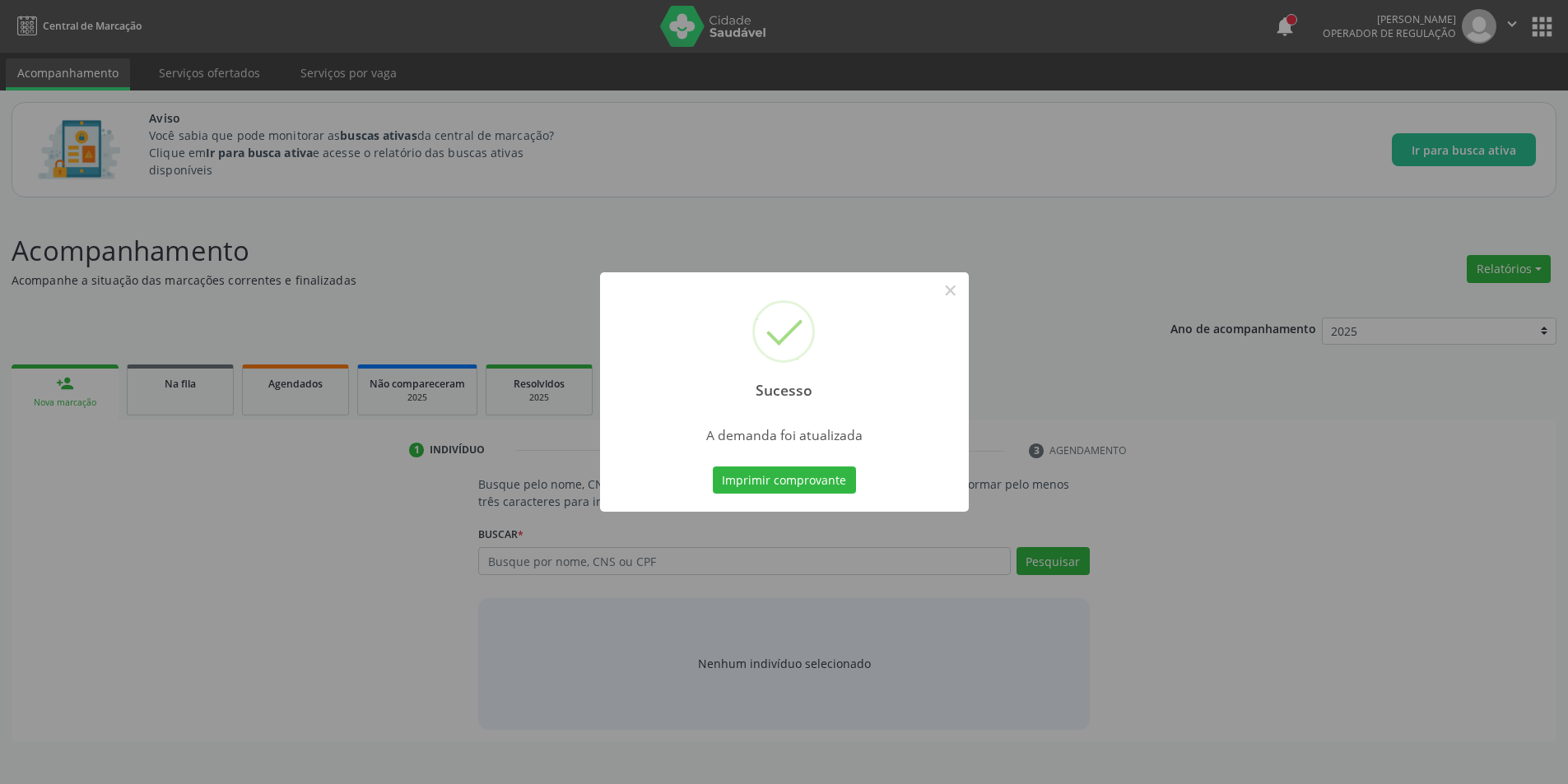
scroll to position [0, 0]
click at [967, 284] on button "×" at bounding box center [957, 291] width 28 height 28
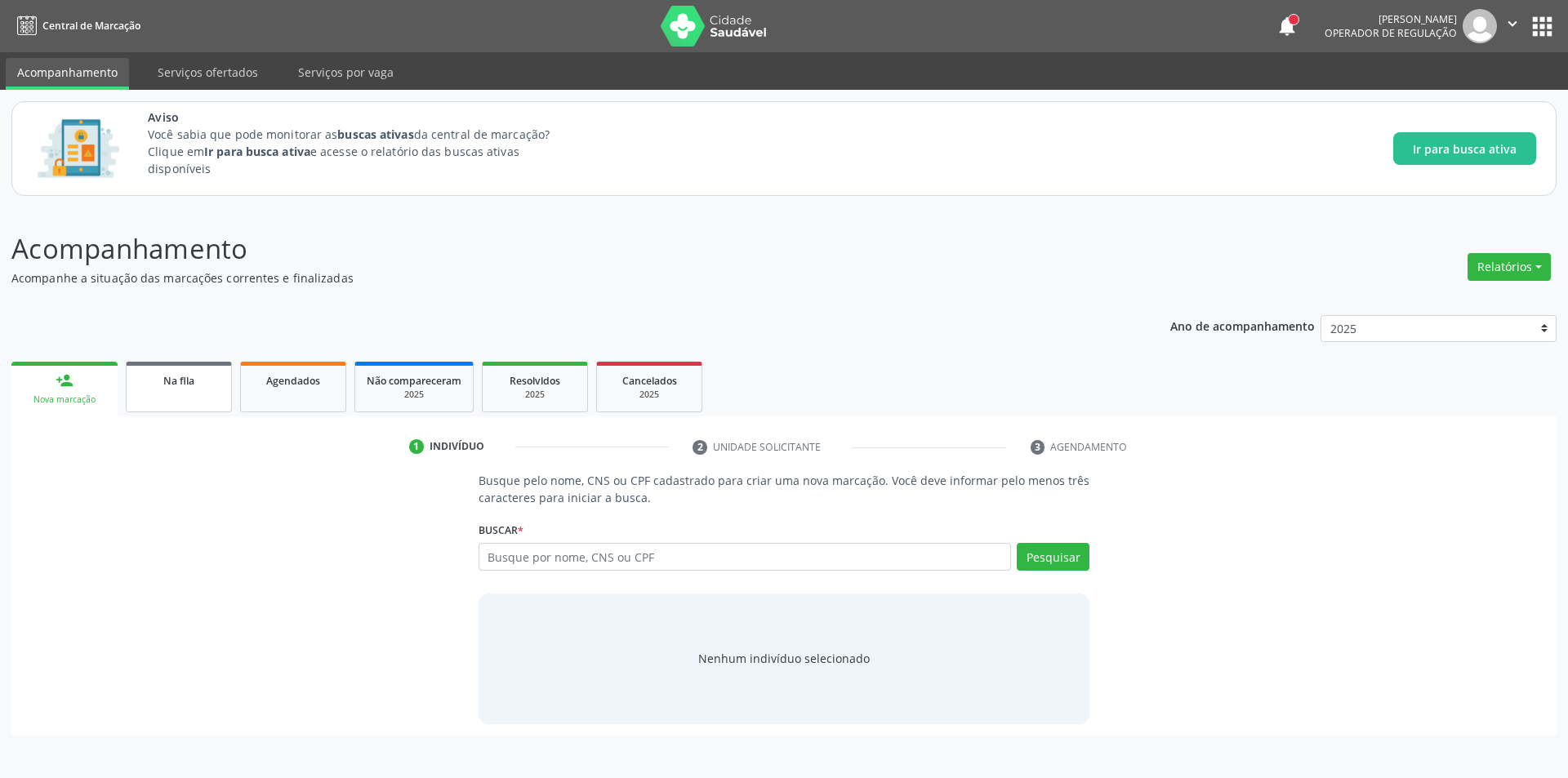
click at [162, 394] on link "Na fila" at bounding box center [178, 387] width 106 height 51
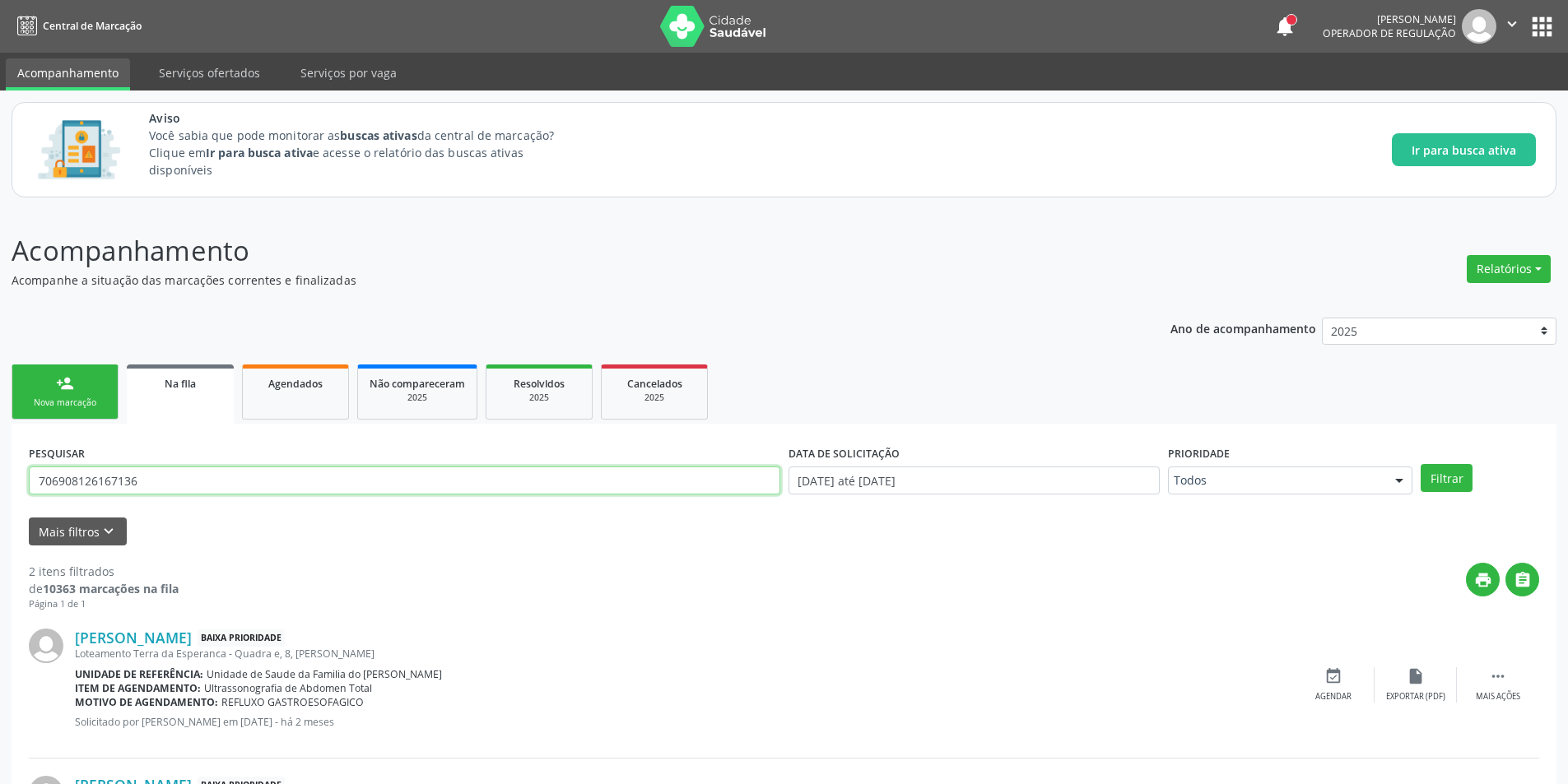
drag, startPoint x: 154, startPoint y: 484, endPoint x: 0, endPoint y: 484, distance: 154.0
click at [0, 484] on div "Acompanhamento Acompanhe a situação das marcações correntes e finalizadas Relat…" at bounding box center [784, 571] width 1568 height 725
type input "702907572227174"
click at [1421, 464] on button "Filtrar" at bounding box center [1446, 478] width 52 height 28
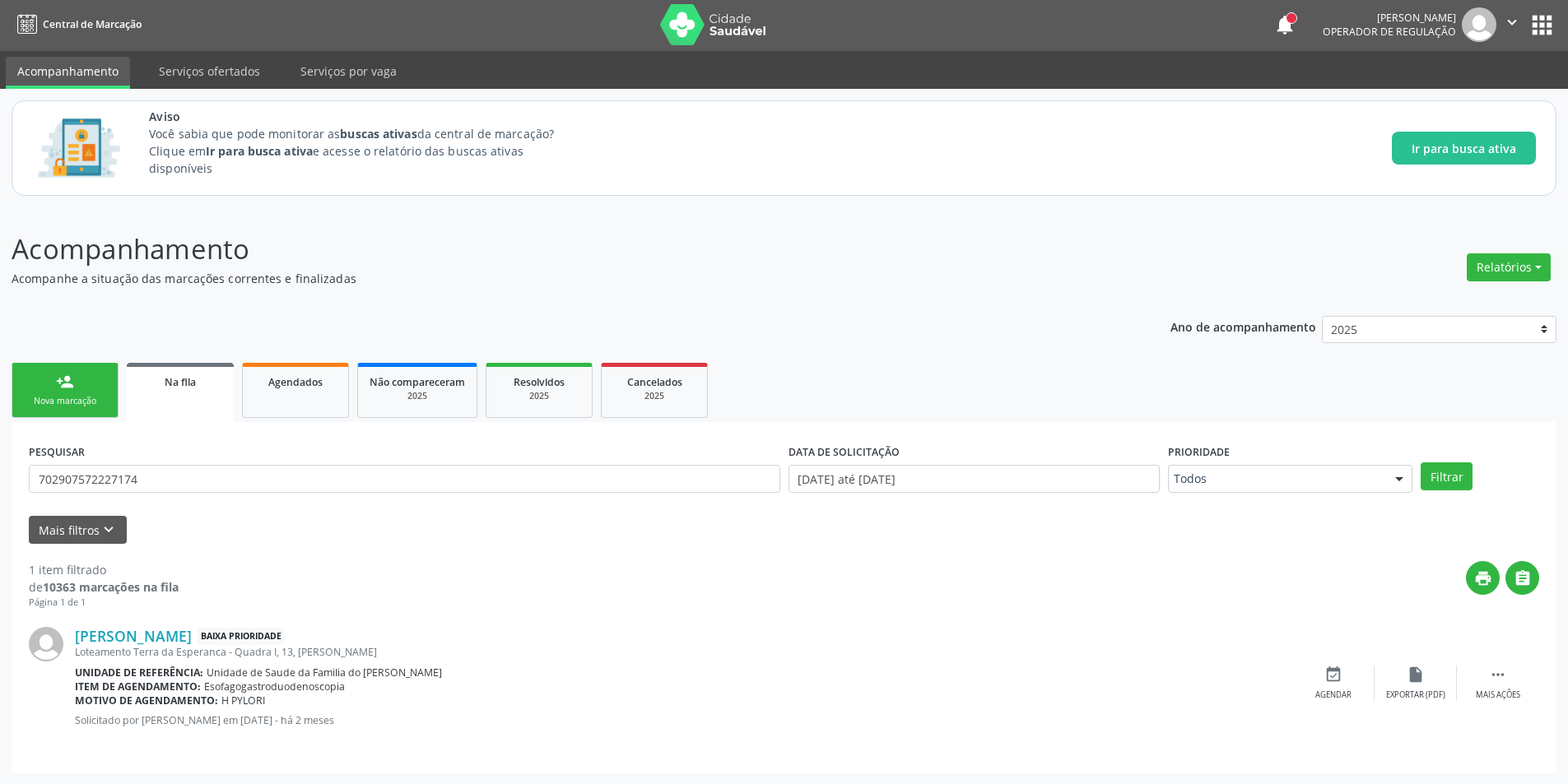
scroll to position [3, 0]
click at [1338, 674] on icon "event_available" at bounding box center [1333, 673] width 18 height 18
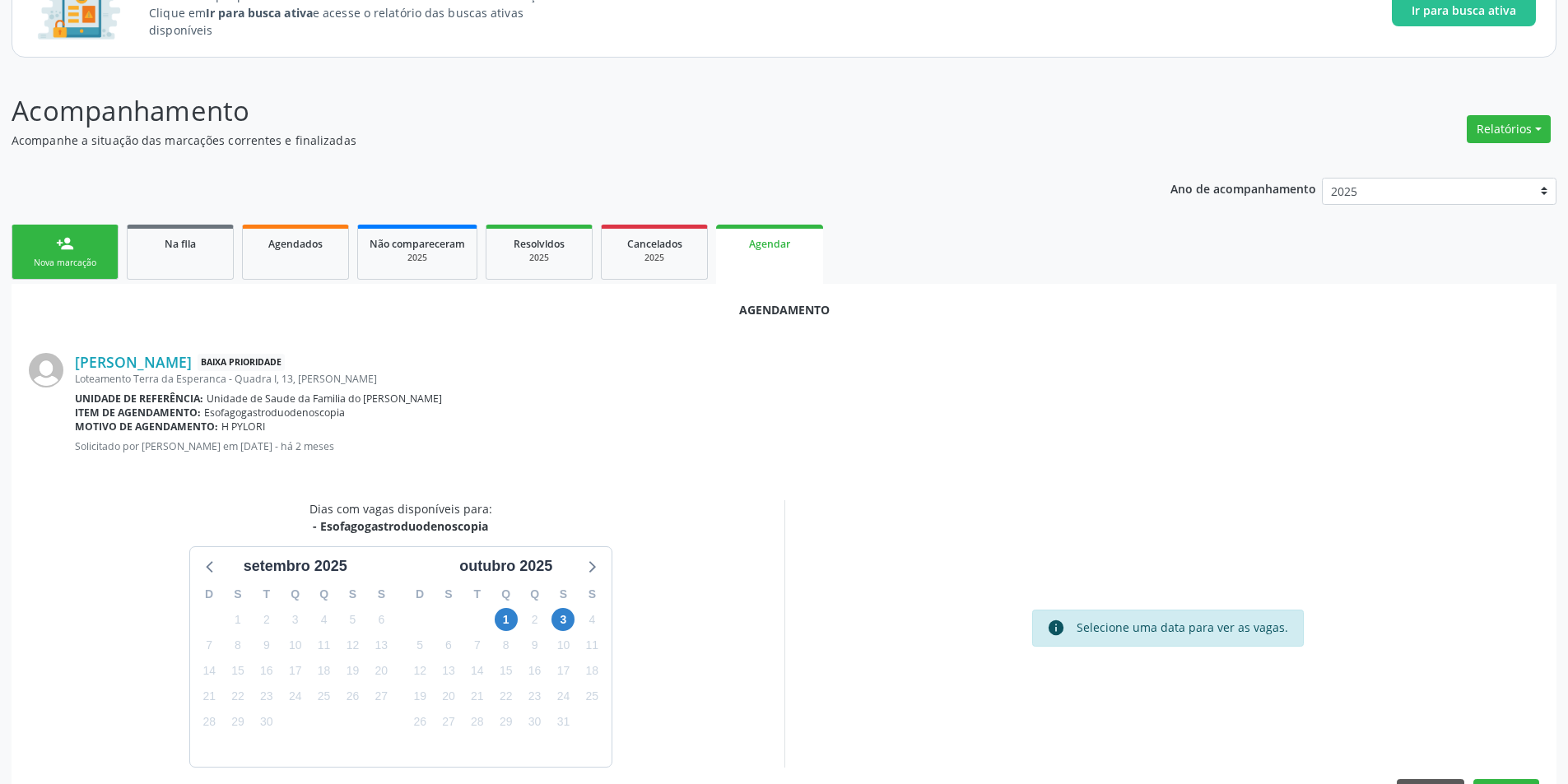
scroll to position [191, 0]
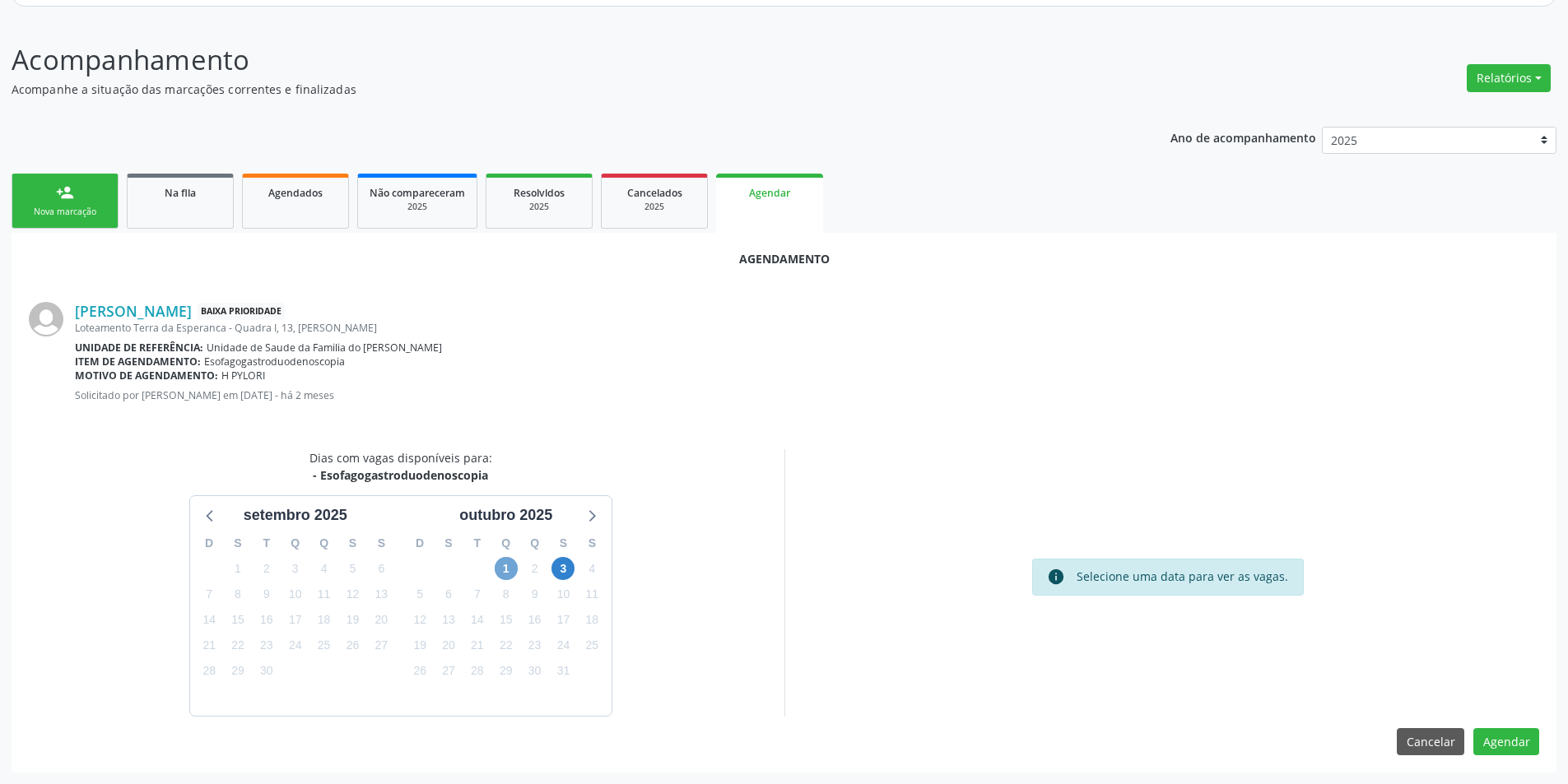
click at [500, 566] on span "1" at bounding box center [506, 569] width 23 height 23
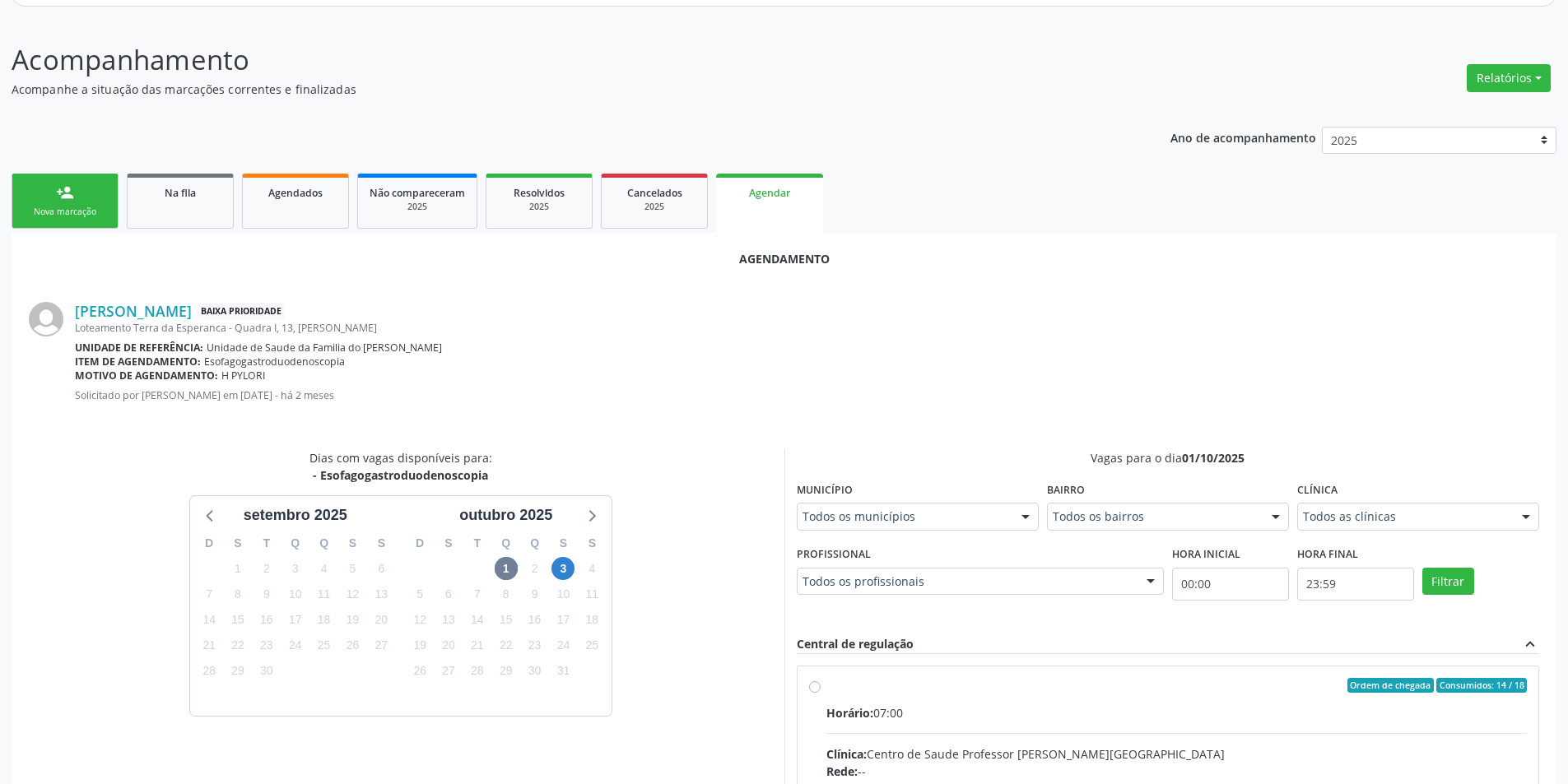
click at [813, 689] on input "Ordem de chegada Consumidos: 14 / 18 Horário: 07:00 Clínica: Centro de Saude Pr…" at bounding box center [815, 686] width 11 height 15
radio input "true"
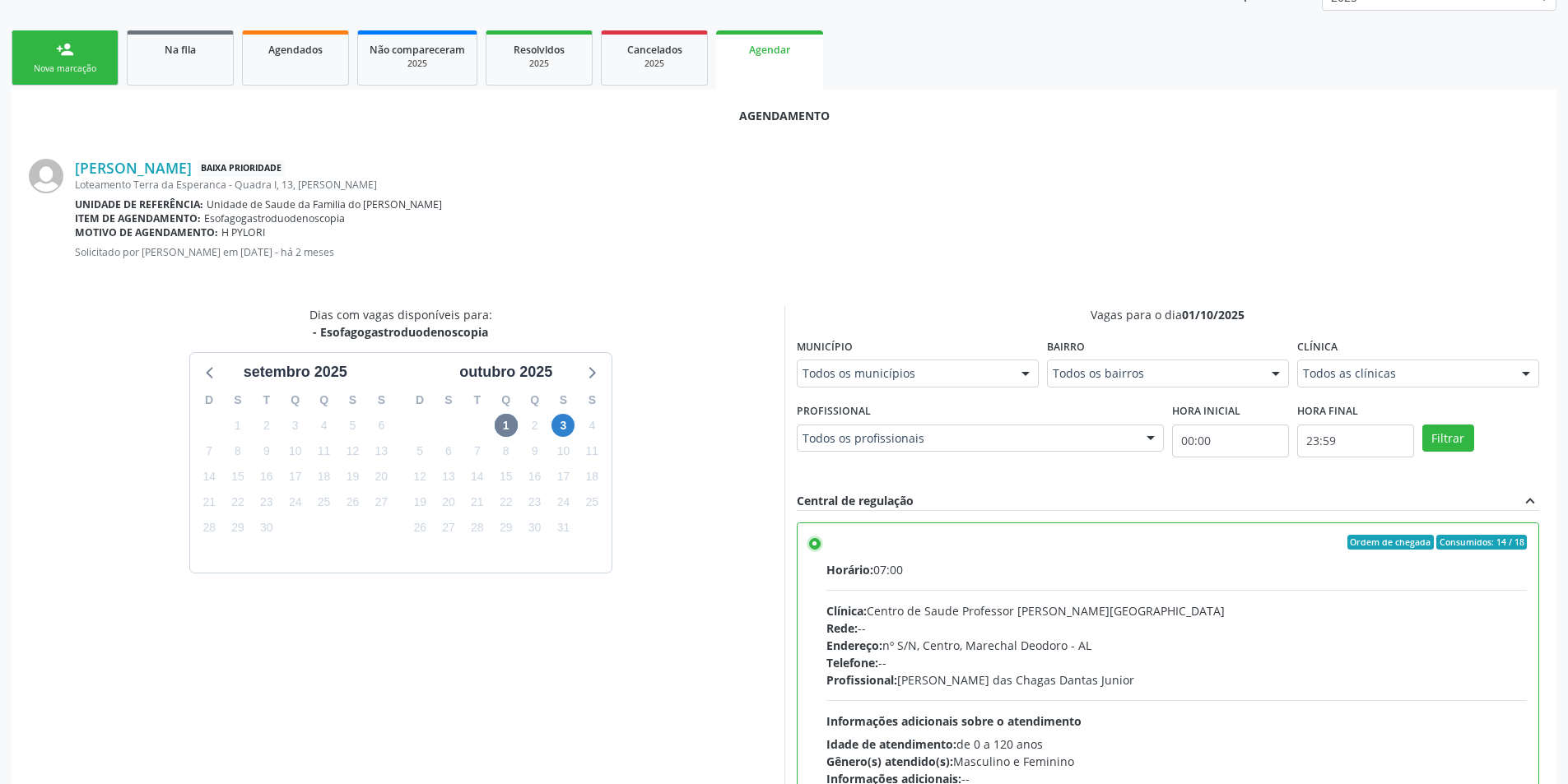
scroll to position [458, 0]
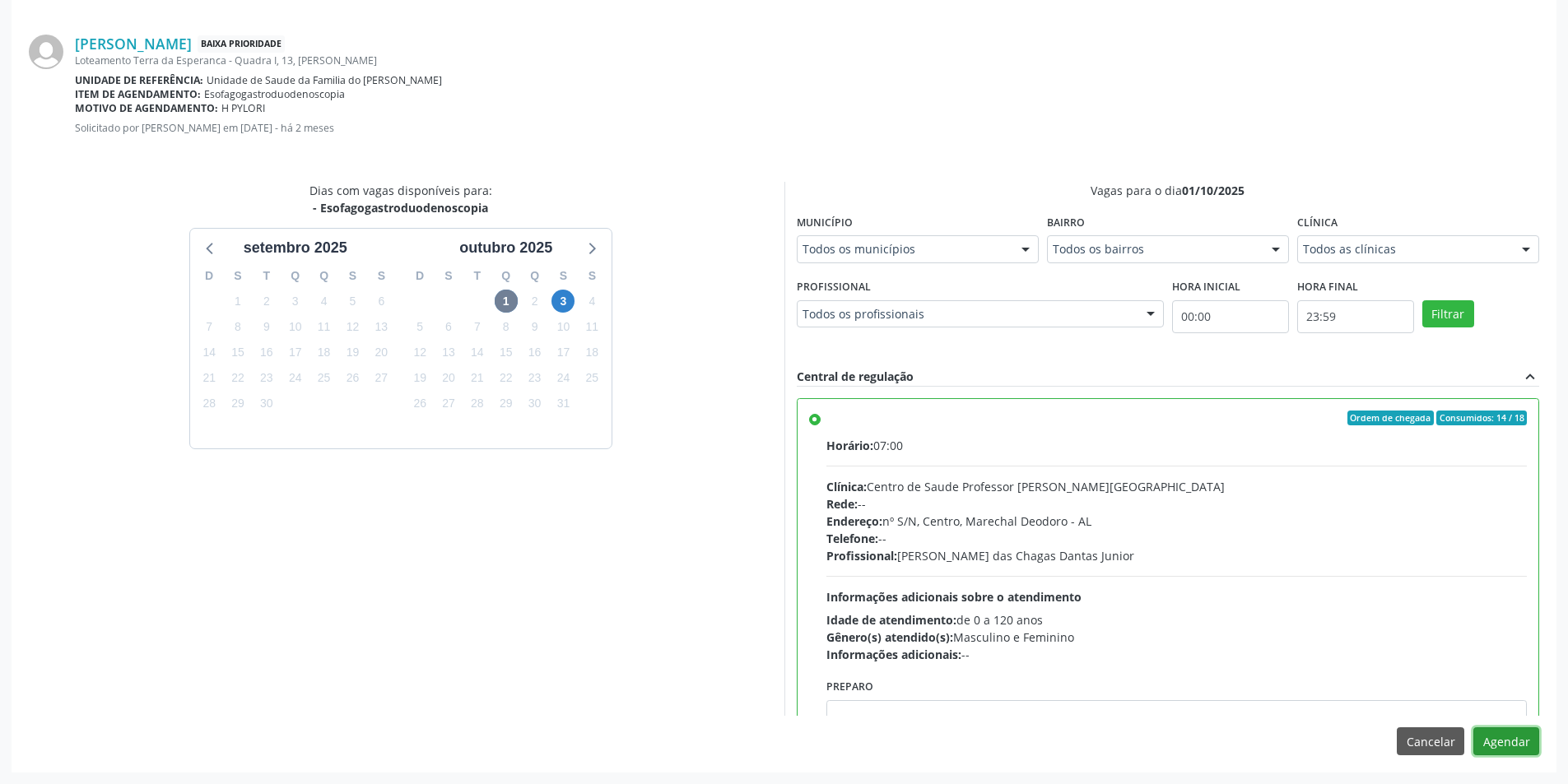
click at [1504, 742] on button "Agendar" at bounding box center [1507, 741] width 66 height 28
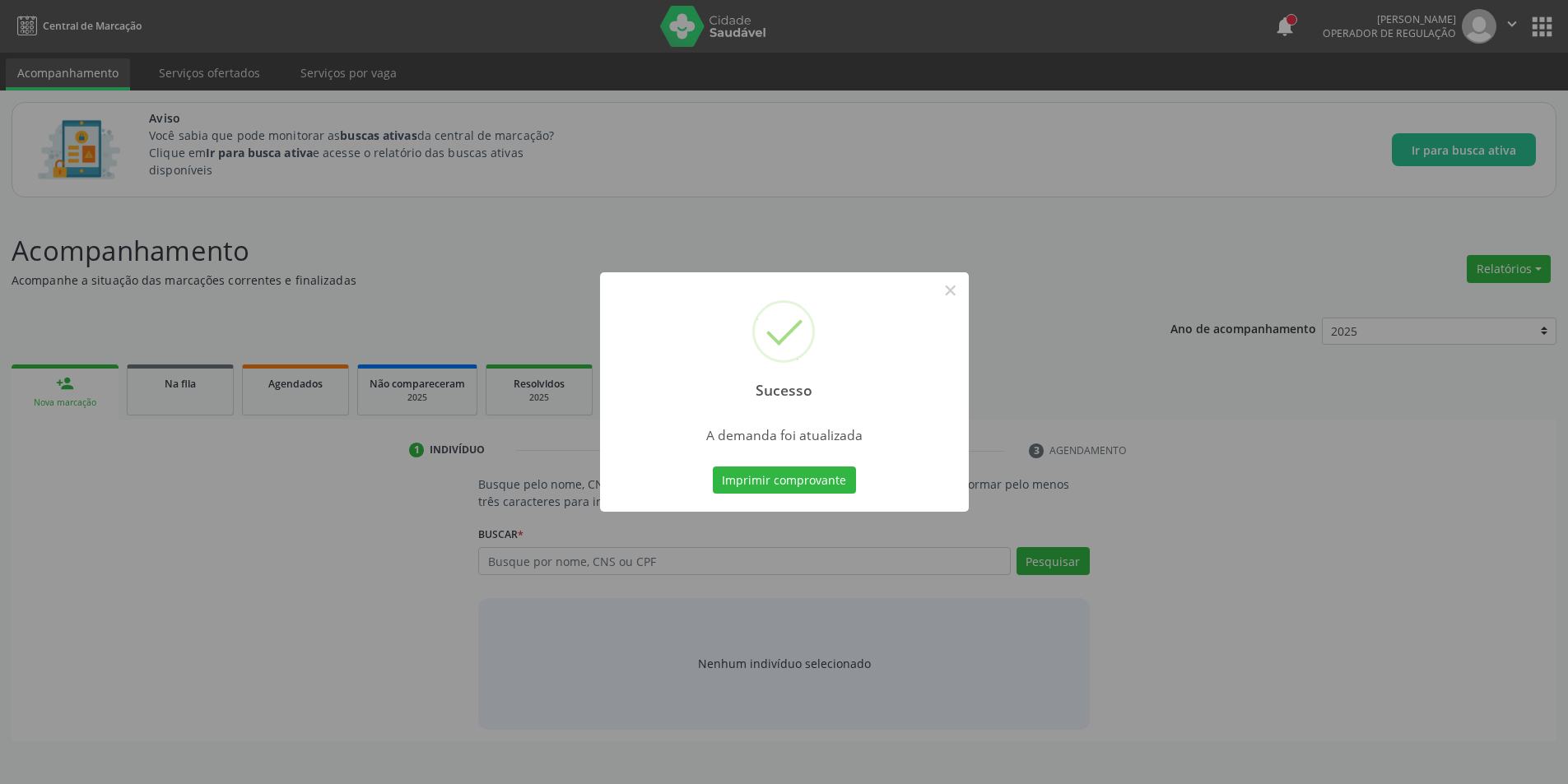
scroll to position [0, 0]
click at [952, 294] on button "×" at bounding box center [957, 291] width 28 height 28
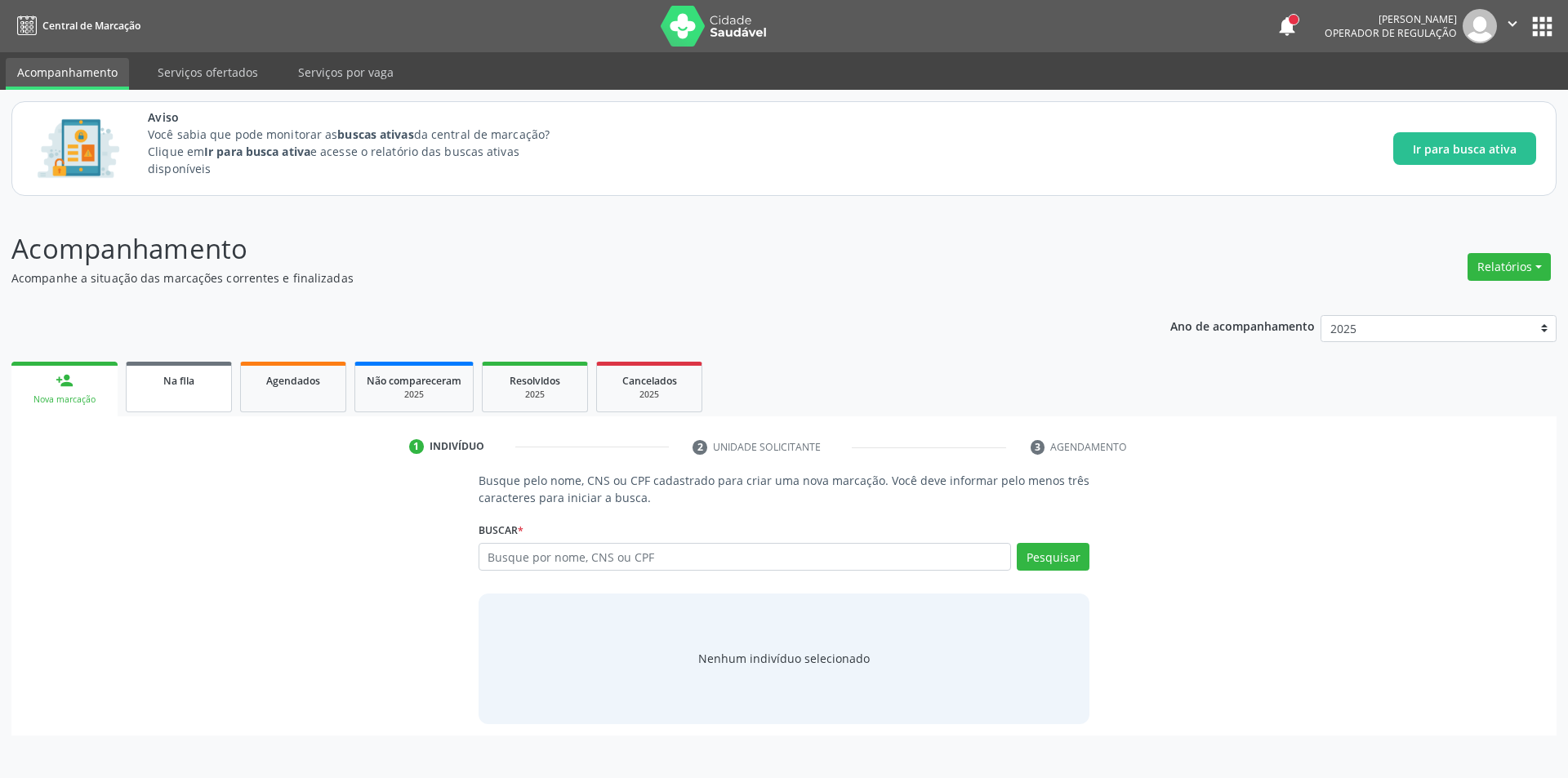
click at [178, 382] on span "Na fila" at bounding box center [178, 381] width 31 height 14
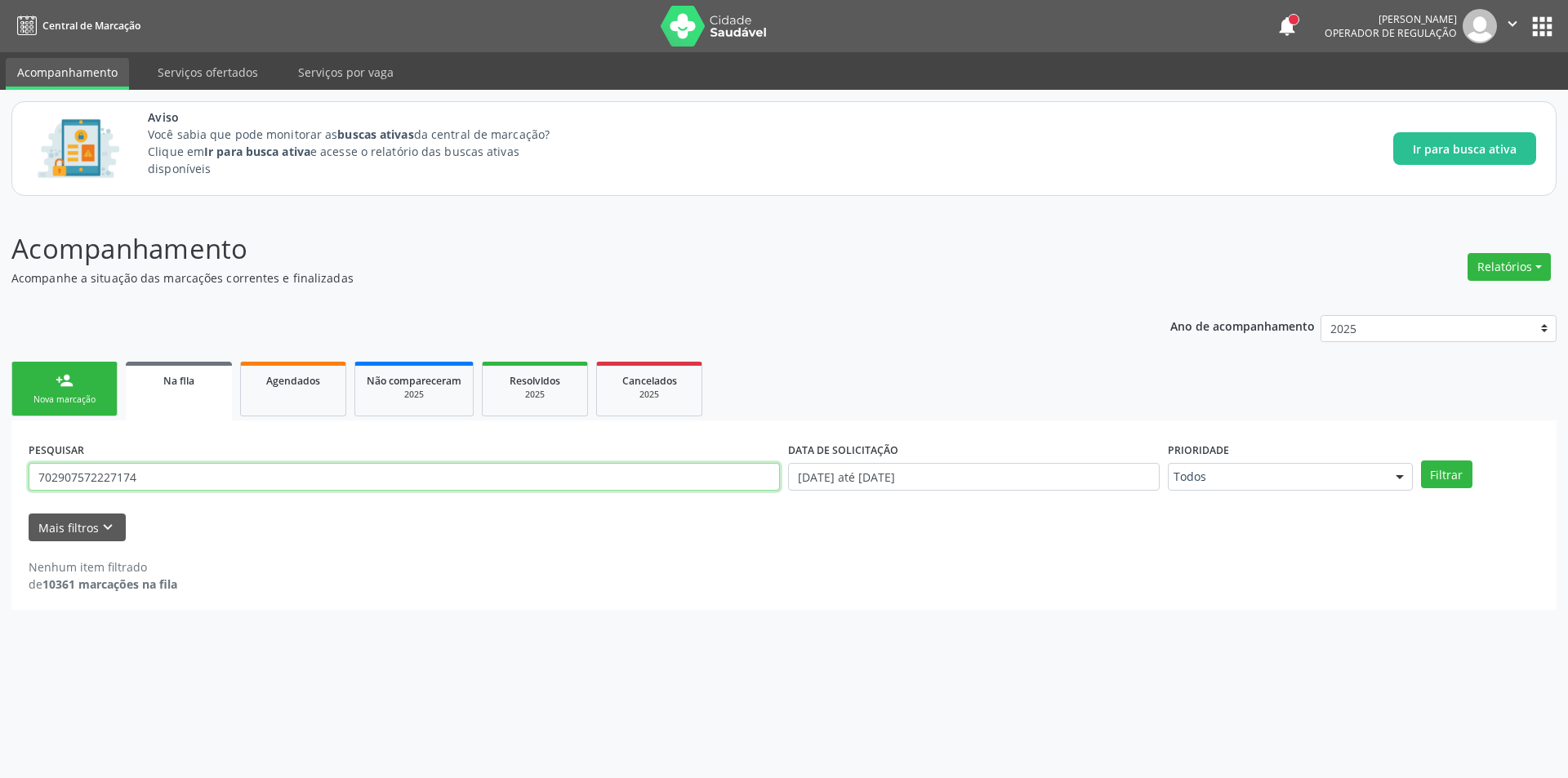
drag, startPoint x: 153, startPoint y: 478, endPoint x: 0, endPoint y: 478, distance: 153.0
click at [0, 478] on div "Acompanhamento Acompanhe a situação das marcações correntes e finalizadas Relat…" at bounding box center [784, 492] width 1568 height 571
type input "702807134231465"
click at [1421, 460] on button "Filtrar" at bounding box center [1446, 474] width 52 height 28
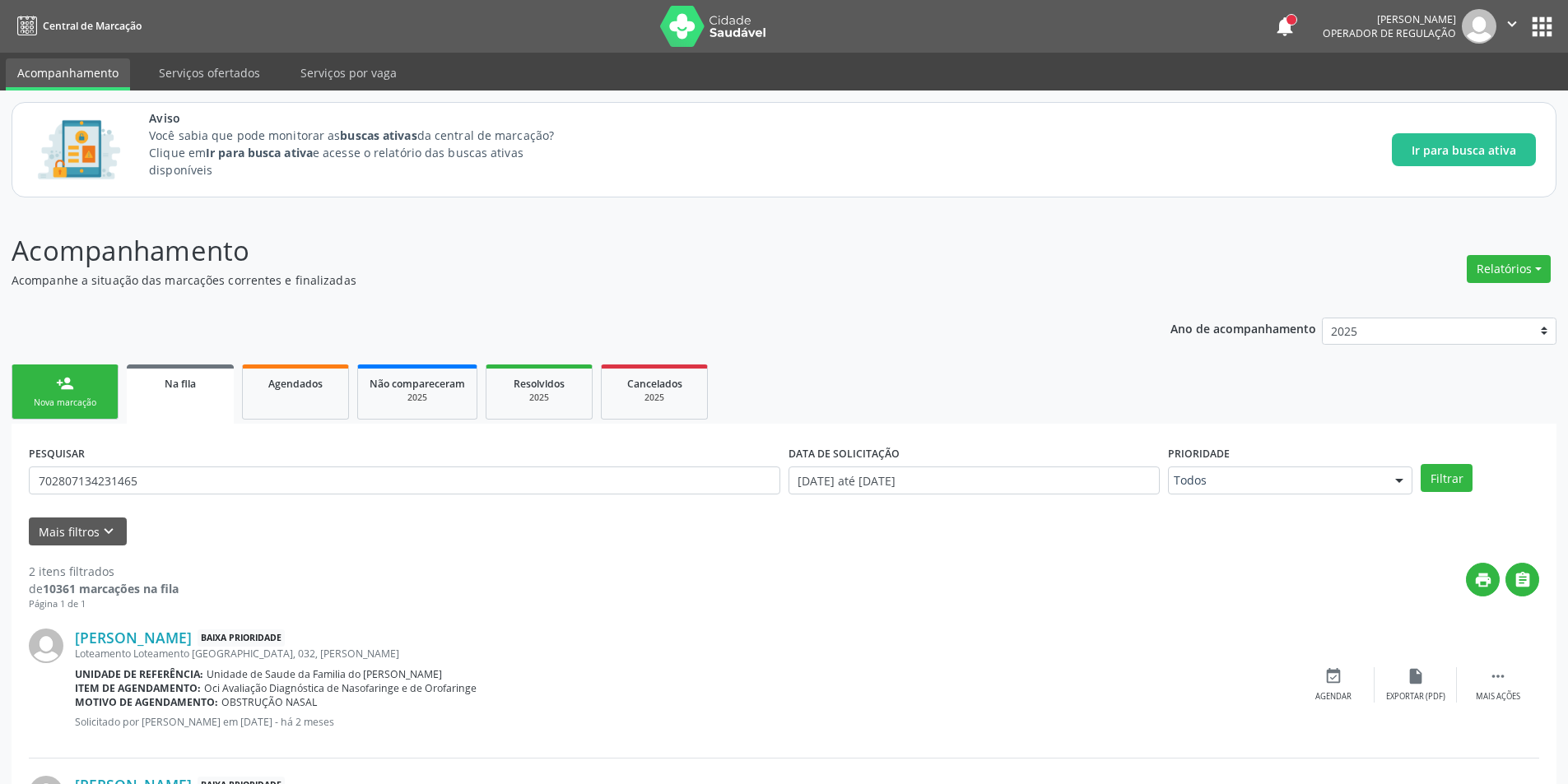
scroll to position [167, 0]
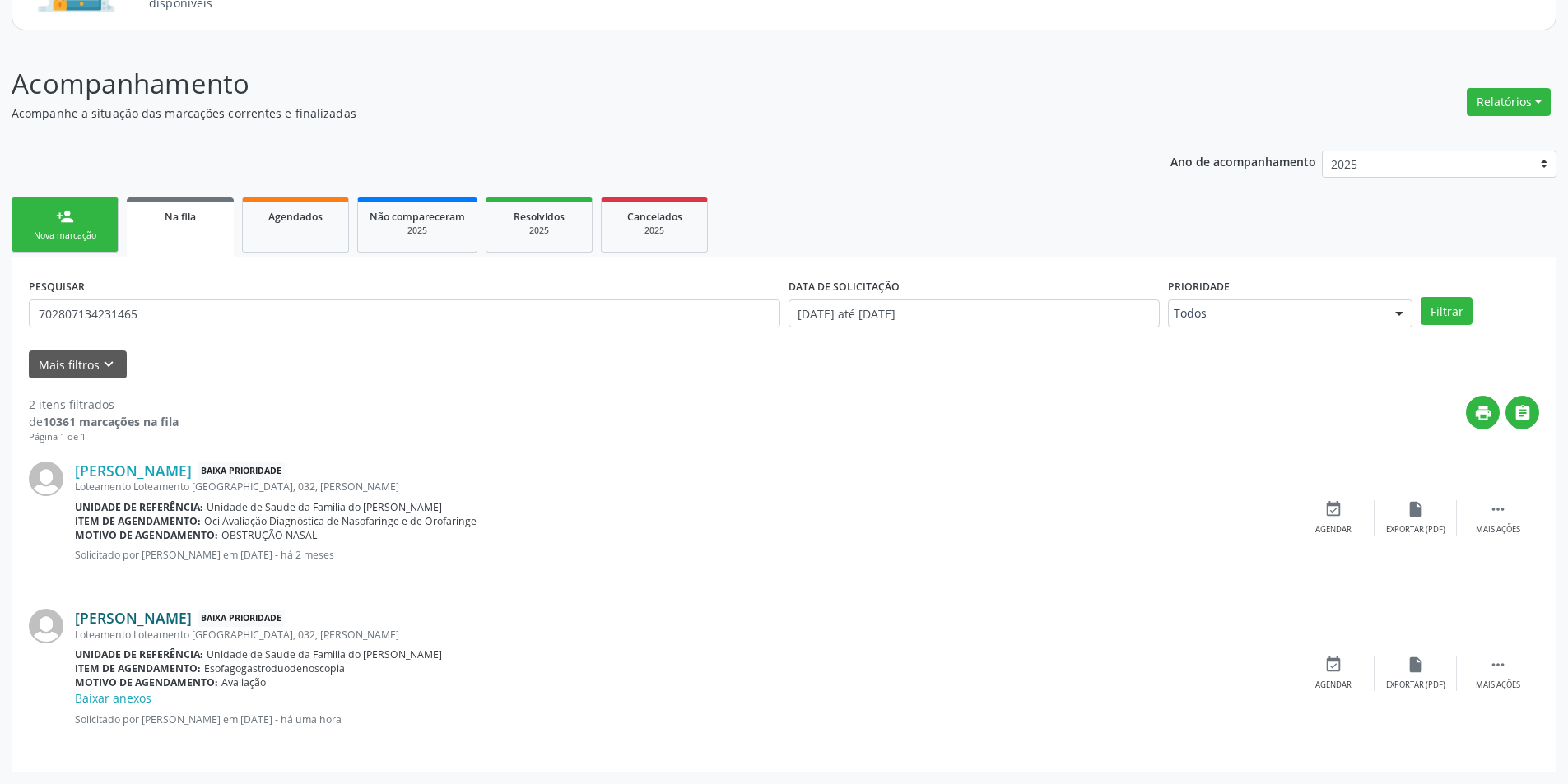
click at [192, 622] on link "Matheus Felipe Lima dos Santos" at bounding box center [133, 618] width 117 height 18
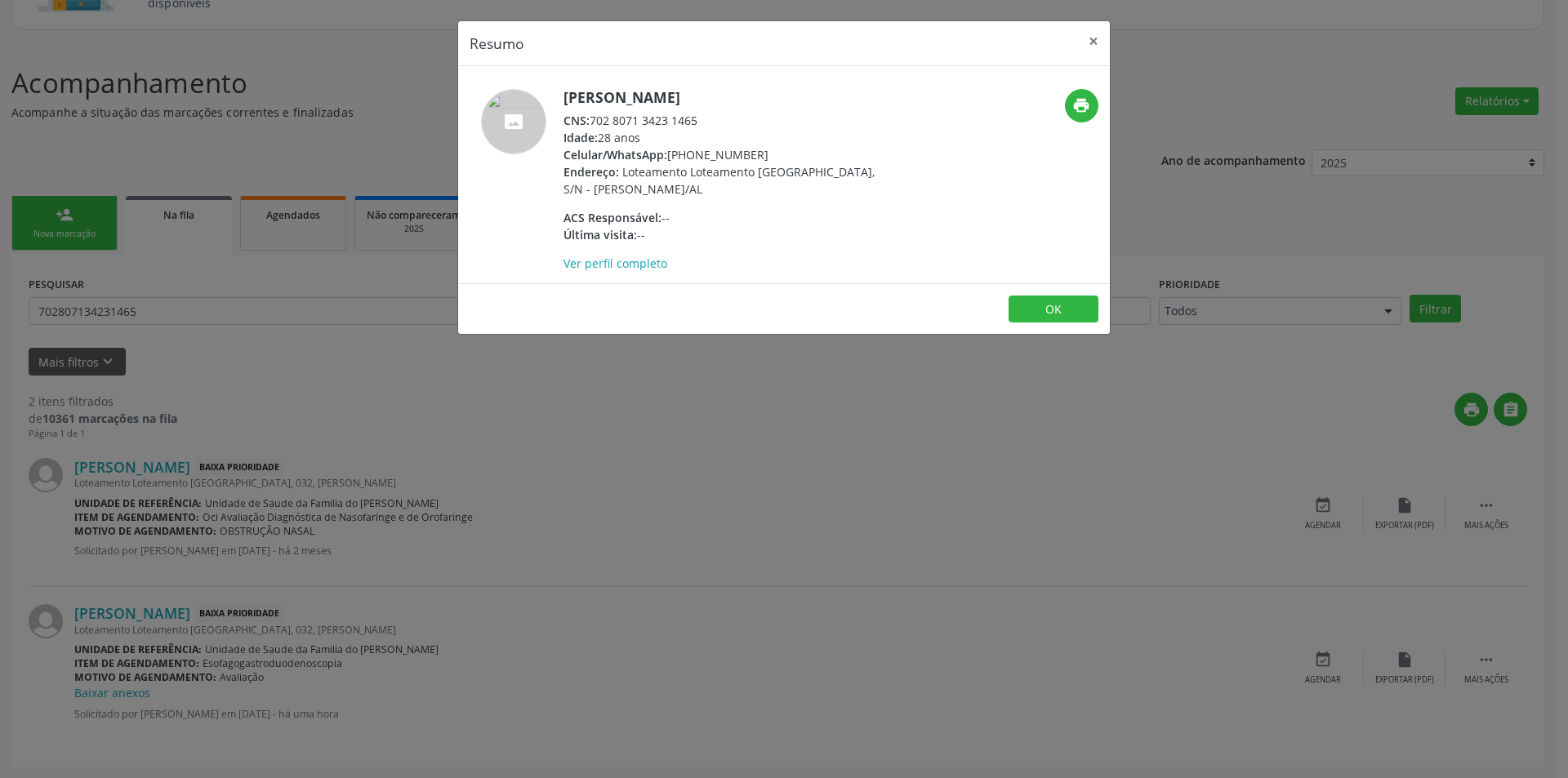
drag, startPoint x: 592, startPoint y: 117, endPoint x: 724, endPoint y: 112, distance: 132.1
click at [724, 112] on div "CNS: 702 8071 3423 1465" at bounding box center [722, 120] width 318 height 17
copy div "702 8071 3423 1465"
click at [1076, 312] on button "OK" at bounding box center [1053, 309] width 90 height 28
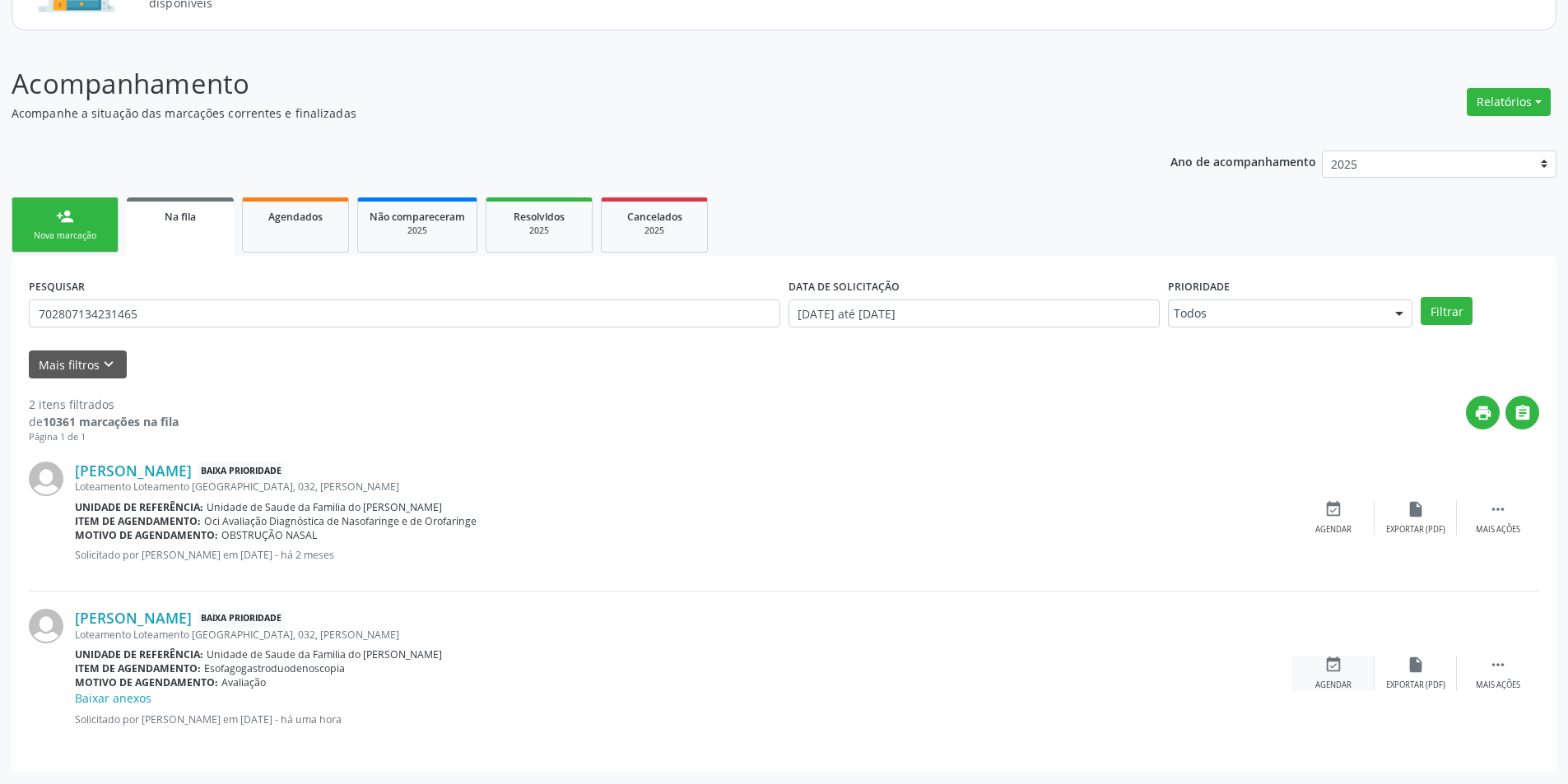
click at [1338, 661] on icon "event_available" at bounding box center [1333, 664] width 18 height 18
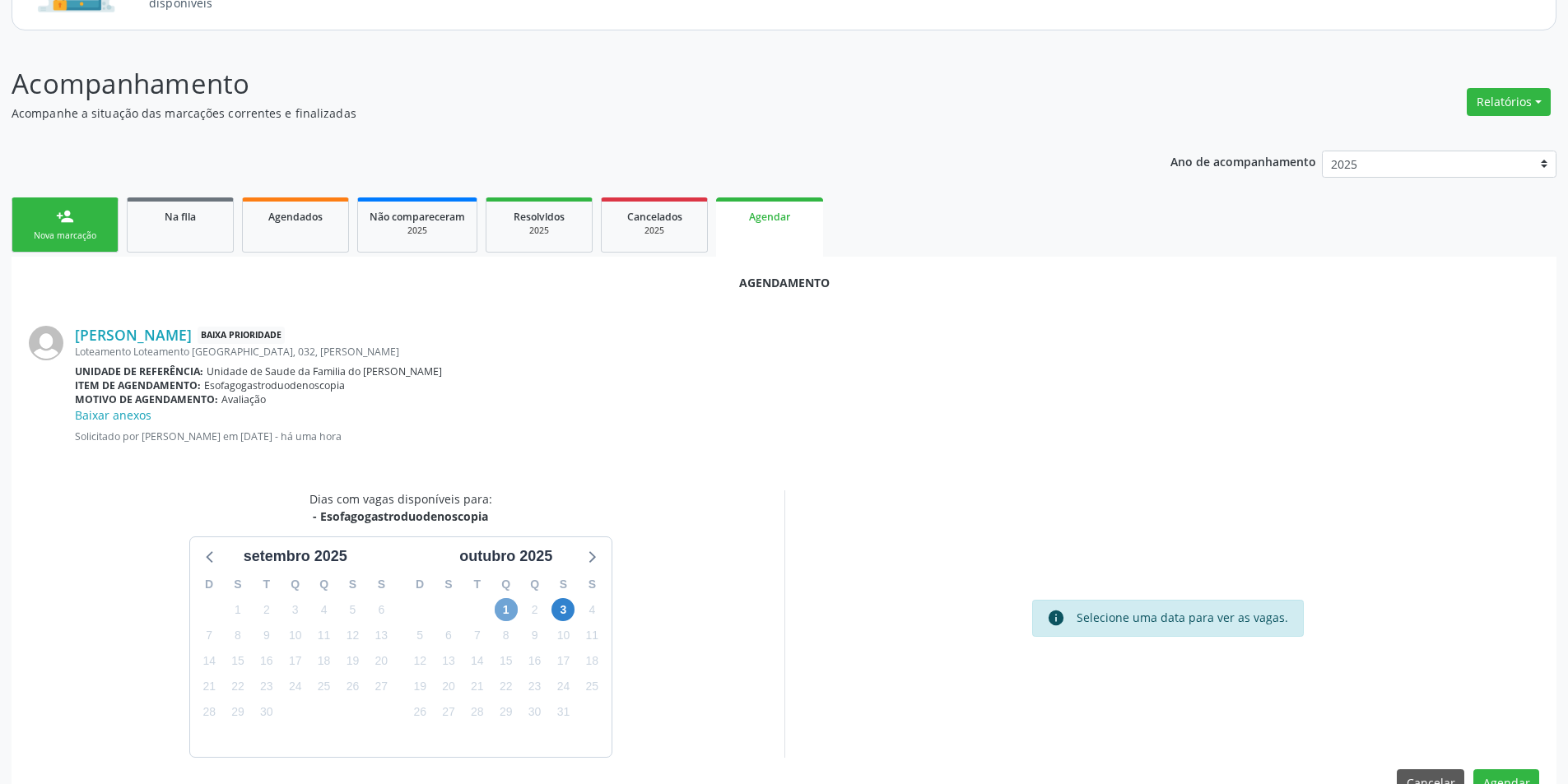
click at [498, 609] on span "1" at bounding box center [506, 609] width 23 height 23
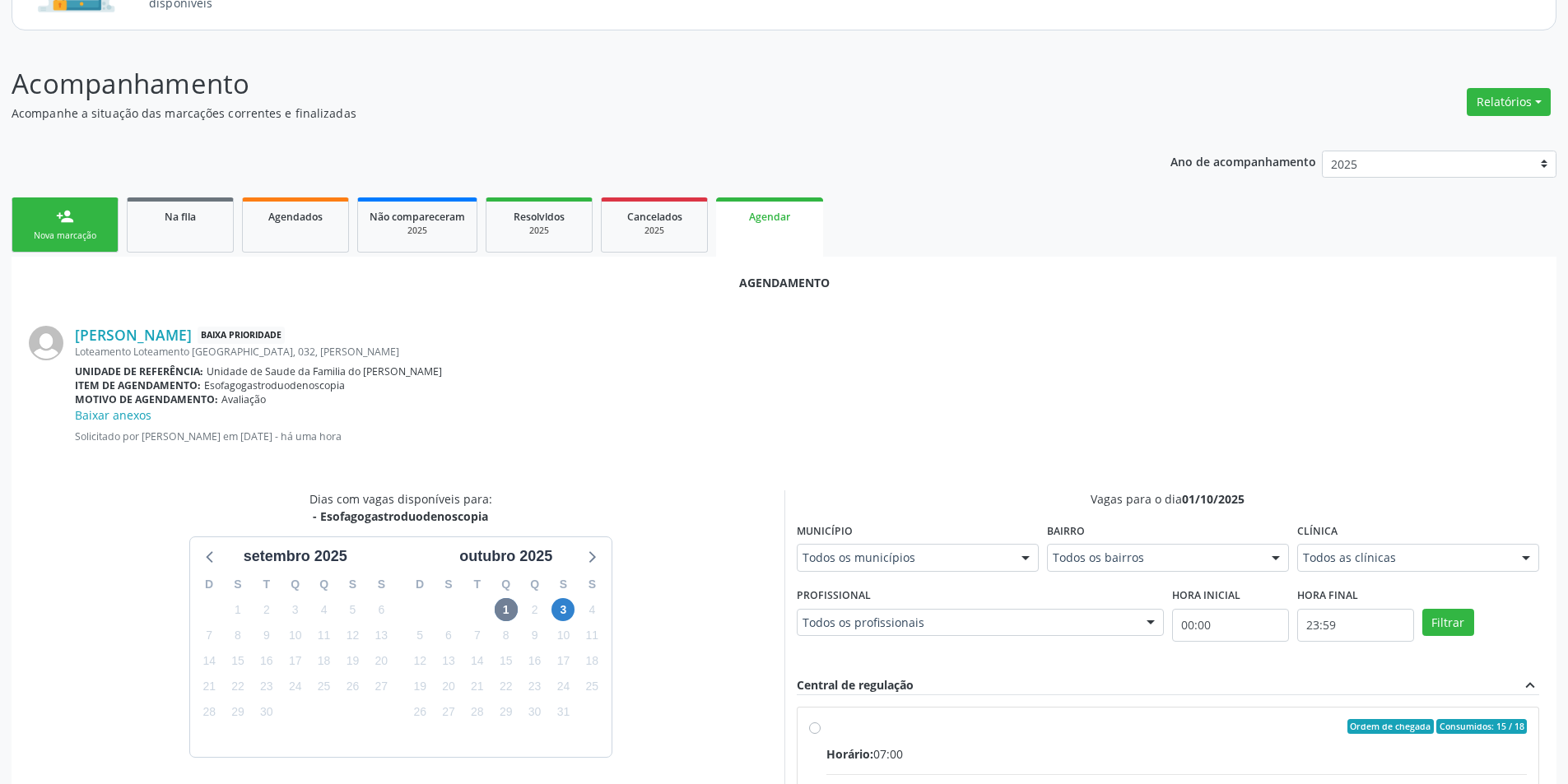
click at [810, 725] on input "Ordem de chegada Consumidos: 15 / 18 Horário: 07:00 Clínica: Centro de Saude Pr…" at bounding box center [815, 727] width 11 height 15
radio input "true"
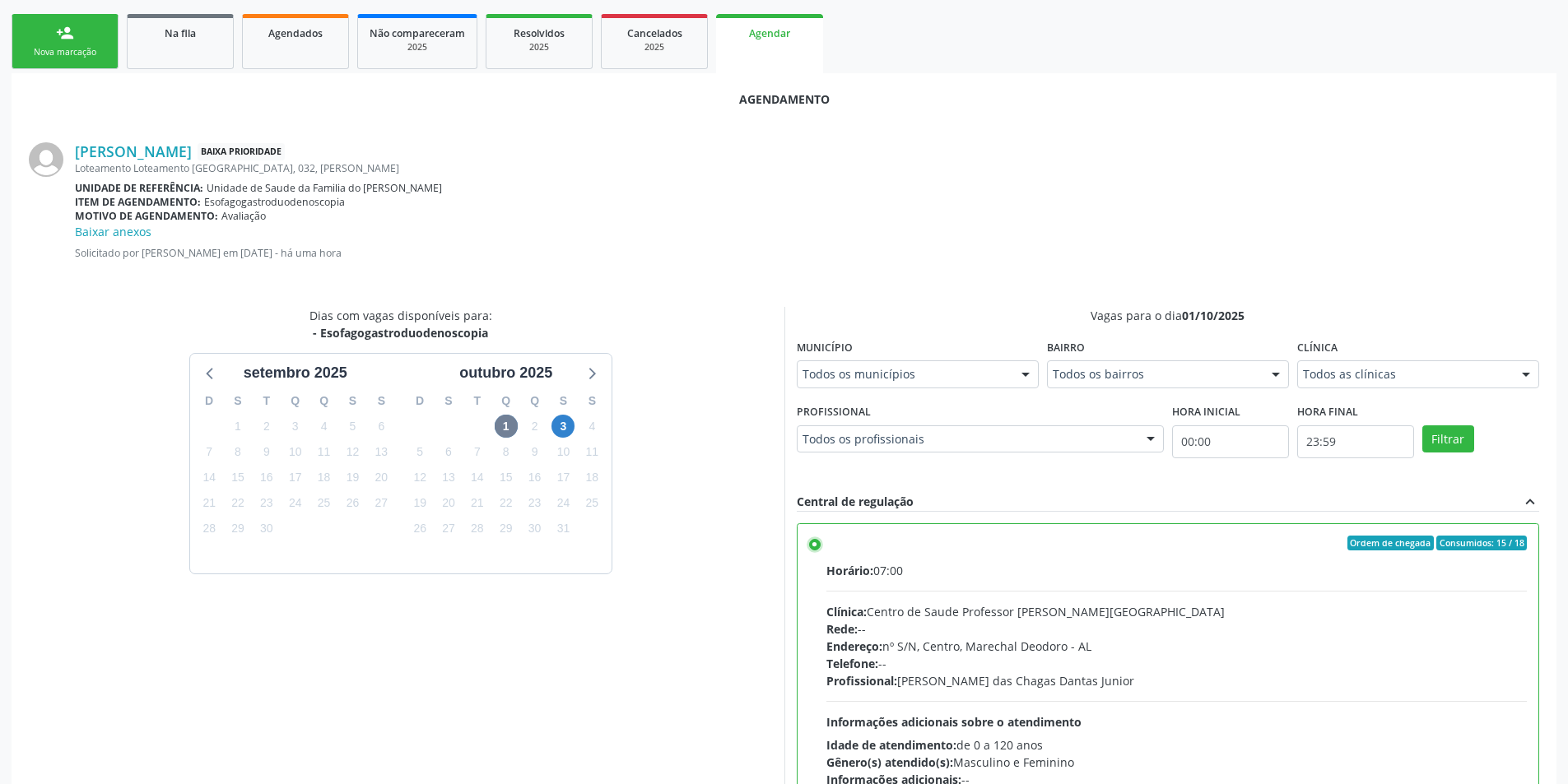
scroll to position [476, 0]
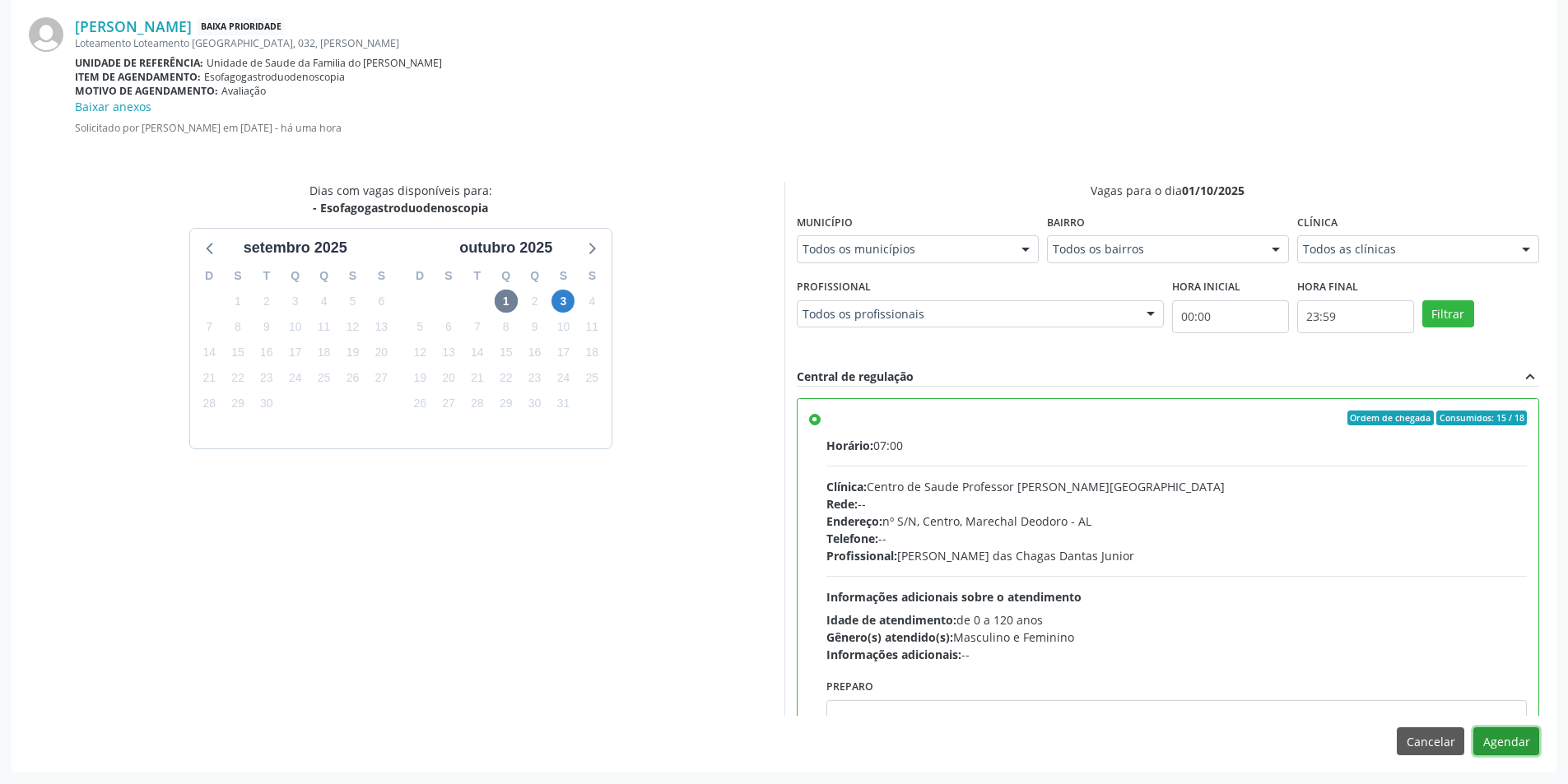
click at [1488, 734] on button "Agendar" at bounding box center [1507, 741] width 66 height 28
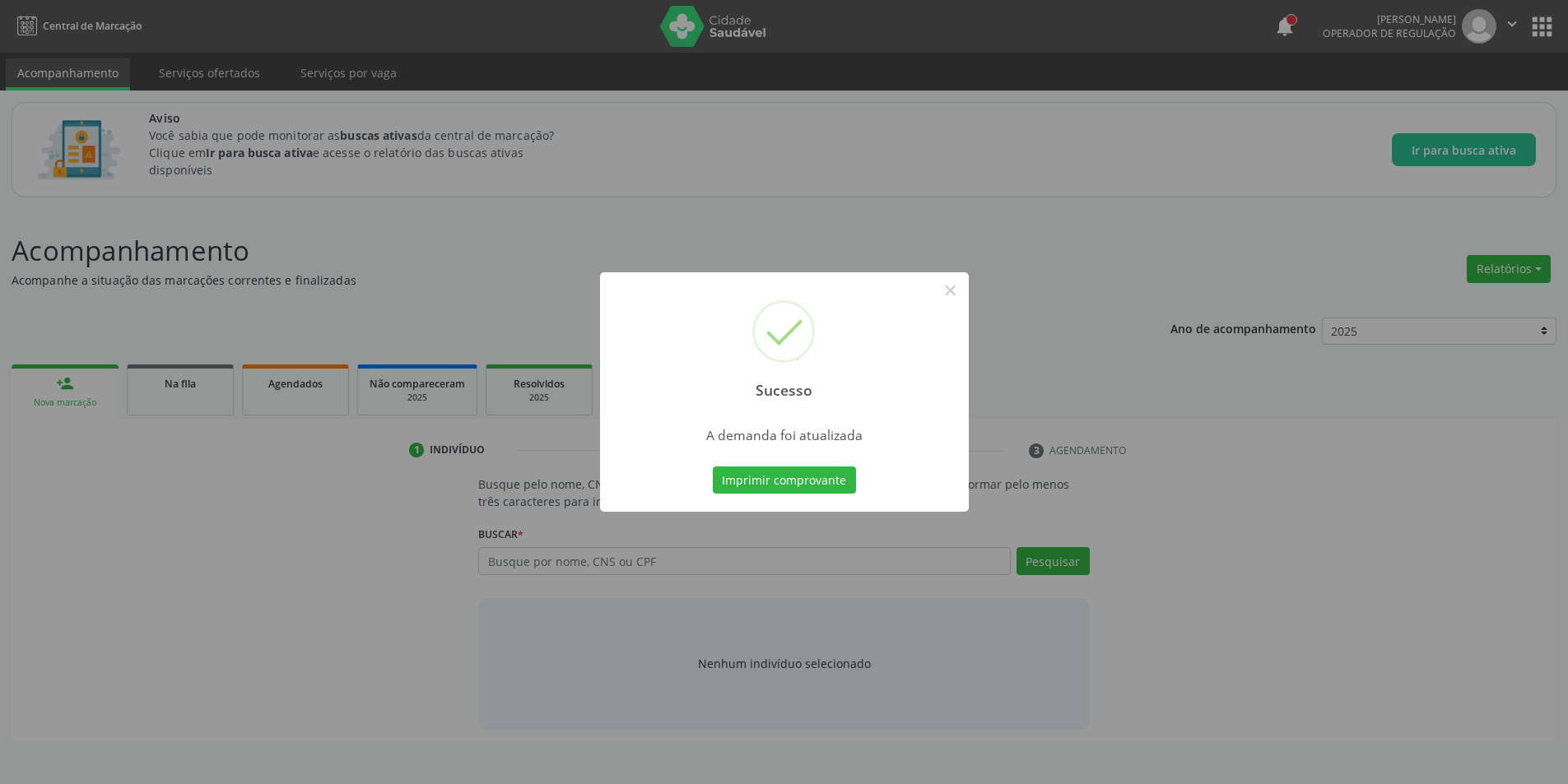
scroll to position [0, 0]
click at [952, 291] on button "×" at bounding box center [957, 291] width 28 height 28
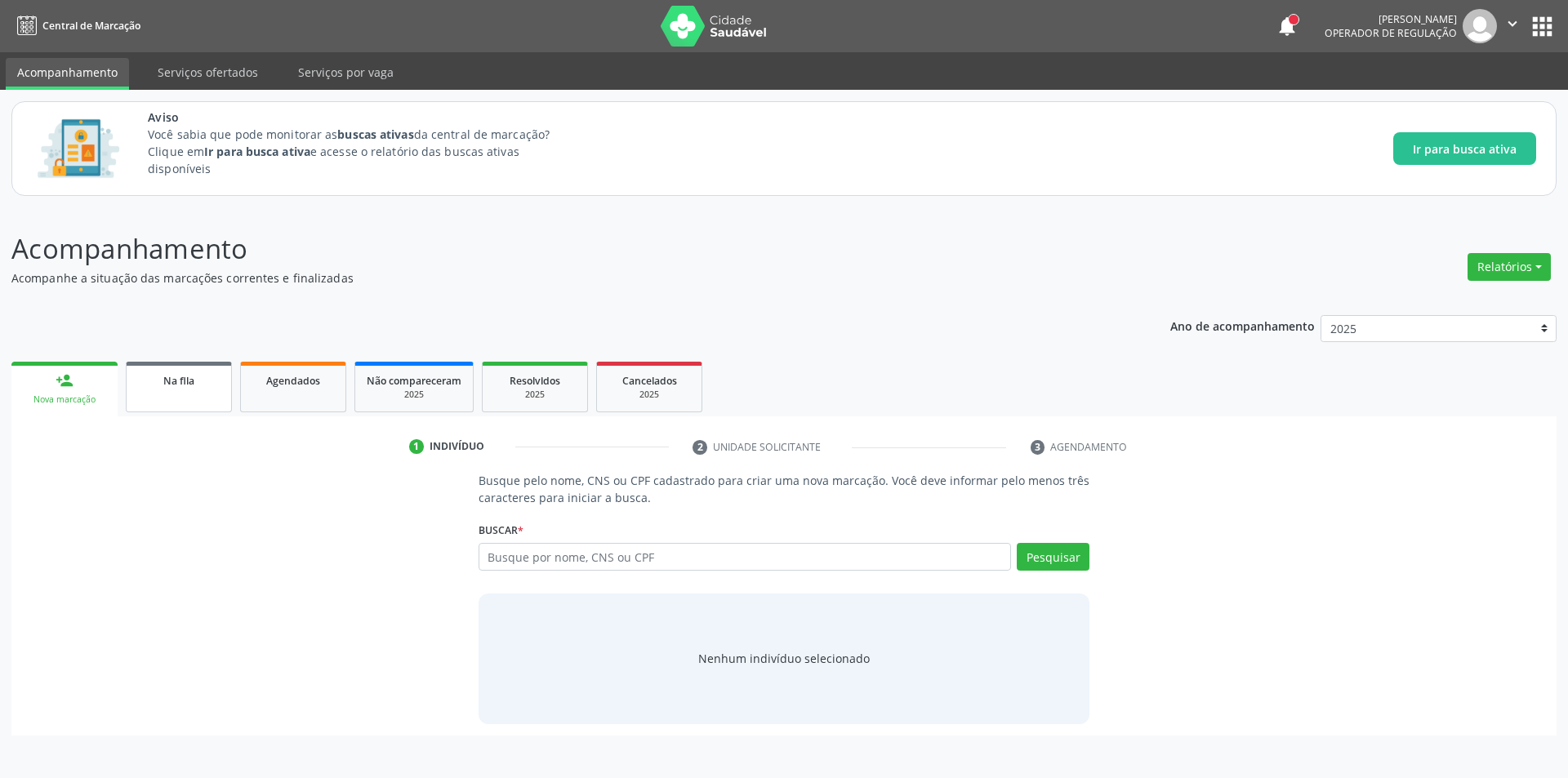
click at [162, 392] on link "Na fila" at bounding box center [178, 387] width 106 height 51
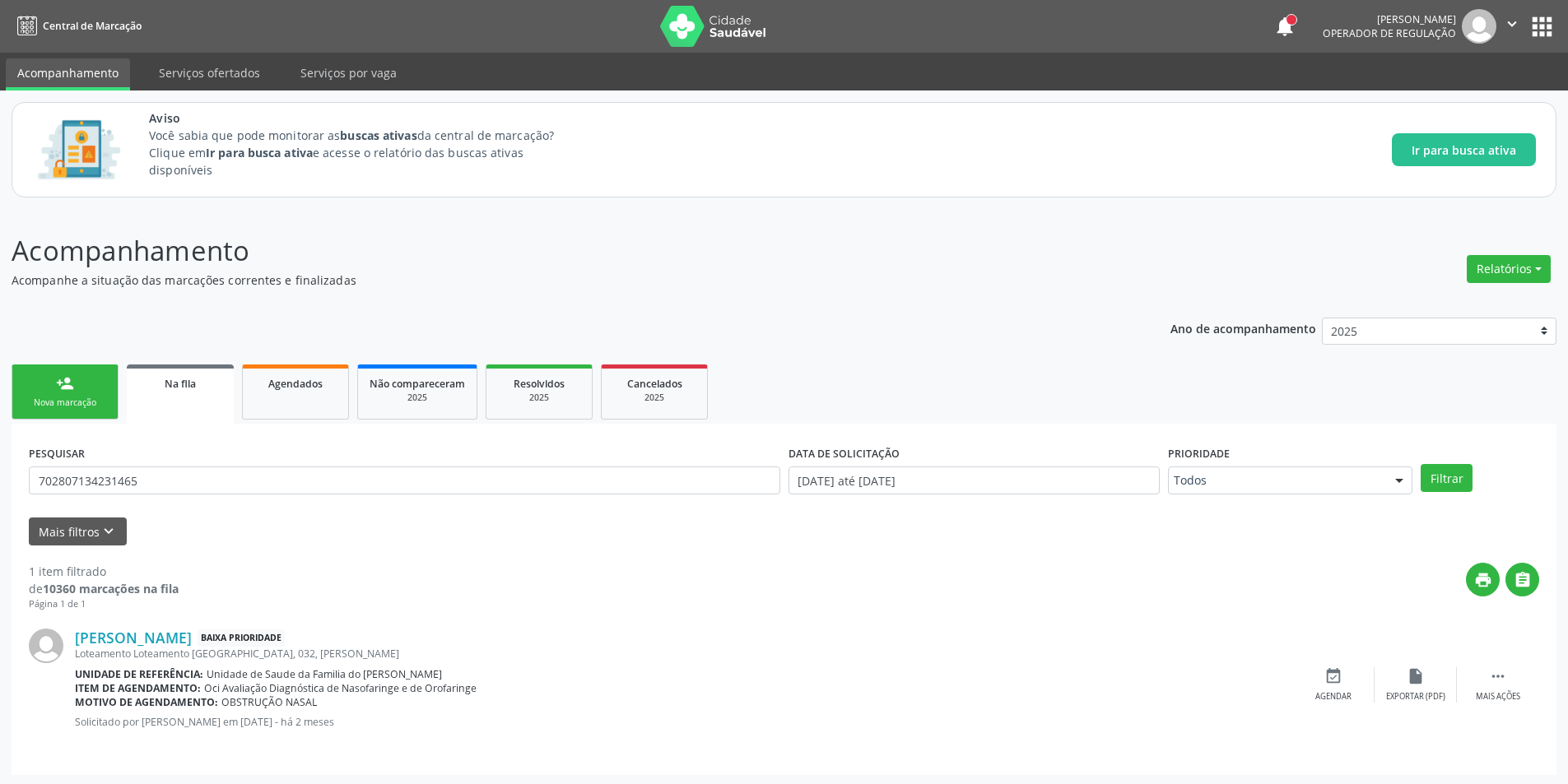
scroll to position [3, 0]
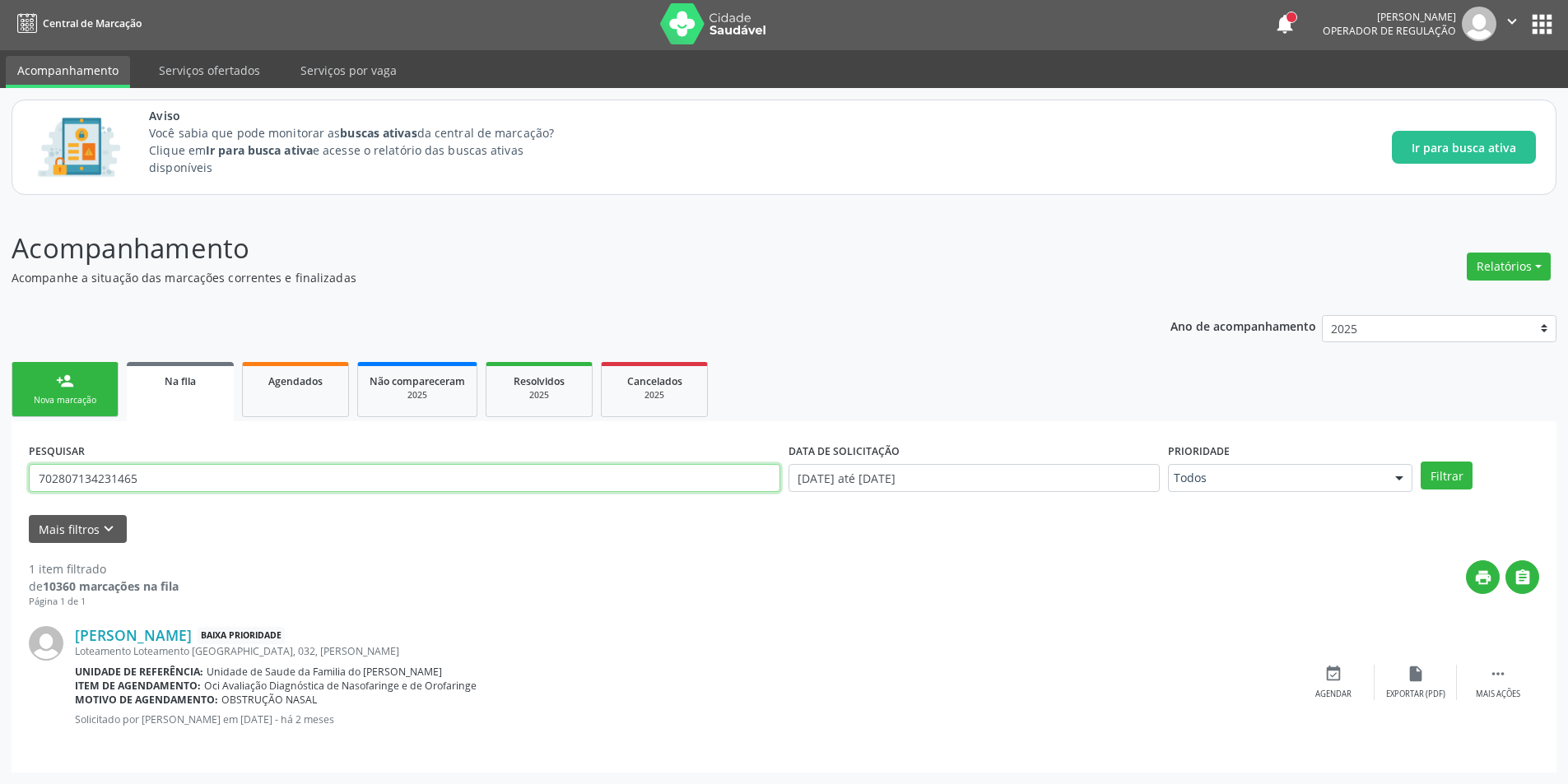
drag, startPoint x: 170, startPoint y: 480, endPoint x: 0, endPoint y: 480, distance: 170.0
click at [0, 480] on div "Acompanhamento Acompanhe a situação das marcações correntes e finalizadas Relat…" at bounding box center [784, 496] width 1568 height 578
type input "702308161016710"
click at [1421, 462] on button "Filtrar" at bounding box center [1446, 476] width 52 height 28
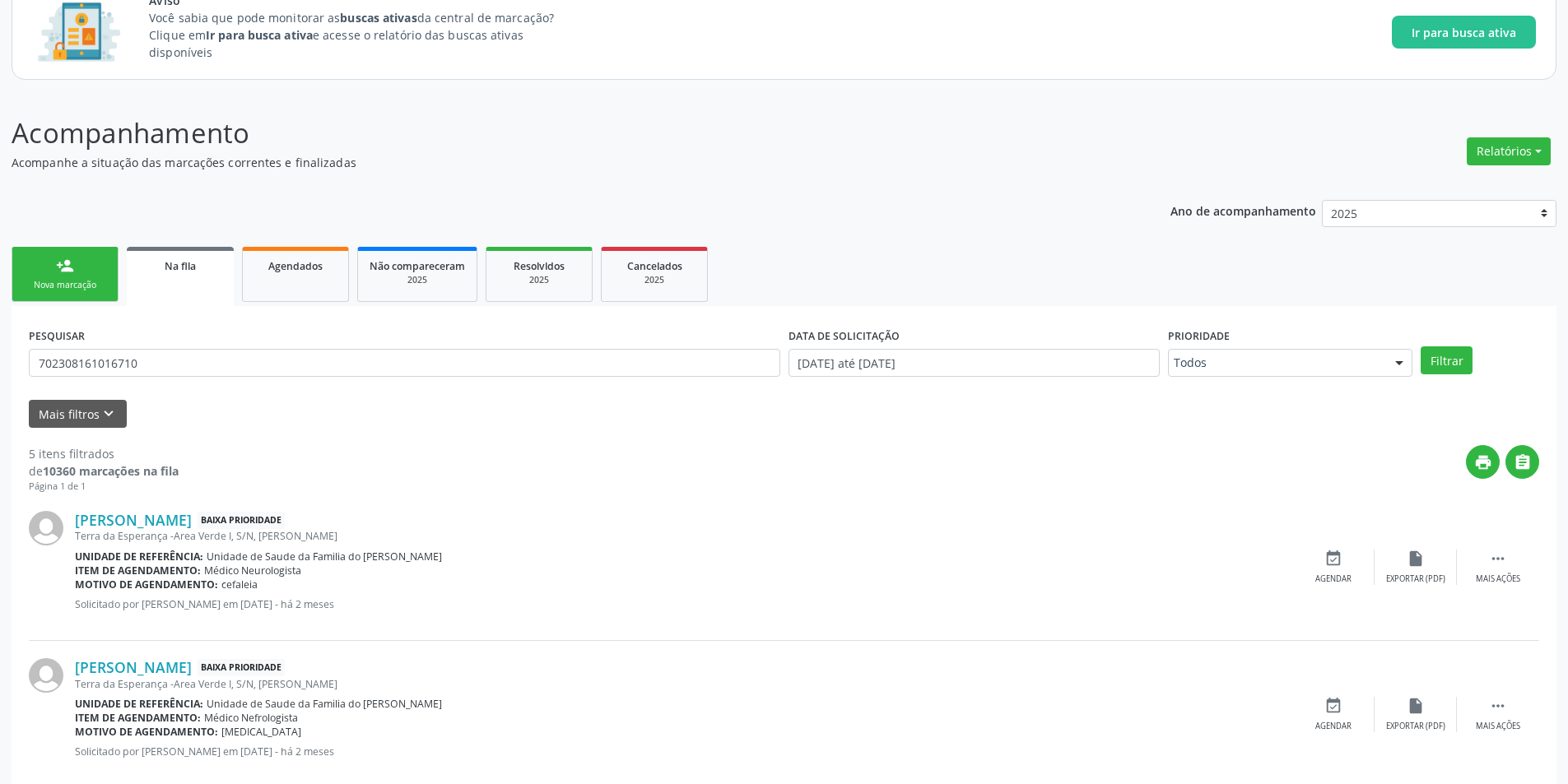
scroll to position [610, 0]
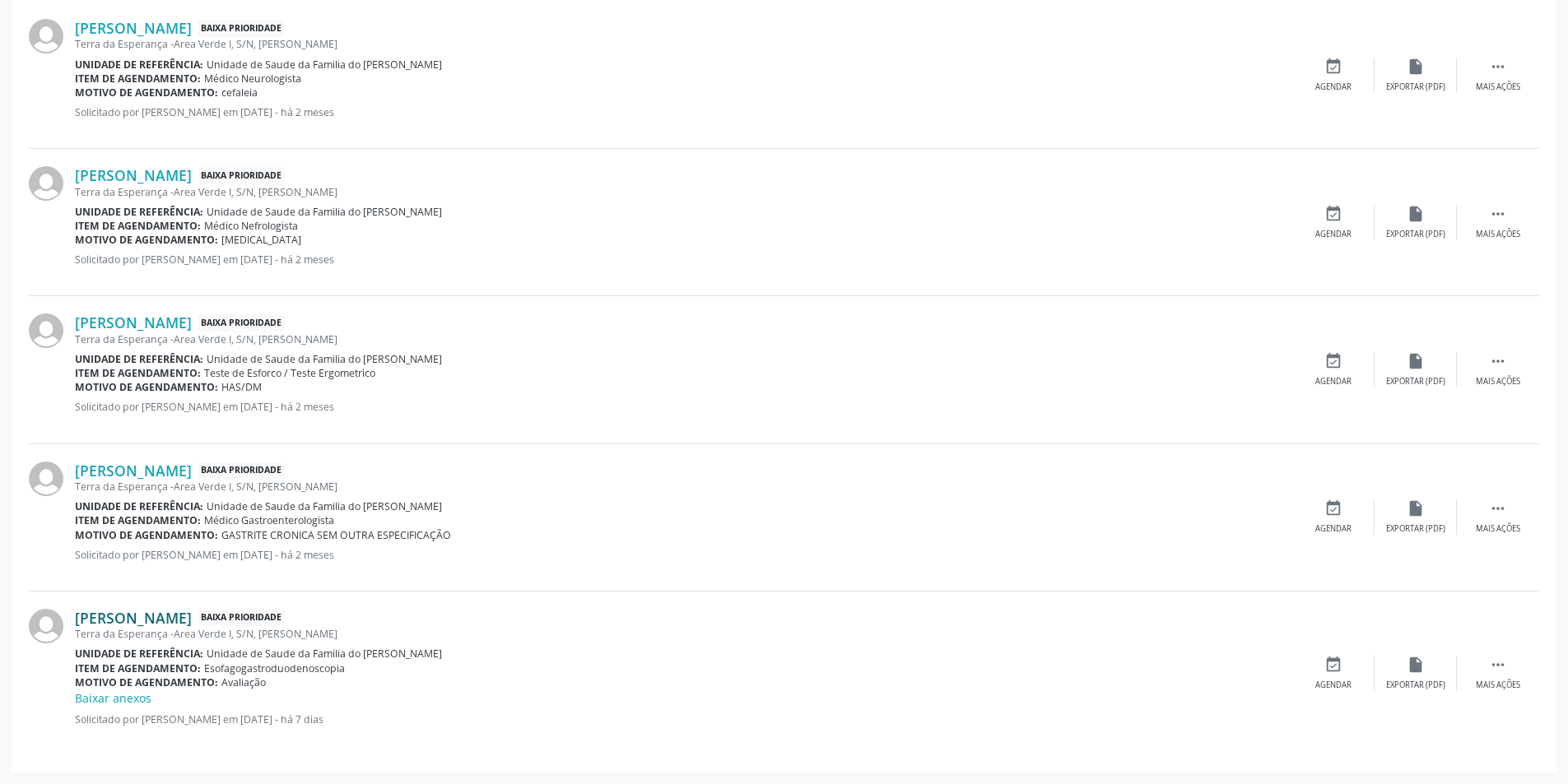
click at [184, 617] on link "Evenilde da Silva" at bounding box center [133, 618] width 117 height 18
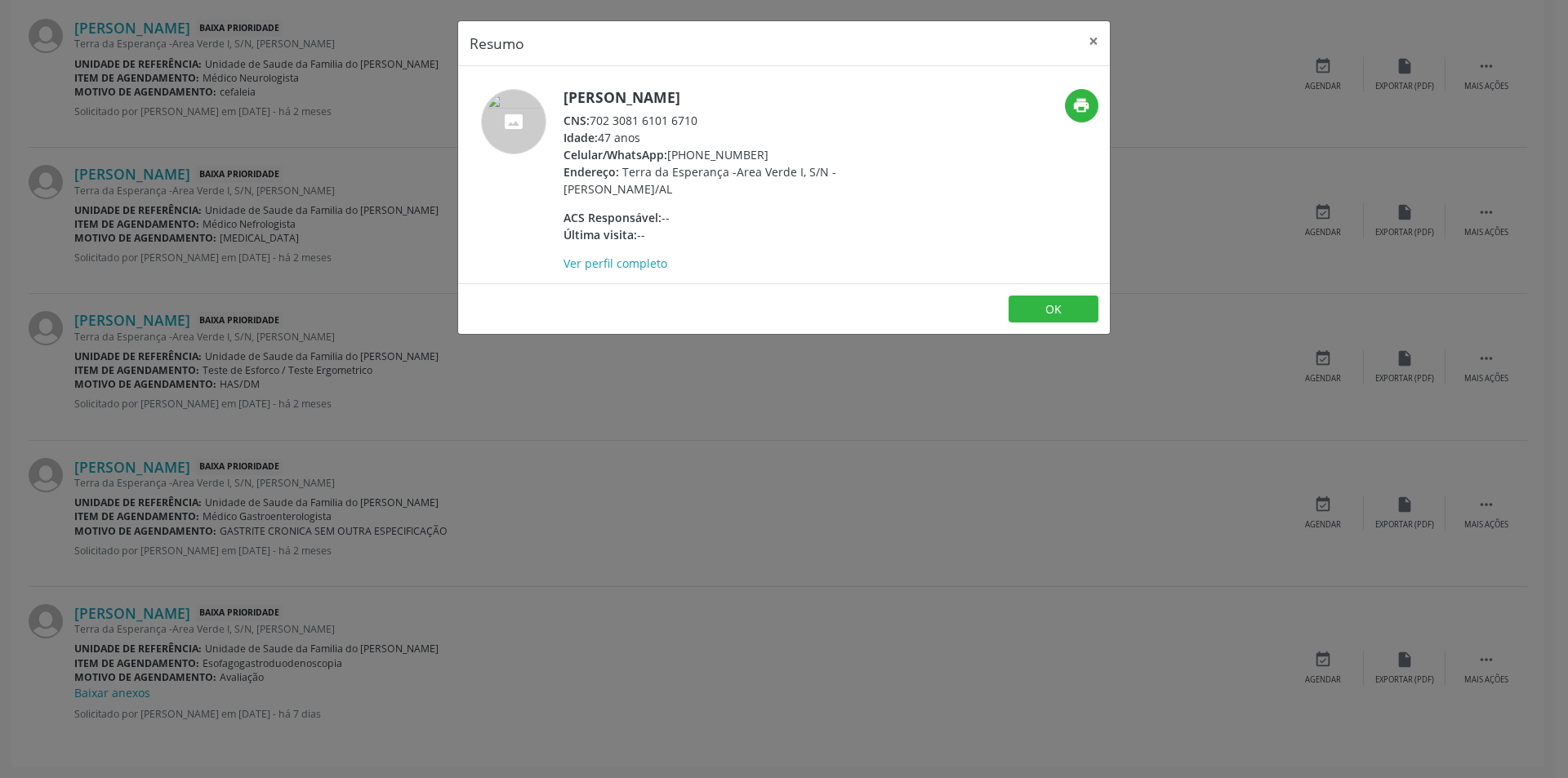
drag, startPoint x: 593, startPoint y: 124, endPoint x: 709, endPoint y: 124, distance: 116.0
click at [709, 124] on div "CNS: 702 3081 6101 6710" at bounding box center [722, 120] width 318 height 17
copy div "702 3081 6101 6710"
click at [1068, 310] on button "OK" at bounding box center [1053, 309] width 90 height 28
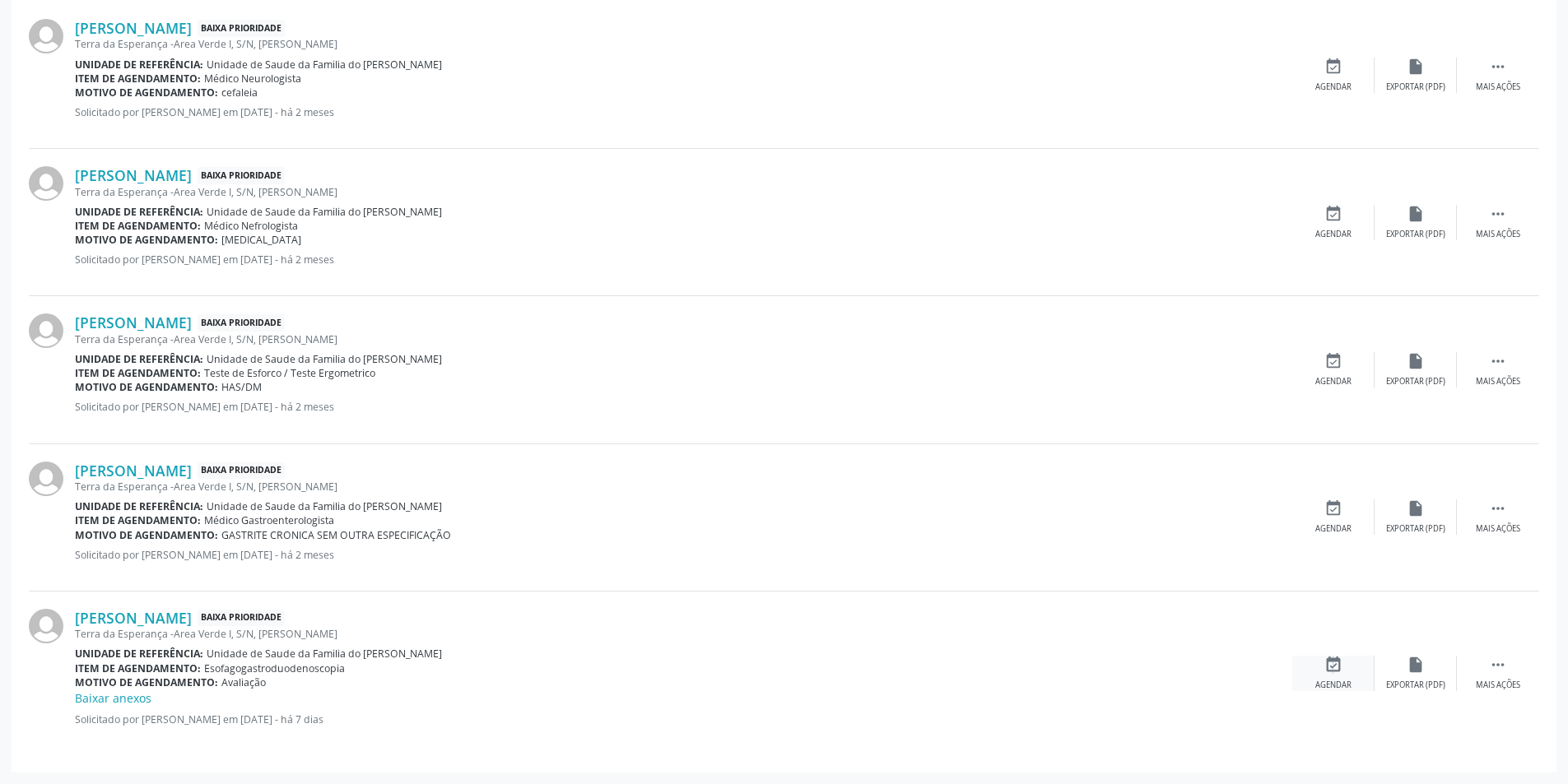
click at [1329, 668] on icon "event_available" at bounding box center [1333, 664] width 18 height 18
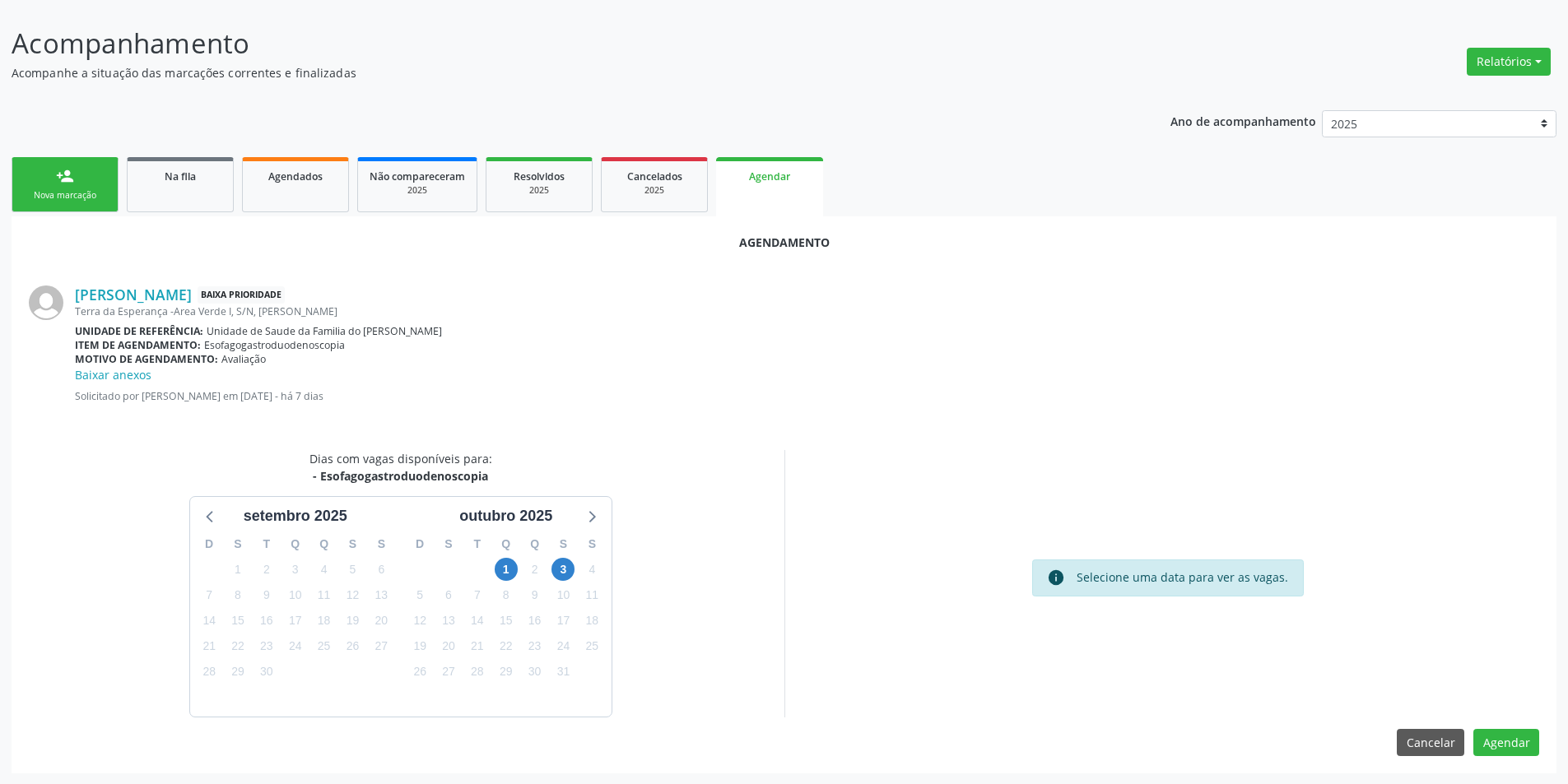
scroll to position [208, 0]
click at [500, 566] on span "1" at bounding box center [506, 569] width 23 height 23
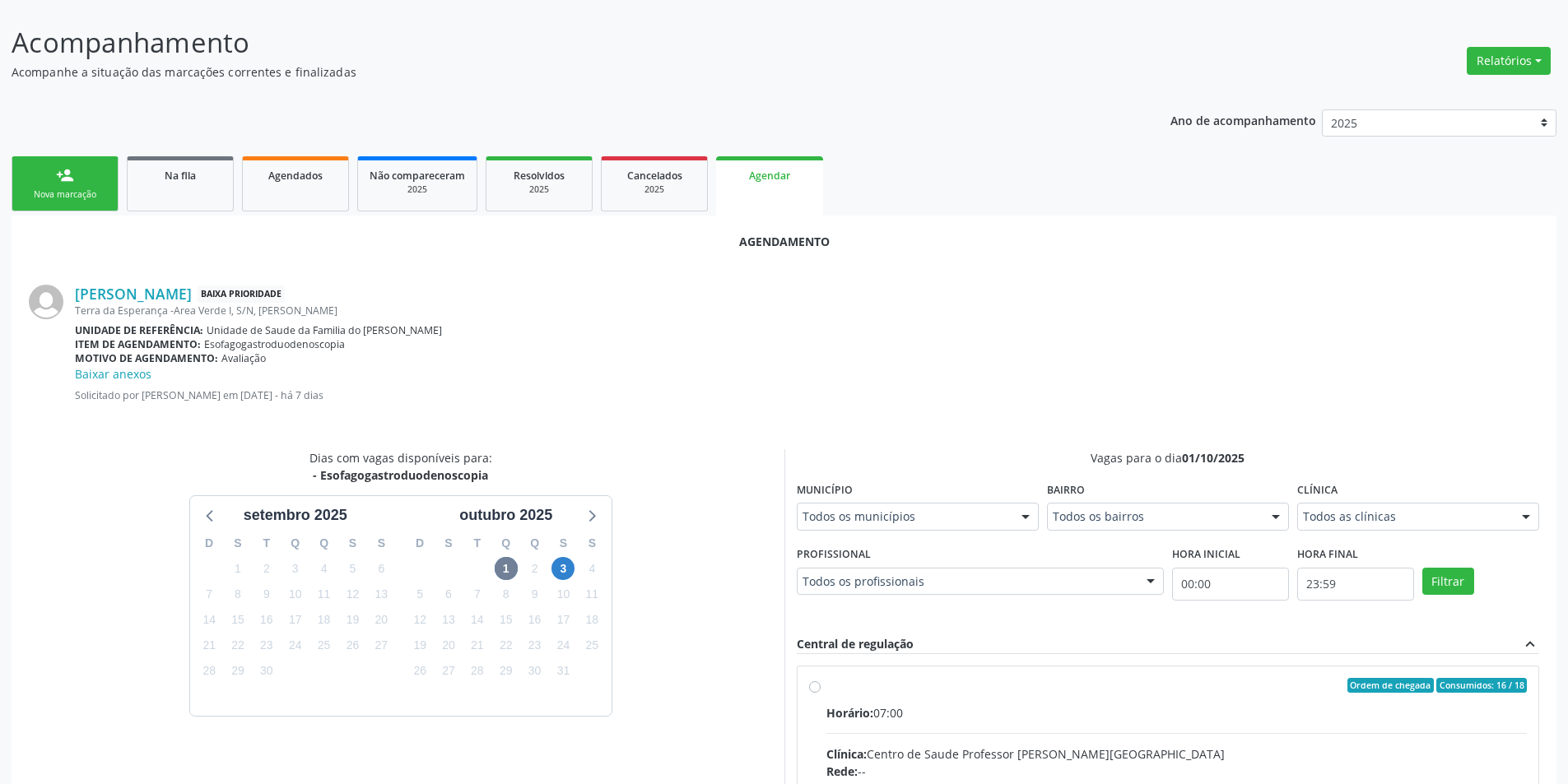
radio input "true"
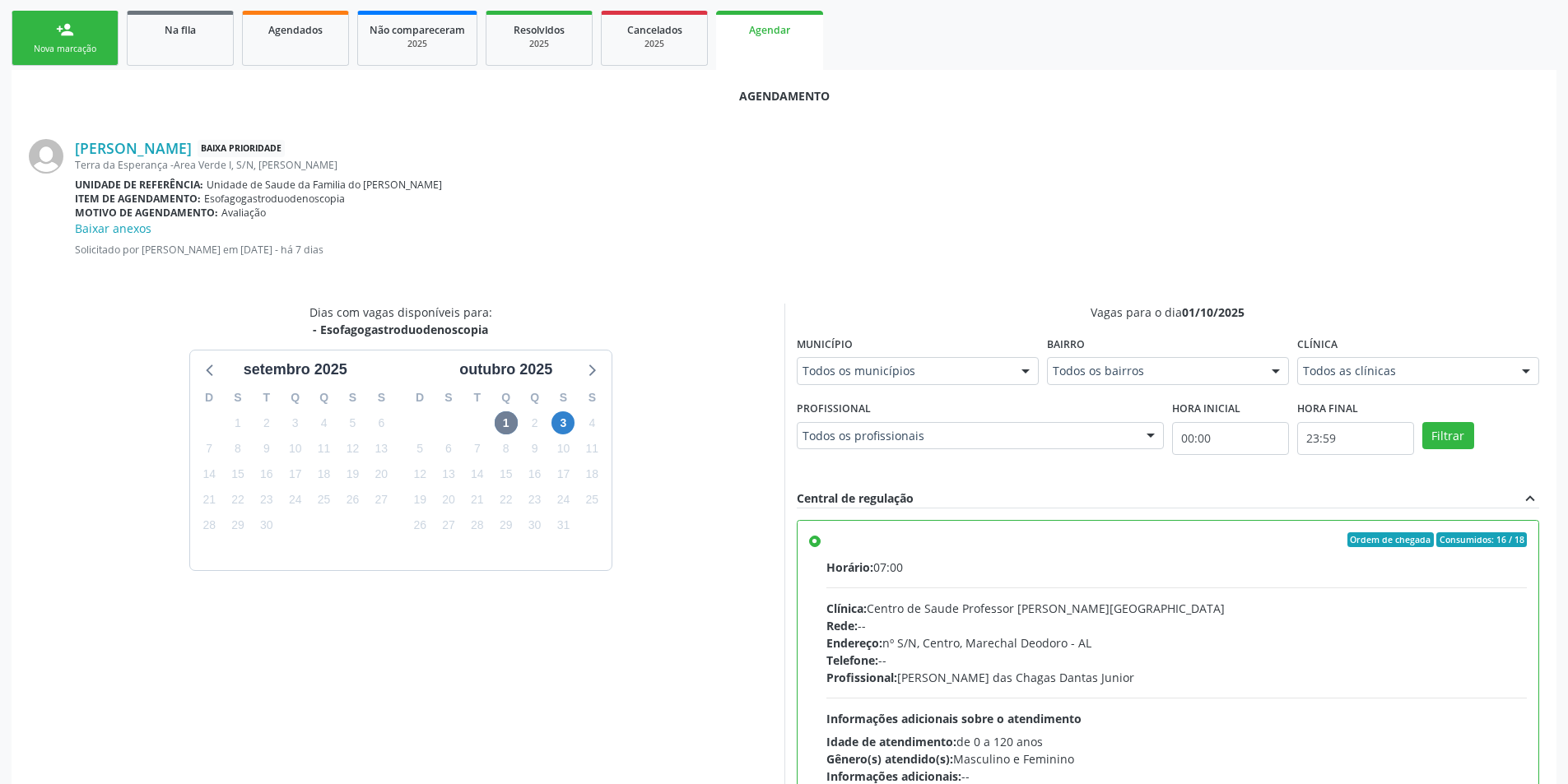
scroll to position [476, 0]
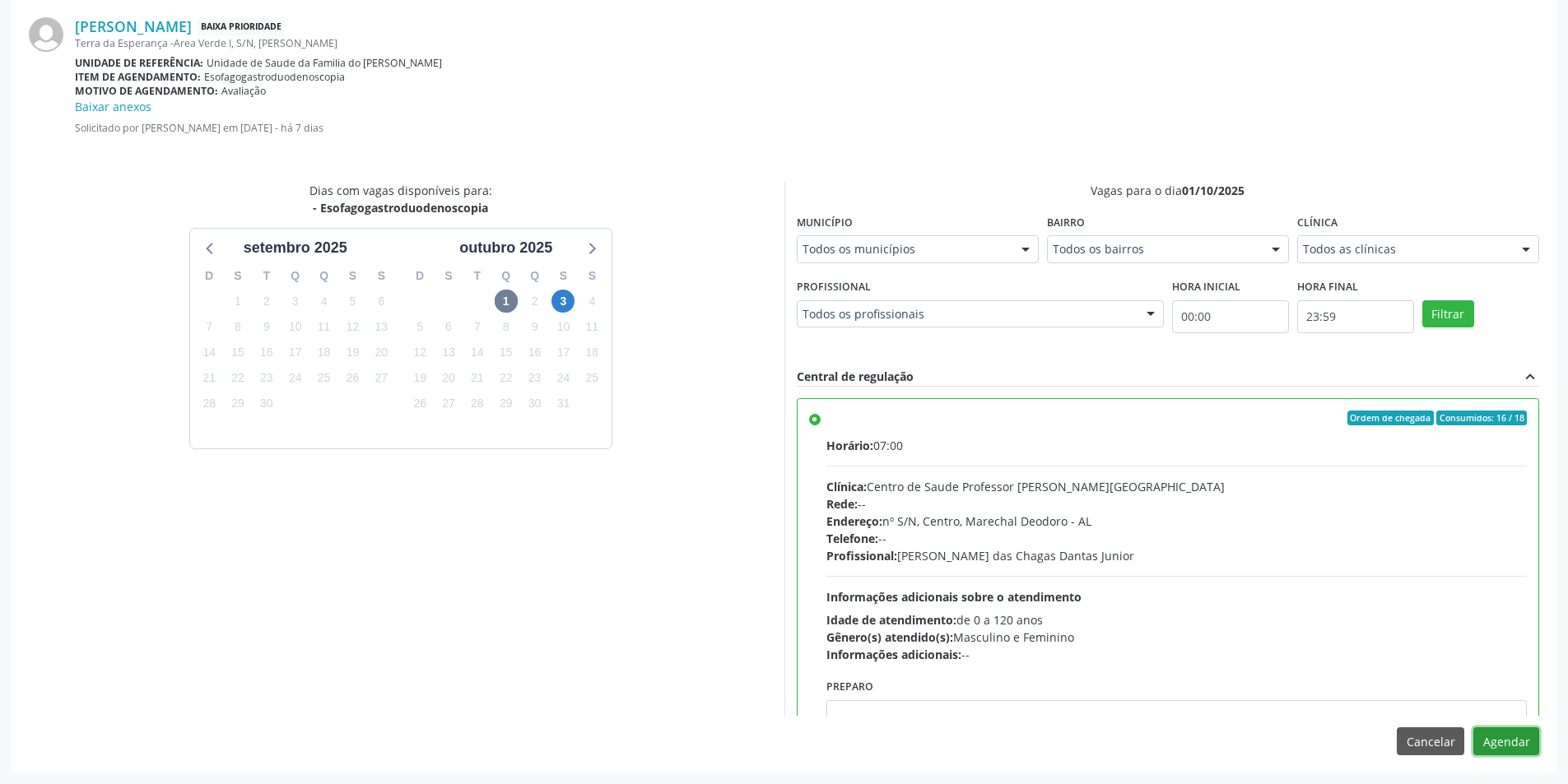
click at [1514, 748] on button "Agendar" at bounding box center [1507, 741] width 66 height 28
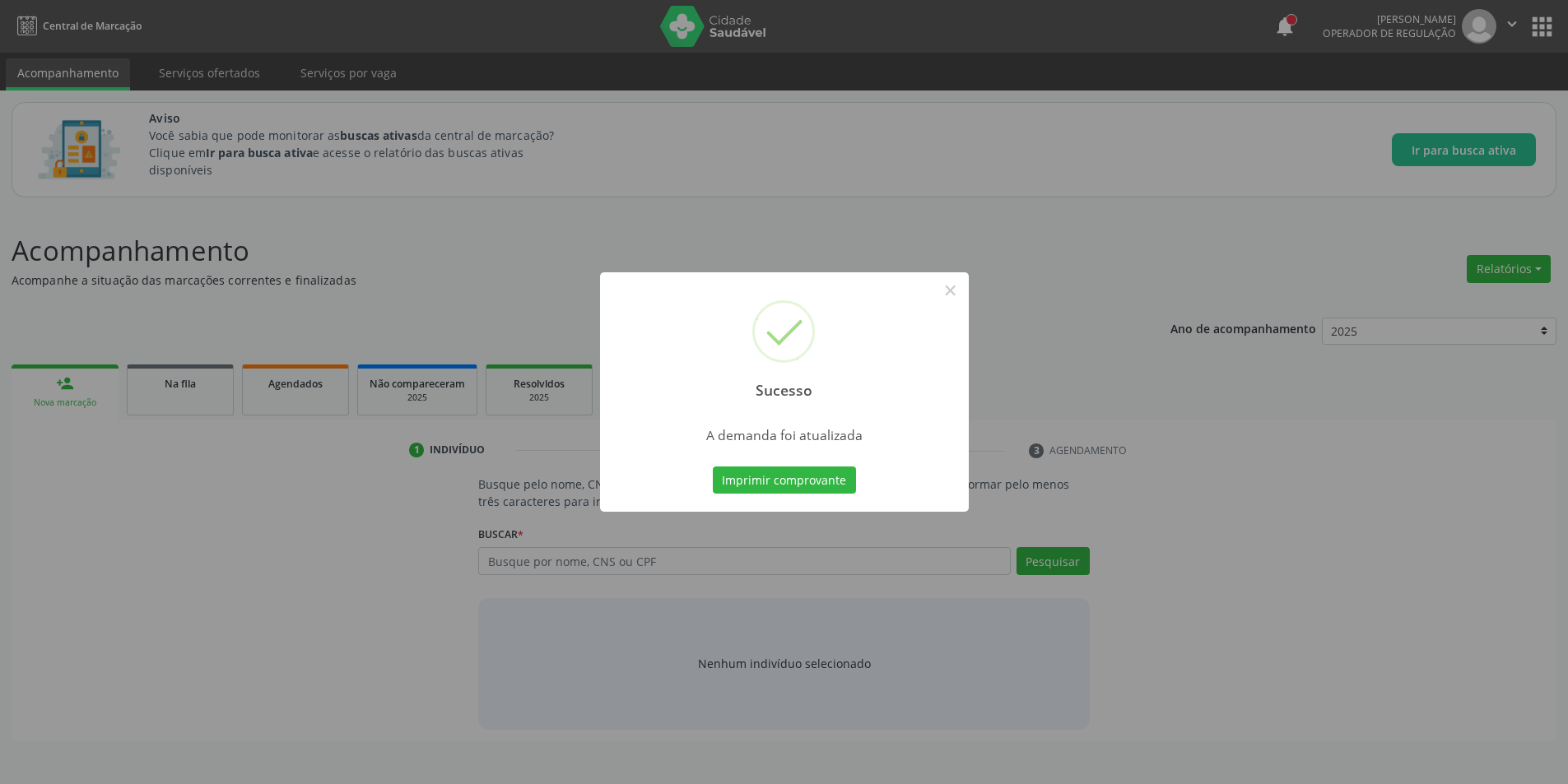
scroll to position [0, 0]
click at [952, 288] on button "×" at bounding box center [957, 291] width 28 height 28
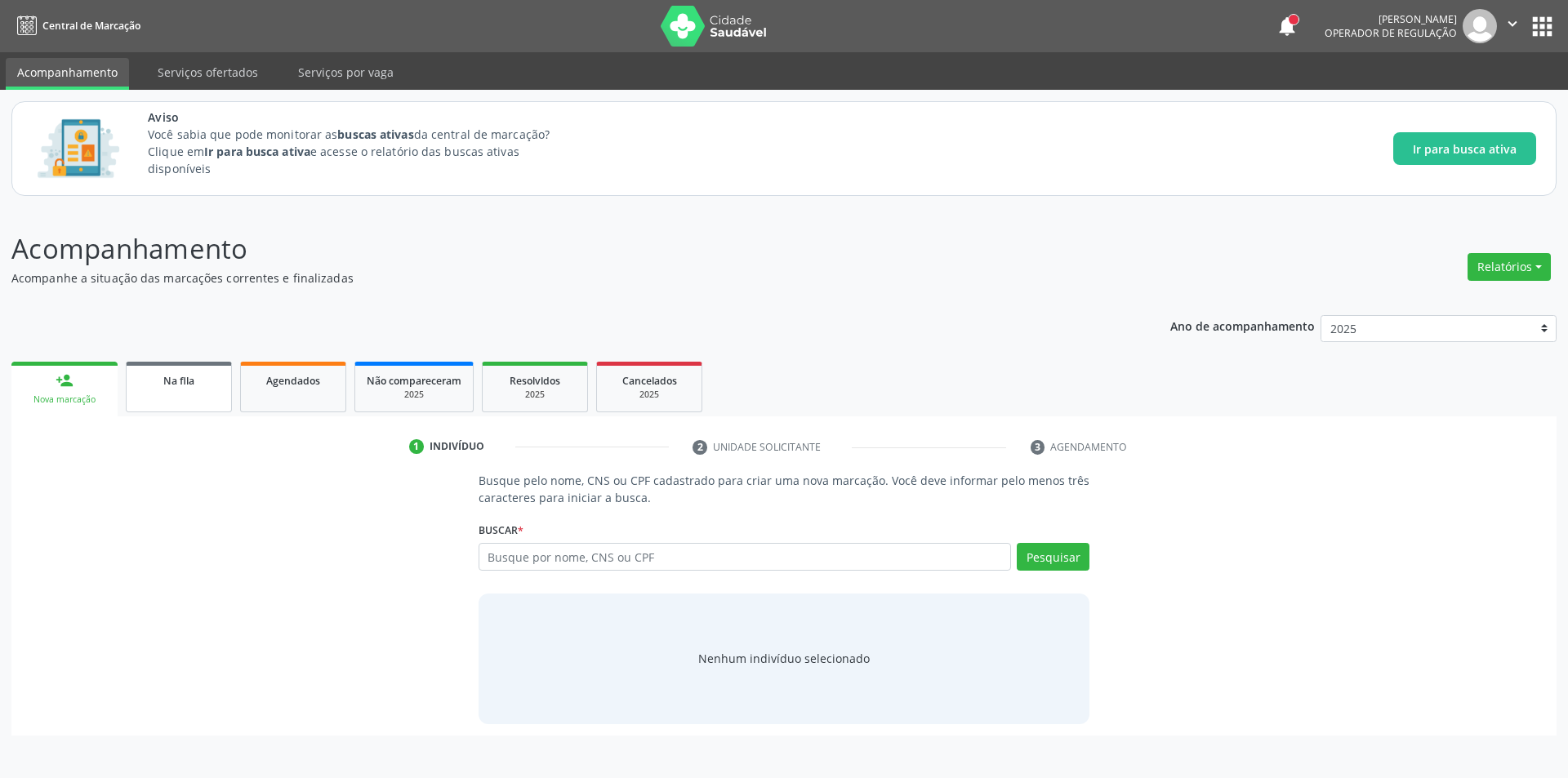
click at [207, 382] on div "Na fila" at bounding box center [178, 380] width 82 height 17
click at [190, 384] on span "Na fila" at bounding box center [178, 381] width 31 height 14
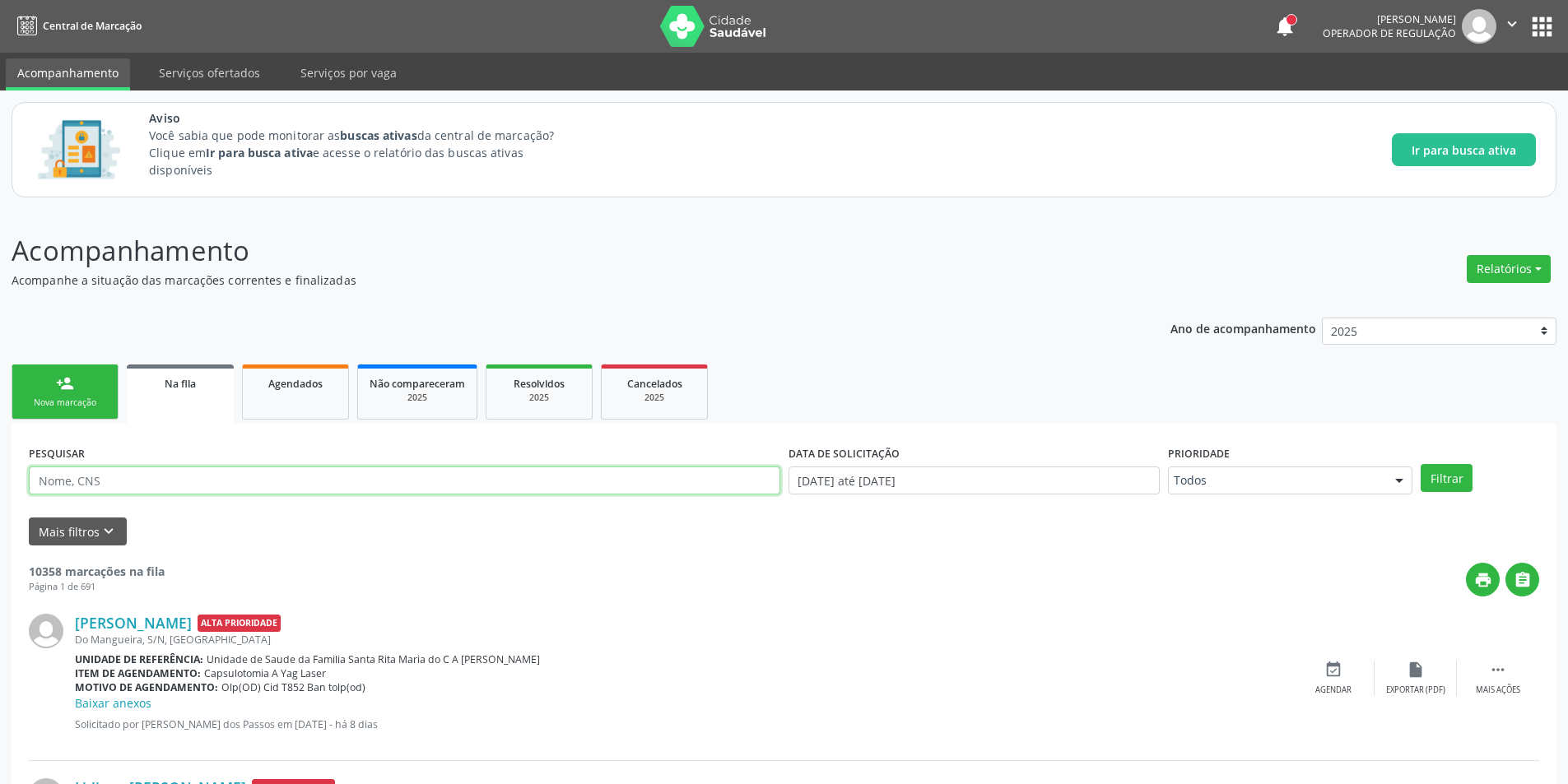
click at [208, 482] on input "text" at bounding box center [404, 481] width 752 height 28
type input "703406226299512"
click at [1421, 464] on button "Filtrar" at bounding box center [1446, 478] width 52 height 28
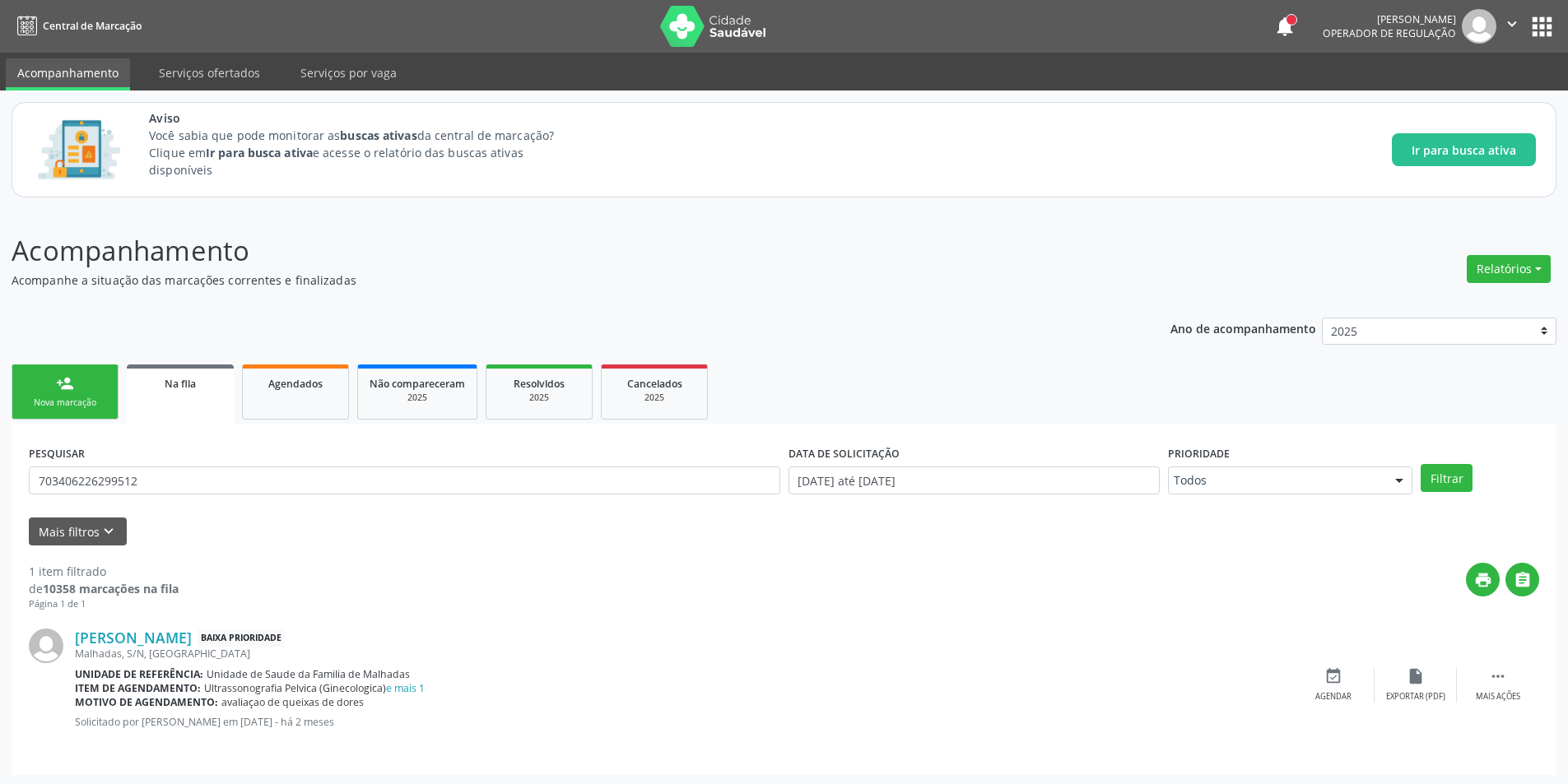
scroll to position [3, 0]
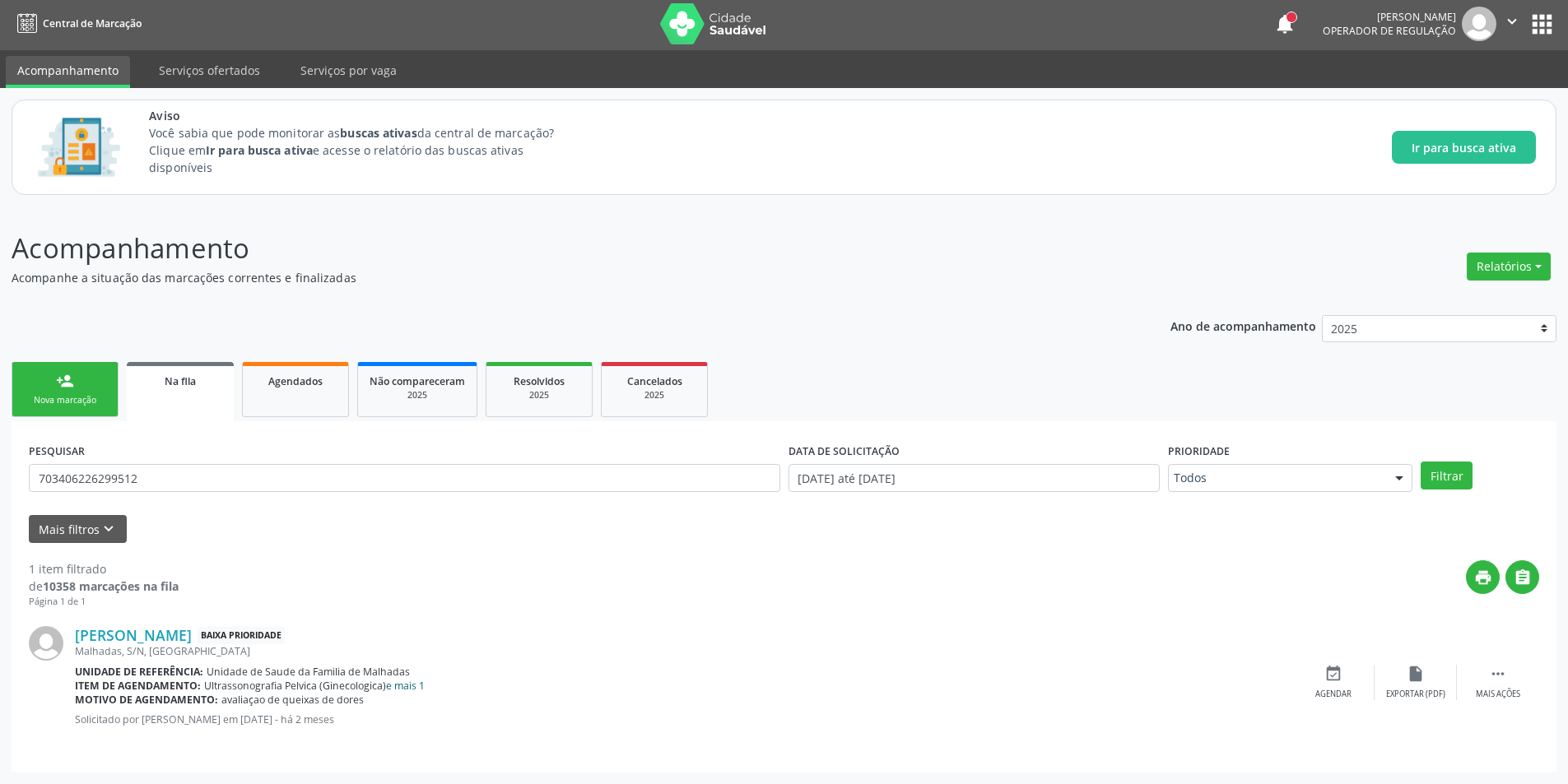
click at [418, 685] on link "e mais 1" at bounding box center [405, 686] width 39 height 14
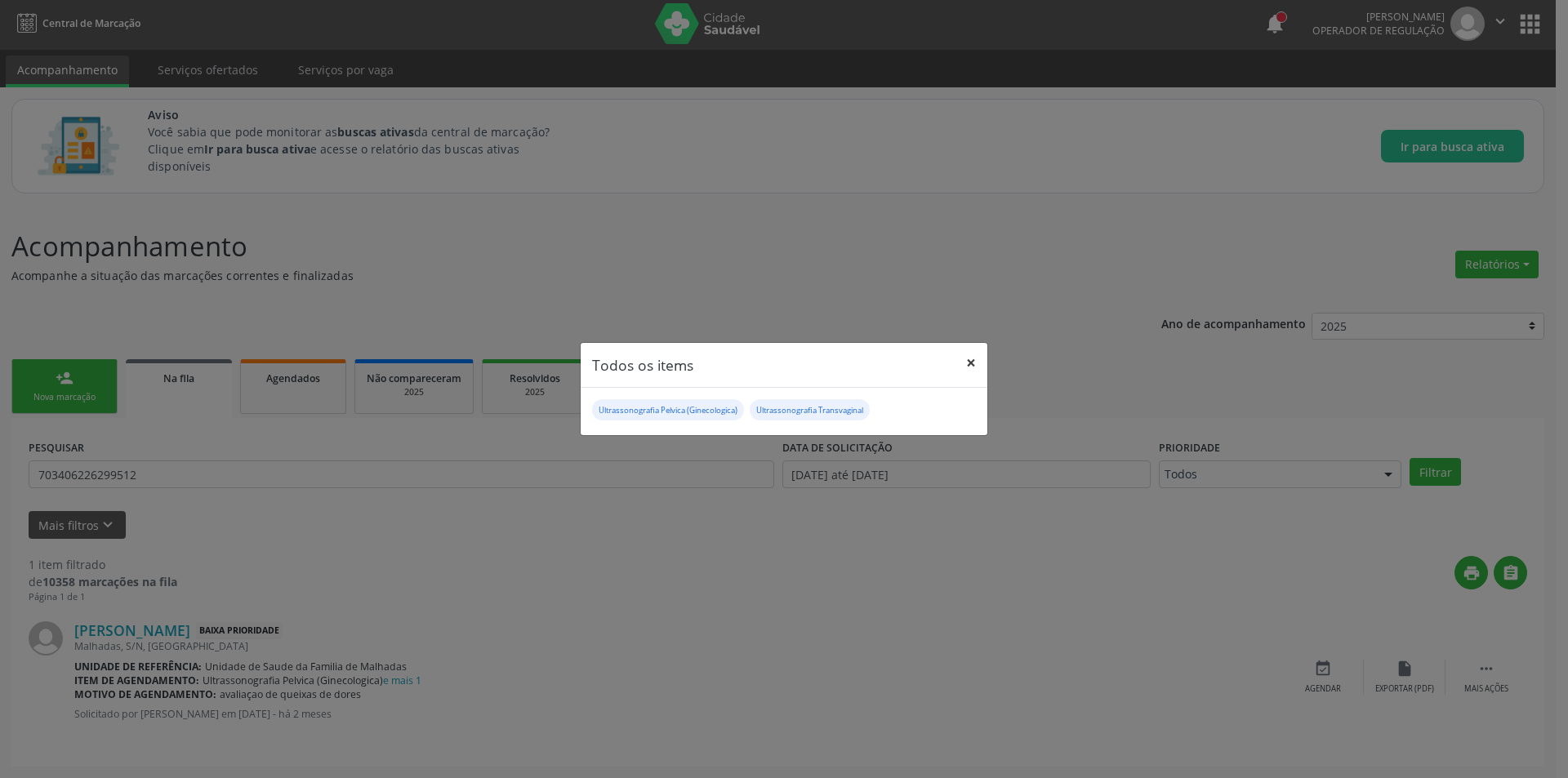
click at [970, 359] on button "×" at bounding box center [971, 363] width 33 height 40
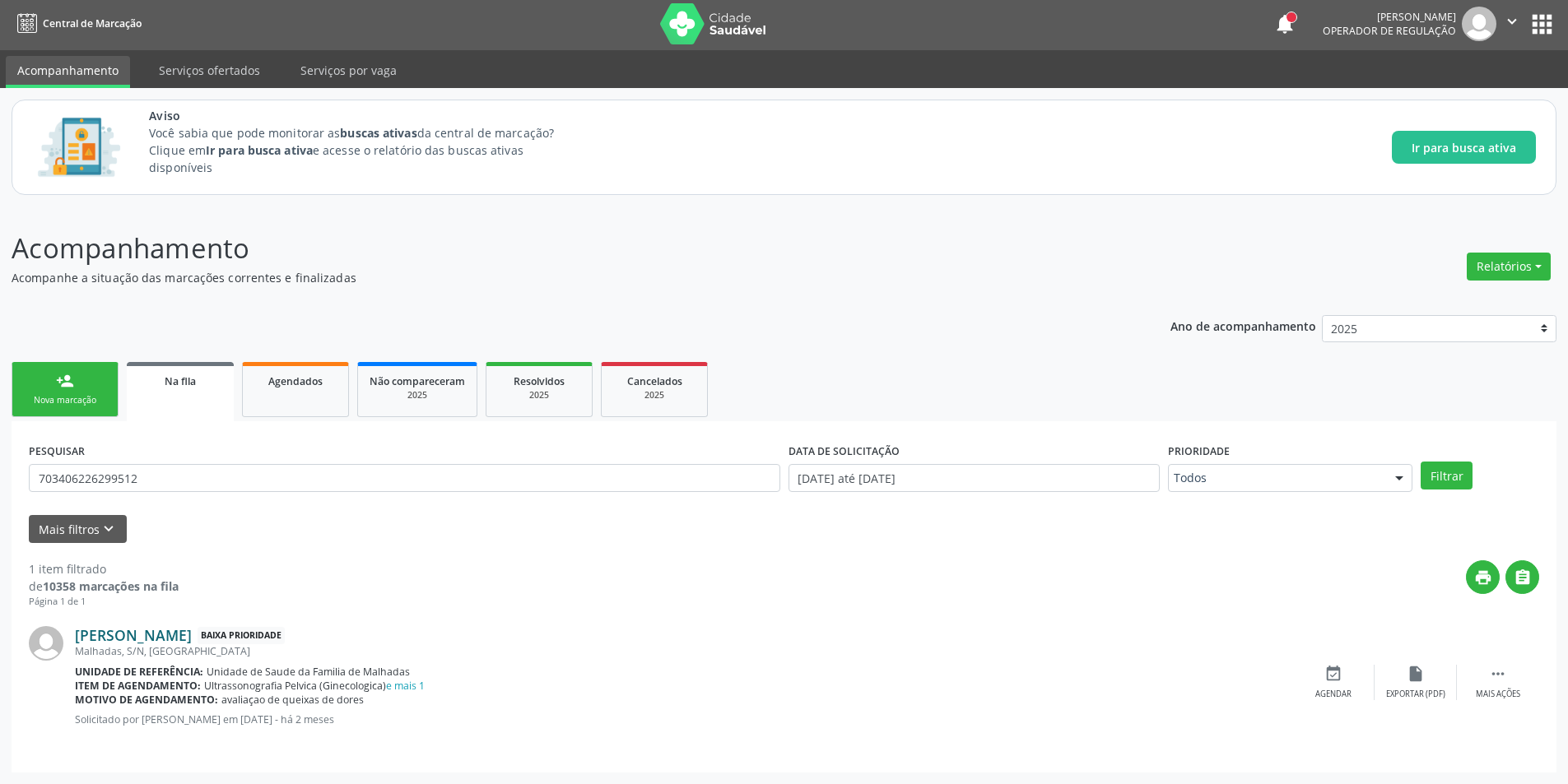
click at [146, 639] on link "Carla Maria da Silva" at bounding box center [133, 635] width 117 height 18
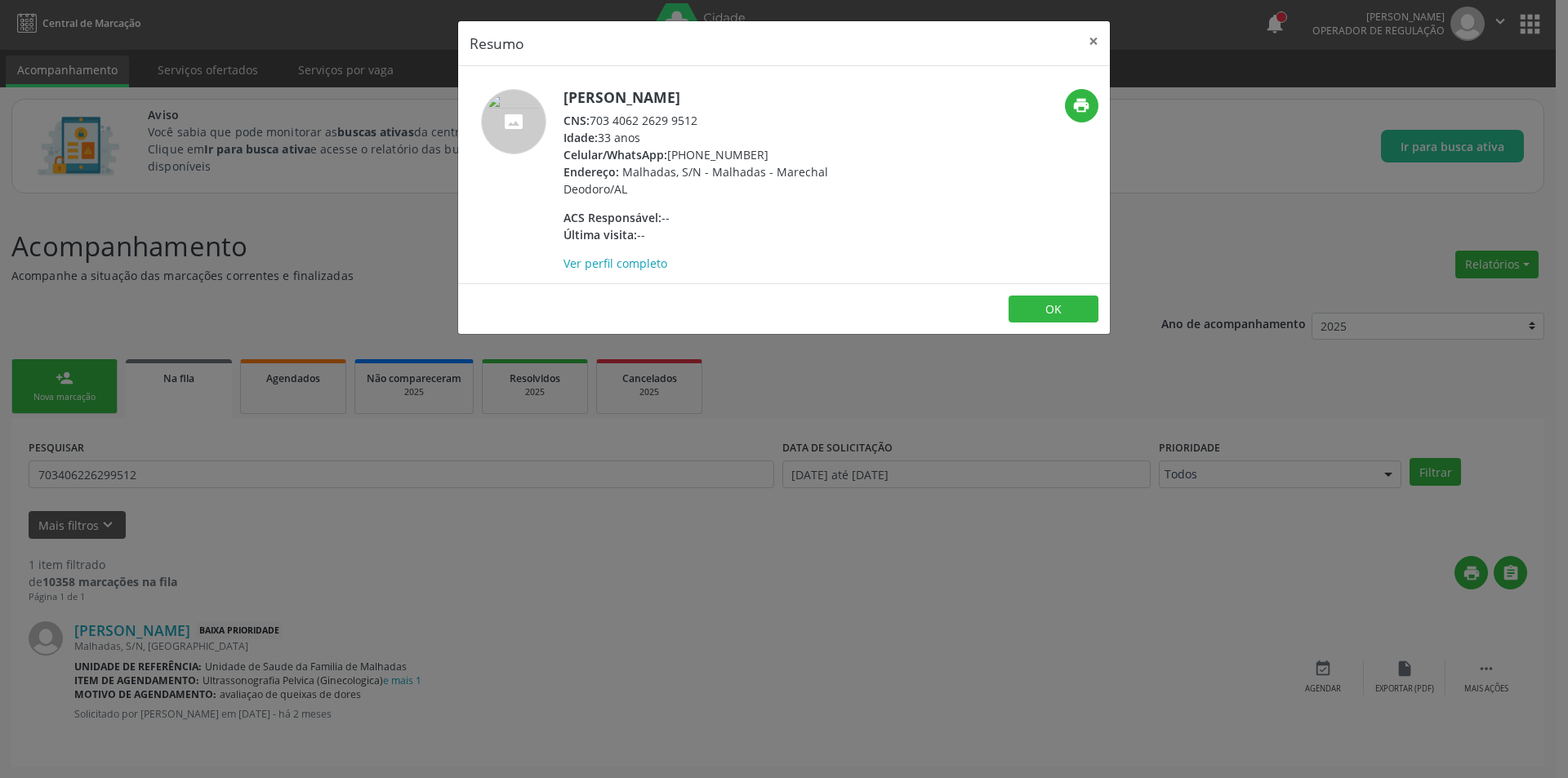
drag, startPoint x: 592, startPoint y: 116, endPoint x: 713, endPoint y: 117, distance: 121.0
click at [713, 117] on div "CNS: 703 4062 2629 9512" at bounding box center [722, 120] width 318 height 17
click at [1053, 307] on button "OK" at bounding box center [1053, 309] width 90 height 28
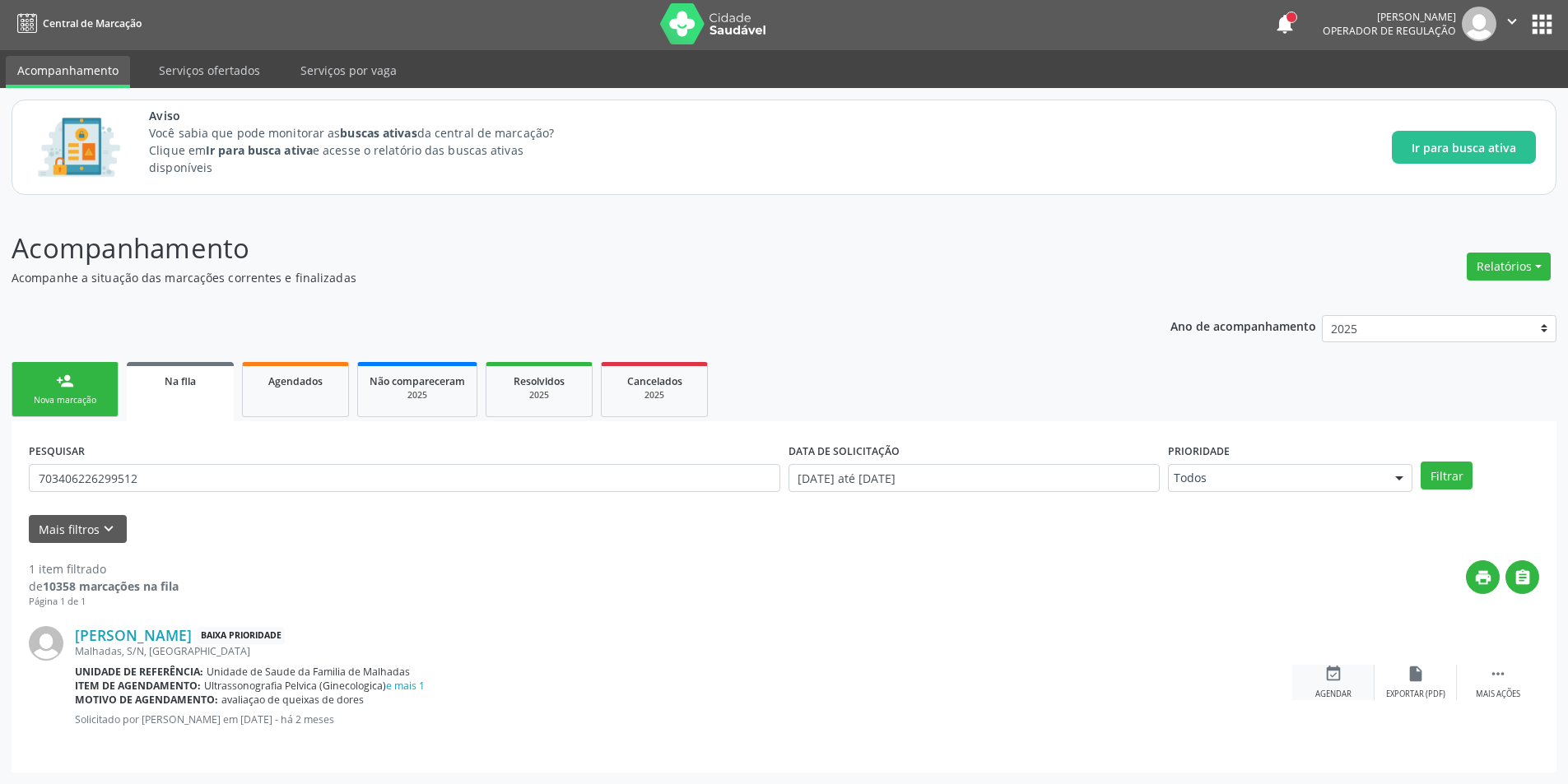
click at [1330, 690] on div "Agendar" at bounding box center [1333, 694] width 36 height 11
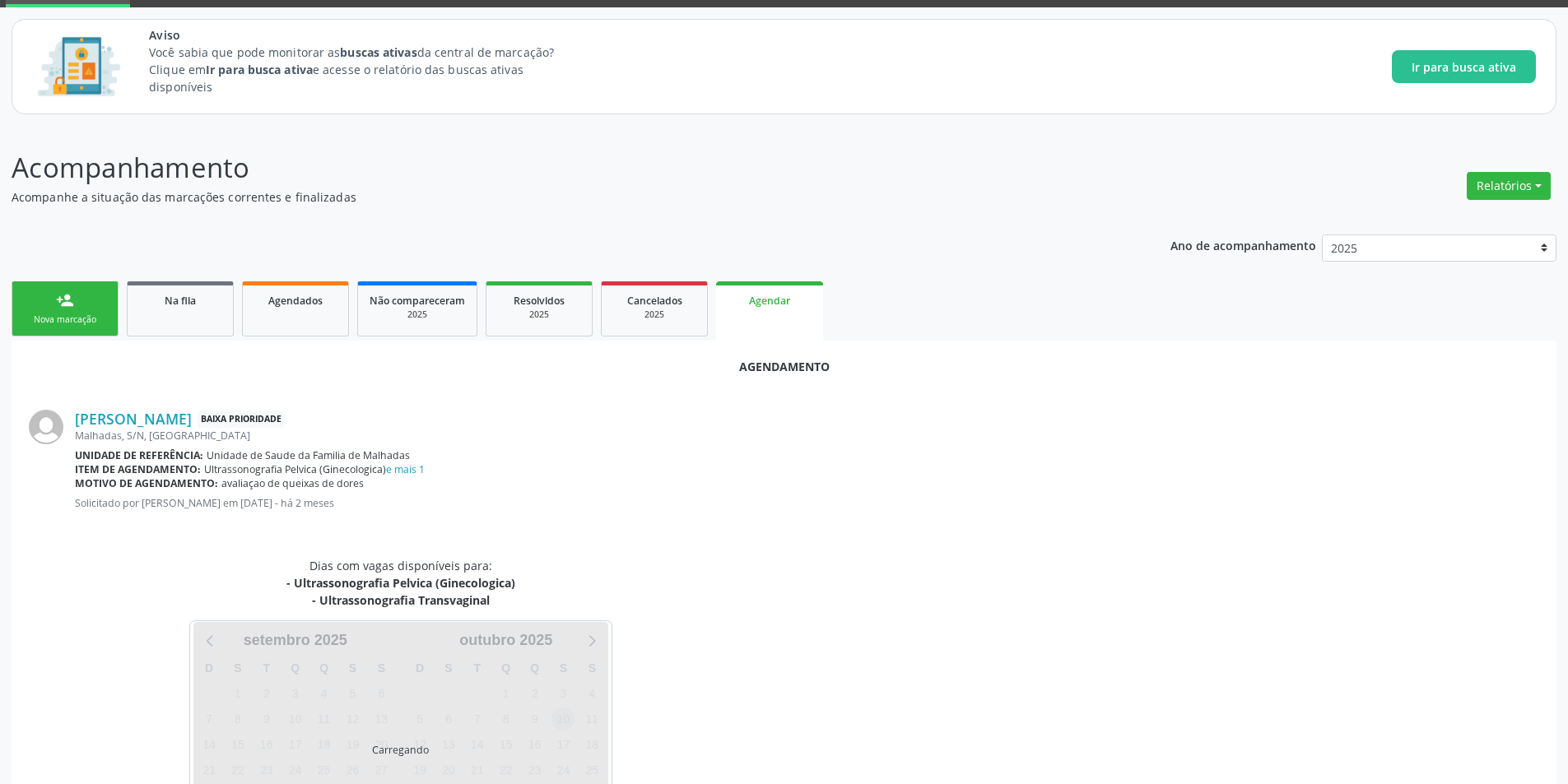
scroll to position [169, 0]
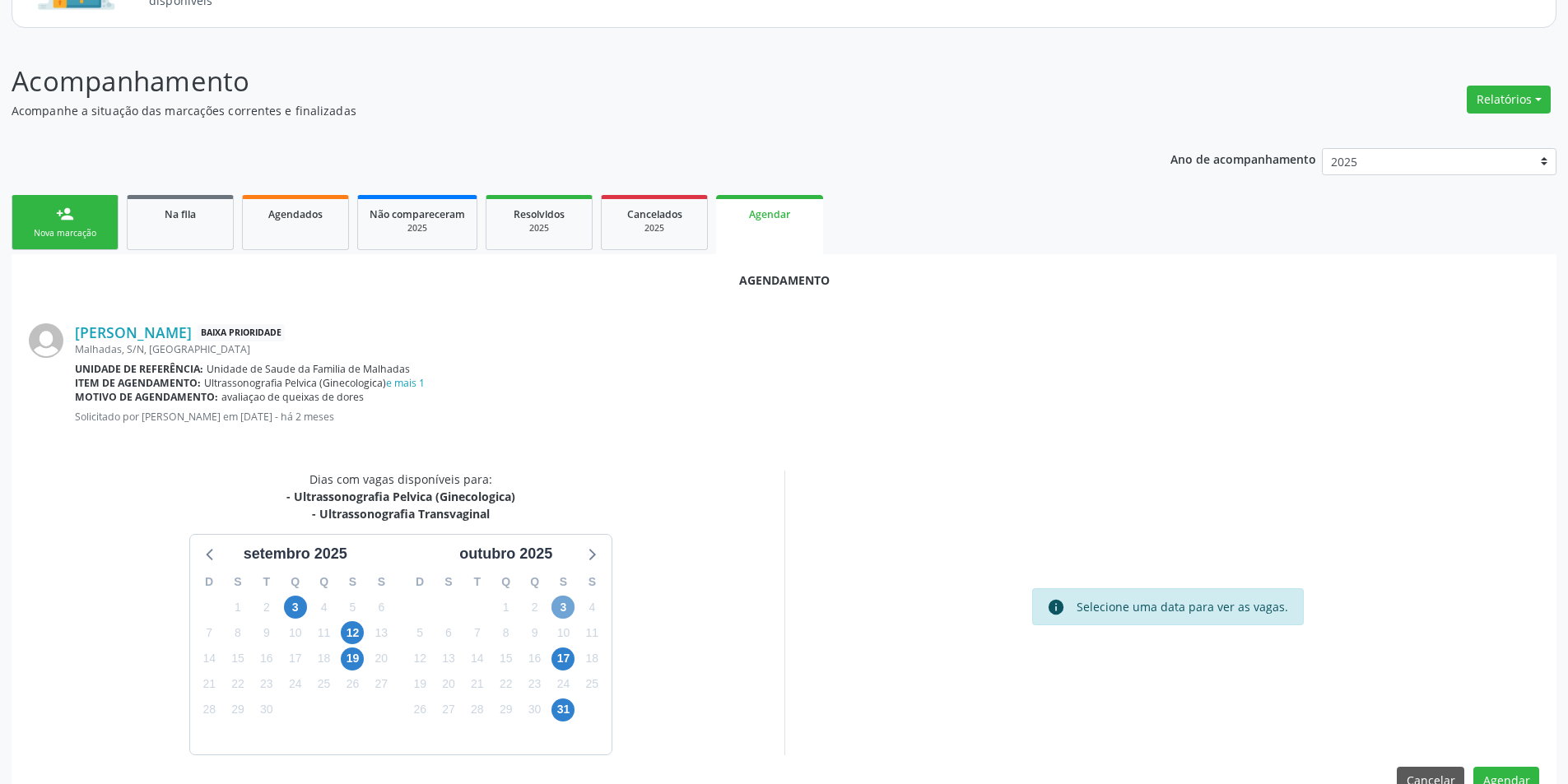
click at [563, 605] on span "3" at bounding box center [563, 607] width 23 height 23
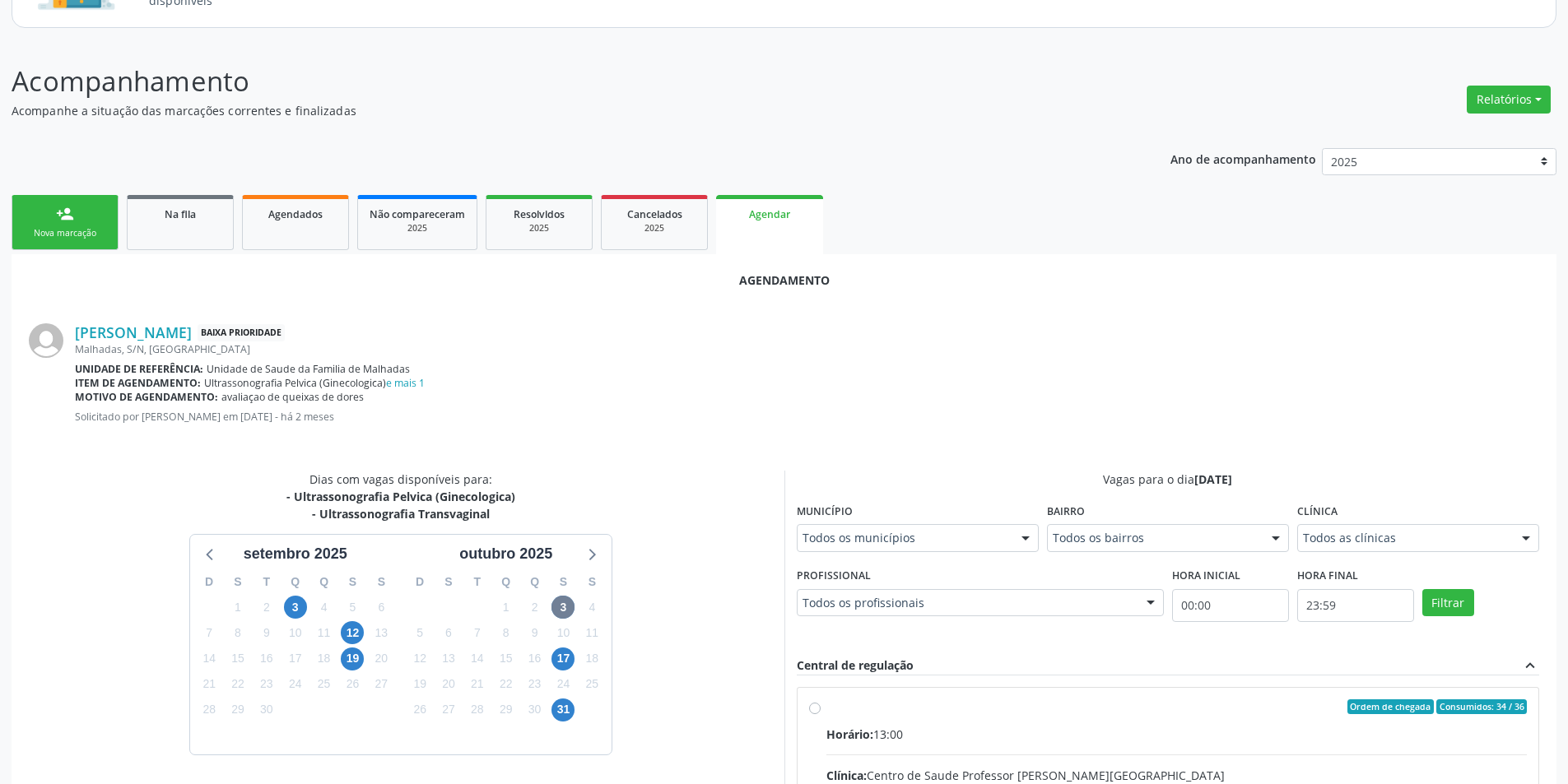
click at [815, 706] on input "Ordem de chegada Consumidos: 34 / 36 Horário: 13:00 Clínica: Centro de Saude Pr…" at bounding box center [815, 707] width 11 height 15
radio input "true"
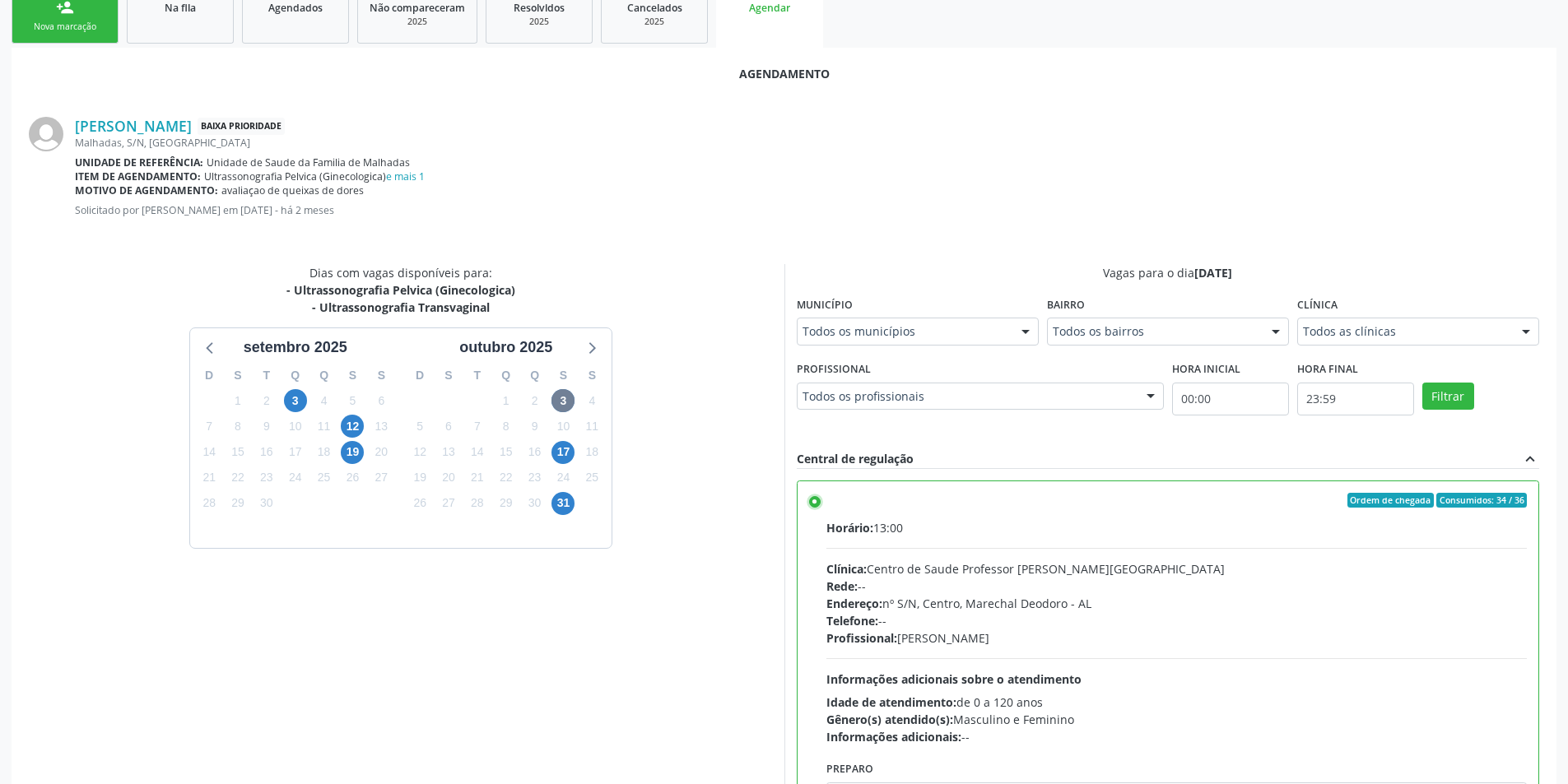
scroll to position [458, 0]
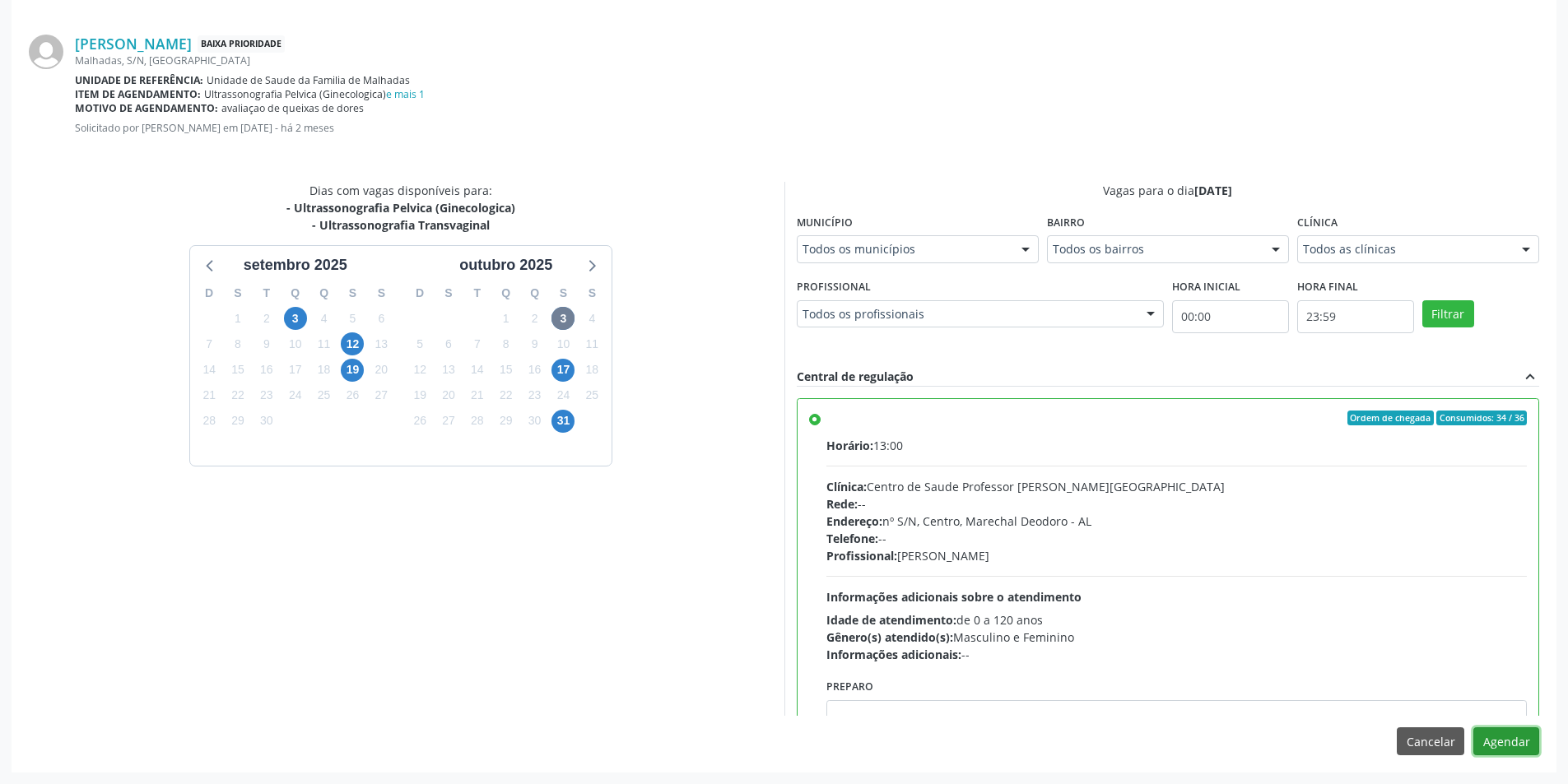
click at [1529, 743] on button "Agendar" at bounding box center [1507, 741] width 66 height 28
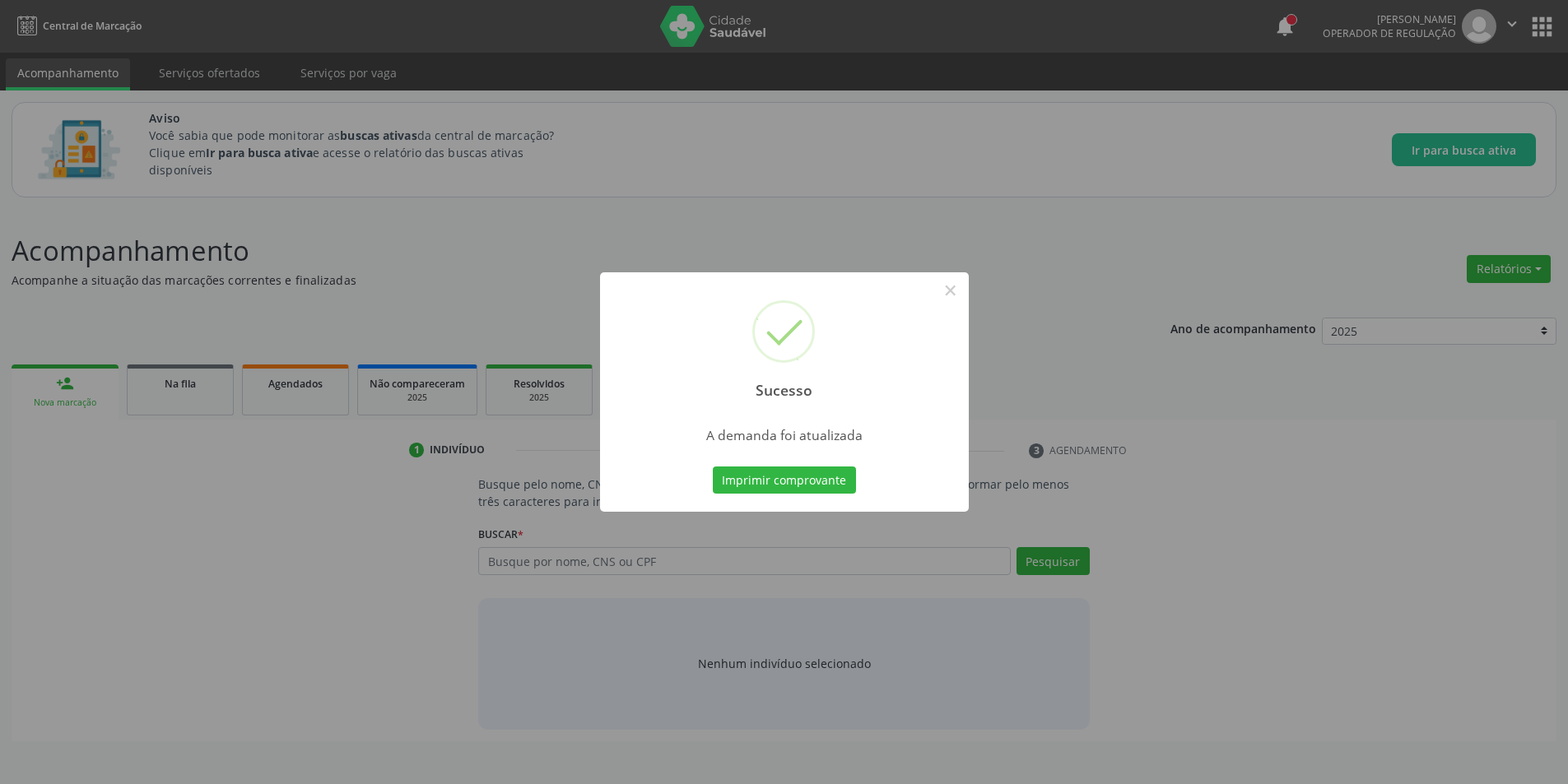
scroll to position [0, 0]
click at [962, 298] on button "×" at bounding box center [957, 291] width 28 height 28
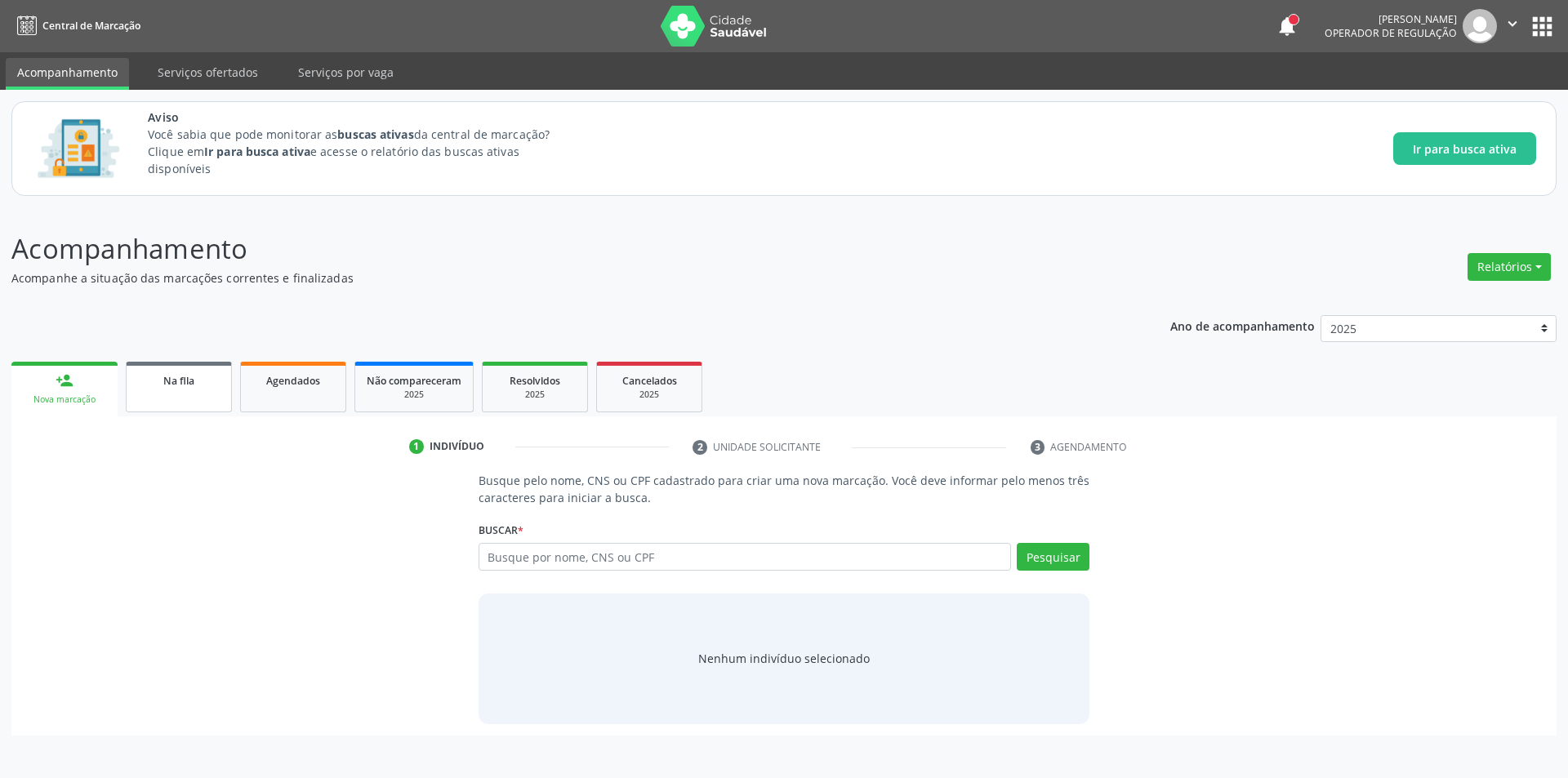
click at [188, 392] on link "Na fila" at bounding box center [178, 387] width 106 height 51
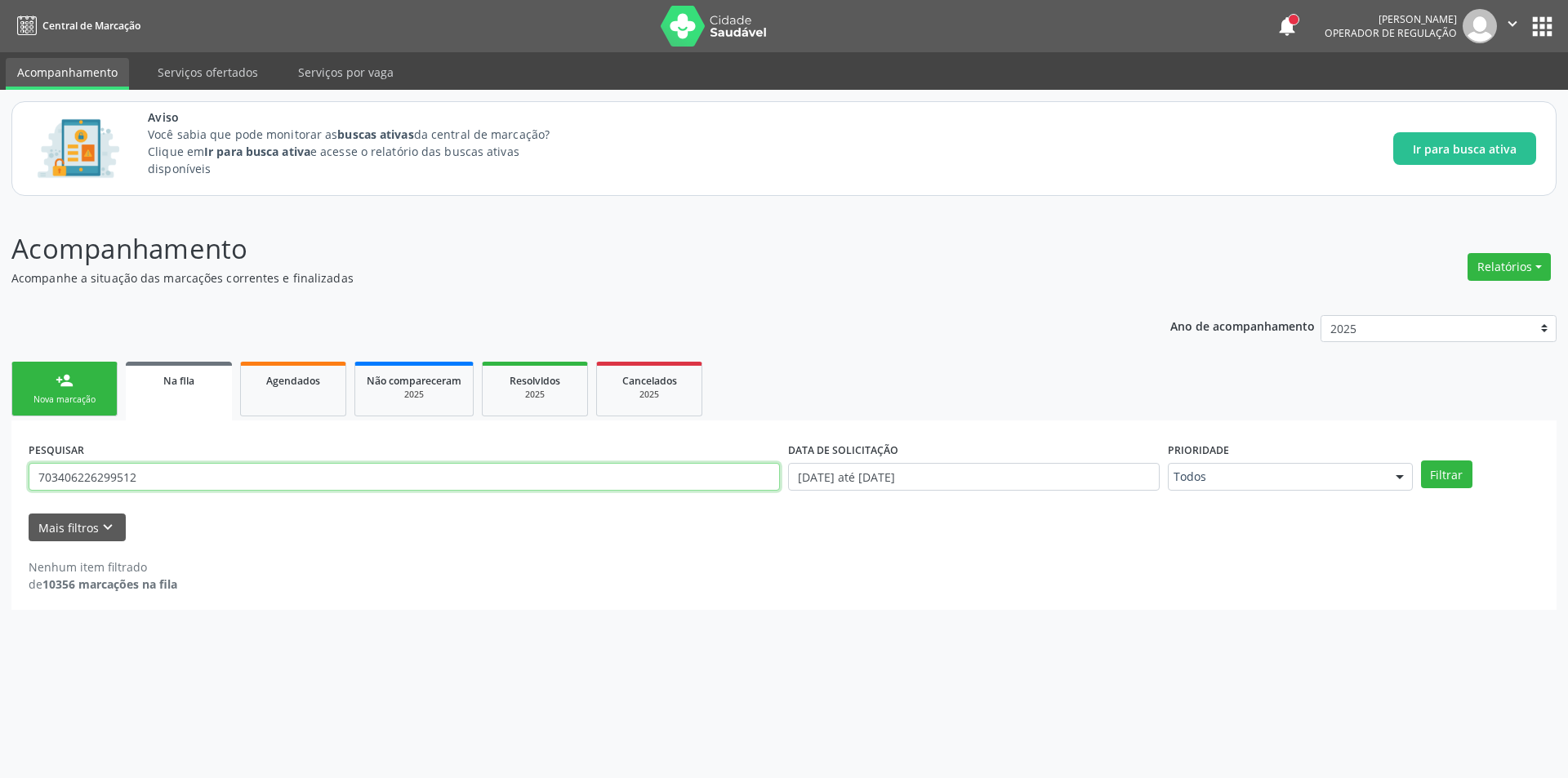
drag, startPoint x: 202, startPoint y: 483, endPoint x: 11, endPoint y: 483, distance: 191.0
click at [11, 483] on div "PESQUISAR 703406226299512 DATA DE SOLICITAÇÃO 01/01/2025 até 30/09/2025 Priorid…" at bounding box center [784, 516] width 1546 height 189
type input "702406065264528"
click at [1421, 460] on button "Filtrar" at bounding box center [1446, 474] width 52 height 28
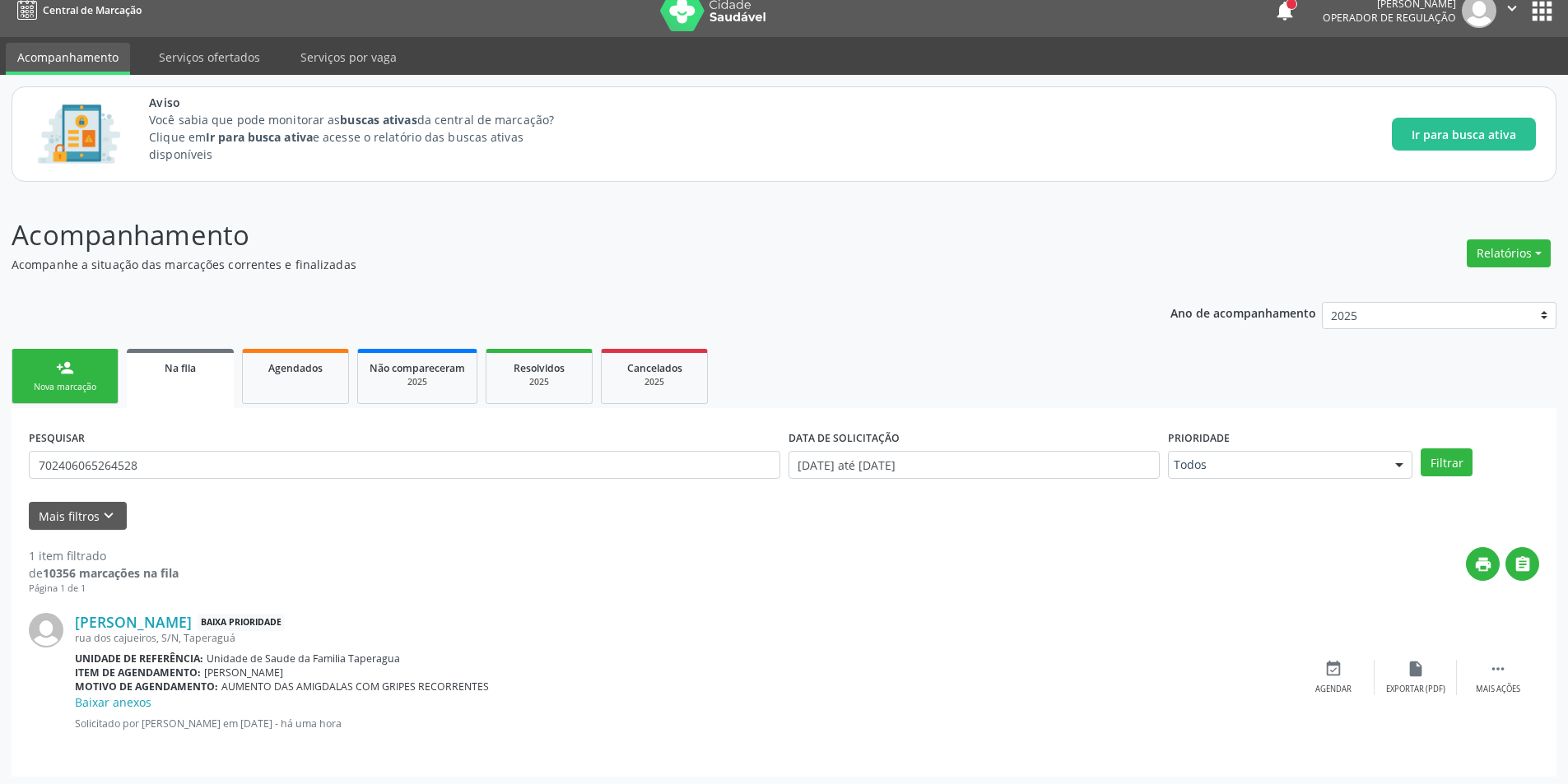
scroll to position [20, 0]
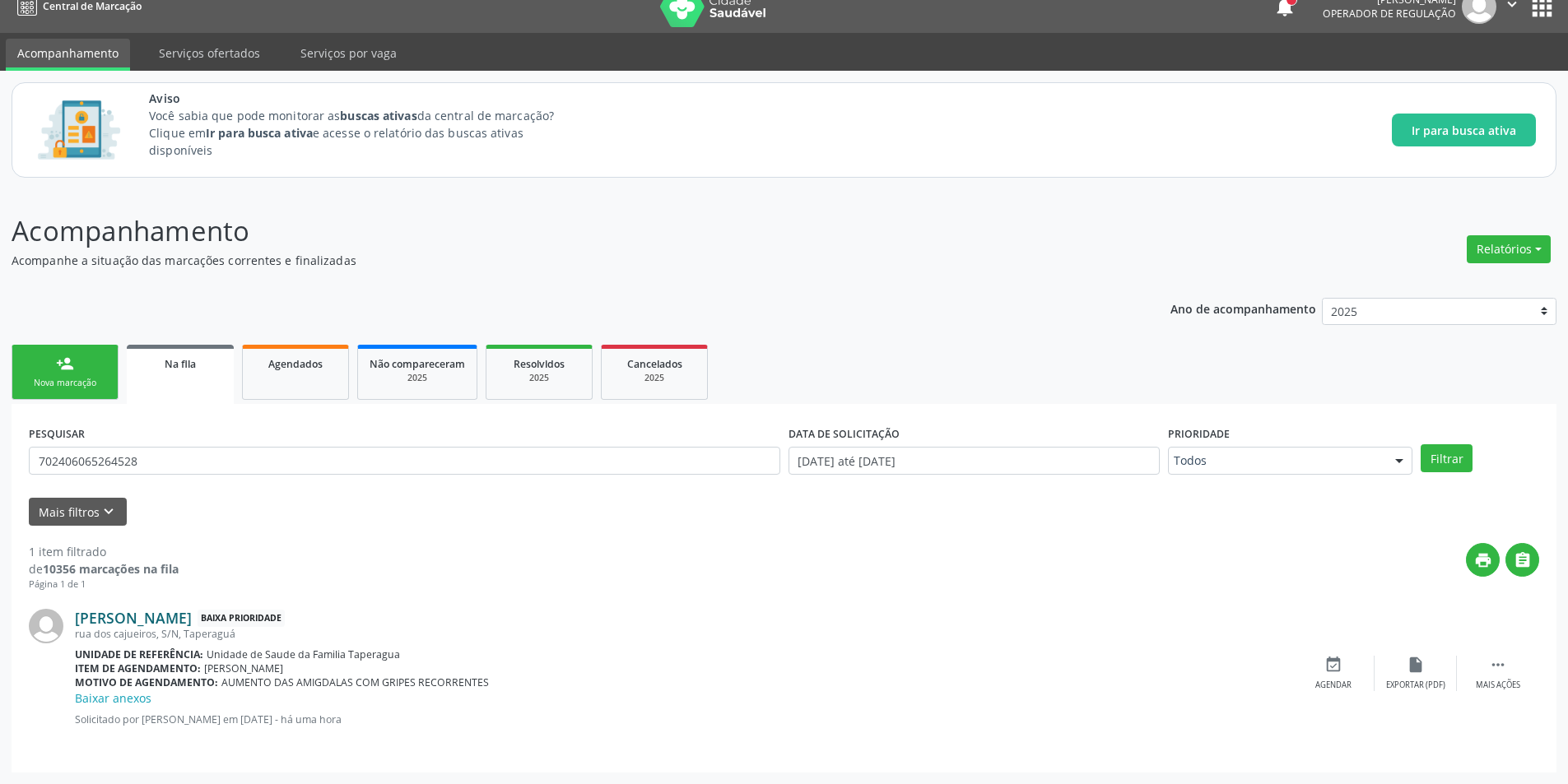
click at [192, 621] on link "Samuel dos Santos Pinto" at bounding box center [133, 618] width 117 height 18
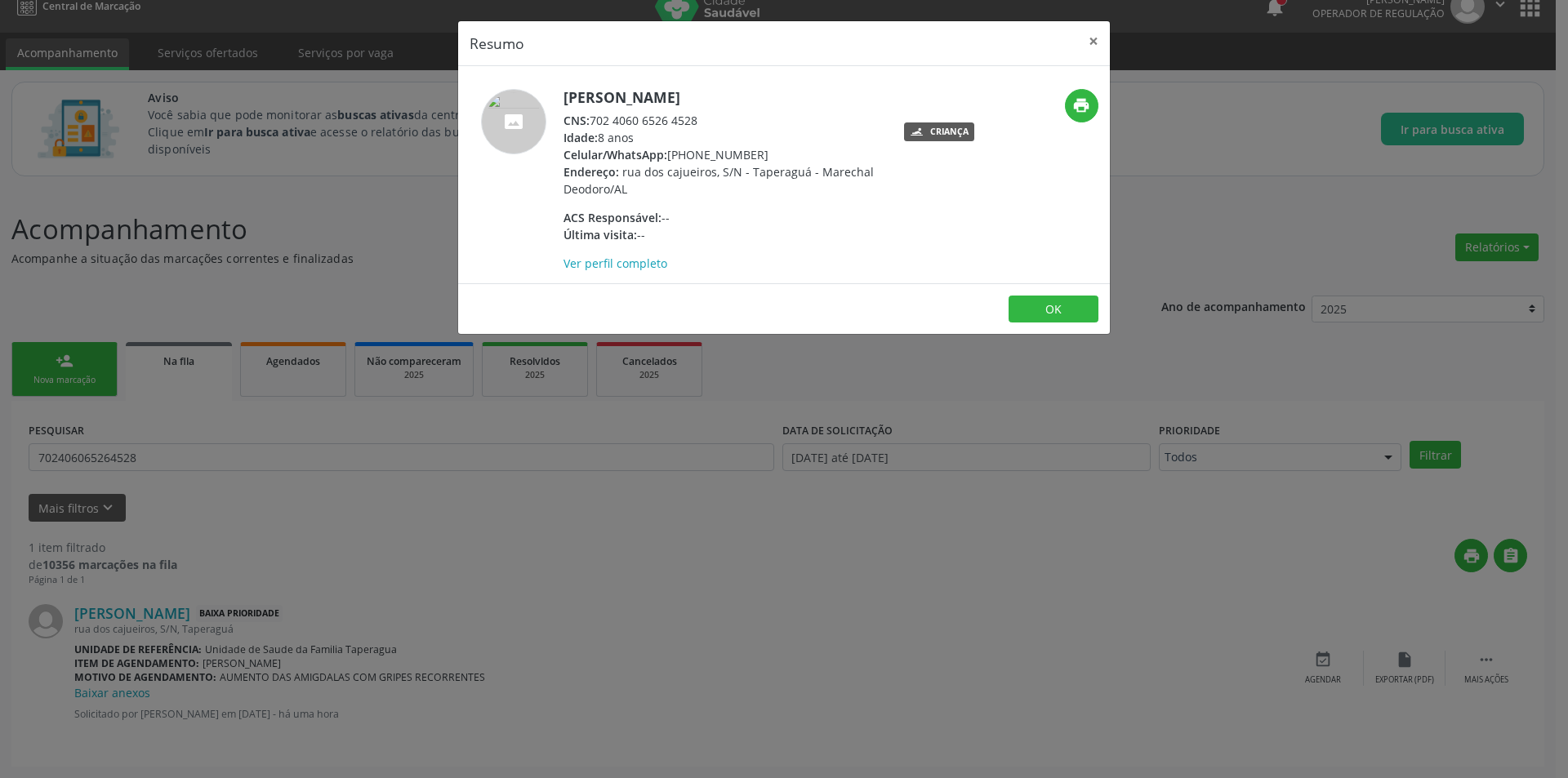
drag, startPoint x: 593, startPoint y: 117, endPoint x: 719, endPoint y: 113, distance: 126.1
click at [719, 113] on div "CNS: 702 4060 6526 4528" at bounding box center [722, 120] width 318 height 17
copy div "702 4060 6526 4528"
click at [1060, 307] on button "OK" at bounding box center [1053, 309] width 90 height 28
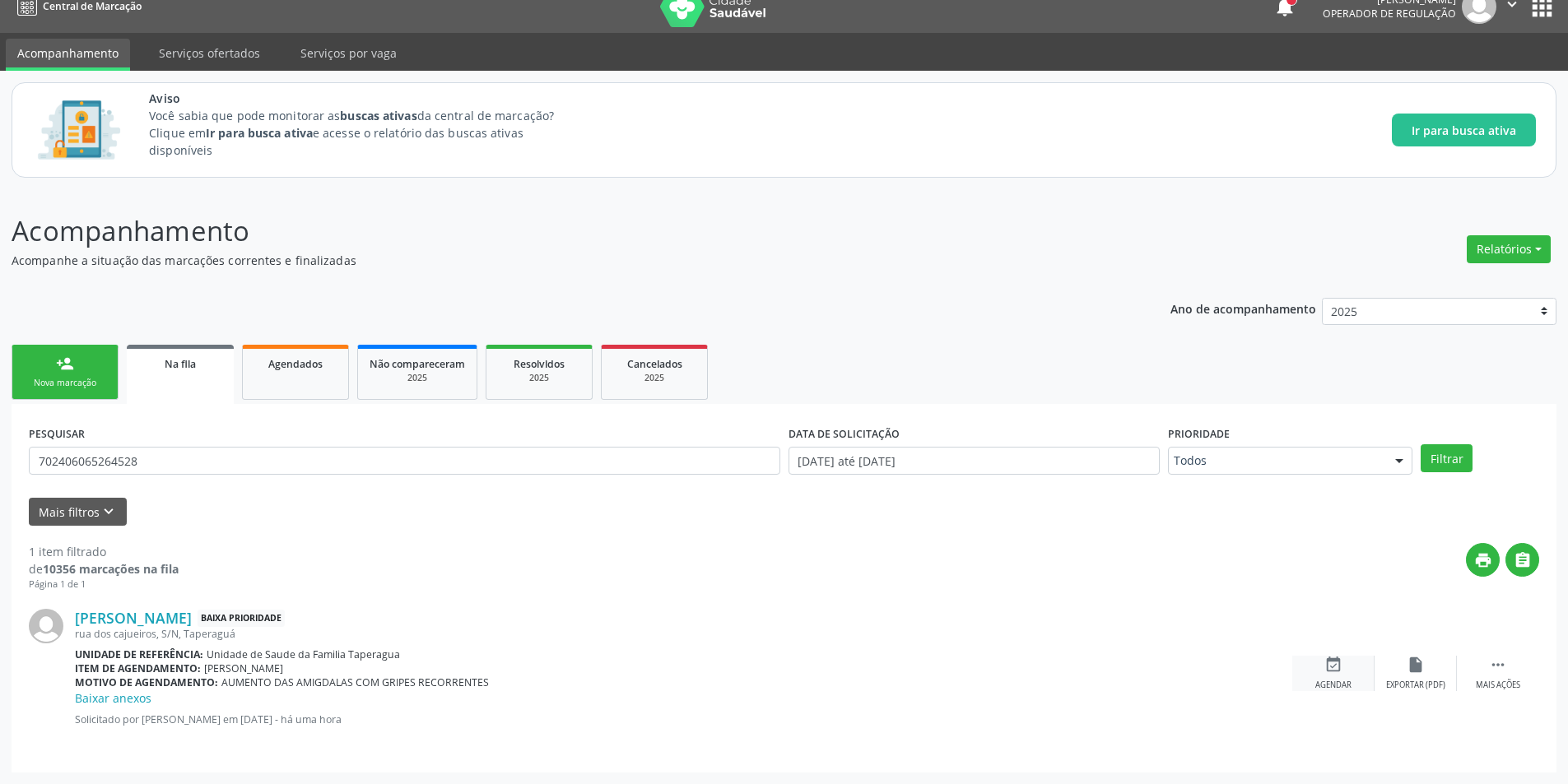
click at [1324, 668] on icon "event_available" at bounding box center [1333, 664] width 18 height 18
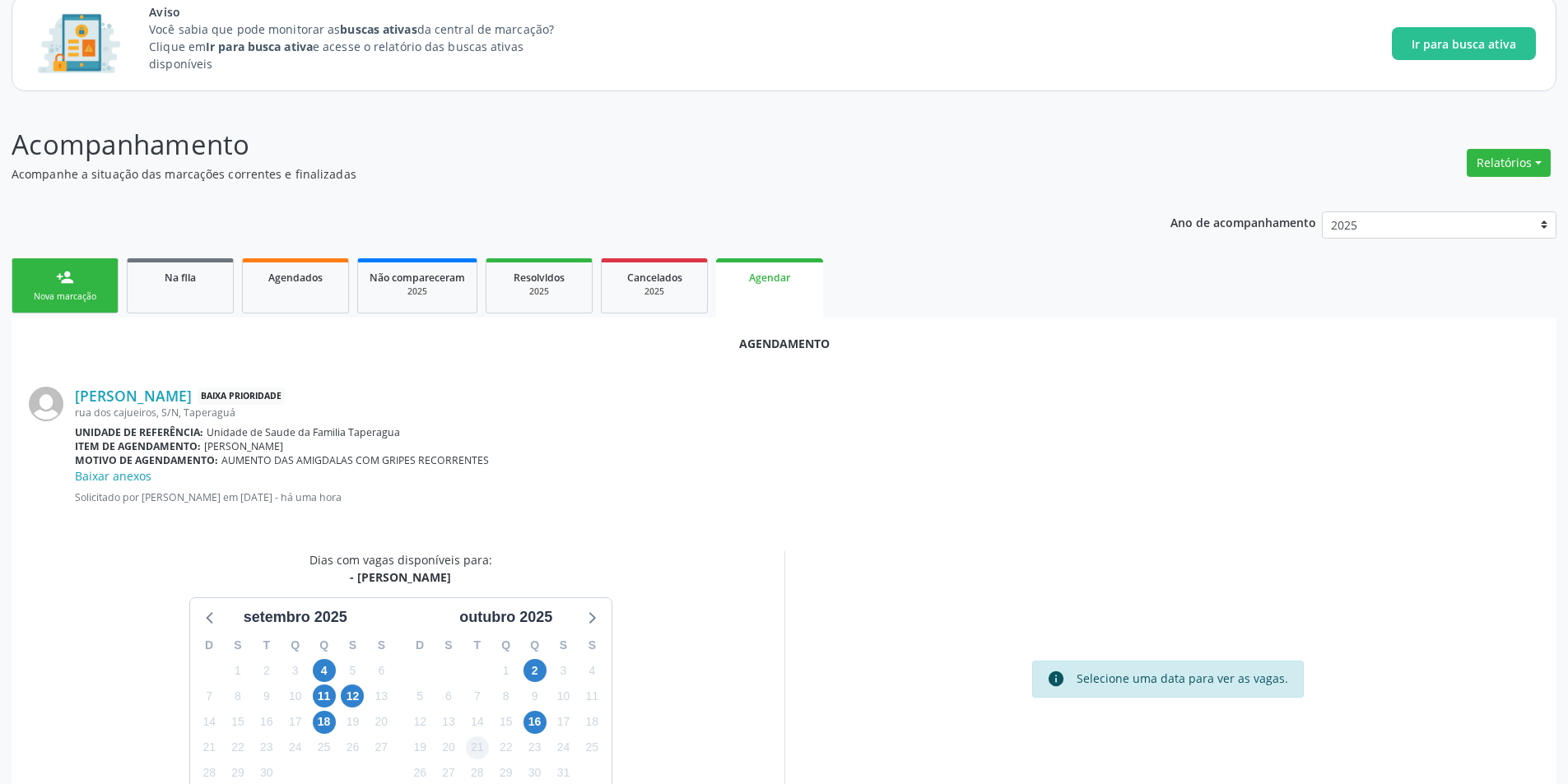
scroll to position [208, 0]
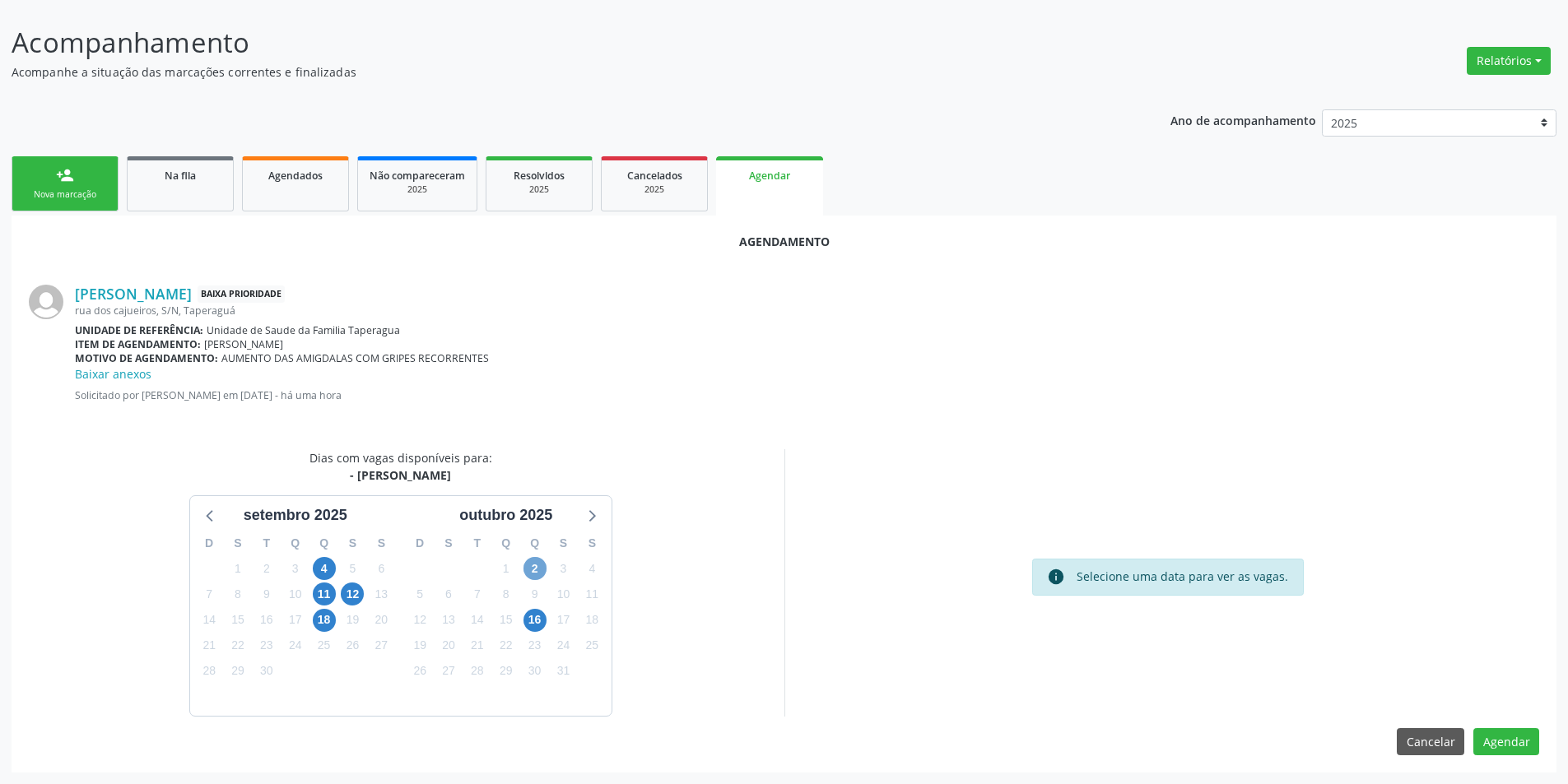
click at [537, 562] on span "2" at bounding box center [535, 569] width 23 height 23
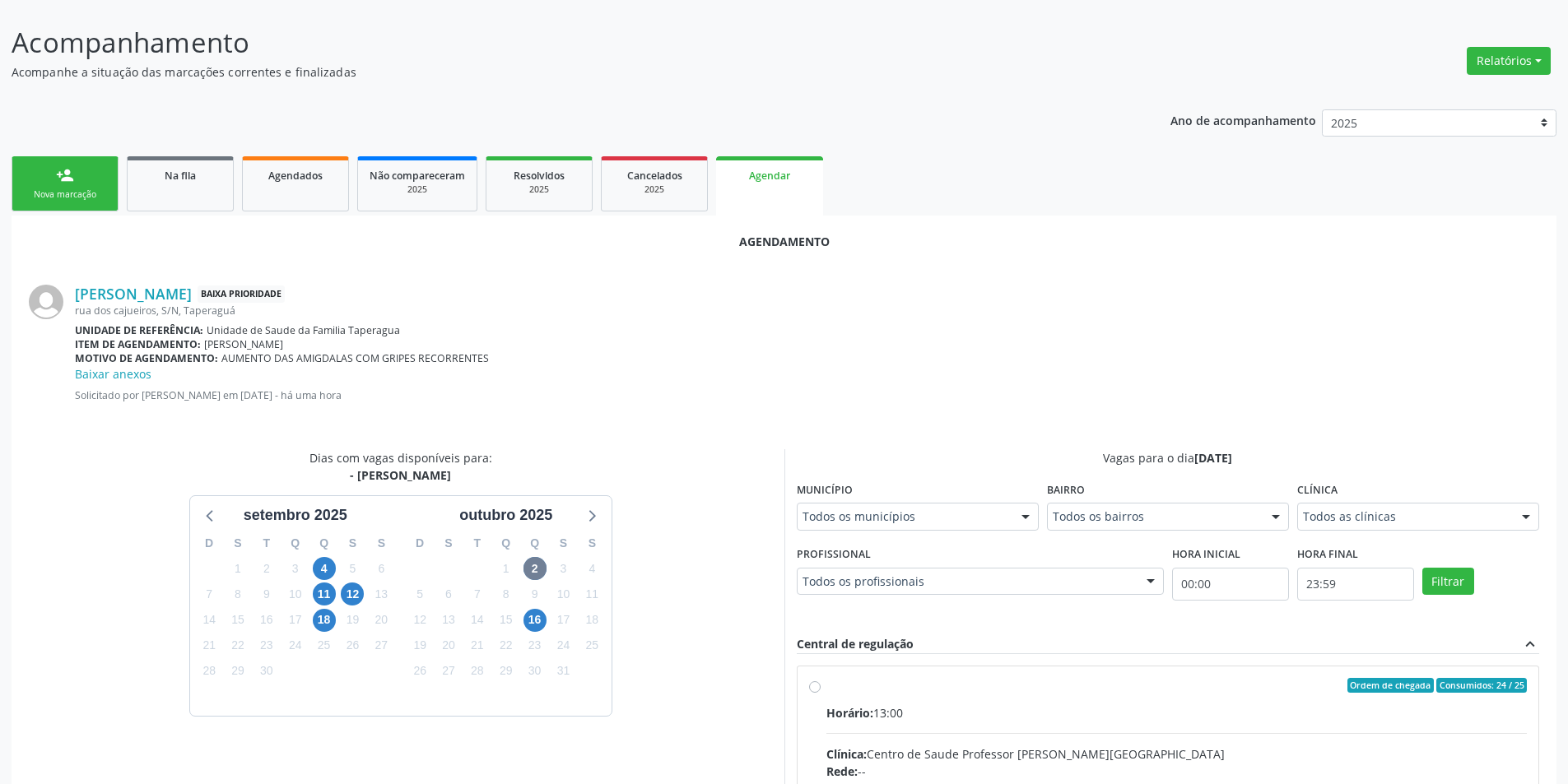
click at [815, 688] on input "Ordem de chegada Consumidos: 24 / 25 Horário: 13:00 Clínica: Centro de Saude Pr…" at bounding box center [815, 686] width 11 height 15
radio input "true"
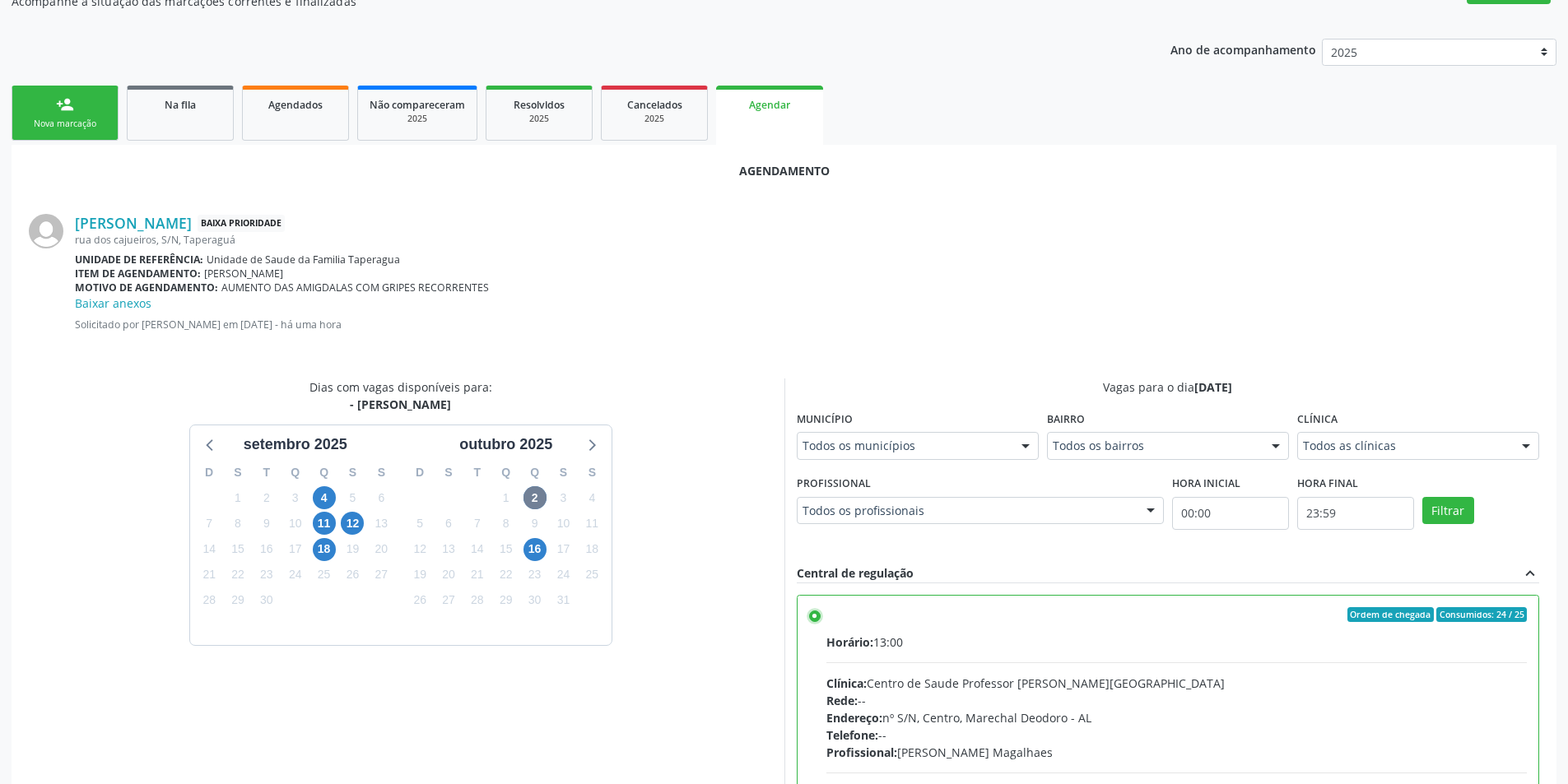
scroll to position [476, 0]
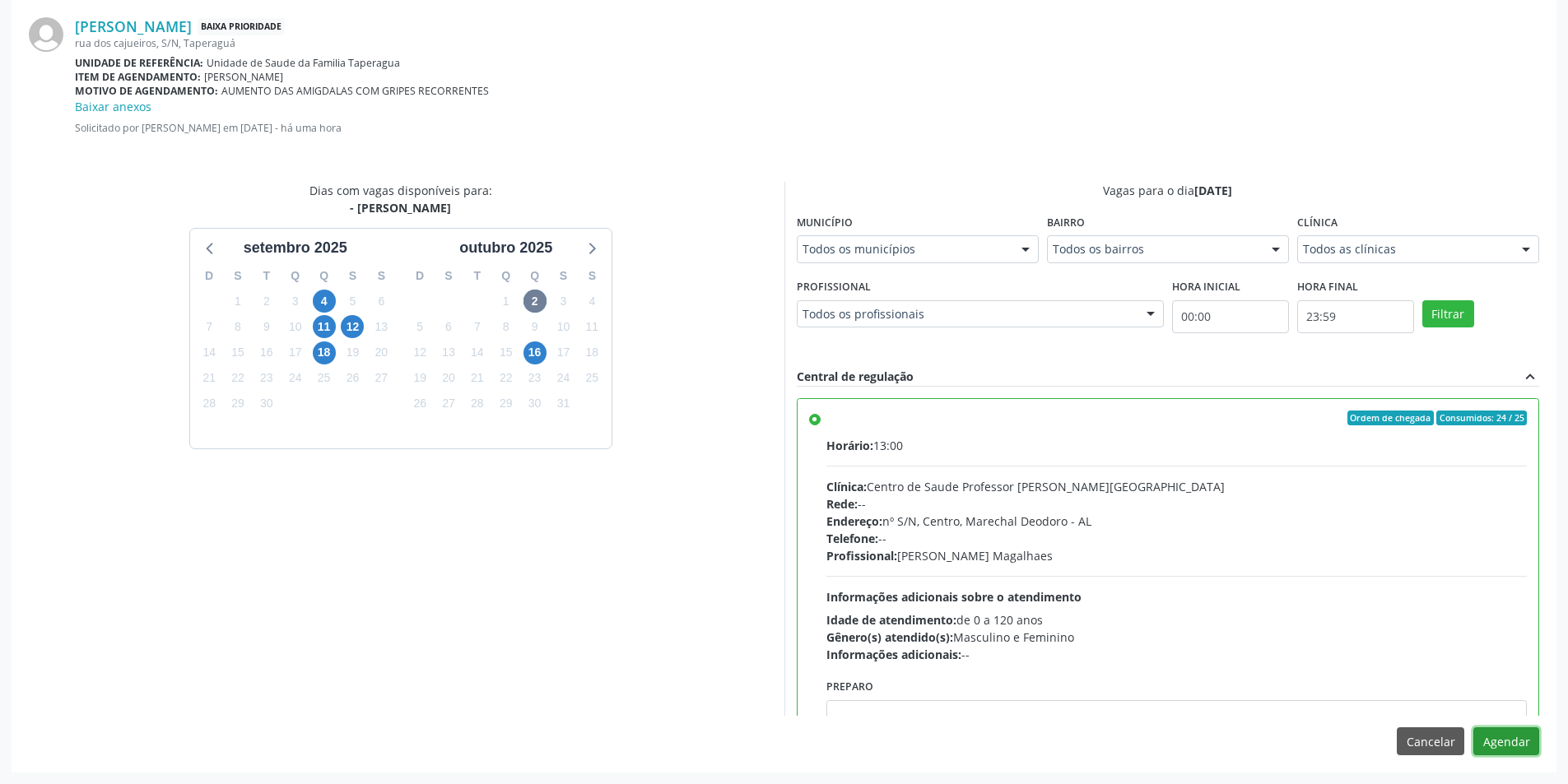
click at [1485, 740] on button "Agendar" at bounding box center [1507, 741] width 66 height 28
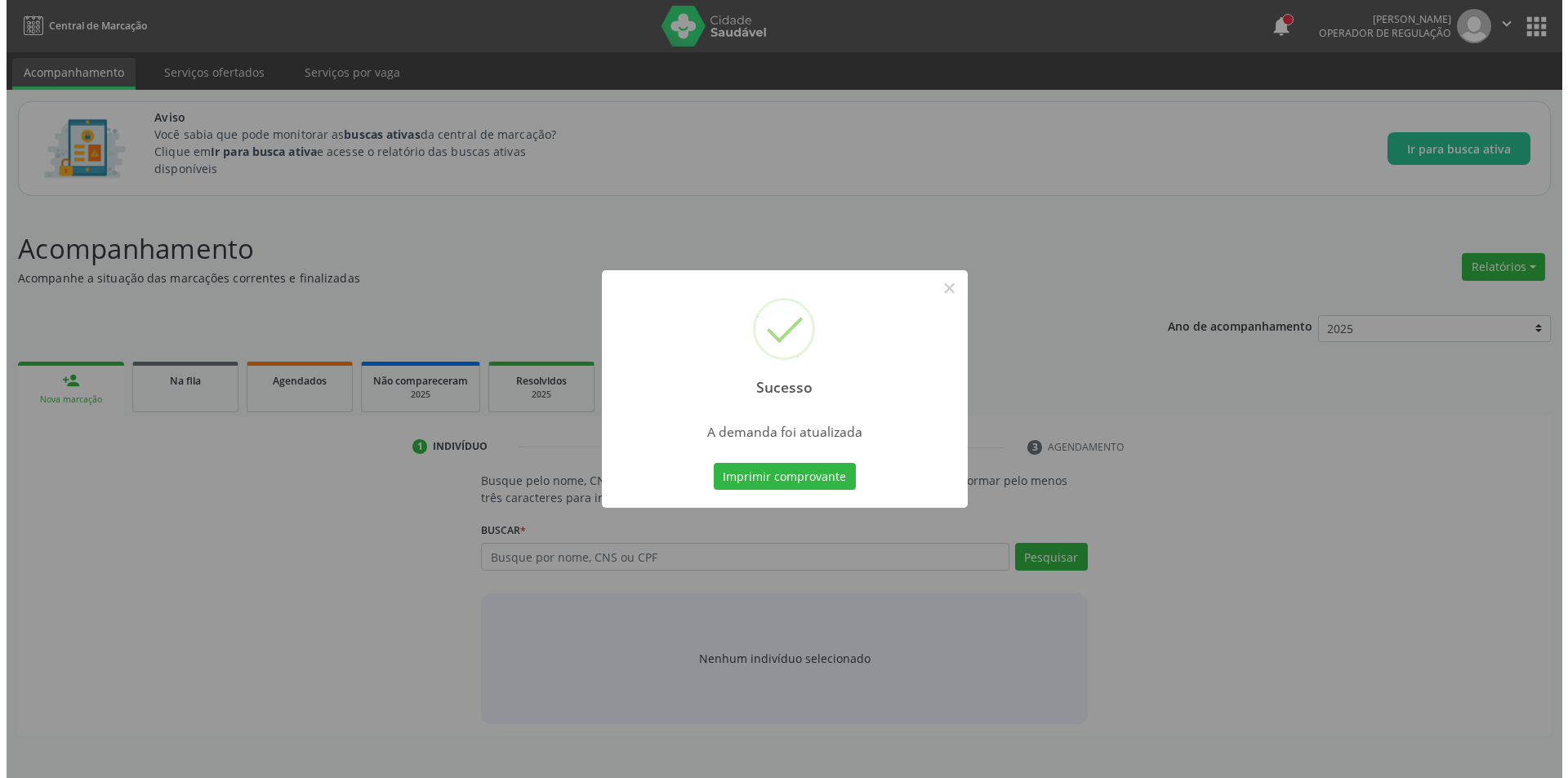
scroll to position [0, 0]
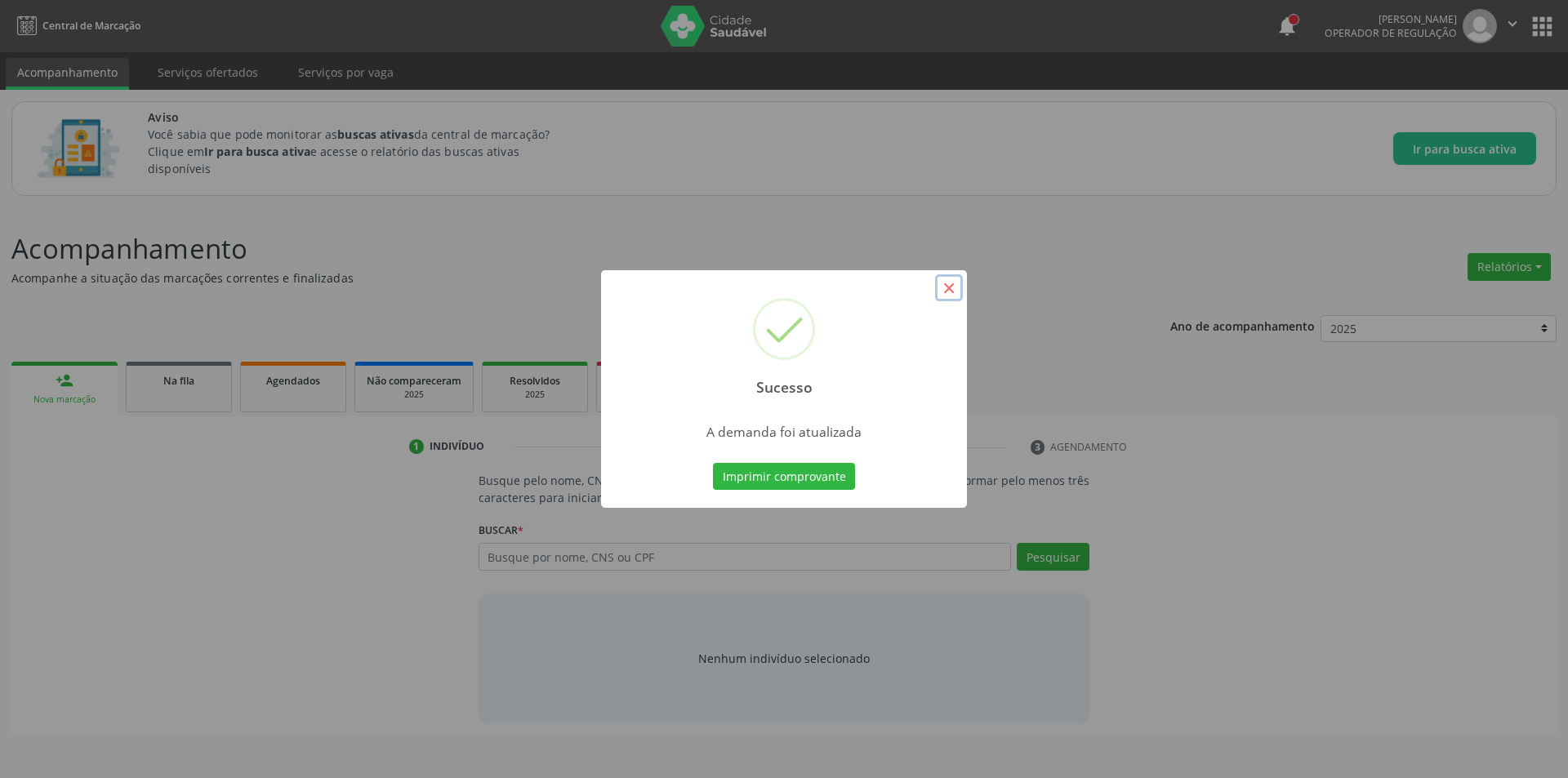
click at [959, 282] on button "×" at bounding box center [949, 289] width 28 height 28
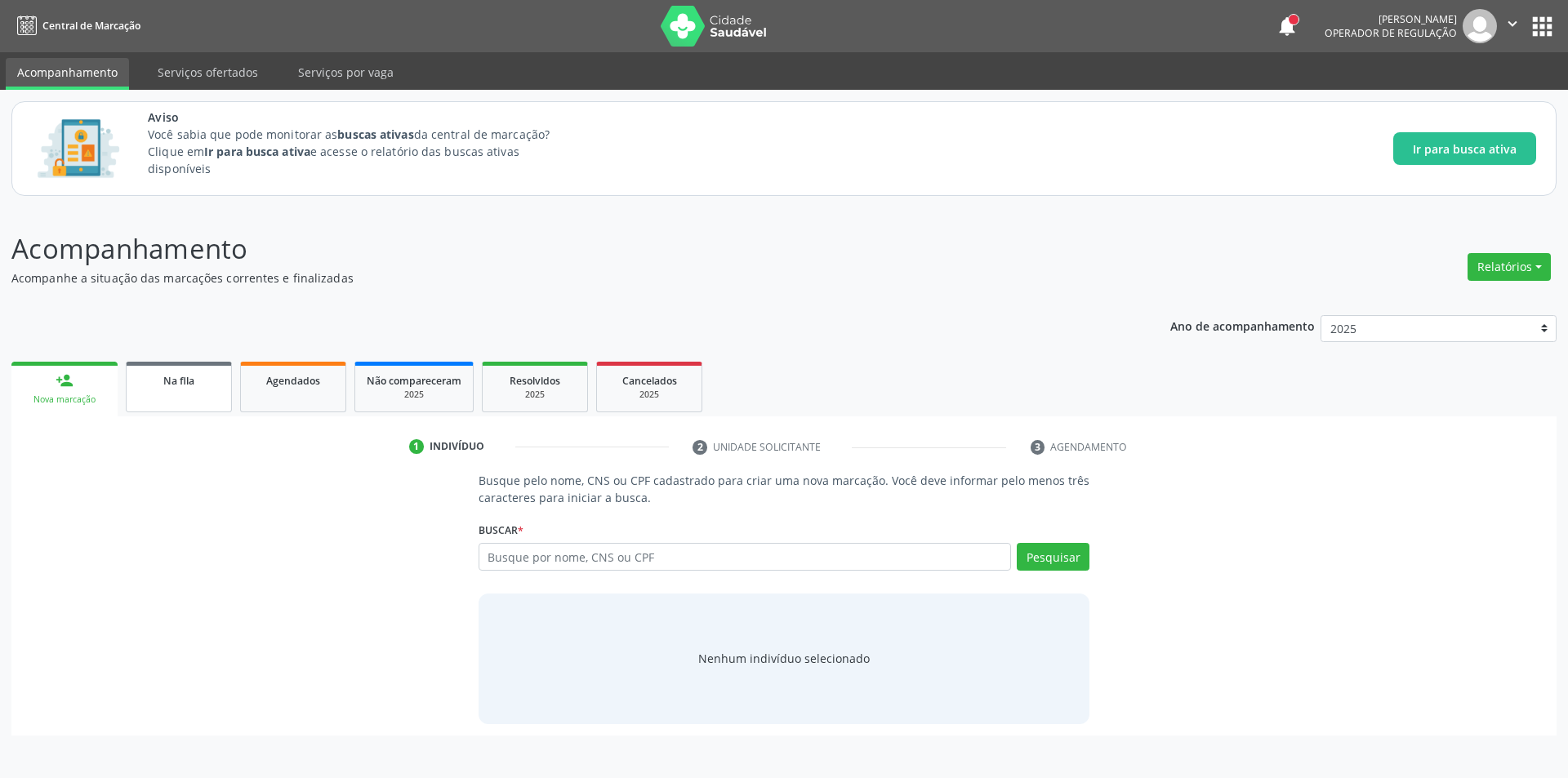
click at [200, 387] on div "Na fila" at bounding box center [178, 380] width 82 height 17
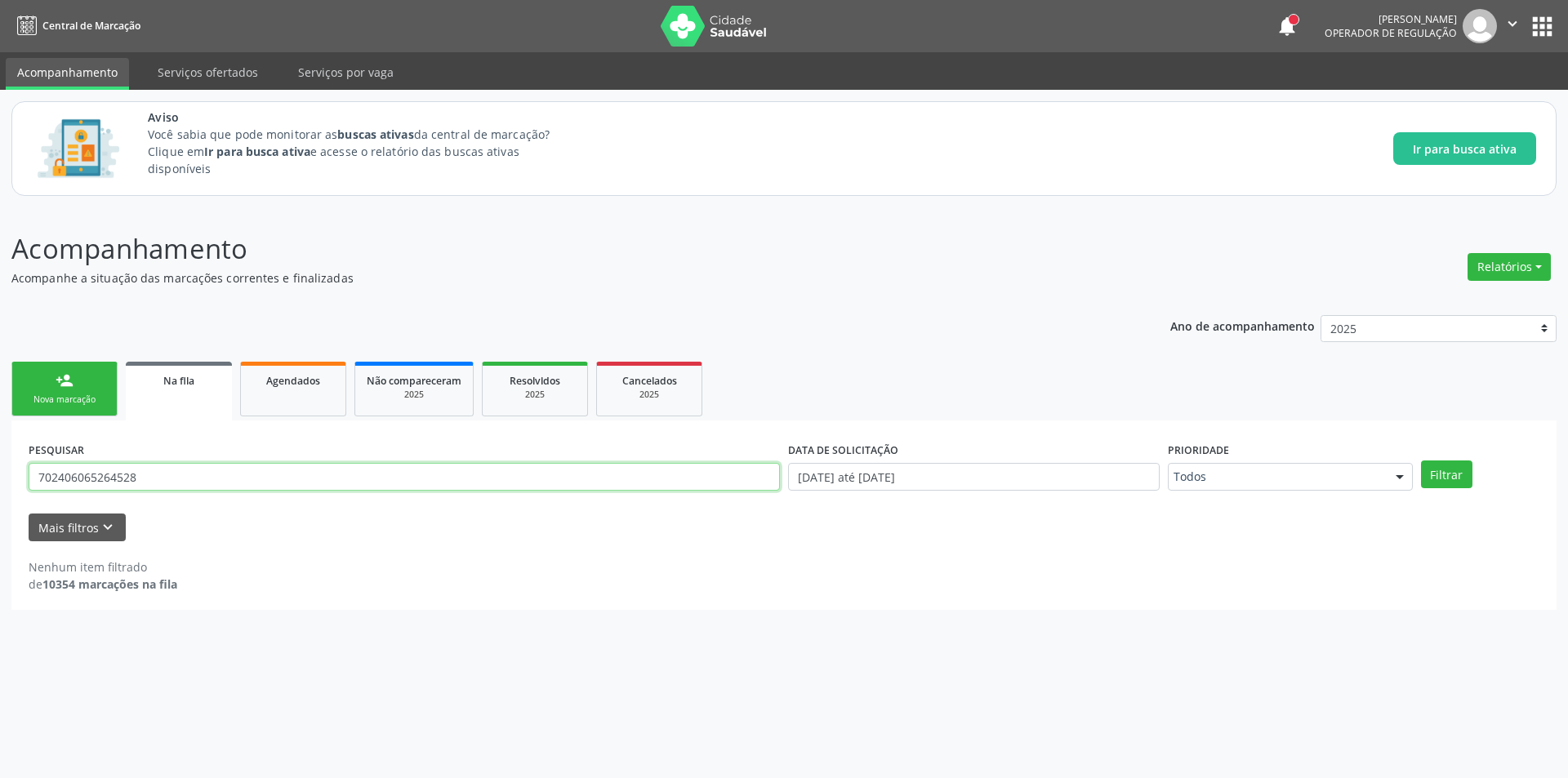
drag, startPoint x: 175, startPoint y: 471, endPoint x: 0, endPoint y: 472, distance: 175.0
click at [0, 472] on div "Acompanhamento Acompanhe a situação das marcações correntes e finalizadas Relat…" at bounding box center [784, 492] width 1568 height 571
paste input "700105932842710"
type input "700105932842710"
click at [1421, 460] on button "Filtrar" at bounding box center [1446, 474] width 52 height 28
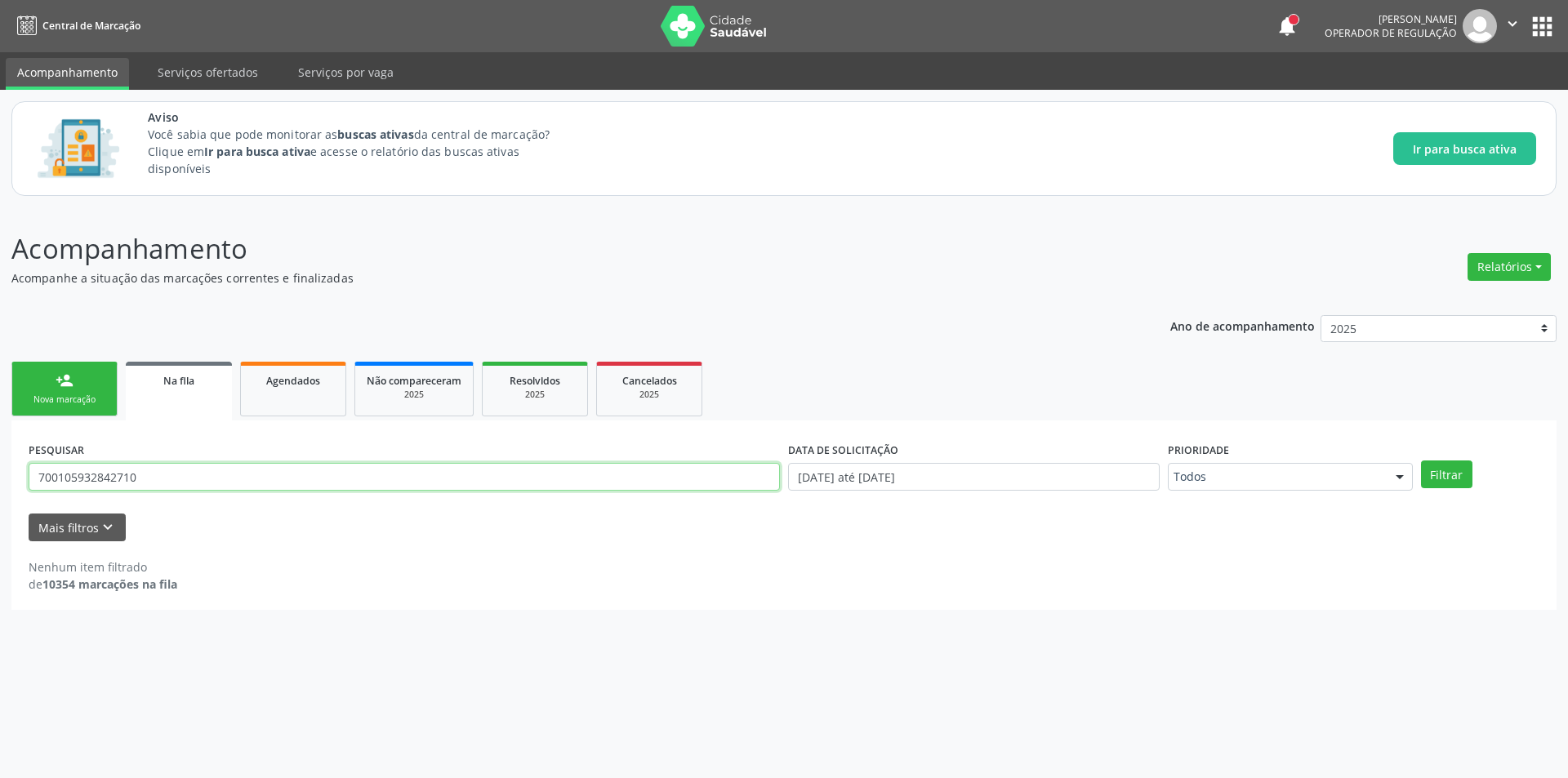
drag, startPoint x: 172, startPoint y: 481, endPoint x: 16, endPoint y: 481, distance: 156.0
click at [16, 481] on div "PESQUISAR 700105932842710 DATA DE SOLICITAÇÃO 01/01/2025 até 30/09/2025 Priorid…" at bounding box center [784, 516] width 1546 height 189
paste input "705809480712235"
type input "705809480712235"
click at [1421, 460] on button "Filtrar" at bounding box center [1446, 474] width 52 height 28
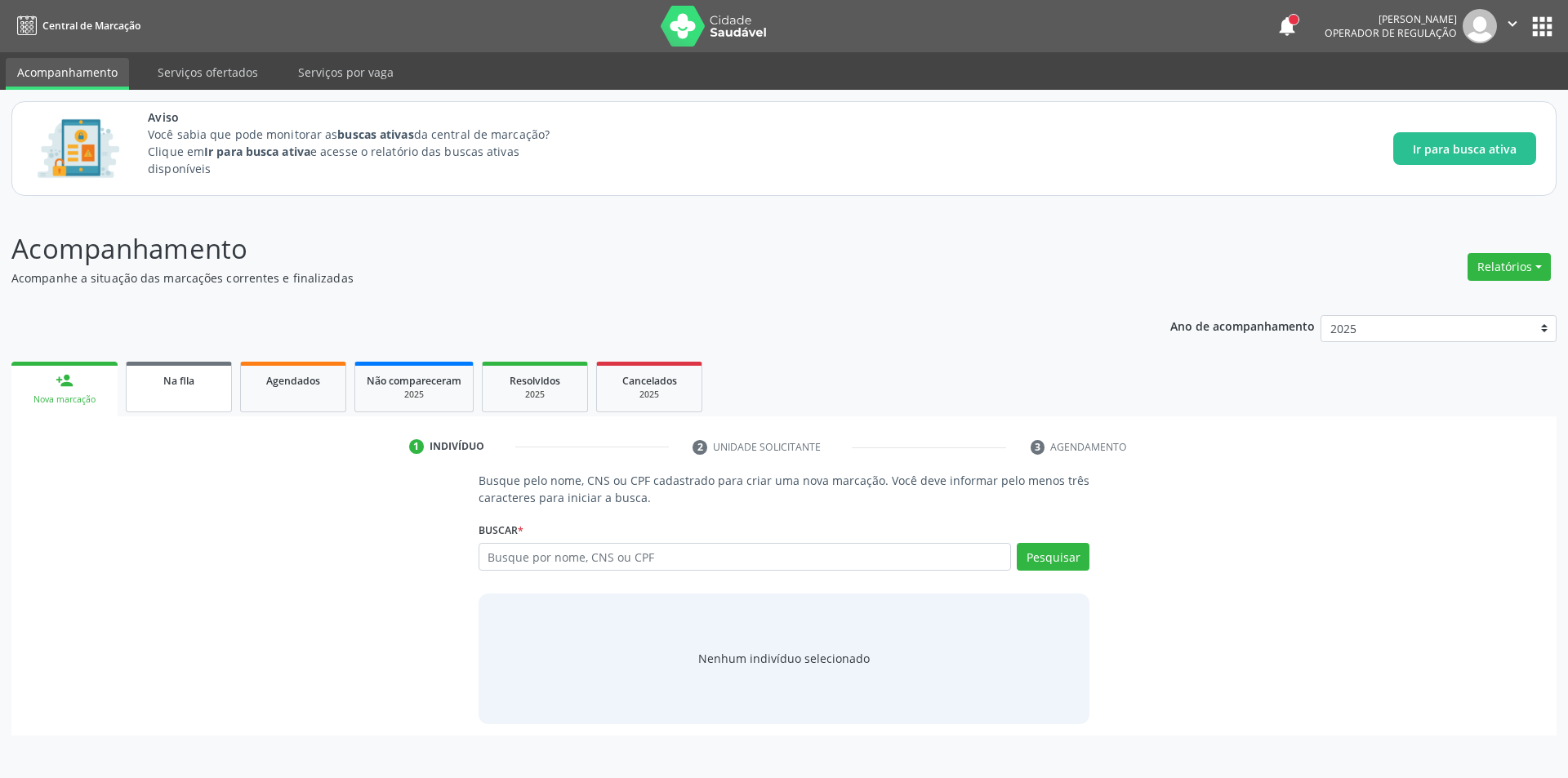
click at [143, 390] on link "Na fila" at bounding box center [178, 387] width 106 height 51
